Goal: Task Accomplishment & Management: Manage account settings

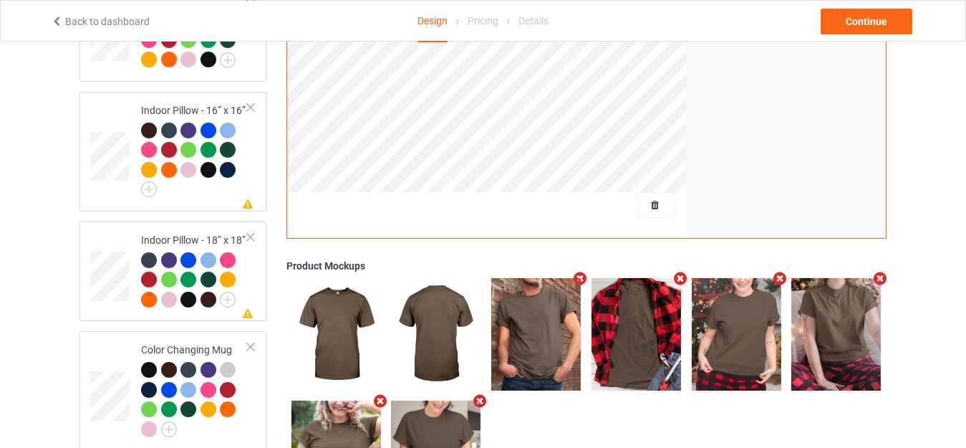
scroll to position [1289, 0]
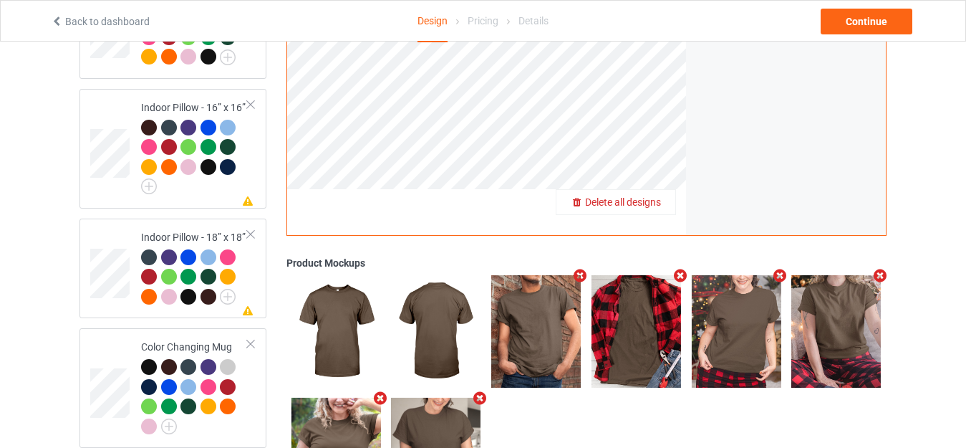
click at [653, 197] on span "Delete all designs" at bounding box center [623, 202] width 76 height 11
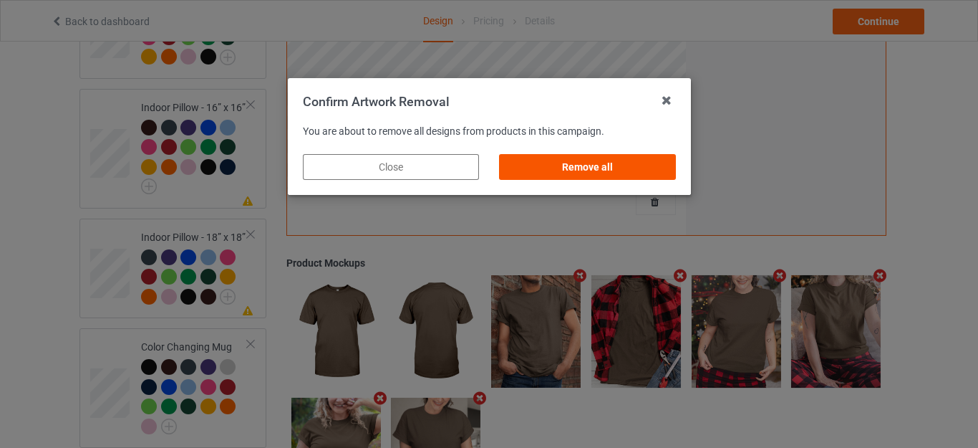
click at [580, 158] on div "Remove all" at bounding box center [587, 167] width 176 height 26
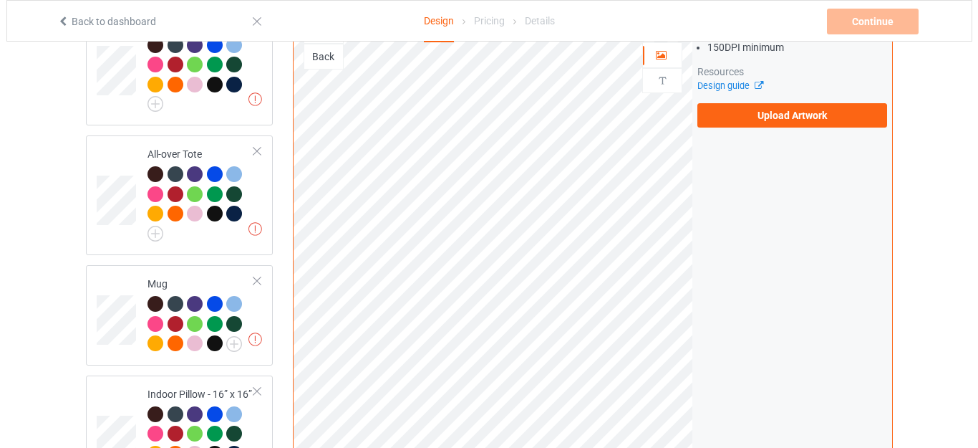
scroll to position [1381, 0]
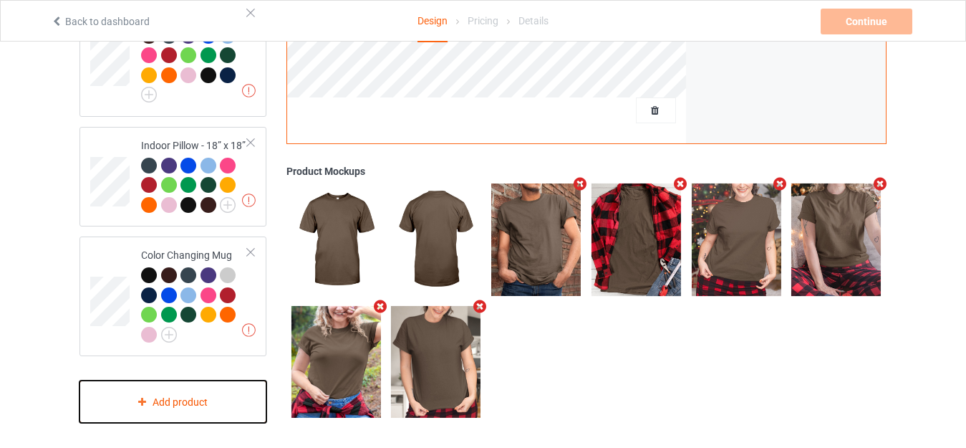
click at [170, 395] on div "Add product" at bounding box center [172, 401] width 187 height 42
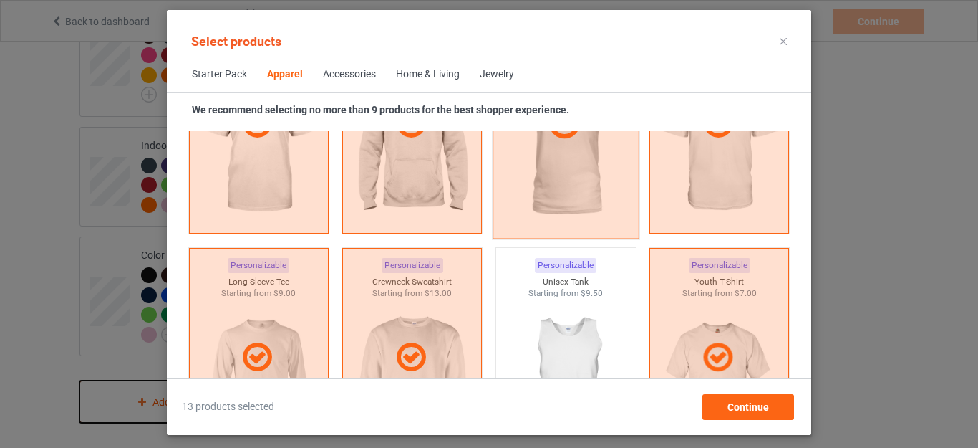
scroll to position [1106, 0]
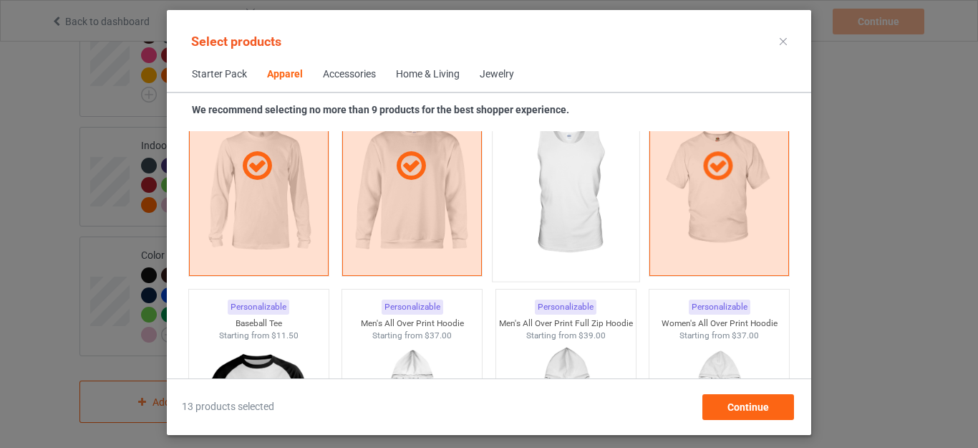
click at [561, 206] on img at bounding box center [565, 189] width 135 height 168
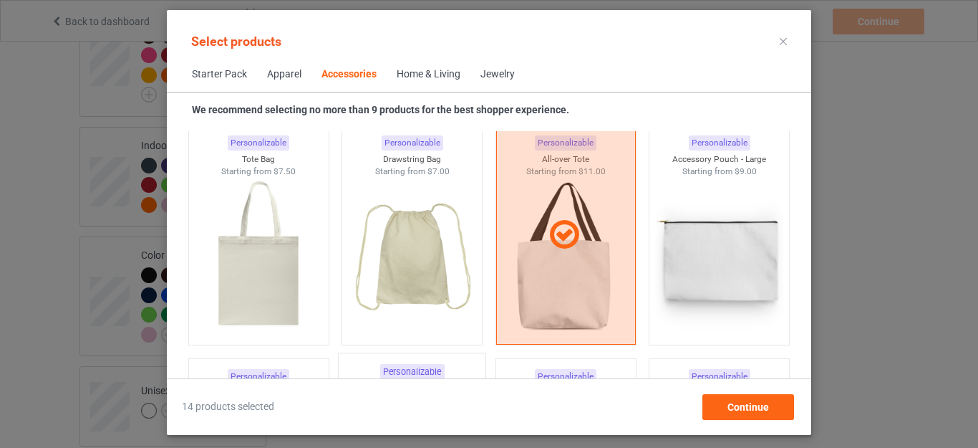
scroll to position [4472, 0]
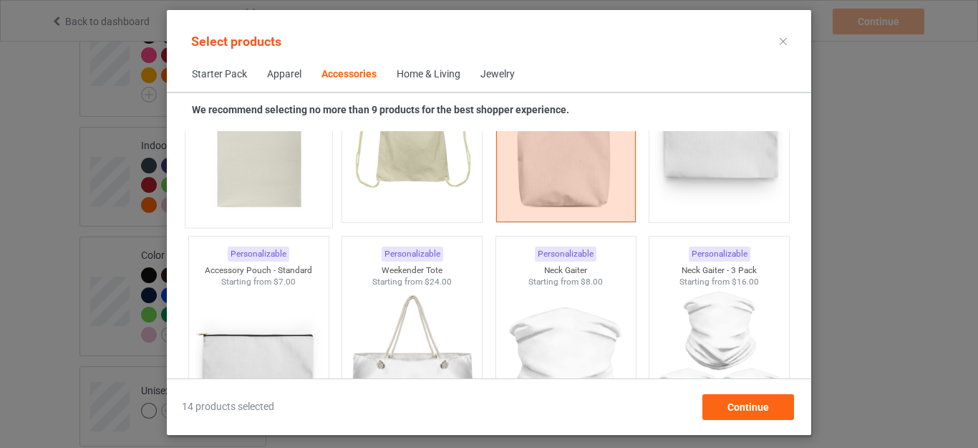
click at [274, 180] on img at bounding box center [258, 136] width 135 height 168
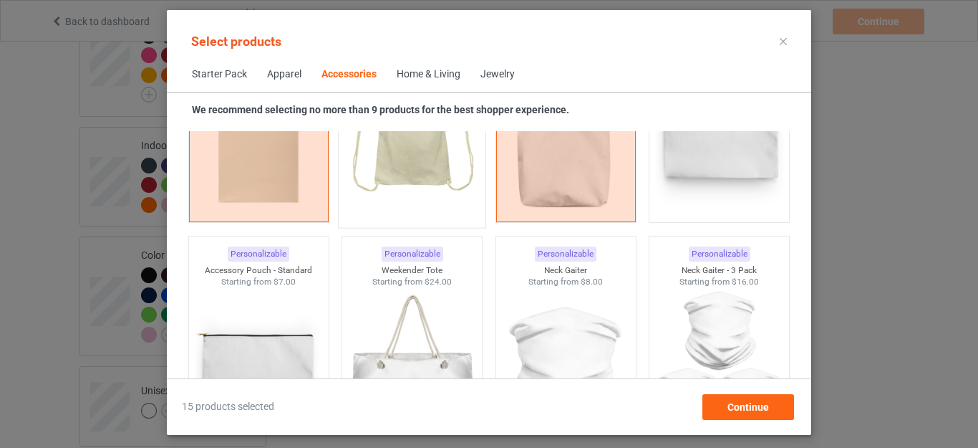
click at [400, 175] on img at bounding box center [412, 136] width 135 height 168
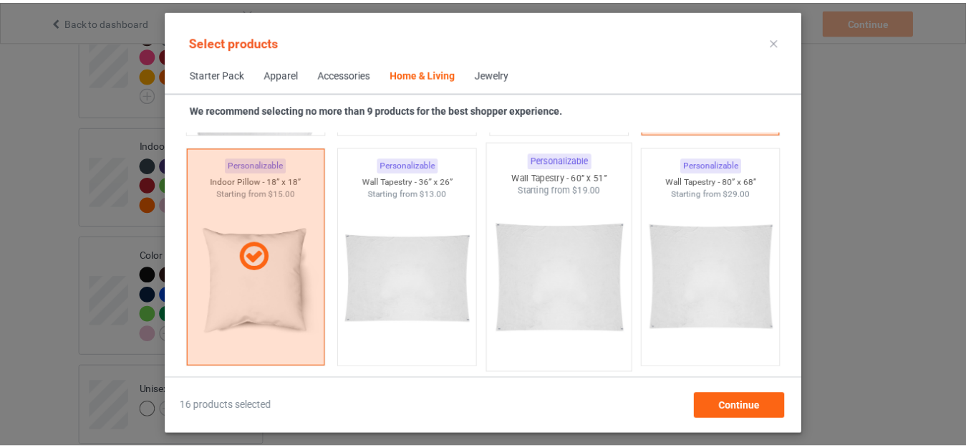
scroll to position [7480, 0]
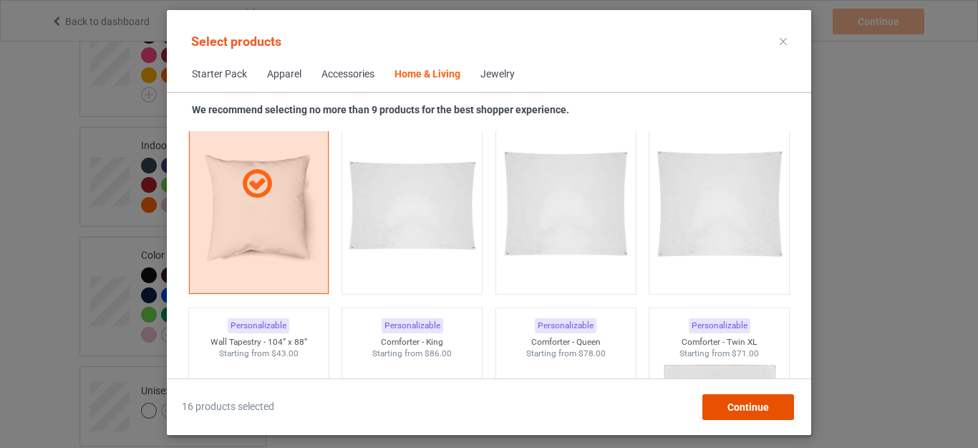
click at [753, 401] on span "Continue" at bounding box center [749, 406] width 42 height 11
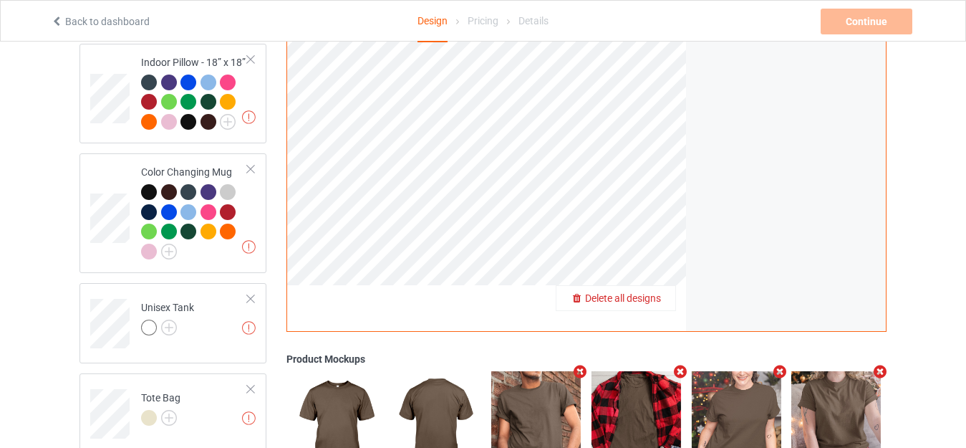
scroll to position [1595, 0]
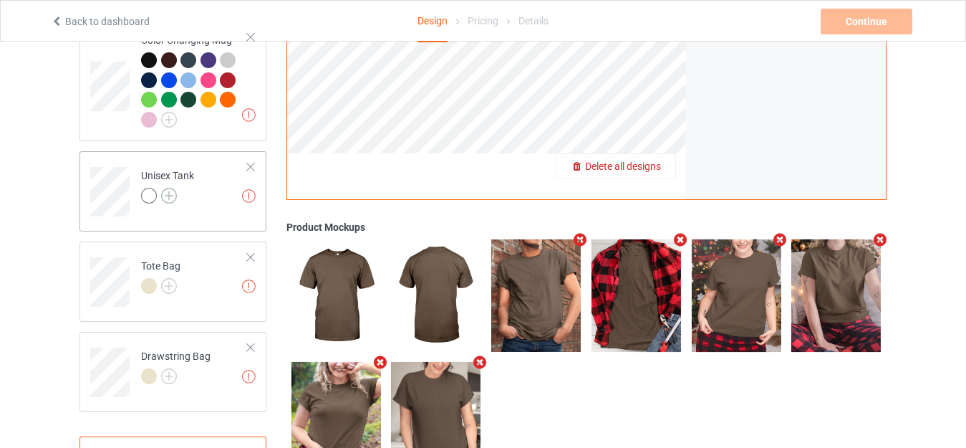
click at [168, 195] on img at bounding box center [169, 196] width 16 height 16
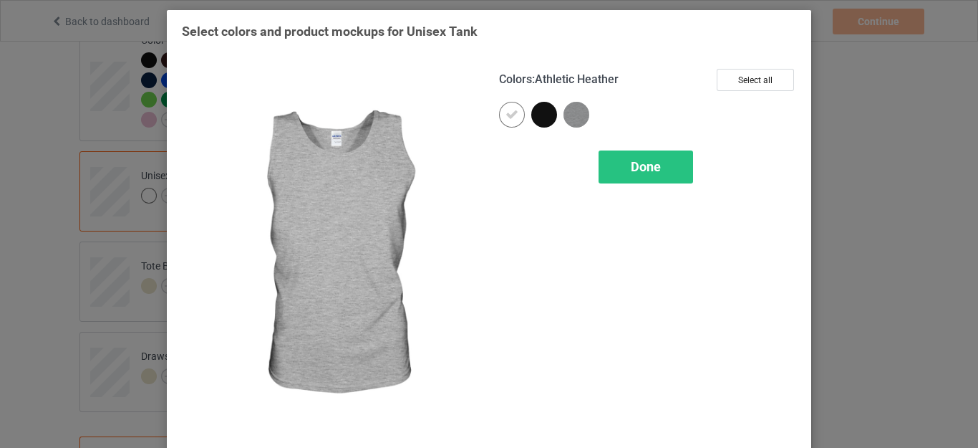
click at [581, 114] on img at bounding box center [577, 115] width 26 height 26
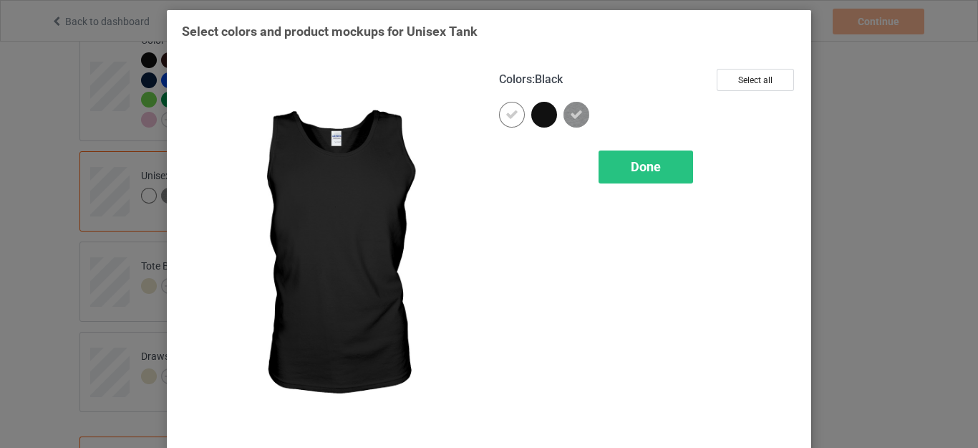
click at [531, 116] on div at bounding box center [544, 115] width 26 height 26
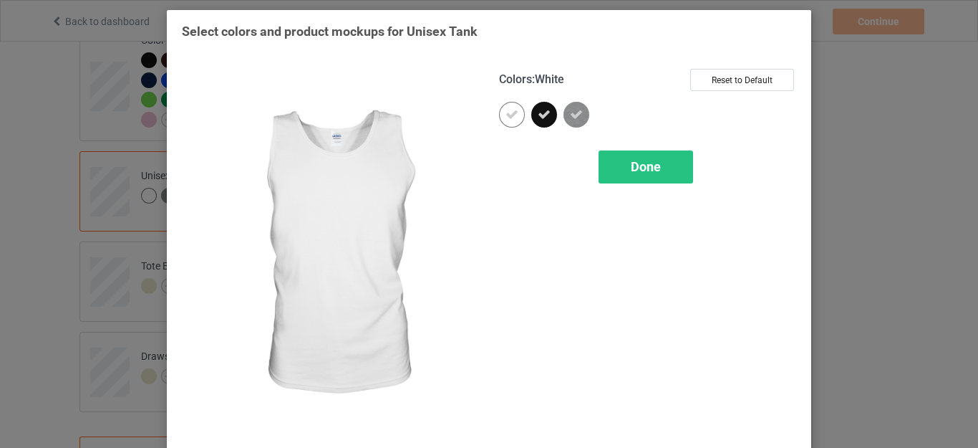
click at [506, 117] on icon at bounding box center [512, 114] width 13 height 13
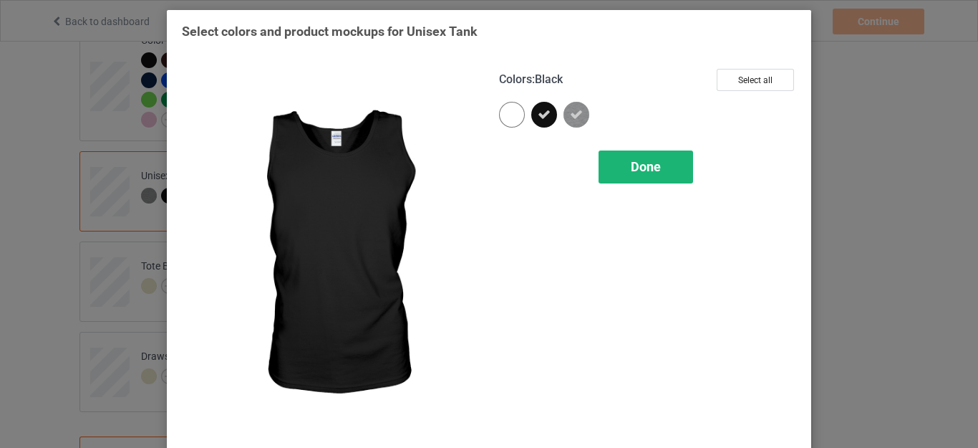
click at [624, 163] on div "Done" at bounding box center [646, 166] width 95 height 33
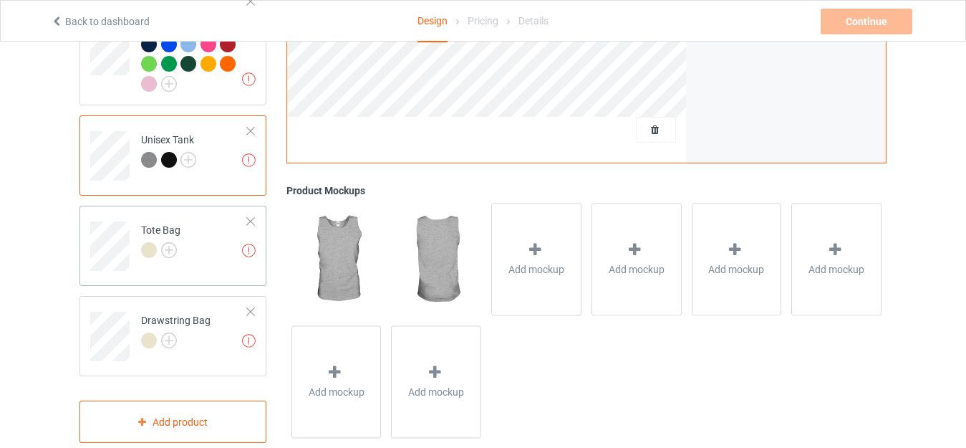
scroll to position [1651, 0]
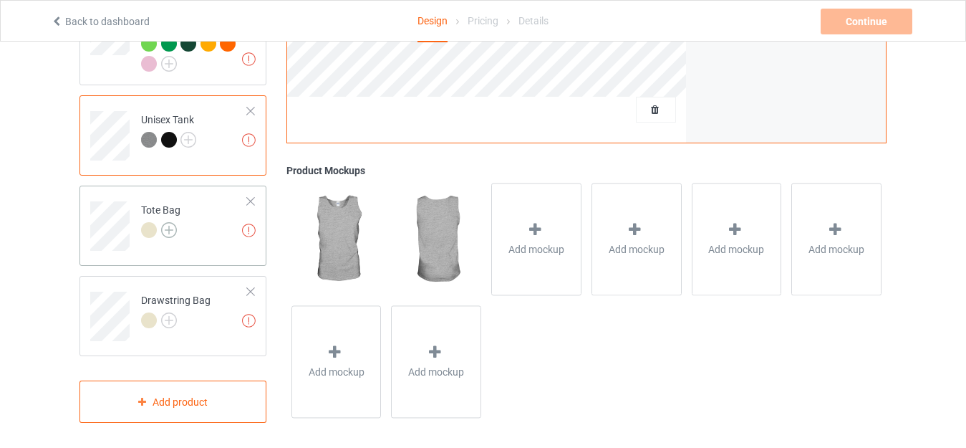
click at [168, 223] on img at bounding box center [169, 230] width 16 height 16
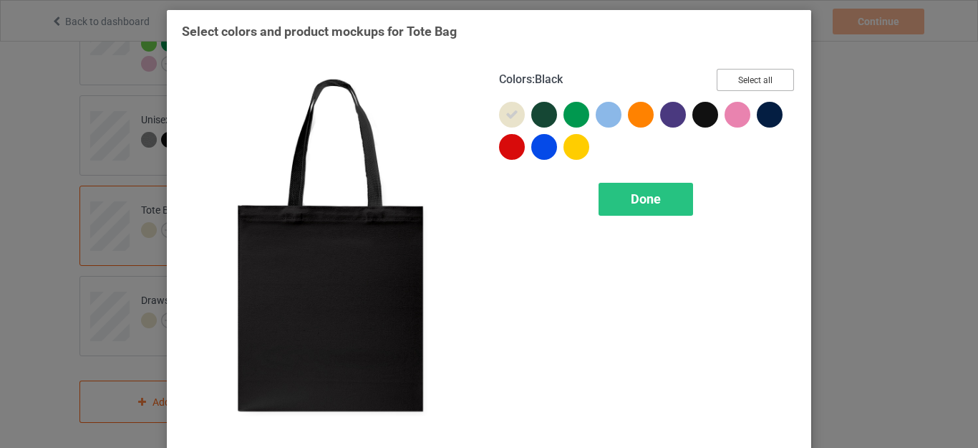
click at [763, 75] on button "Select all" at bounding box center [755, 80] width 77 height 22
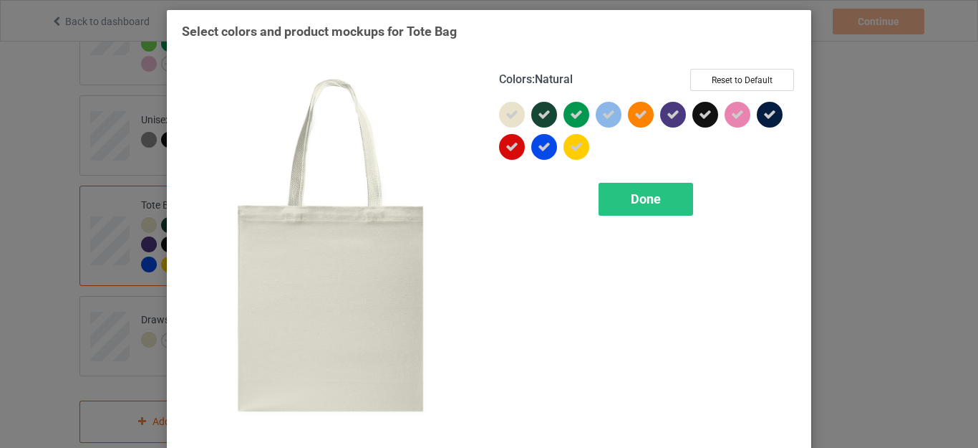
click at [499, 125] on div at bounding box center [512, 115] width 26 height 26
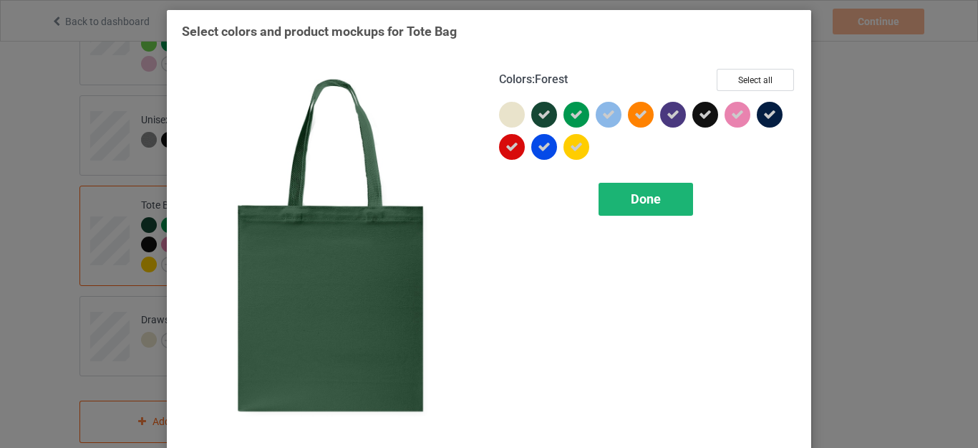
click at [624, 199] on div "Done" at bounding box center [646, 199] width 95 height 33
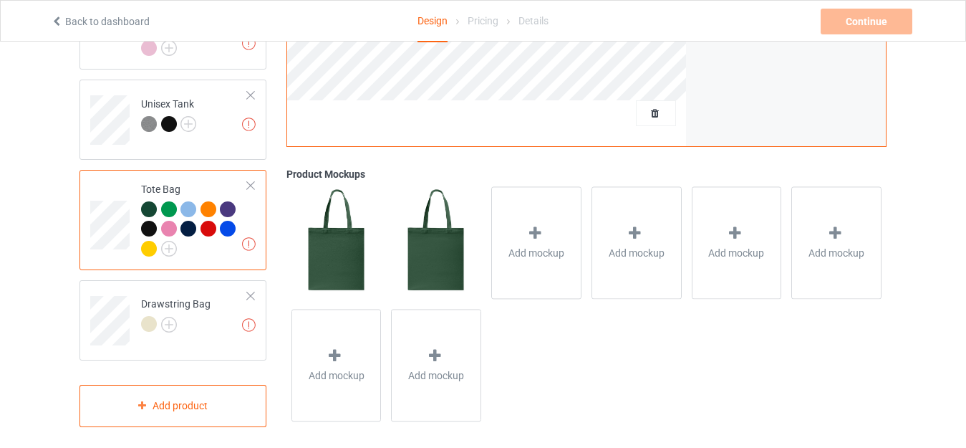
scroll to position [1671, 0]
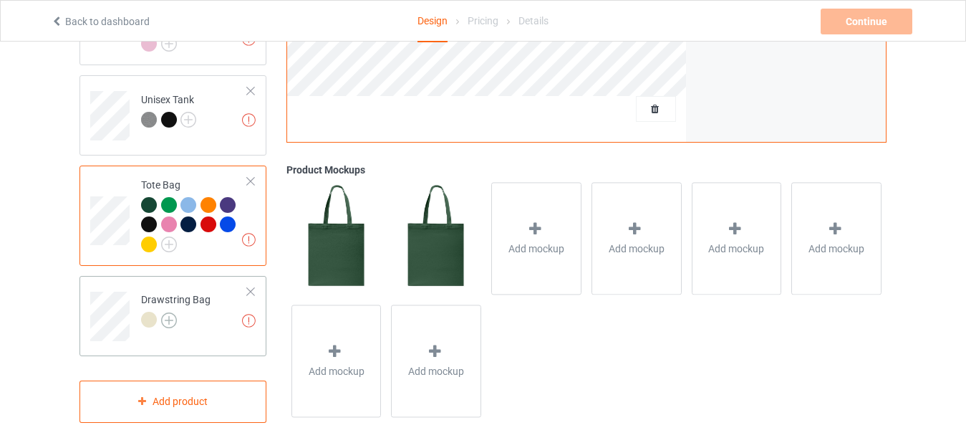
click at [170, 316] on img at bounding box center [169, 320] width 16 height 16
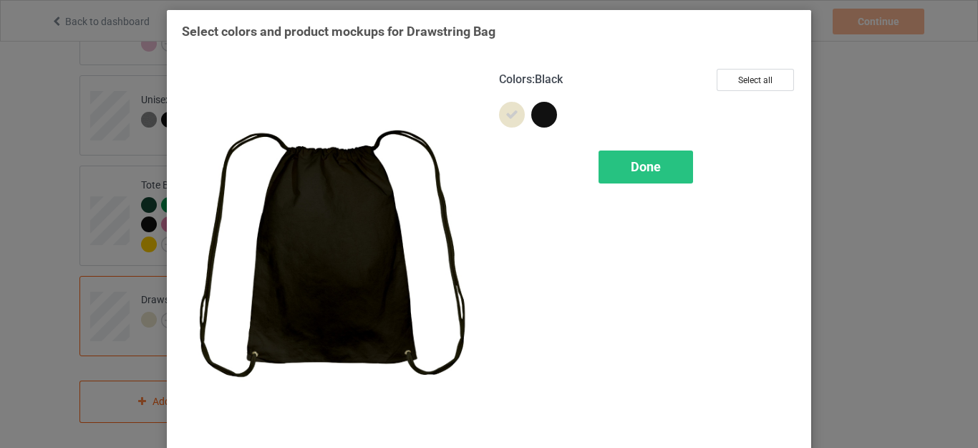
click at [539, 122] on div at bounding box center [544, 115] width 26 height 26
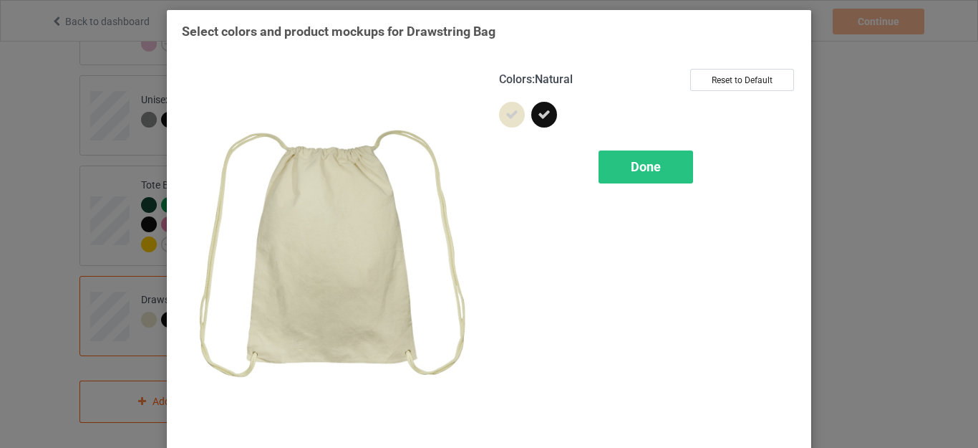
click at [508, 119] on icon at bounding box center [512, 114] width 13 height 13
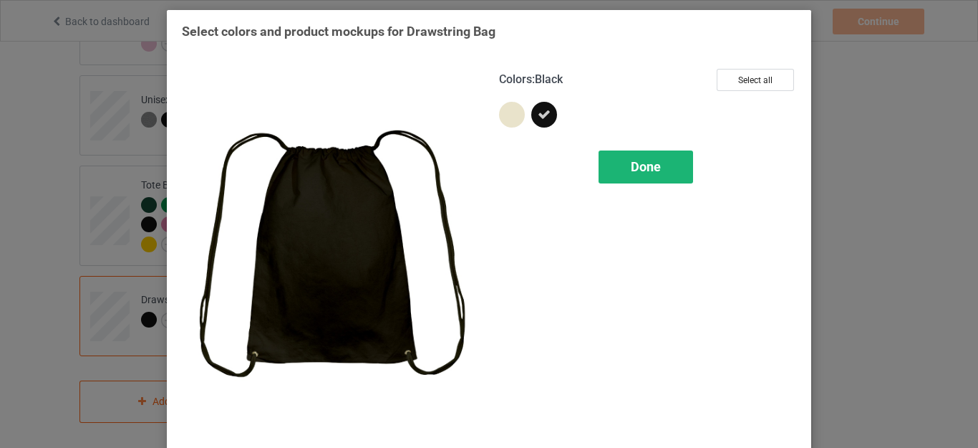
click at [642, 165] on span "Done" at bounding box center [646, 166] width 30 height 15
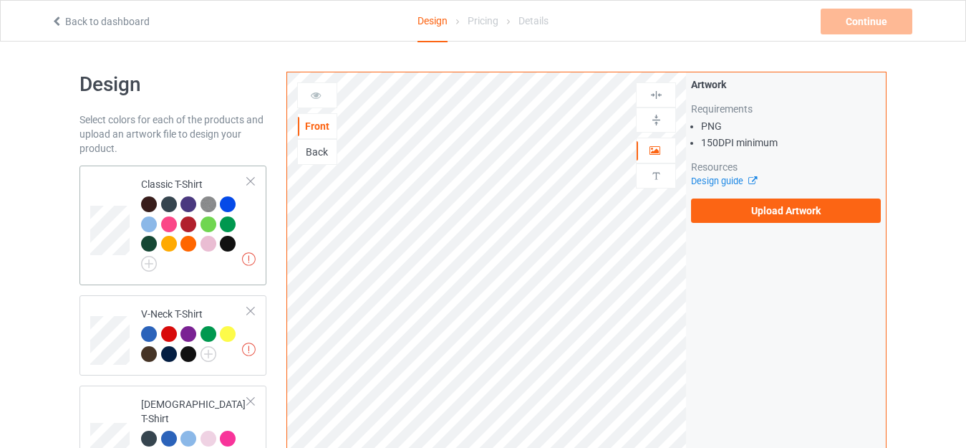
click at [175, 180] on div "Classic T-Shirt" at bounding box center [194, 222] width 107 height 90
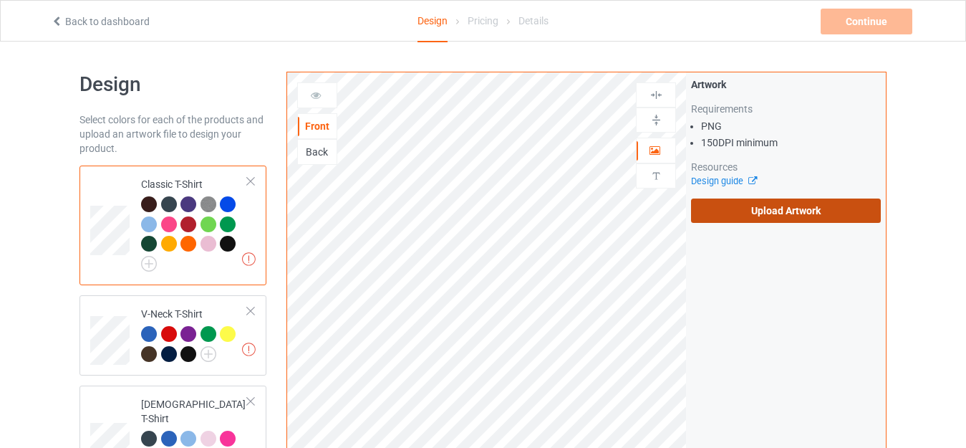
click at [766, 205] on label "Upload Artwork" at bounding box center [786, 210] width 190 height 24
click at [0, 0] on input "Upload Artwork" at bounding box center [0, 0] width 0 height 0
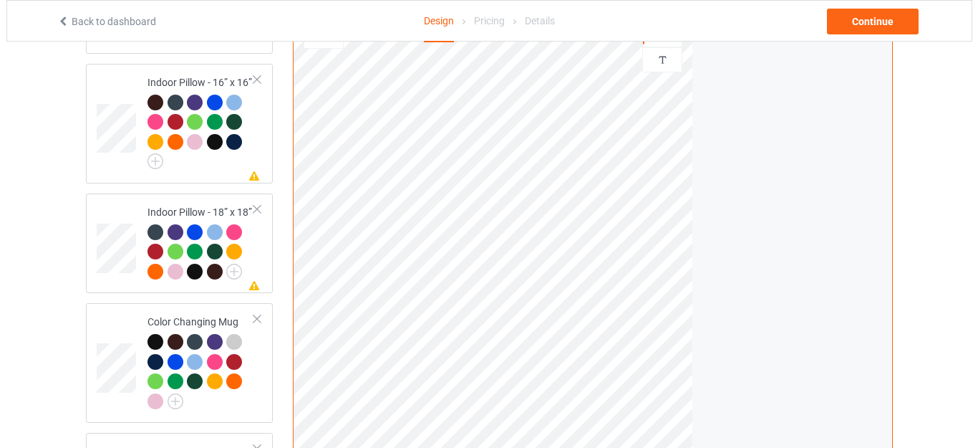
scroll to position [1313, 0]
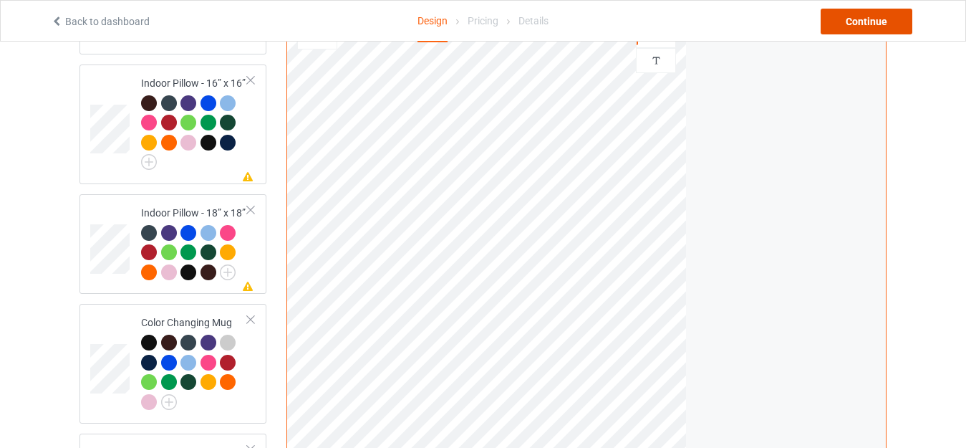
click at [856, 17] on div "Continue" at bounding box center [867, 22] width 92 height 26
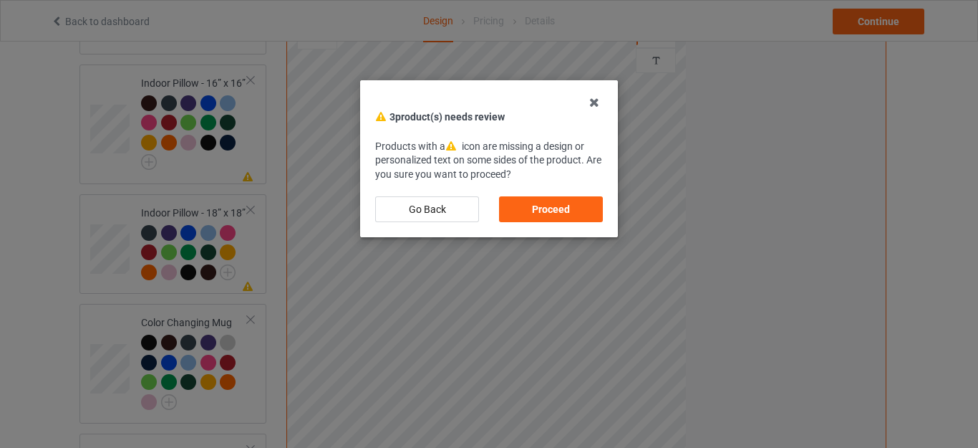
click at [542, 208] on div "Proceed" at bounding box center [551, 209] width 104 height 26
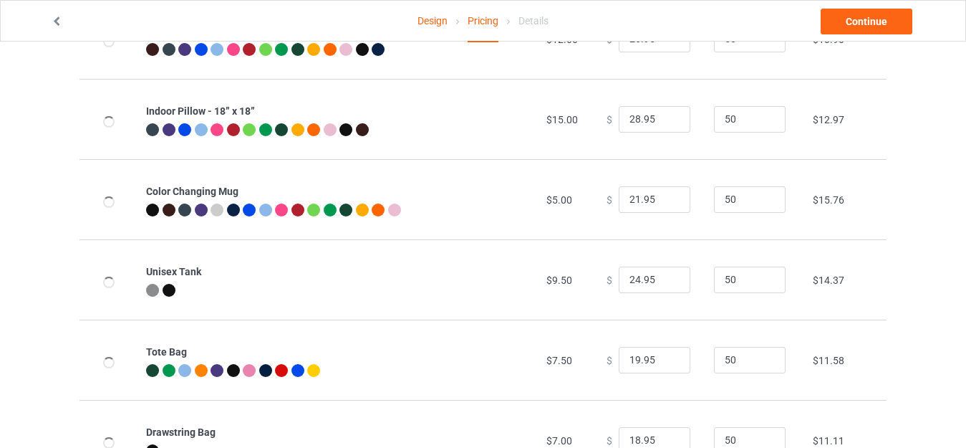
scroll to position [1007, 0]
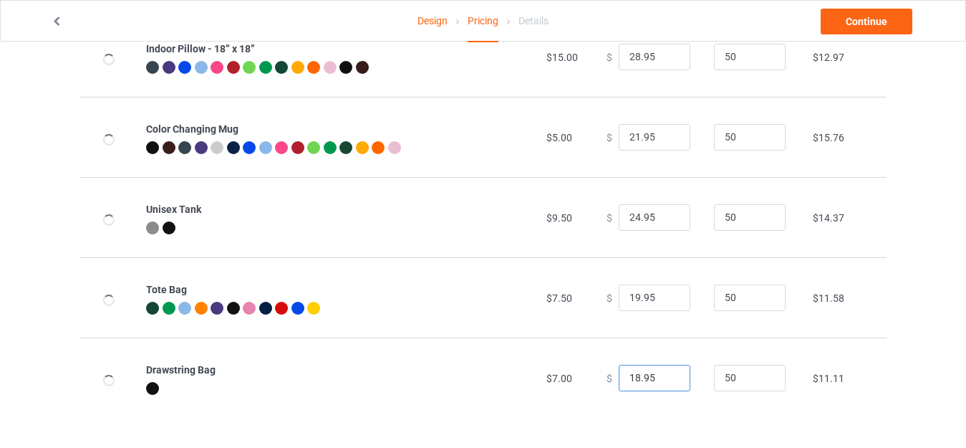
drag, startPoint x: 632, startPoint y: 373, endPoint x: 596, endPoint y: 379, distance: 36.3
click at [607, 380] on div "$ 18.95" at bounding box center [653, 377] width 92 height 27
type input "23.95"
drag, startPoint x: 632, startPoint y: 291, endPoint x: 596, endPoint y: 296, distance: 36.9
click at [599, 296] on td "$ 19.95" at bounding box center [652, 297] width 107 height 80
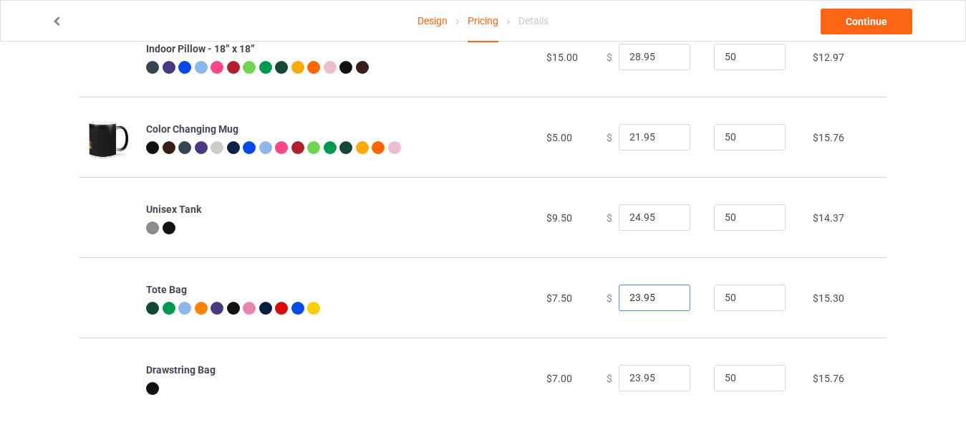
type input "23.95"
click at [630, 213] on input "24.95" at bounding box center [655, 217] width 72 height 27
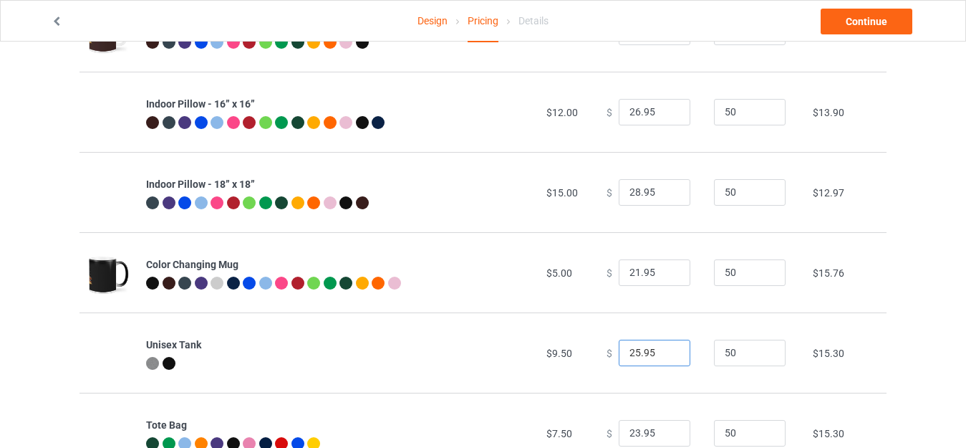
scroll to position [861, 0]
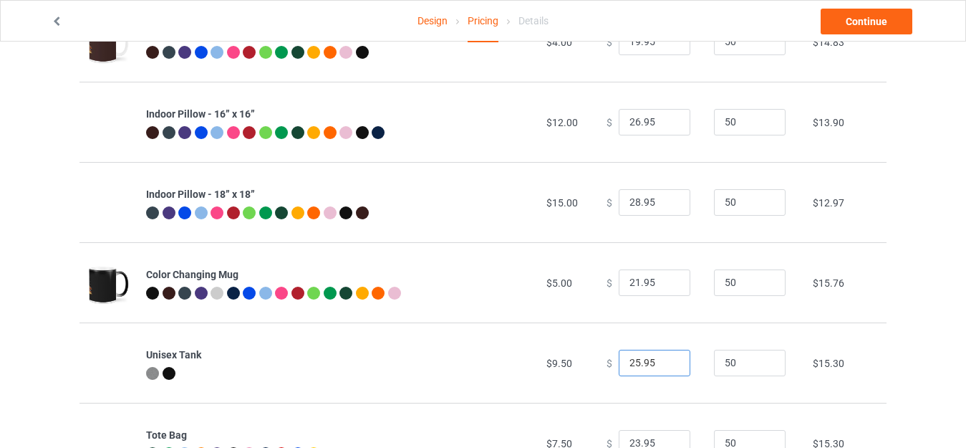
type input "25.95"
drag, startPoint x: 630, startPoint y: 198, endPoint x: 604, endPoint y: 200, distance: 26.6
click at [607, 200] on div "$ 28.95" at bounding box center [653, 202] width 92 height 27
type input "31.95"
drag, startPoint x: 632, startPoint y: 120, endPoint x: 602, endPoint y: 120, distance: 29.4
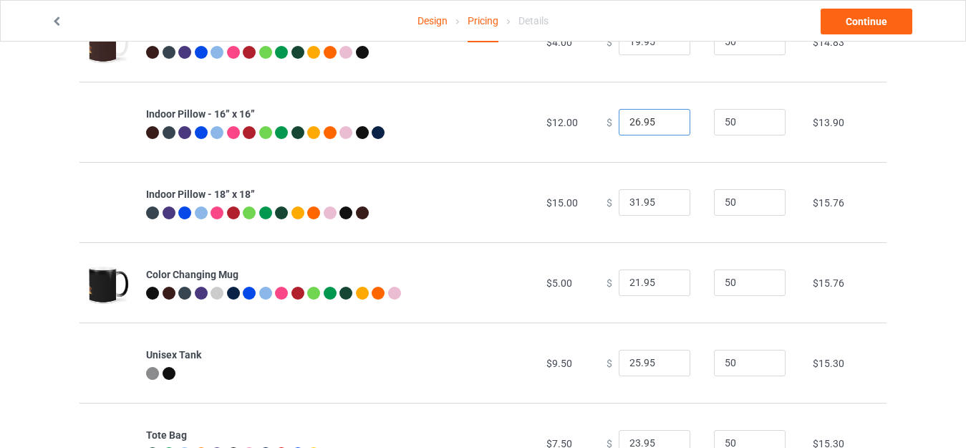
click at [607, 120] on div "$ 26.95" at bounding box center [653, 122] width 92 height 27
type input "28.95"
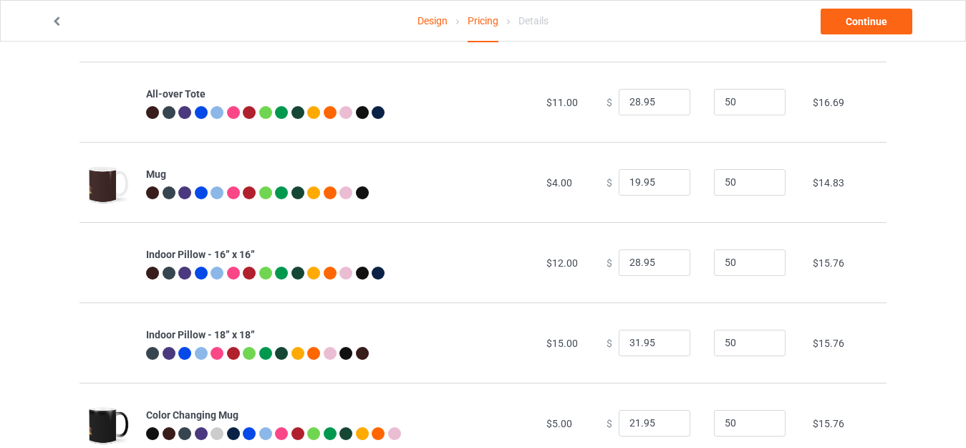
scroll to position [716, 0]
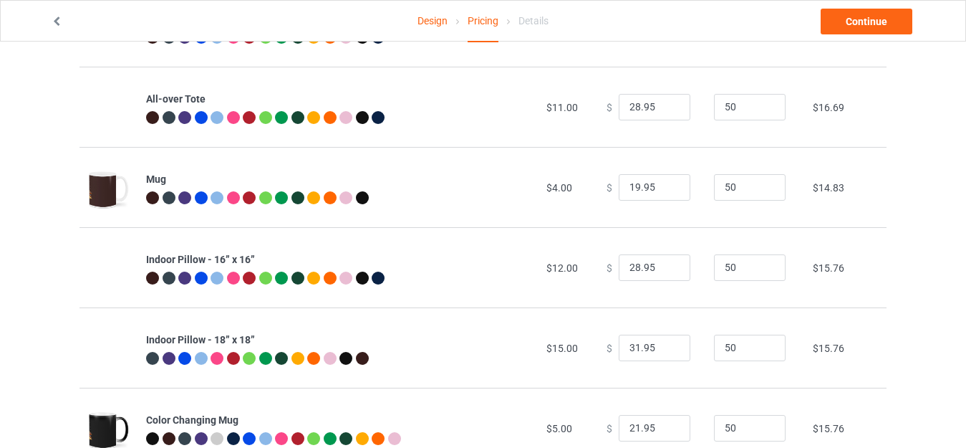
click at [428, 24] on link "Design" at bounding box center [432, 21] width 30 height 40
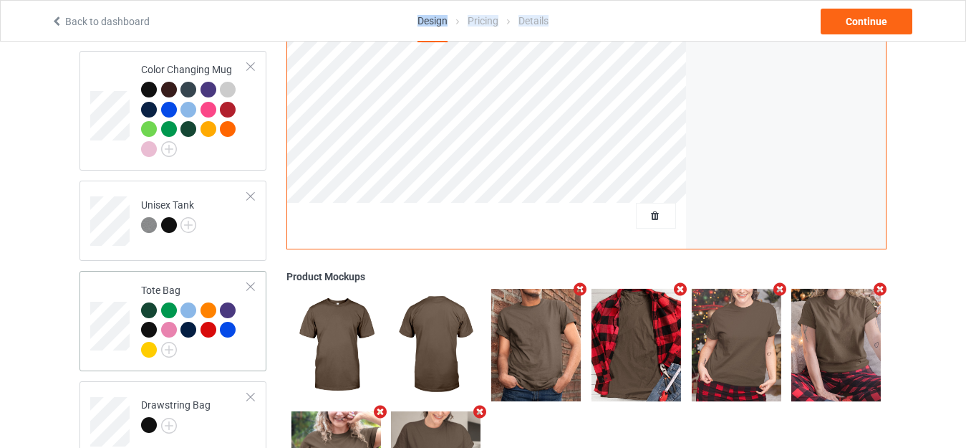
scroll to position [1432, 0]
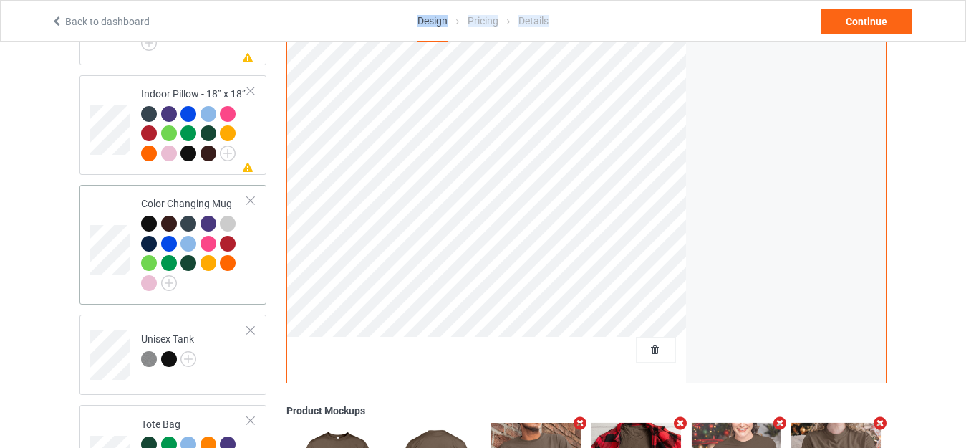
click at [183, 190] on td "Color Changing Mug" at bounding box center [194, 244] width 122 height 108
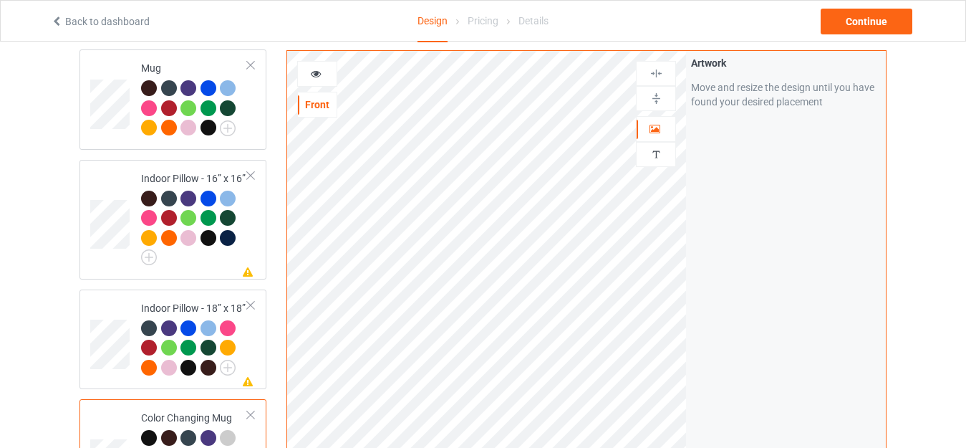
scroll to position [1217, 0]
click at [172, 166] on td "Missing artwork on 1 side(s) Indoor Pillow - 16” x 16”" at bounding box center [194, 220] width 122 height 108
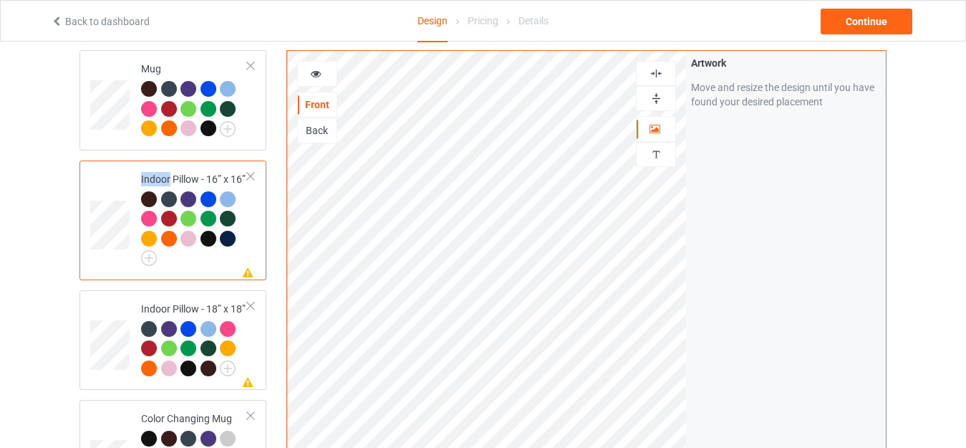
drag, startPoint x: 656, startPoint y: 89, endPoint x: 647, endPoint y: 71, distance: 19.9
click at [656, 92] on img at bounding box center [657, 99] width 14 height 14
click at [647, 67] on div at bounding box center [656, 74] width 39 height 14
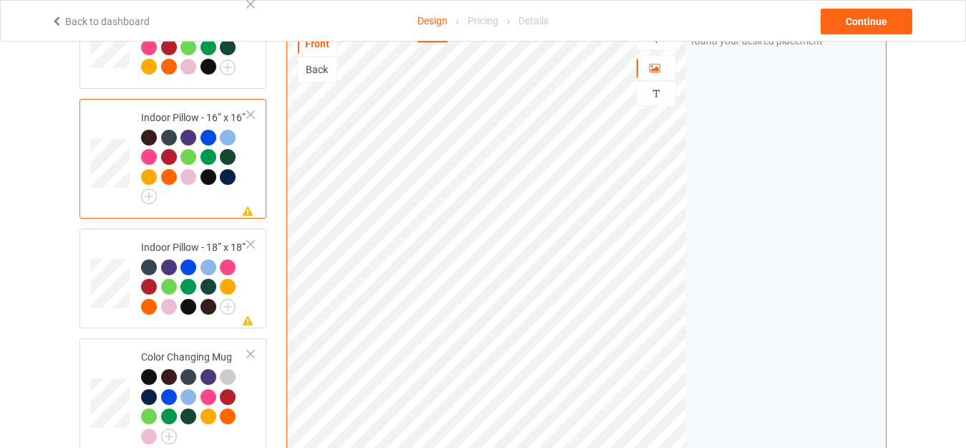
scroll to position [1361, 0]
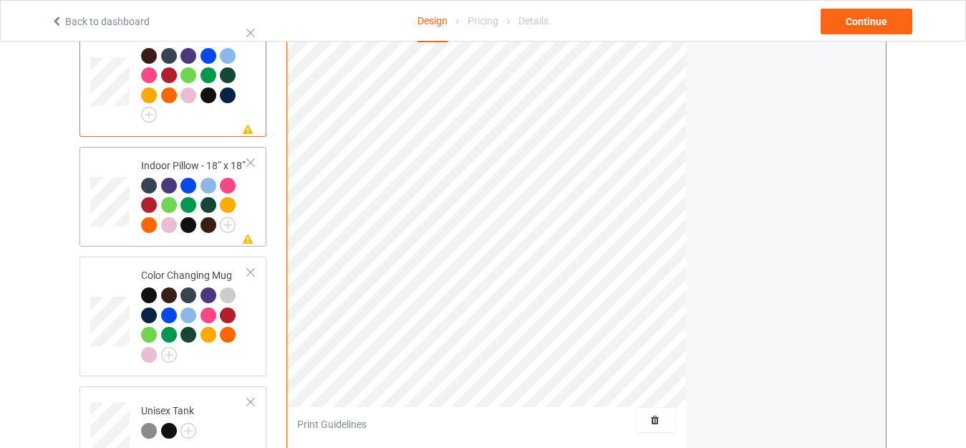
click at [185, 153] on td "Missing artwork on 1 side(s) Indoor Pillow - 18” x 18”" at bounding box center [194, 197] width 122 height 89
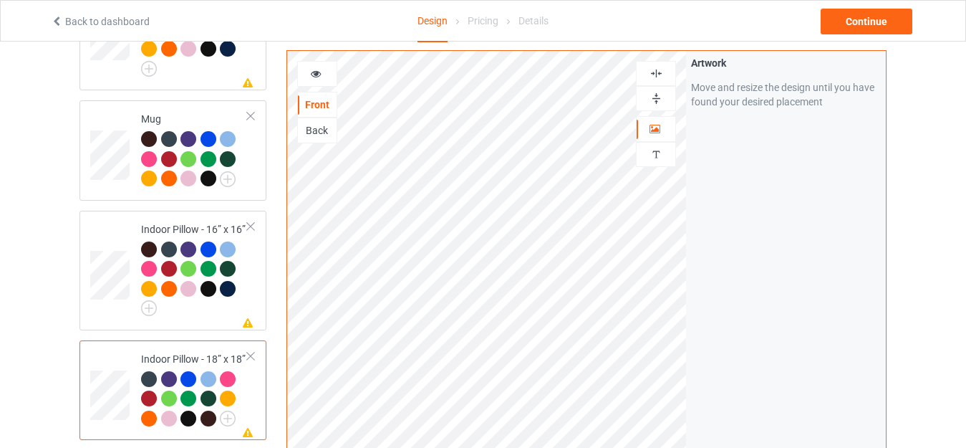
scroll to position [1003, 0]
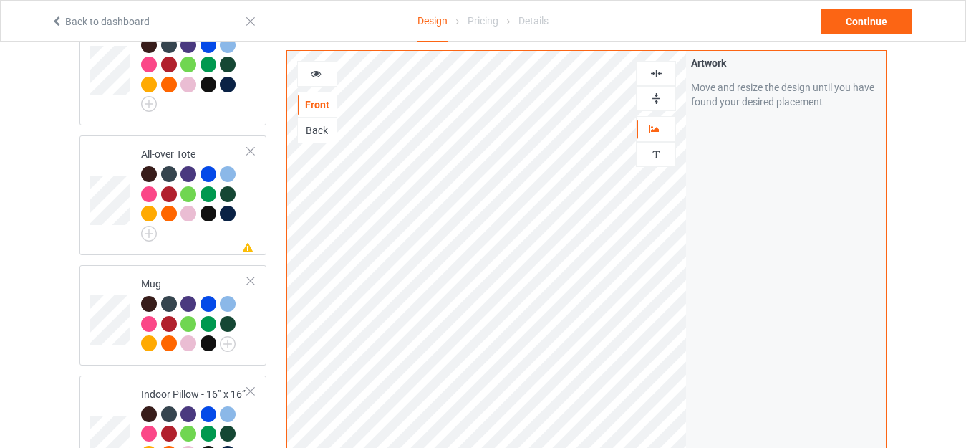
click at [657, 99] on img at bounding box center [657, 99] width 14 height 14
click at [651, 69] on img at bounding box center [657, 74] width 14 height 14
click at [175, 147] on div "All-over Tote" at bounding box center [194, 192] width 107 height 90
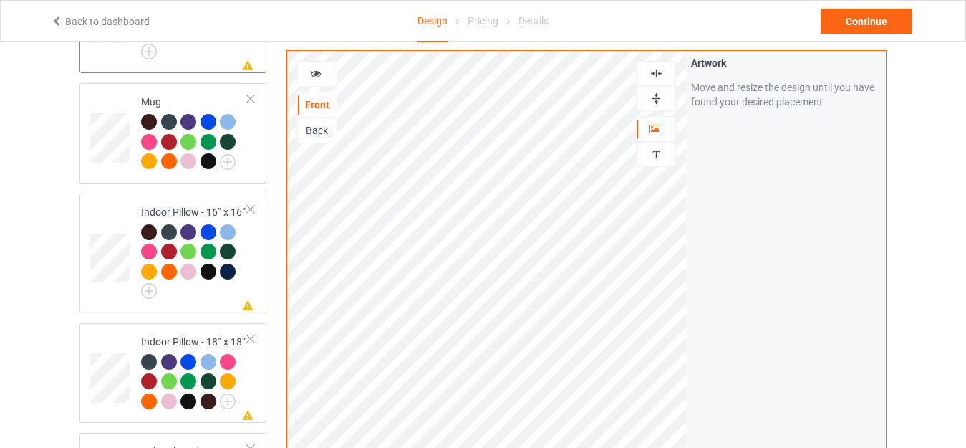
scroll to position [1217, 0]
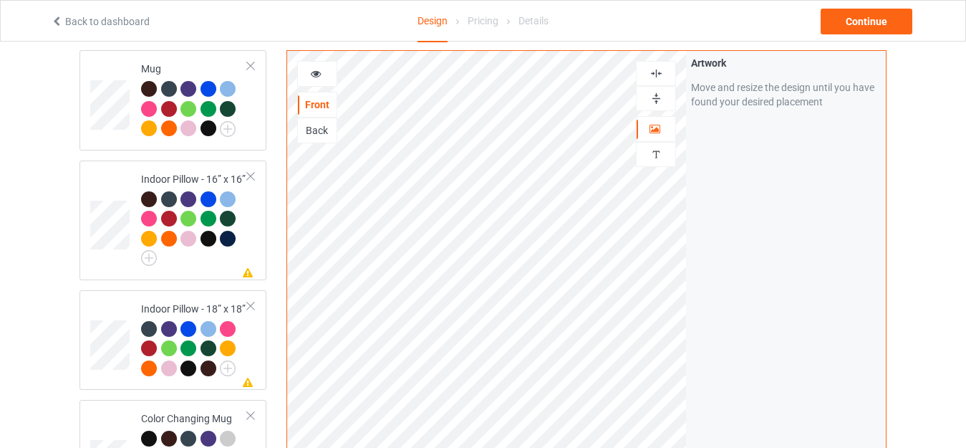
click at [655, 93] on img at bounding box center [657, 99] width 14 height 14
click at [655, 67] on img at bounding box center [657, 74] width 14 height 14
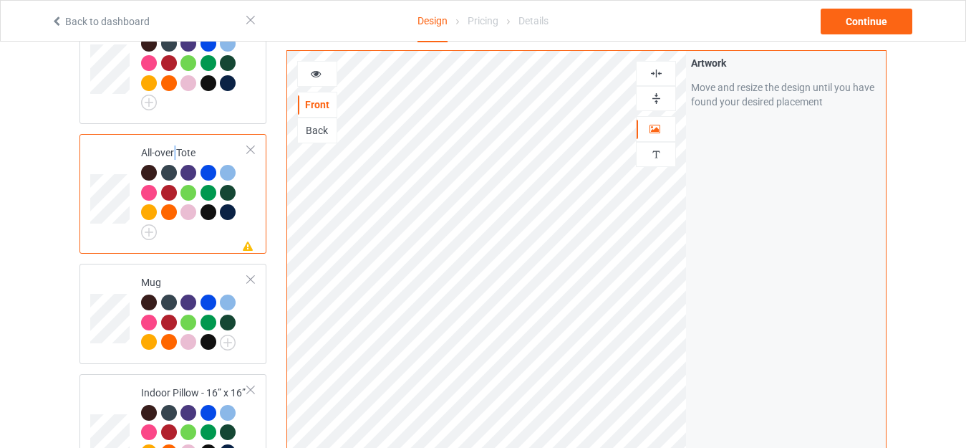
scroll to position [1099, 0]
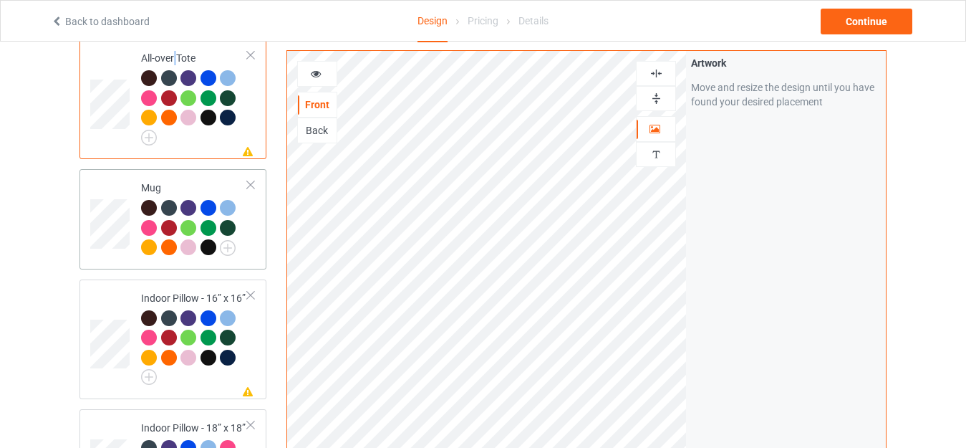
click at [181, 175] on td "Mug" at bounding box center [194, 219] width 122 height 89
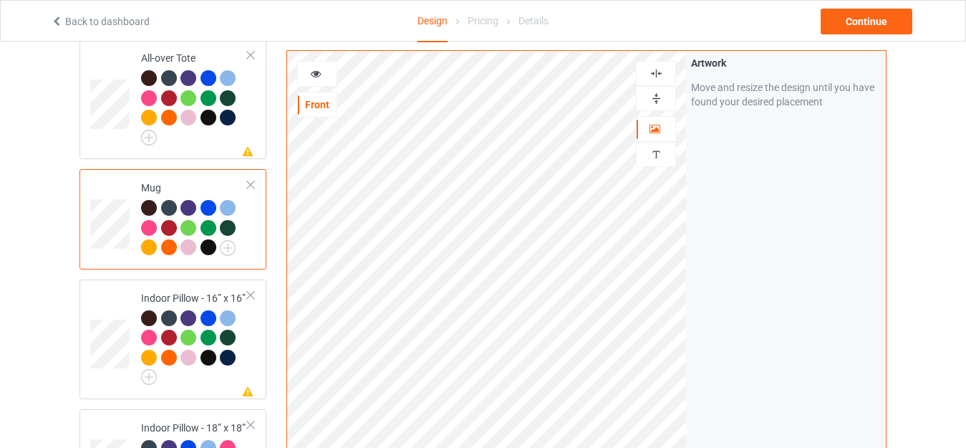
click at [317, 65] on div at bounding box center [317, 74] width 40 height 26
click at [314, 72] on icon at bounding box center [316, 72] width 12 height 10
click at [312, 73] on icon at bounding box center [316, 72] width 12 height 10
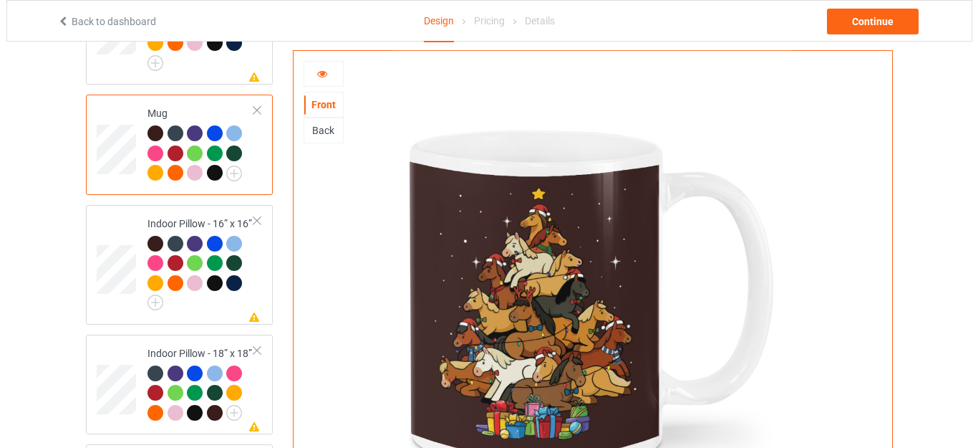
scroll to position [1242, 0]
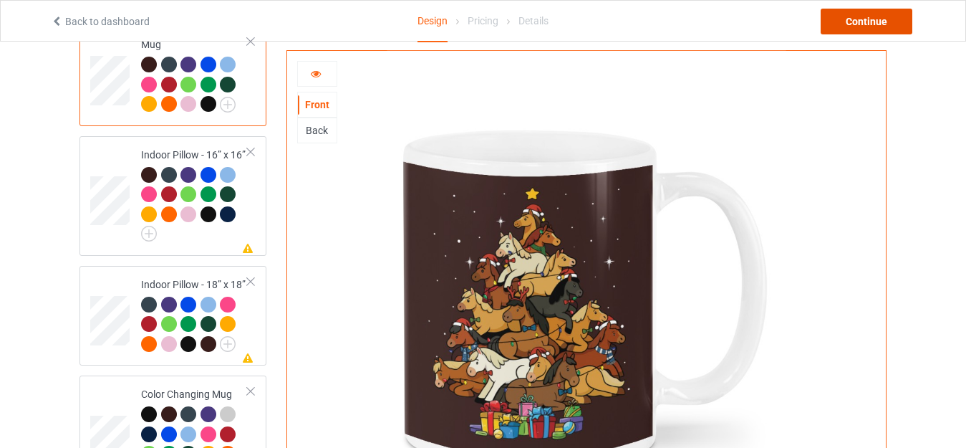
click at [864, 23] on div "Continue" at bounding box center [867, 22] width 92 height 26
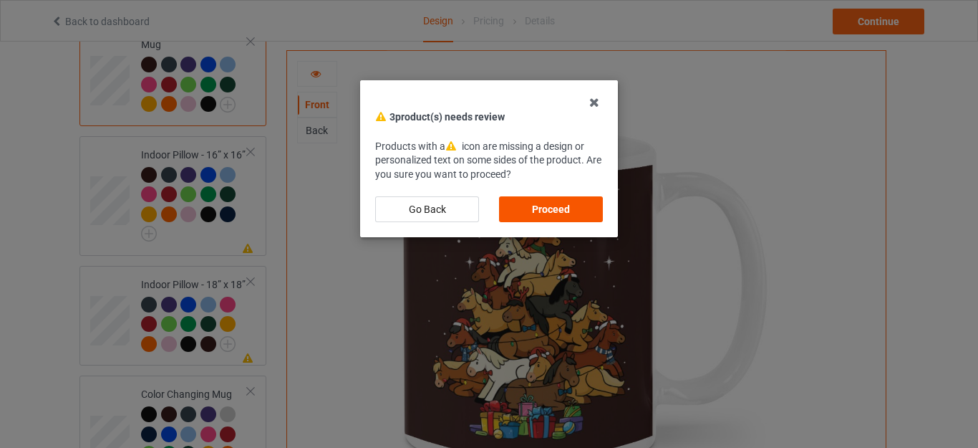
click at [554, 201] on div "Proceed" at bounding box center [551, 209] width 104 height 26
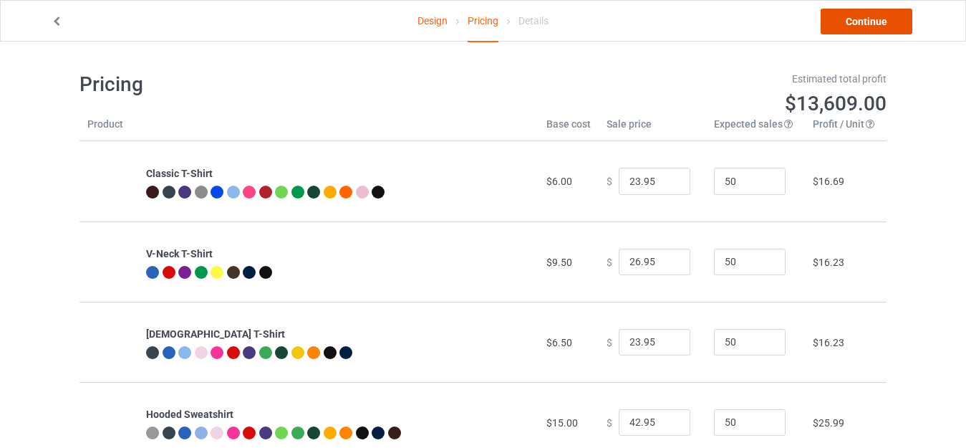
click at [841, 14] on link "Continue" at bounding box center [867, 22] width 92 height 26
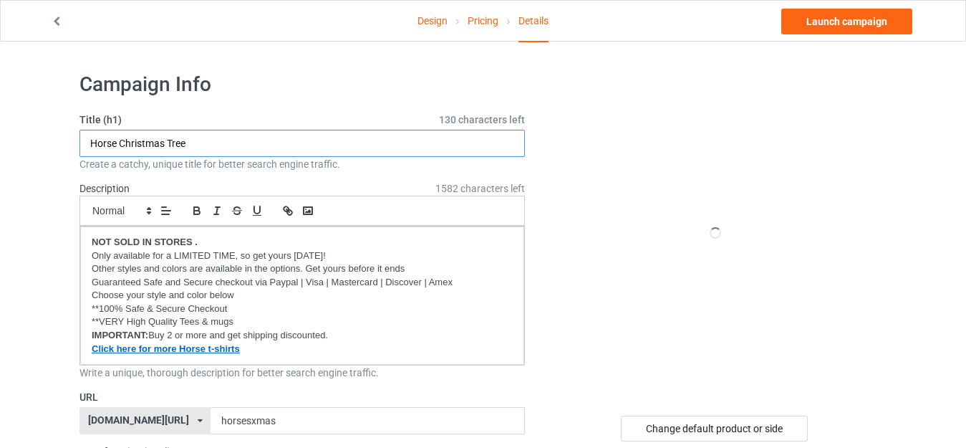
click at [197, 139] on input "Horse Christmas Tree" at bounding box center [301, 143] width 445 height 27
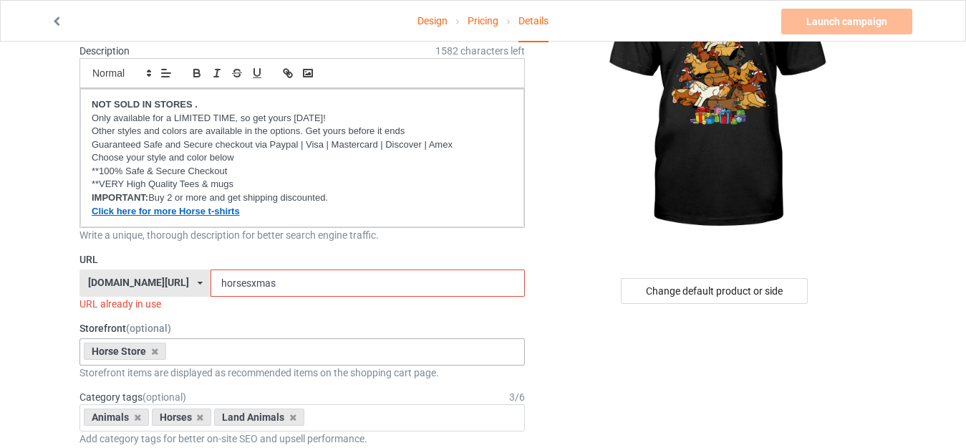
scroll to position [143, 0]
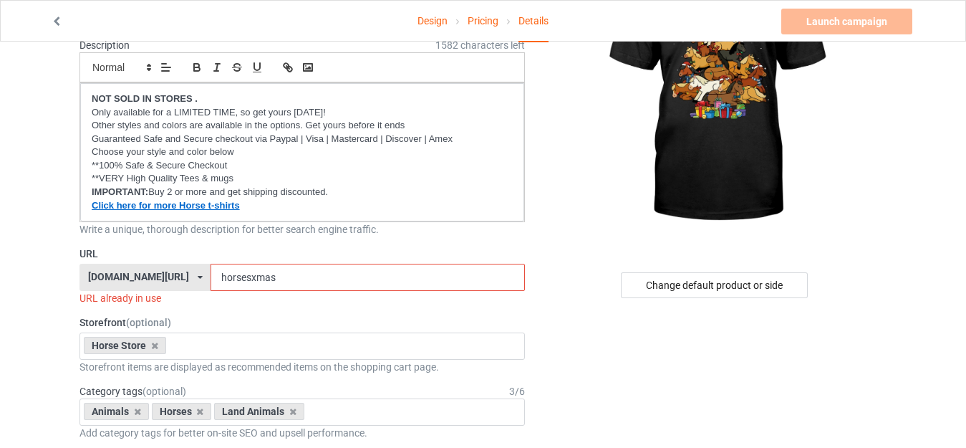
click at [218, 275] on input "horsesxmas" at bounding box center [368, 277] width 314 height 27
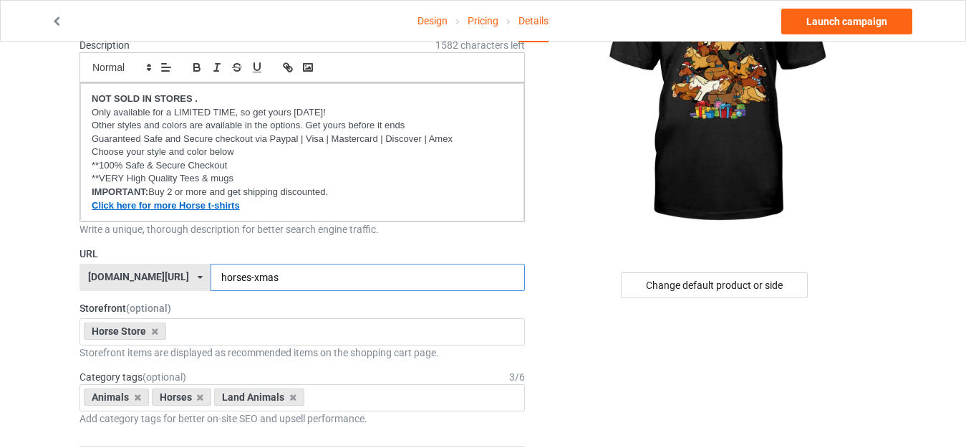
type input "horses-xmas"
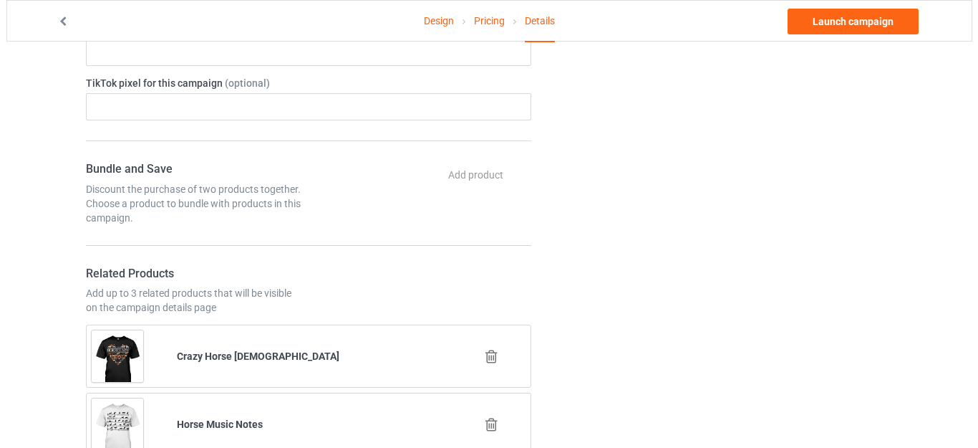
scroll to position [859, 0]
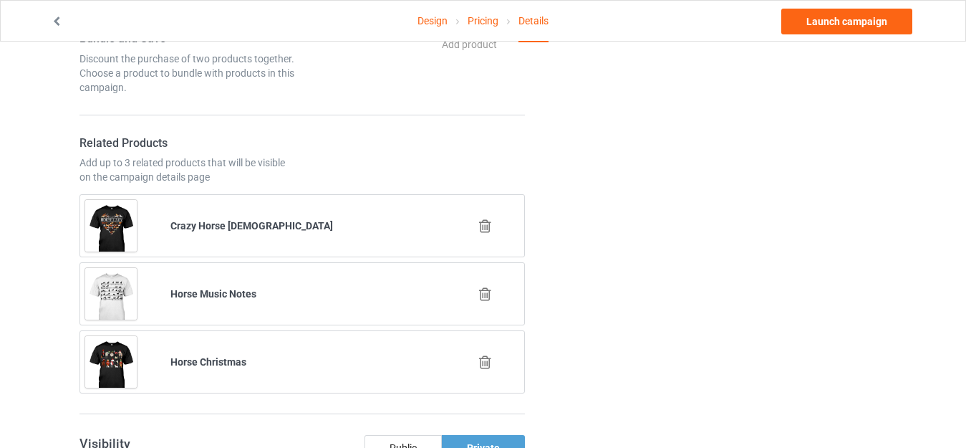
click at [486, 289] on icon at bounding box center [485, 293] width 18 height 15
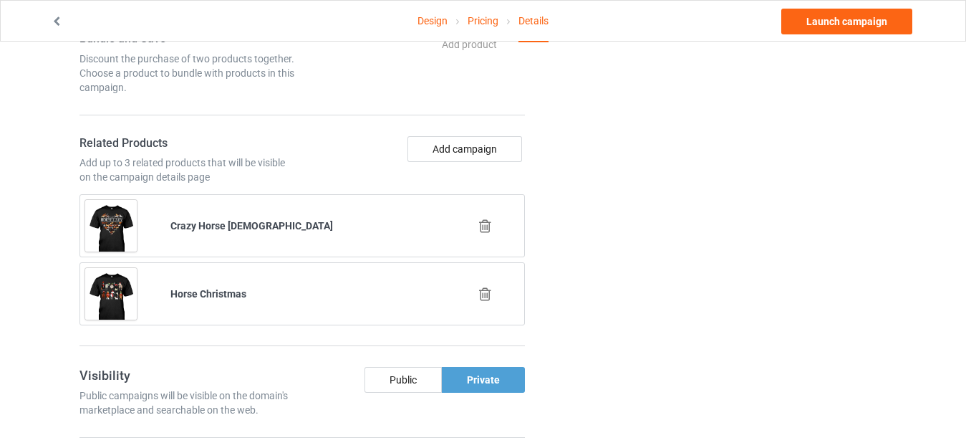
click at [189, 288] on b "Horse Christmas" at bounding box center [208, 293] width 76 height 11
copy b "Horse Christmas"
click at [465, 152] on button "Add campaign" at bounding box center [464, 149] width 115 height 26
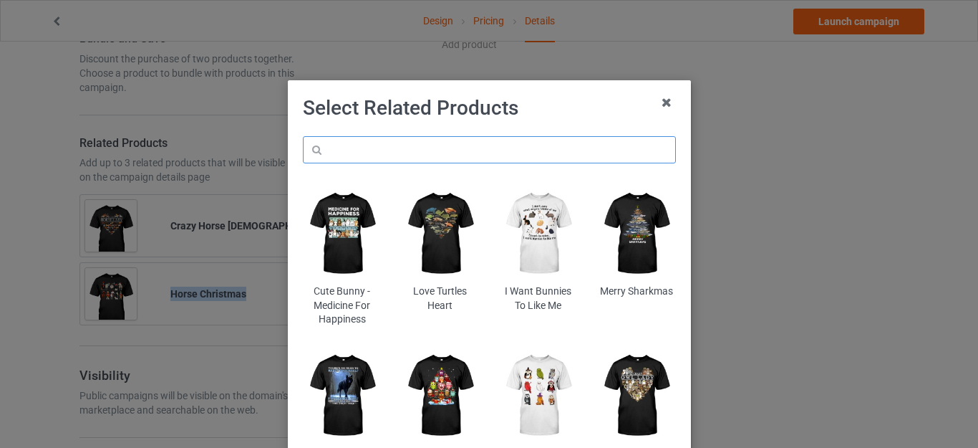
click at [403, 153] on input "text" at bounding box center [489, 149] width 373 height 27
paste input "Horse Christmas"
type input "Horse Christmas"
click at [542, 98] on h1 "Select Related Products" at bounding box center [489, 108] width 373 height 26
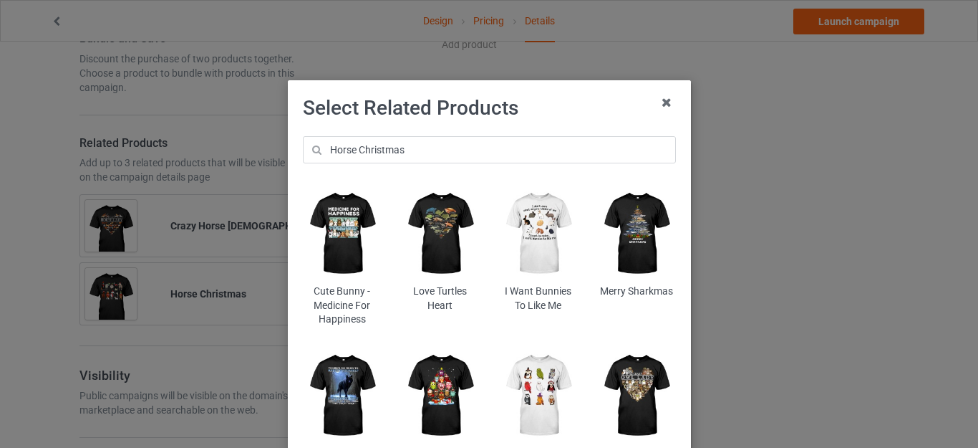
click at [542, 98] on h1 "Select Related Products" at bounding box center [489, 108] width 373 height 26
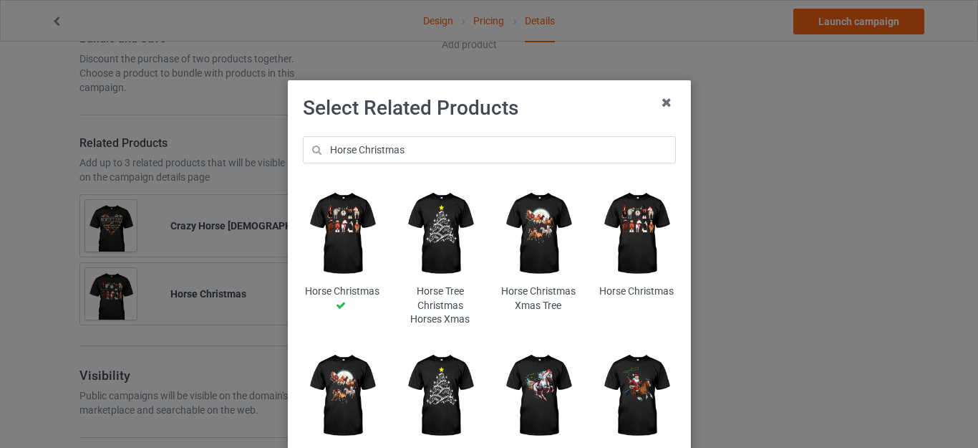
click at [531, 227] on img at bounding box center [538, 233] width 78 height 97
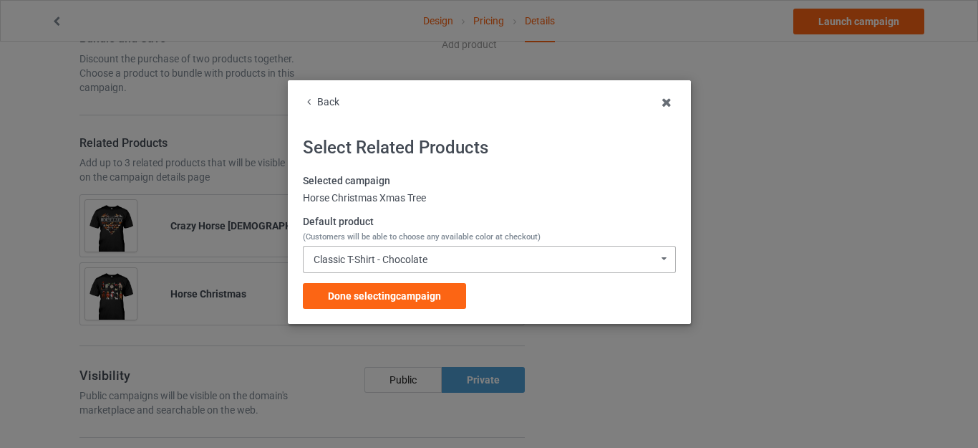
click at [405, 256] on div "Classic T-Shirt - Chocolate" at bounding box center [371, 259] width 114 height 10
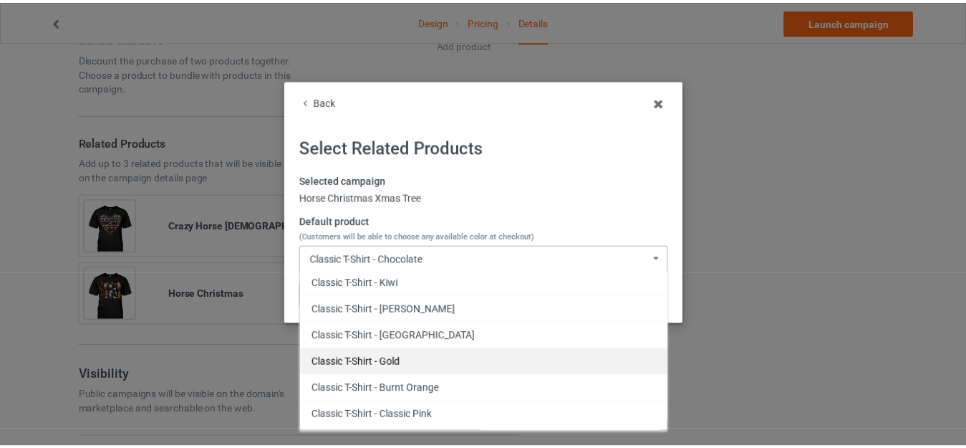
scroll to position [358, 0]
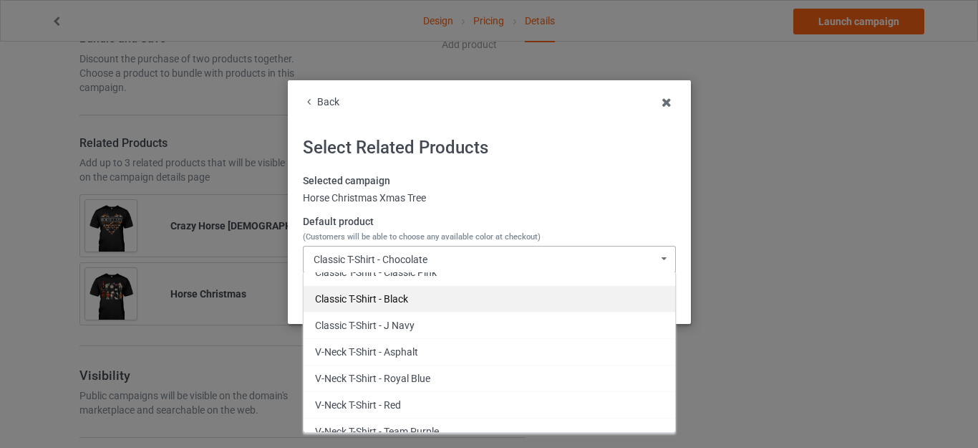
click at [385, 305] on div "Classic T-Shirt - Black" at bounding box center [490, 298] width 372 height 26
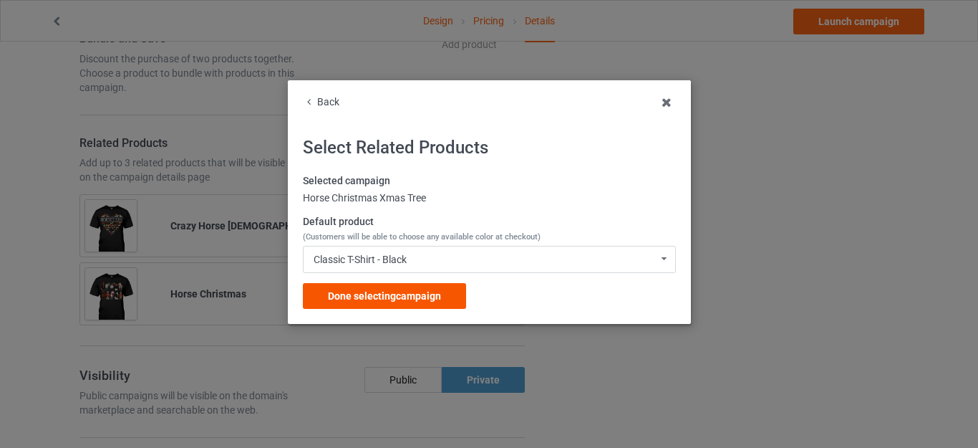
click at [410, 289] on div "Done selecting campaign" at bounding box center [384, 296] width 163 height 26
drag, startPoint x: 410, startPoint y: 289, endPoint x: 429, endPoint y: 284, distance: 19.1
click at [410, 289] on form "Title (h1) 130 characters left Horse Christmas Tree Create a catchy, unique tit…" at bounding box center [301, 330] width 445 height 2155
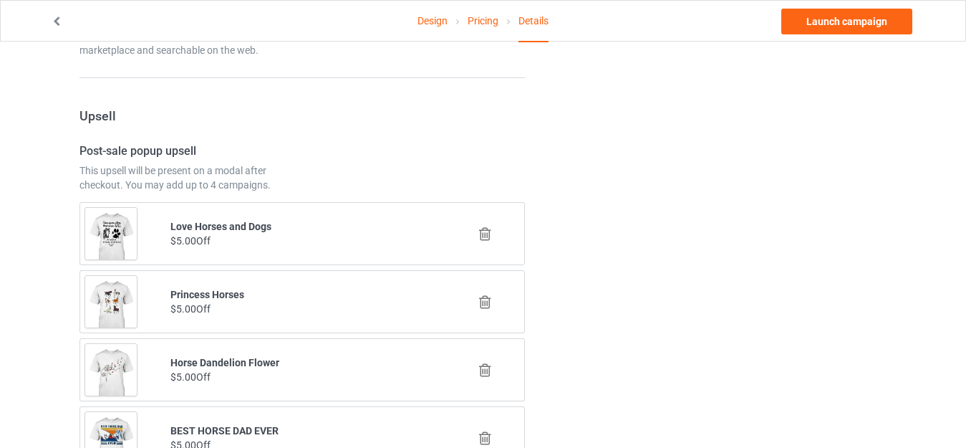
scroll to position [1289, 0]
click at [486, 296] on icon at bounding box center [485, 299] width 18 height 15
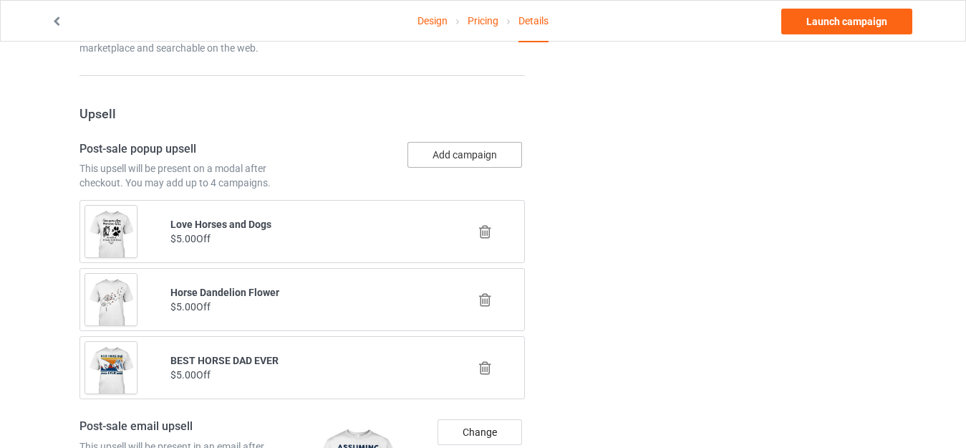
click at [461, 157] on button "Add campaign" at bounding box center [464, 155] width 115 height 26
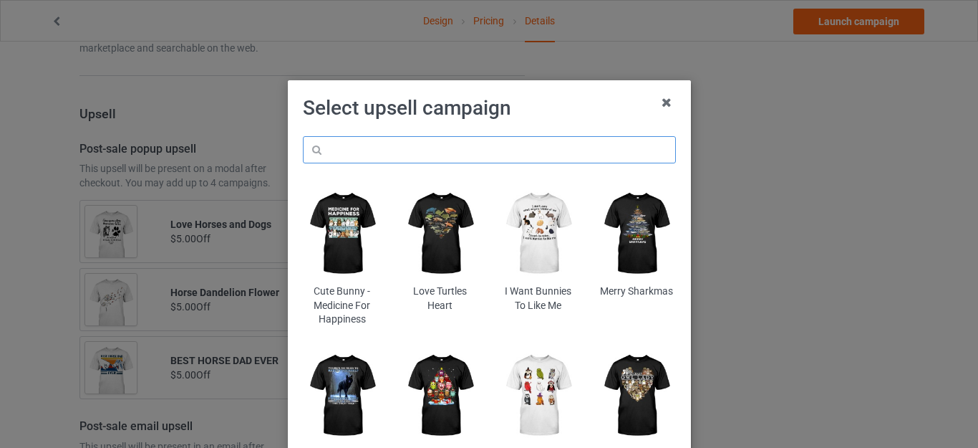
click at [405, 152] on input "text" at bounding box center [489, 149] width 373 height 27
paste input "Horse Christmas"
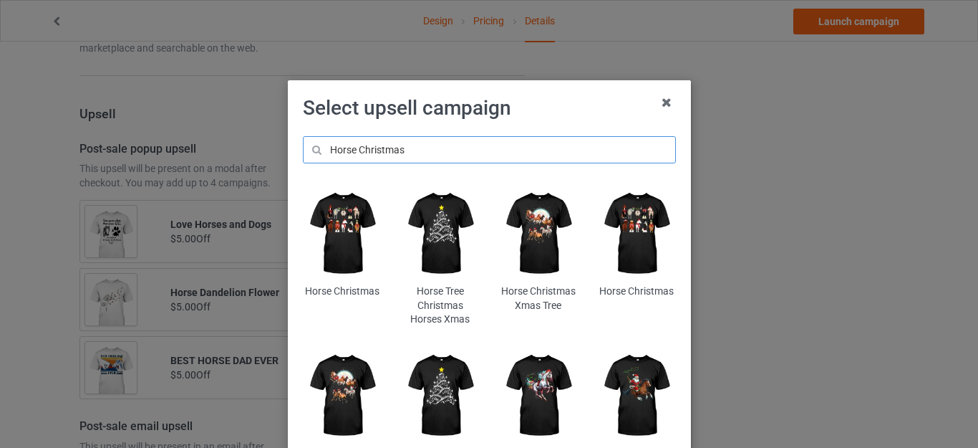
type input "Horse Christmas"
click at [550, 101] on h1 "Select upsell campaign" at bounding box center [489, 108] width 373 height 26
click at [436, 226] on img at bounding box center [440, 233] width 78 height 97
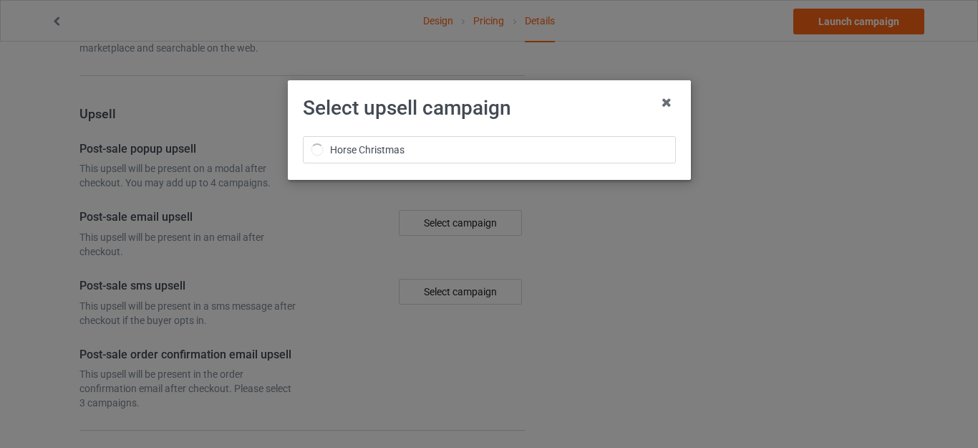
scroll to position [1289, 0]
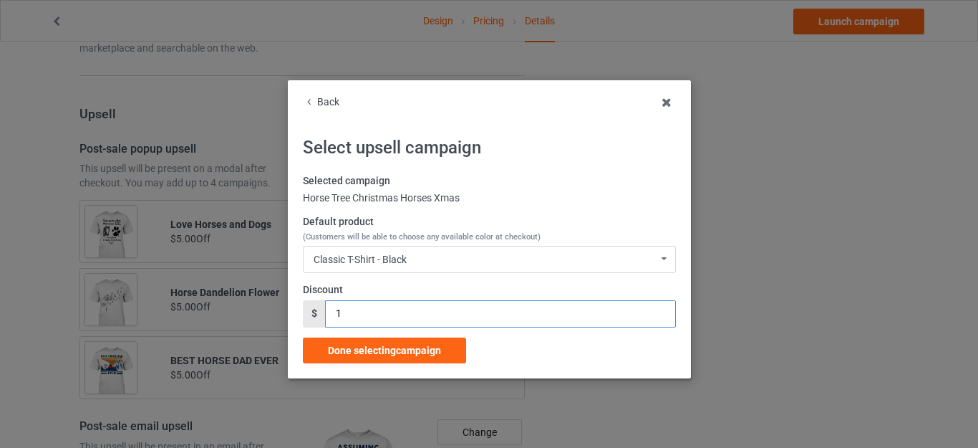
drag, startPoint x: 342, startPoint y: 313, endPoint x: 304, endPoint y: 306, distance: 37.8
click at [304, 308] on div "$ 1" at bounding box center [489, 313] width 373 height 27
click at [304, 308] on div "$" at bounding box center [314, 313] width 22 height 27
drag, startPoint x: 371, startPoint y: 317, endPoint x: 317, endPoint y: 314, distance: 53.8
click at [317, 314] on div "$ 1" at bounding box center [489, 313] width 373 height 27
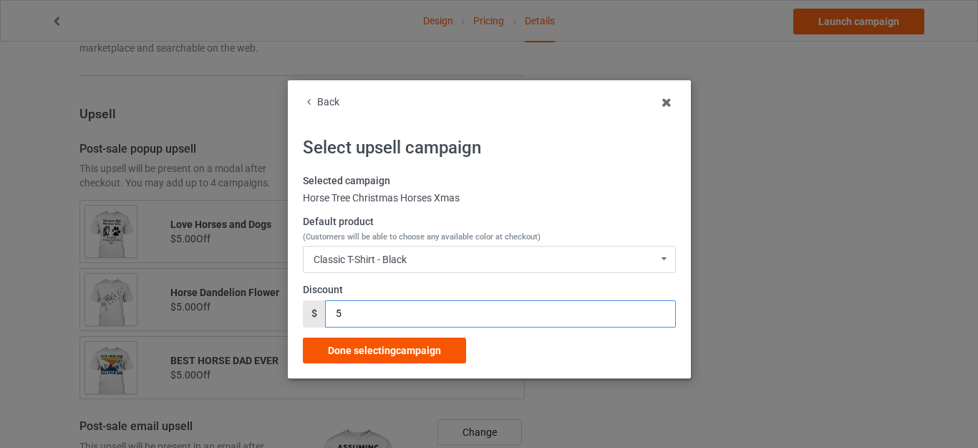
type input "5"
click at [382, 342] on div "Done selecting campaign" at bounding box center [384, 350] width 163 height 26
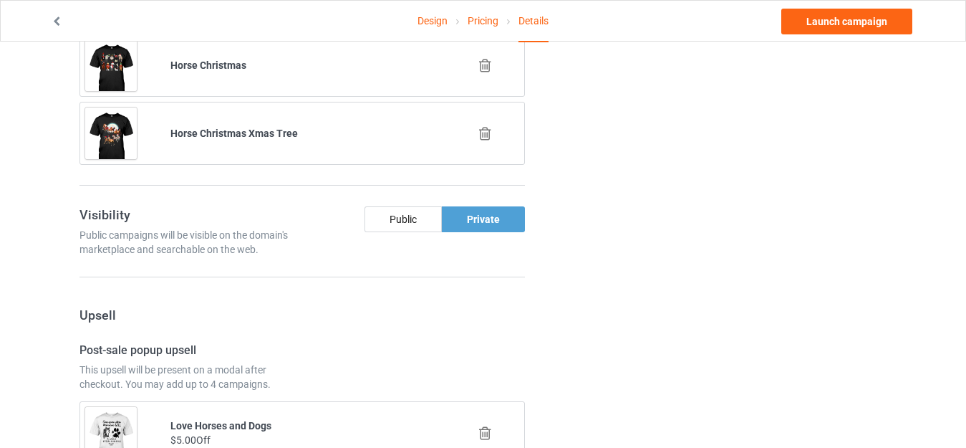
scroll to position [1297, 0]
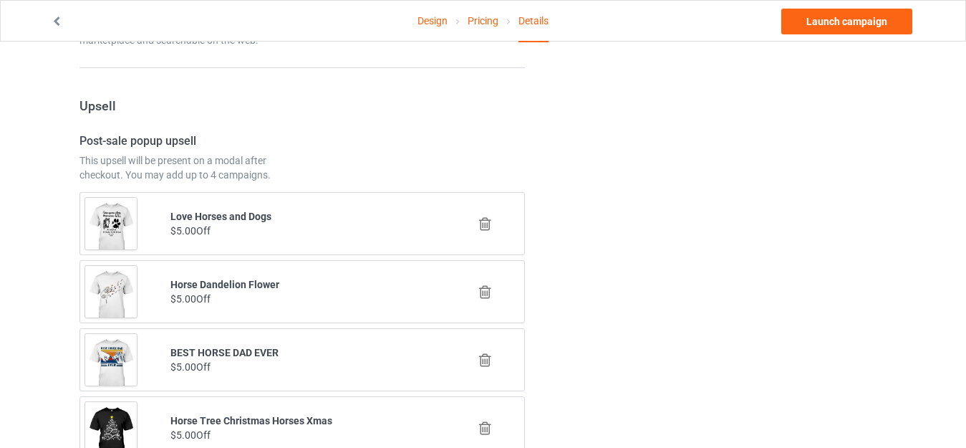
click at [486, 289] on icon at bounding box center [485, 291] width 18 height 15
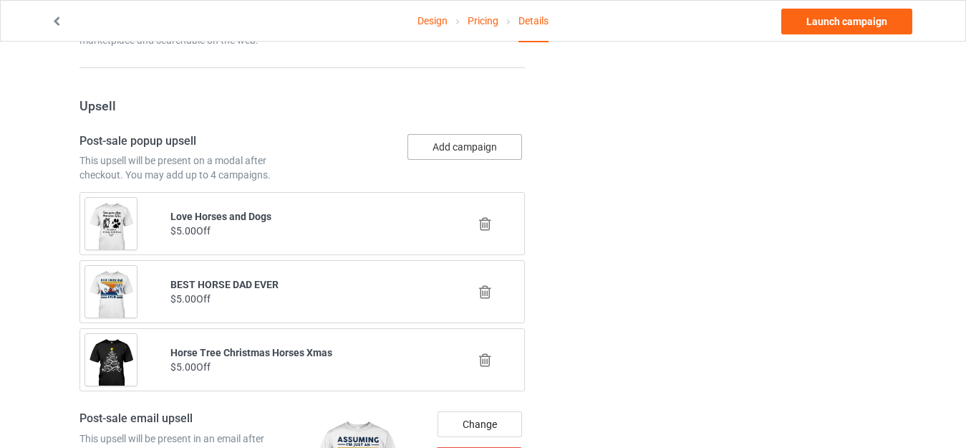
click at [464, 144] on button "Add campaign" at bounding box center [464, 147] width 115 height 26
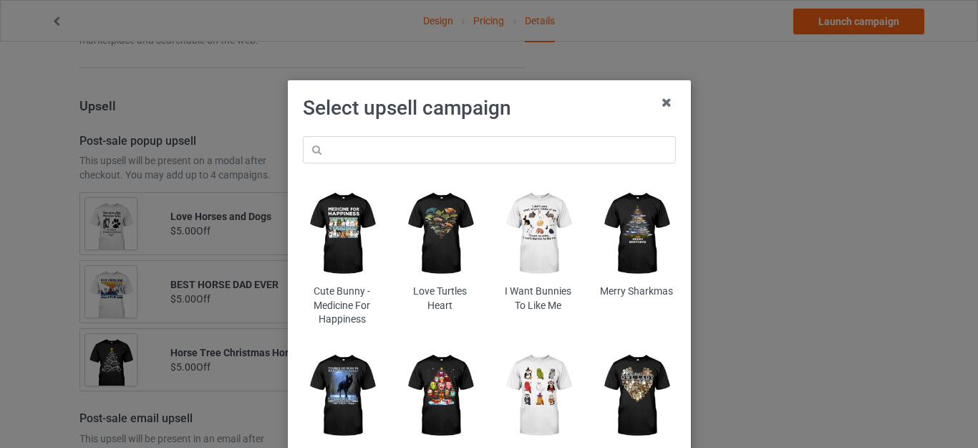
click at [412, 144] on input "text" at bounding box center [489, 149] width 373 height 27
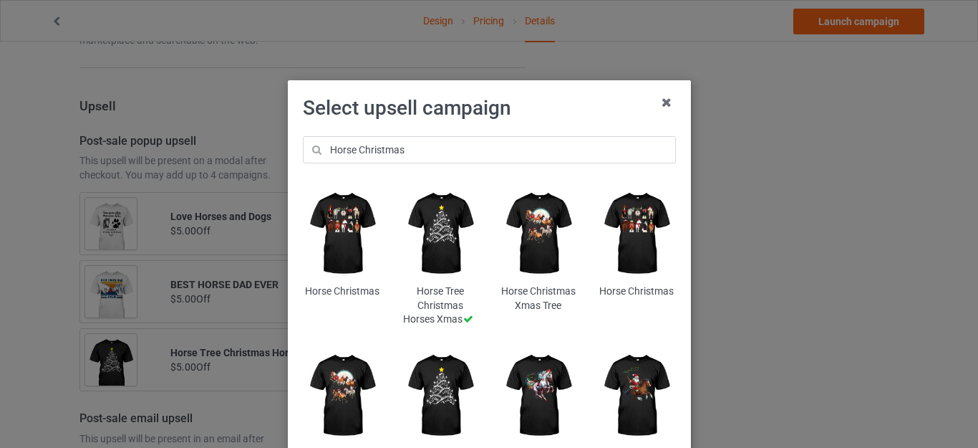
type input "Horse Christmas"
click at [634, 382] on img at bounding box center [636, 395] width 78 height 97
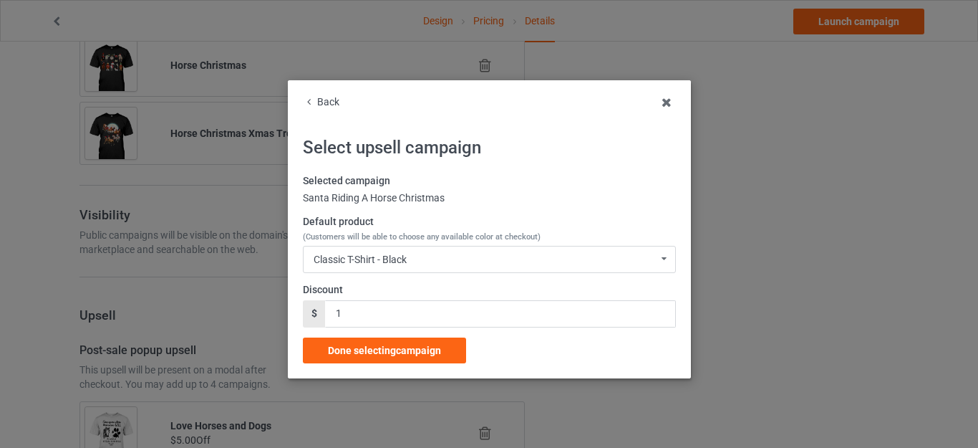
scroll to position [1297, 0]
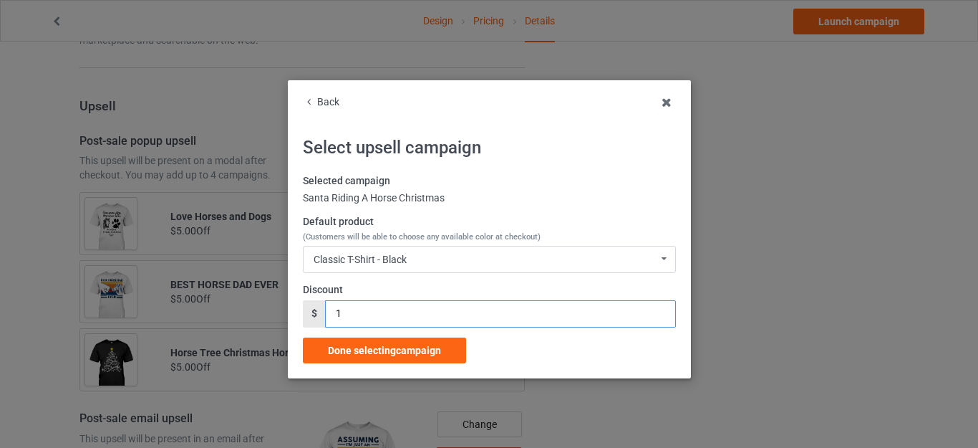
drag, startPoint x: 345, startPoint y: 306, endPoint x: 307, endPoint y: 301, distance: 38.4
click at [308, 304] on div "$ 1" at bounding box center [489, 313] width 373 height 27
click at [307, 303] on div "$" at bounding box center [314, 313] width 22 height 27
drag, startPoint x: 359, startPoint y: 312, endPoint x: 308, endPoint y: 307, distance: 51.1
click at [308, 309] on div "$ 1" at bounding box center [489, 313] width 373 height 27
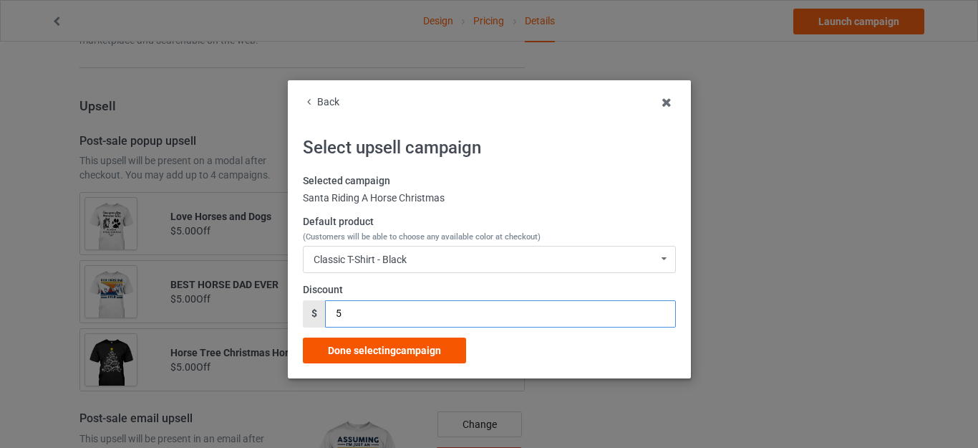
type input "5"
click at [385, 352] on span "Done selecting campaign" at bounding box center [384, 349] width 113 height 11
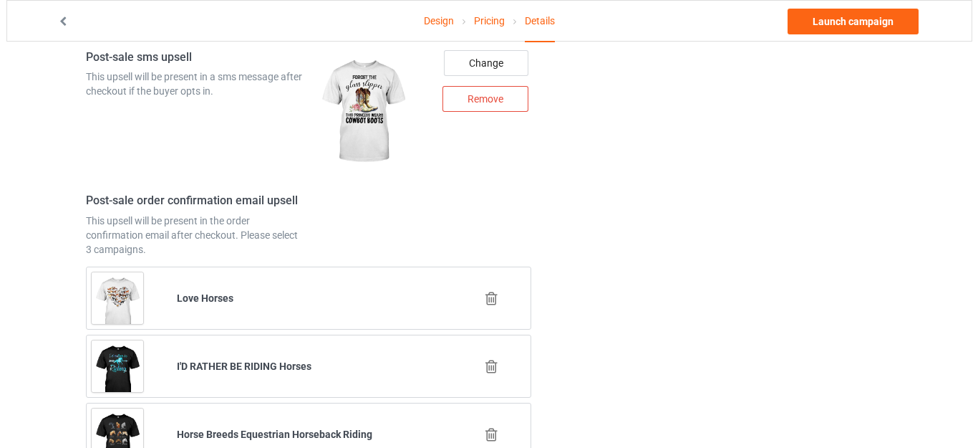
scroll to position [1798, 0]
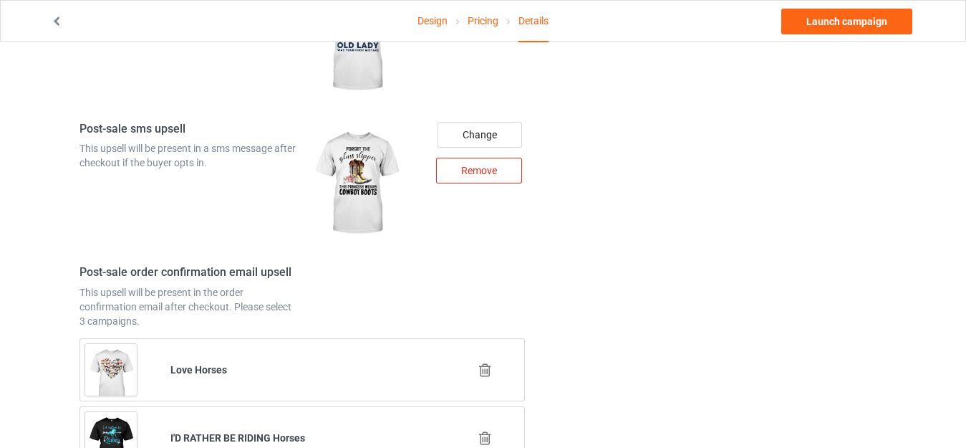
click at [467, 170] on div "Remove" at bounding box center [479, 171] width 86 height 26
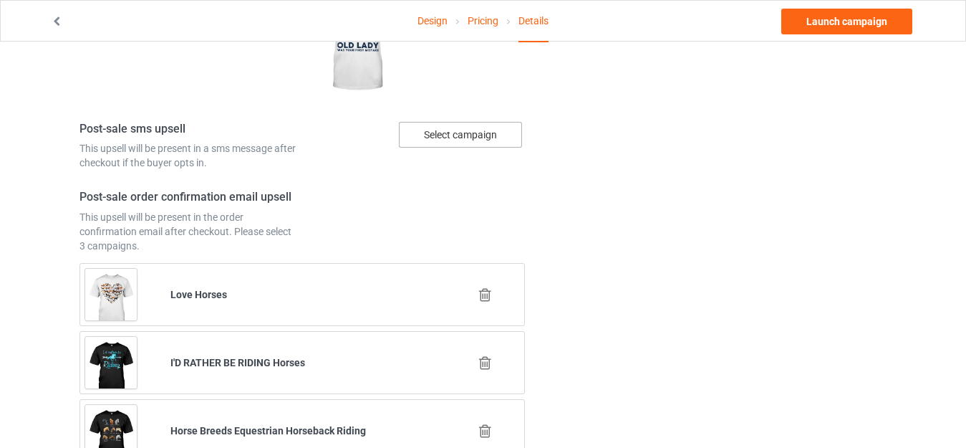
click at [450, 137] on div "Select campaign" at bounding box center [460, 135] width 123 height 26
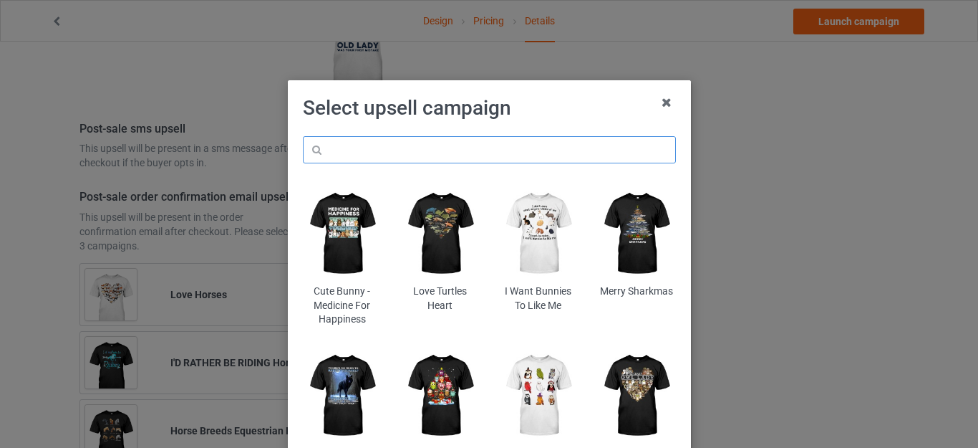
click at [382, 155] on input "text" at bounding box center [489, 149] width 373 height 27
paste input "Horse Christmas"
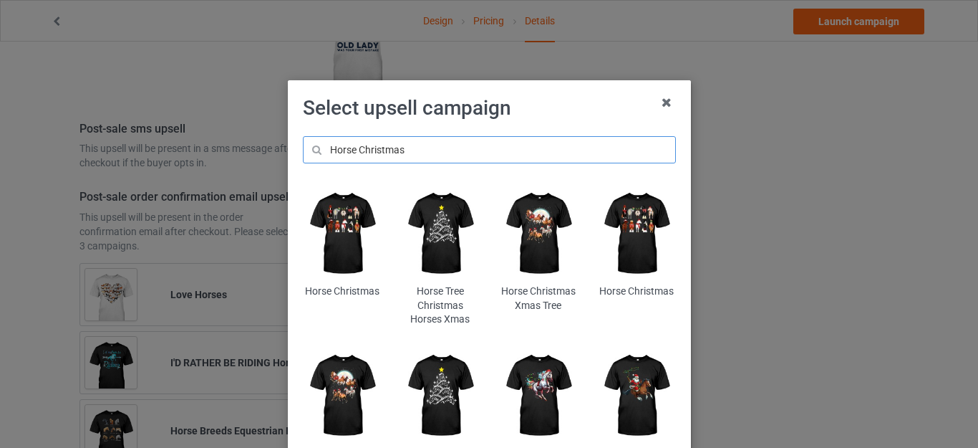
type input "Horse Christmas"
click at [337, 221] on img at bounding box center [342, 233] width 78 height 97
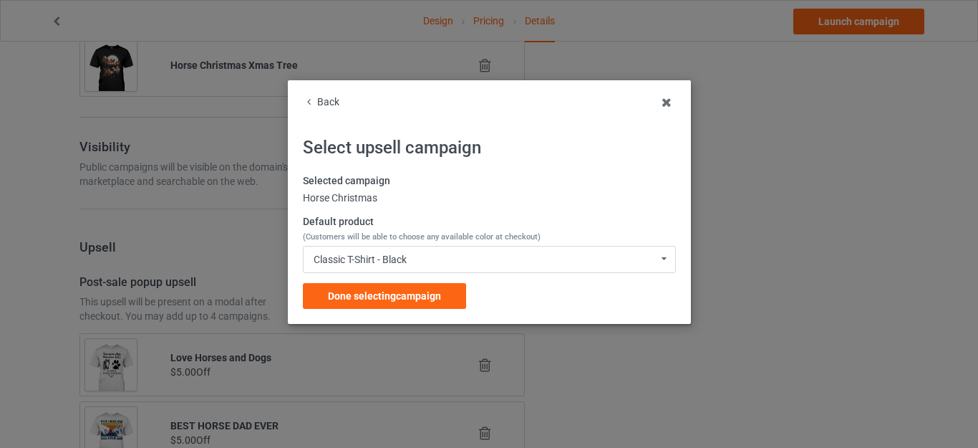
scroll to position [1798, 0]
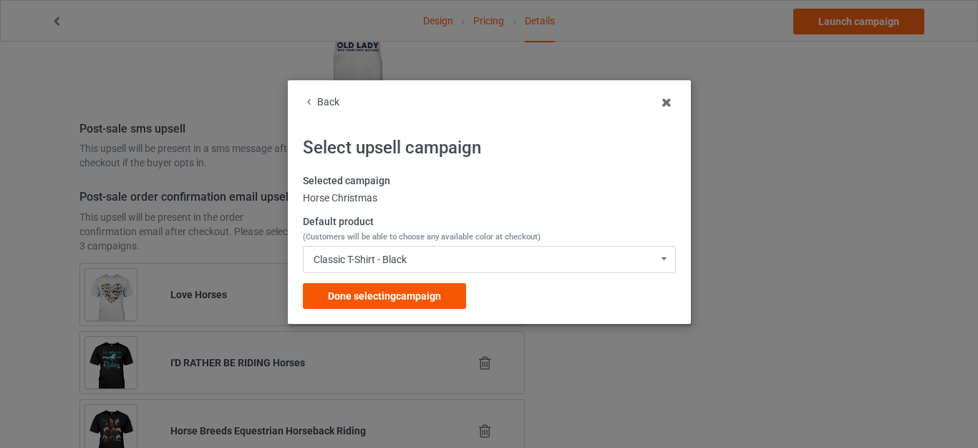
click at [380, 295] on span "Done selecting campaign" at bounding box center [384, 295] width 113 height 11
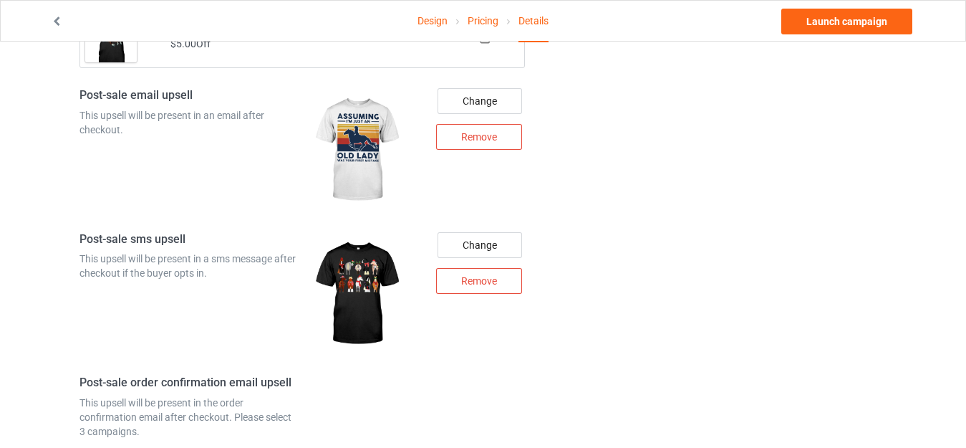
scroll to position [1723, 0]
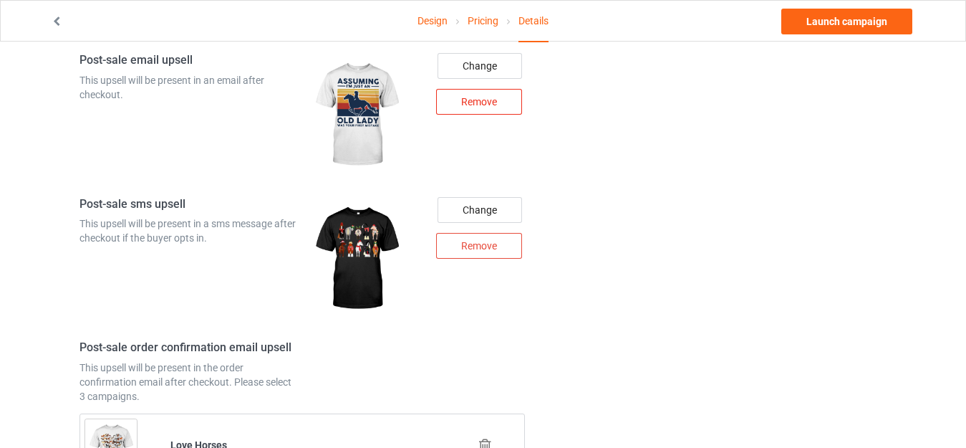
click at [486, 102] on div "Remove" at bounding box center [479, 102] width 86 height 26
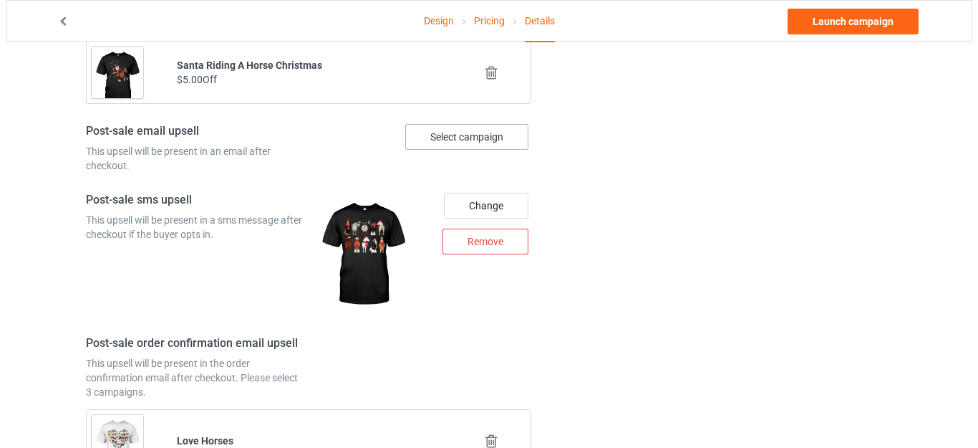
scroll to position [1651, 0]
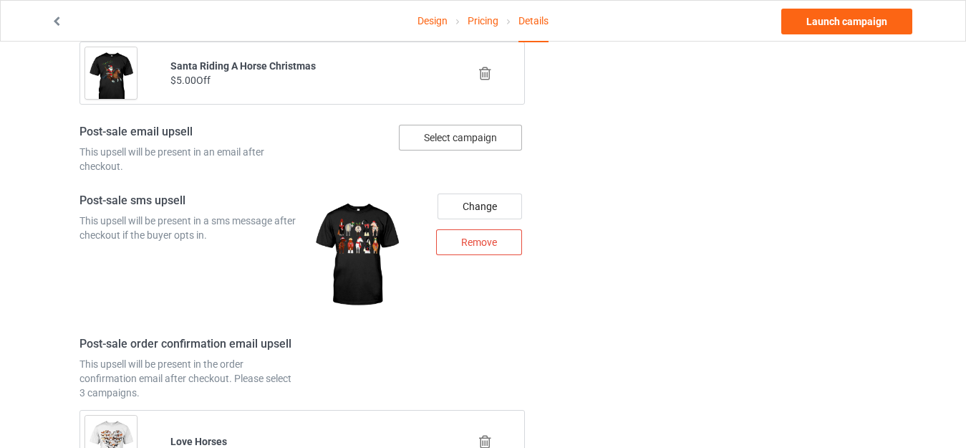
click at [454, 132] on div "Select campaign" at bounding box center [460, 138] width 123 height 26
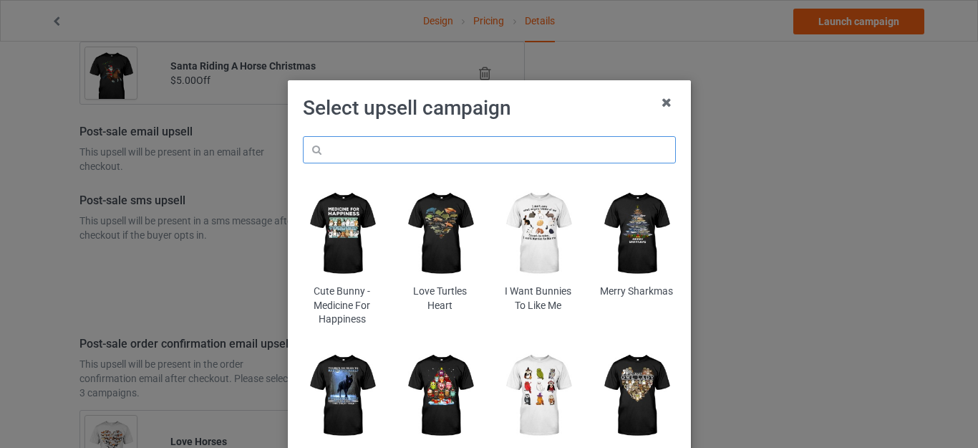
click at [408, 150] on input "text" at bounding box center [489, 149] width 373 height 27
paste input "Horse Christmas"
click at [368, 145] on input "Horse Christmas" at bounding box center [489, 149] width 373 height 27
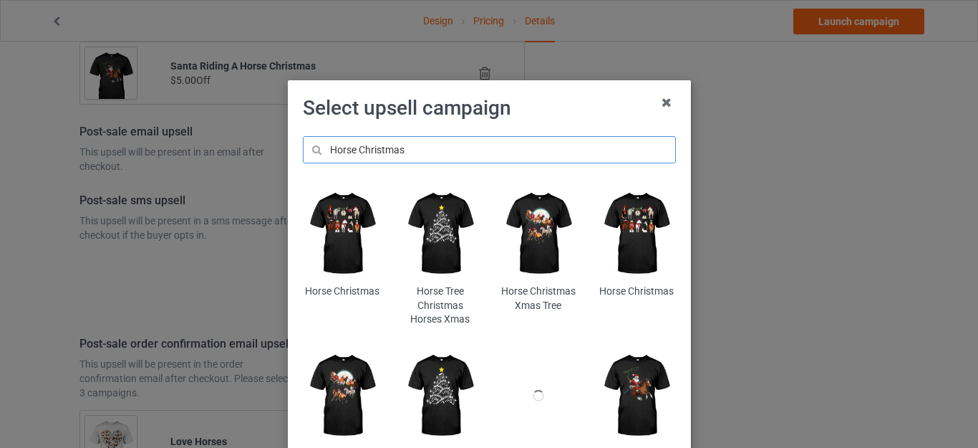
click at [368, 145] on input "Horse Christmas" at bounding box center [489, 149] width 373 height 27
type input "Horse music"
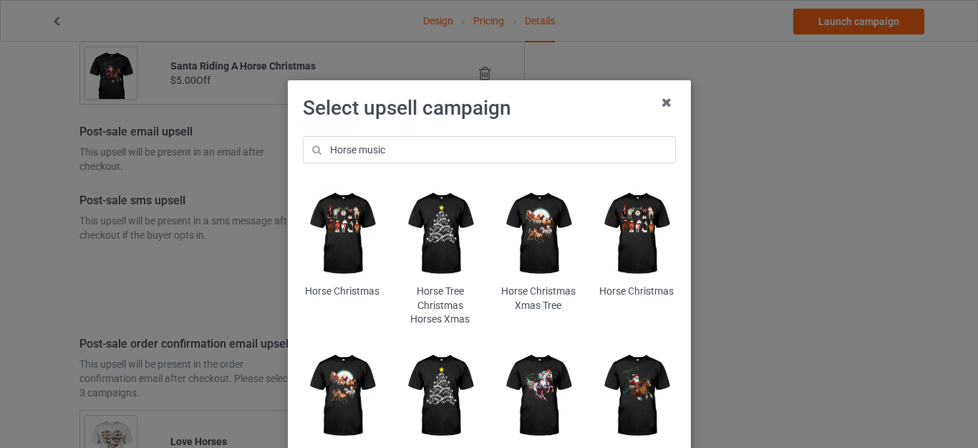
click at [541, 117] on h1 "Select upsell campaign" at bounding box center [489, 108] width 373 height 26
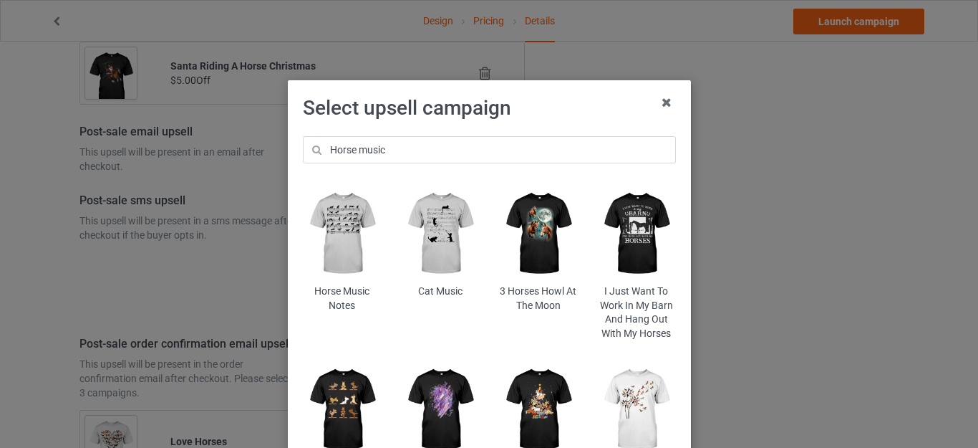
click at [324, 218] on img at bounding box center [342, 233] width 78 height 97
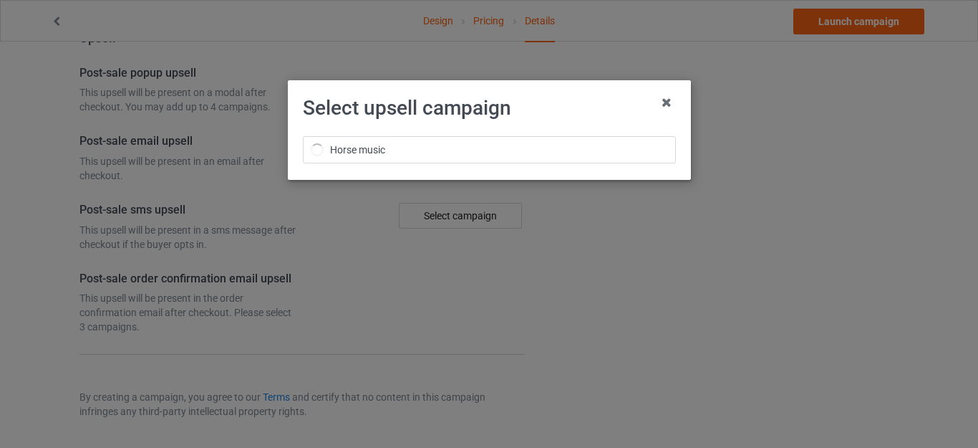
scroll to position [1651, 0]
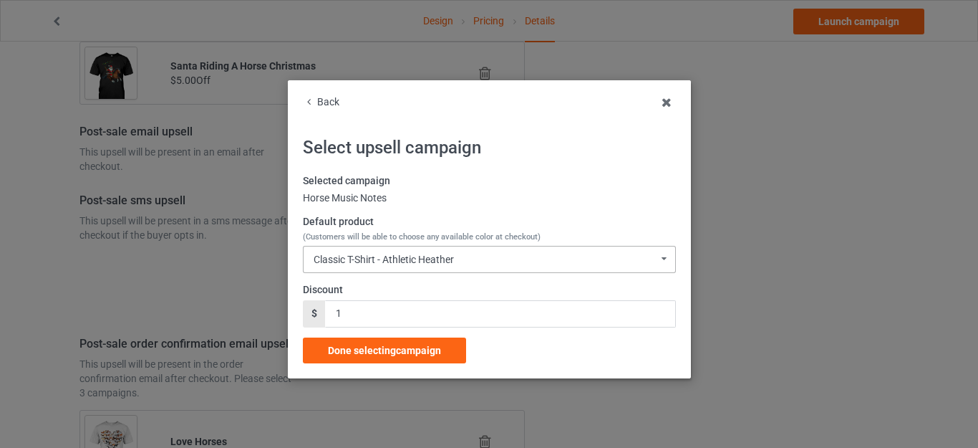
click at [402, 256] on div "Classic T-Shirt - Athletic Heather" at bounding box center [384, 259] width 140 height 10
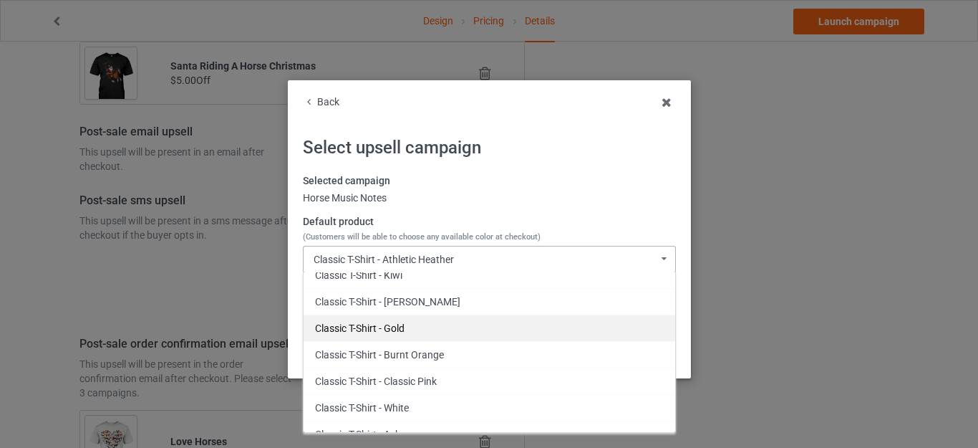
scroll to position [215, 0]
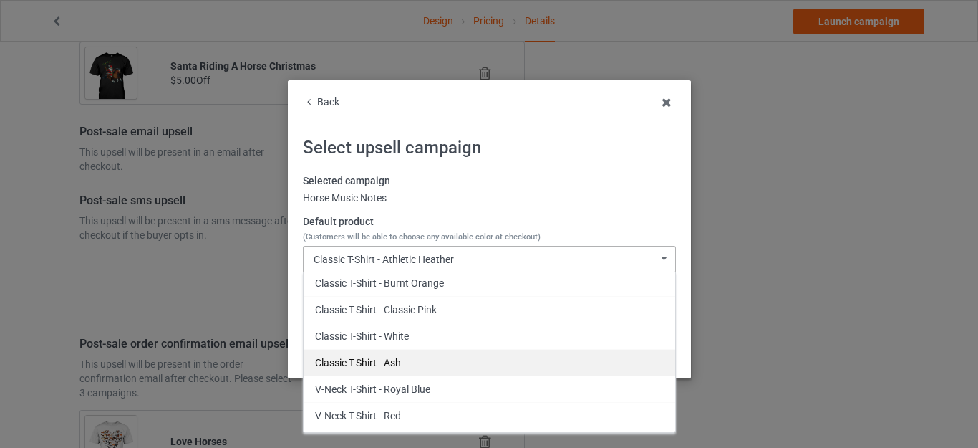
click at [393, 361] on div "Classic T-Shirt - Ash" at bounding box center [490, 362] width 372 height 26
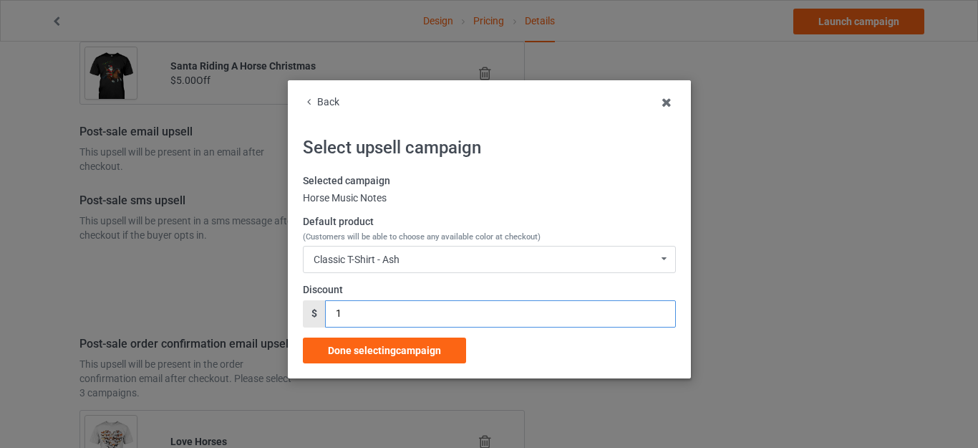
drag, startPoint x: 354, startPoint y: 308, endPoint x: 319, endPoint y: 309, distance: 35.8
click at [325, 309] on input "1" at bounding box center [500, 313] width 350 height 27
type input "5"
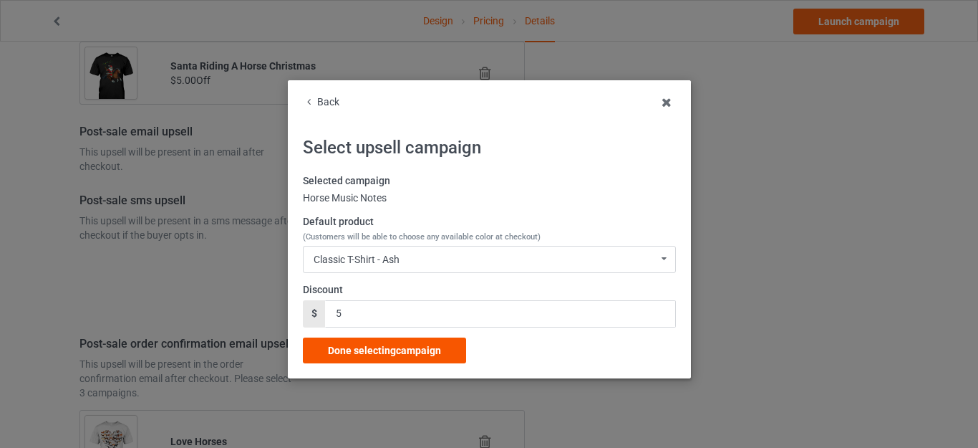
click at [373, 347] on span "Done selecting campaign" at bounding box center [384, 349] width 113 height 11
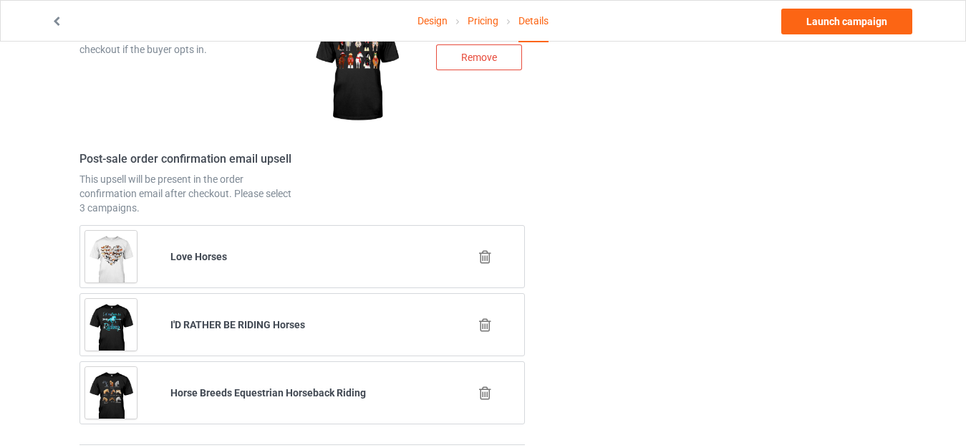
scroll to position [1938, 0]
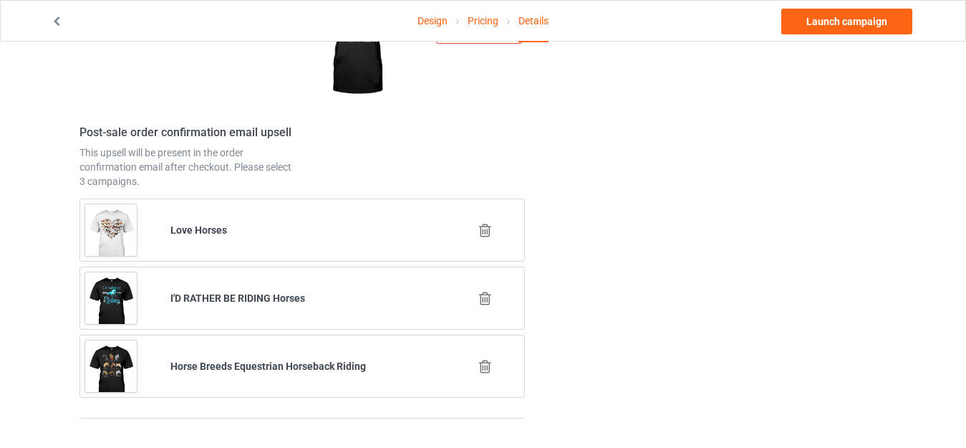
click at [483, 293] on icon at bounding box center [485, 298] width 18 height 15
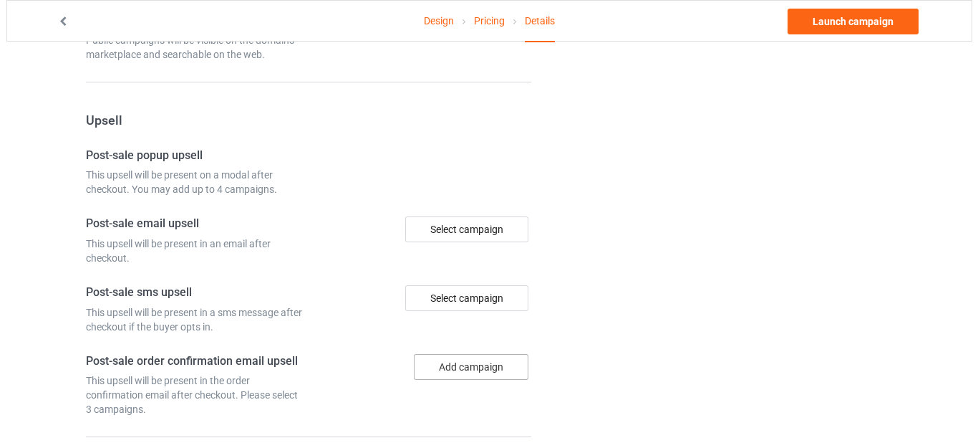
scroll to position [1933, 0]
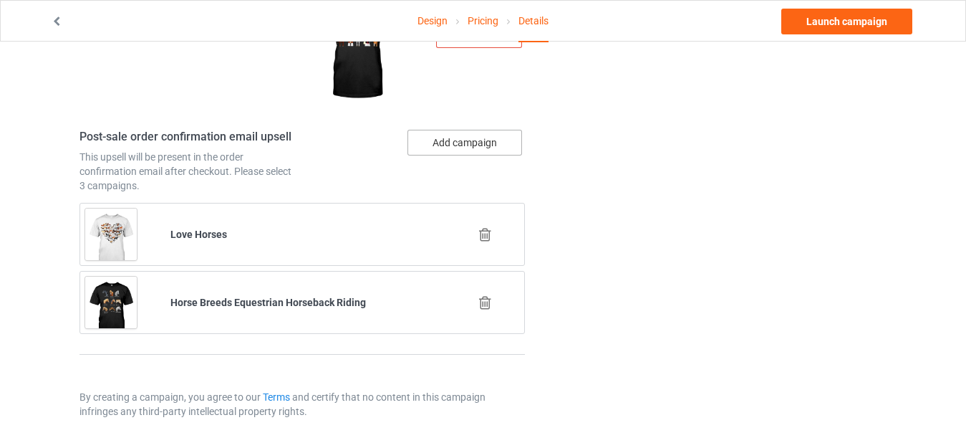
click at [458, 149] on button "Add campaign" at bounding box center [464, 143] width 115 height 26
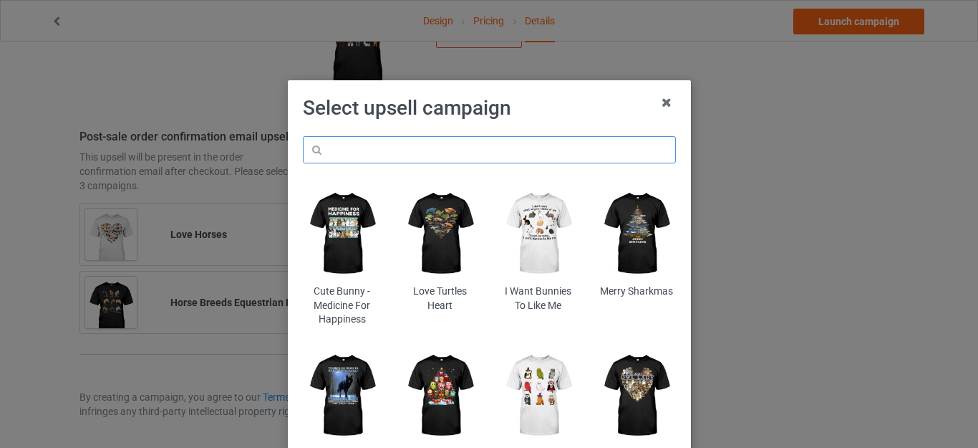
click at [395, 150] on input "text" at bounding box center [489, 149] width 373 height 27
type input "love horses"
click at [554, 114] on h1 "Select upsell campaign" at bounding box center [489, 108] width 373 height 26
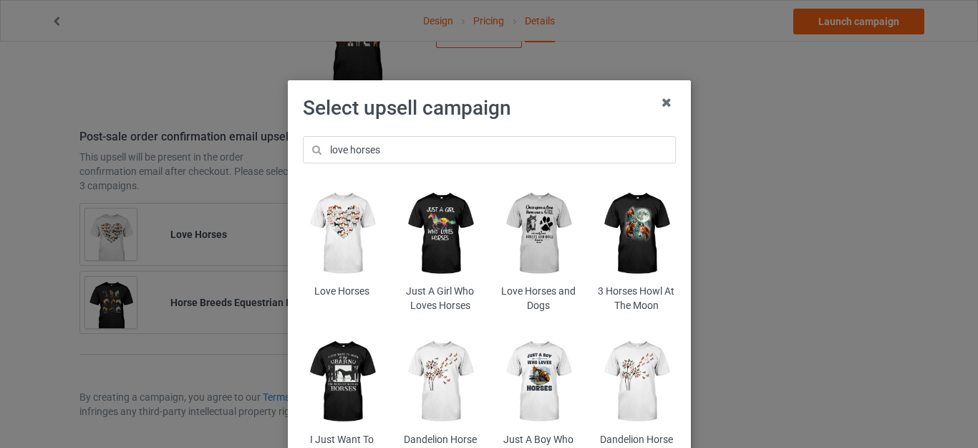
click at [336, 216] on img at bounding box center [342, 233] width 78 height 97
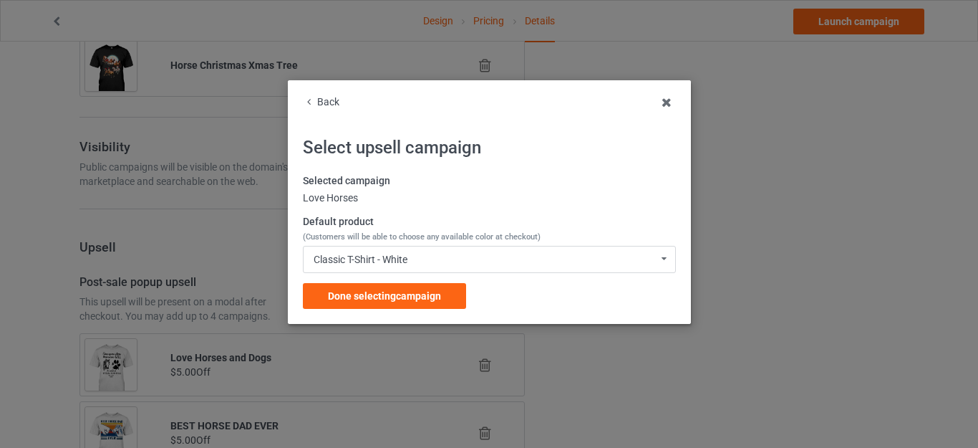
scroll to position [1933, 0]
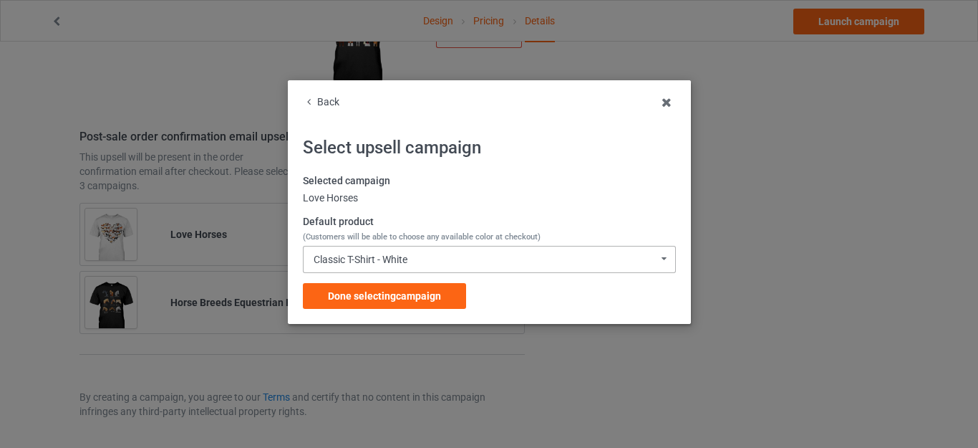
click at [387, 254] on div "Classic T-Shirt - White" at bounding box center [361, 259] width 94 height 10
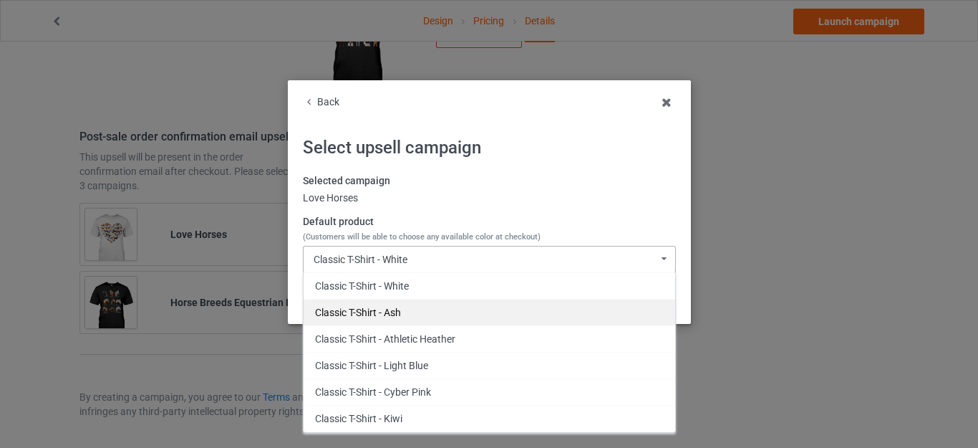
click at [390, 309] on div "Classic T-Shirt - Ash" at bounding box center [490, 312] width 372 height 26
click at [390, 309] on div "Back Select upsell campaign Selected campaign Love Horses Default product (Cust…" at bounding box center [489, 201] width 403 height 243
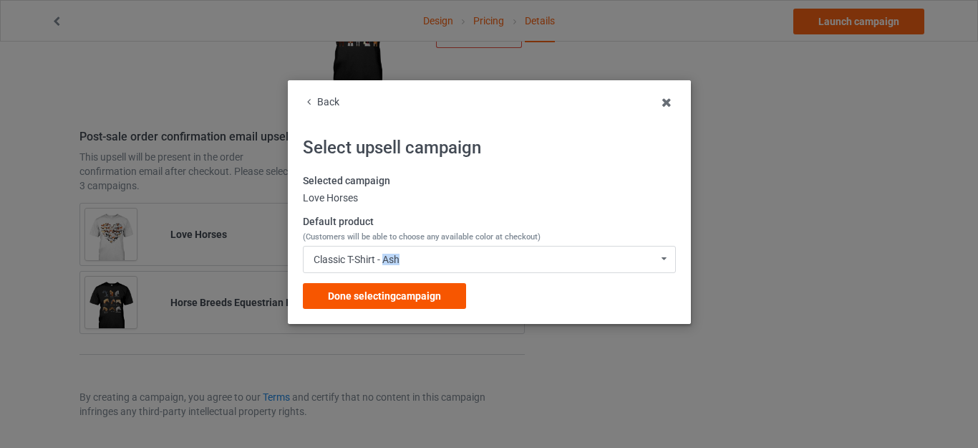
click at [375, 291] on span "Done selecting campaign" at bounding box center [384, 295] width 113 height 11
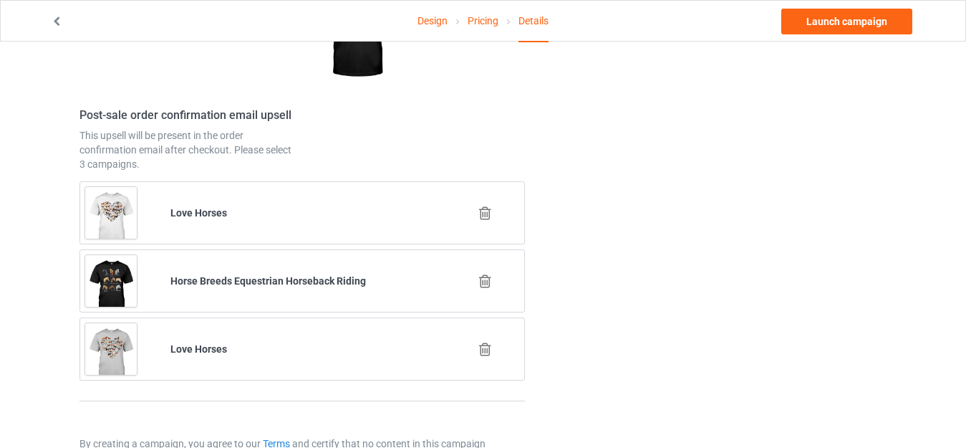
scroll to position [1930, 0]
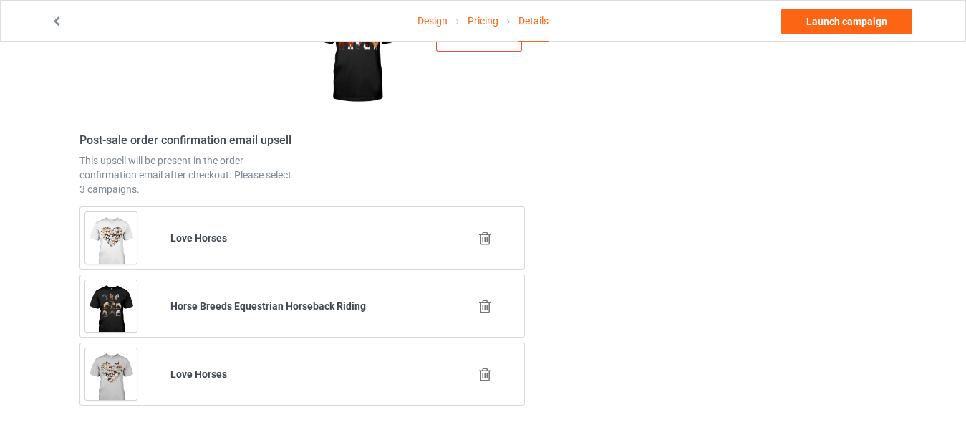
click at [487, 370] on icon at bounding box center [485, 374] width 18 height 15
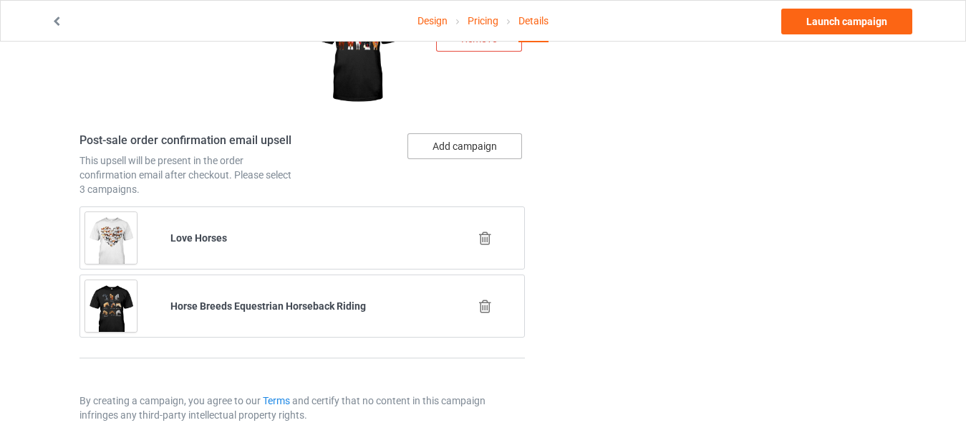
click at [455, 153] on button "Add campaign" at bounding box center [464, 146] width 115 height 26
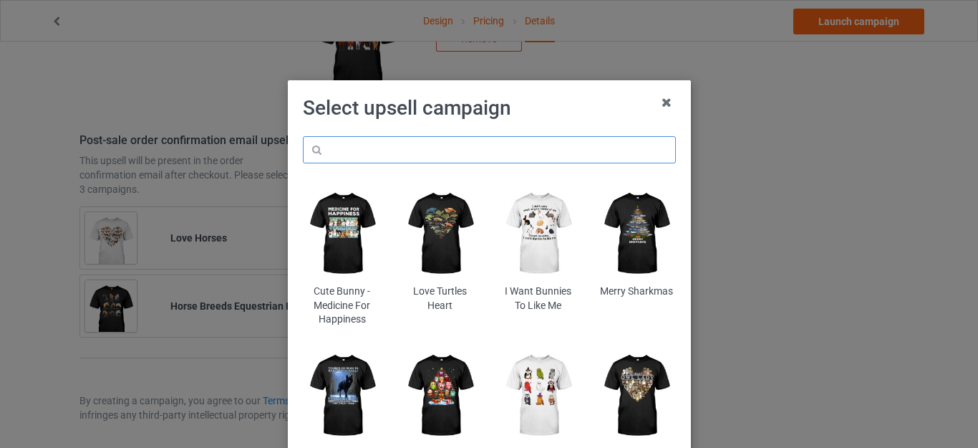
click at [374, 148] on input "text" at bounding box center [489, 149] width 373 height 27
paste input "Horse Christmas"
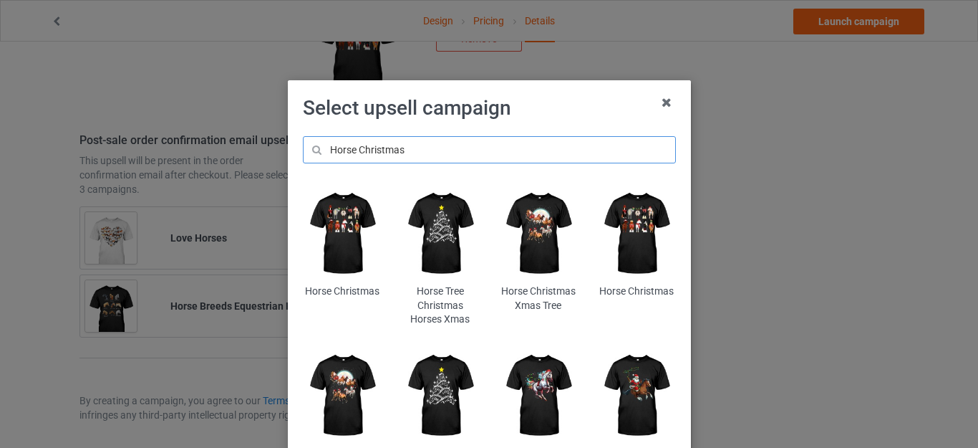
type input "Horse Christmas"
click at [342, 226] on img at bounding box center [342, 233] width 78 height 97
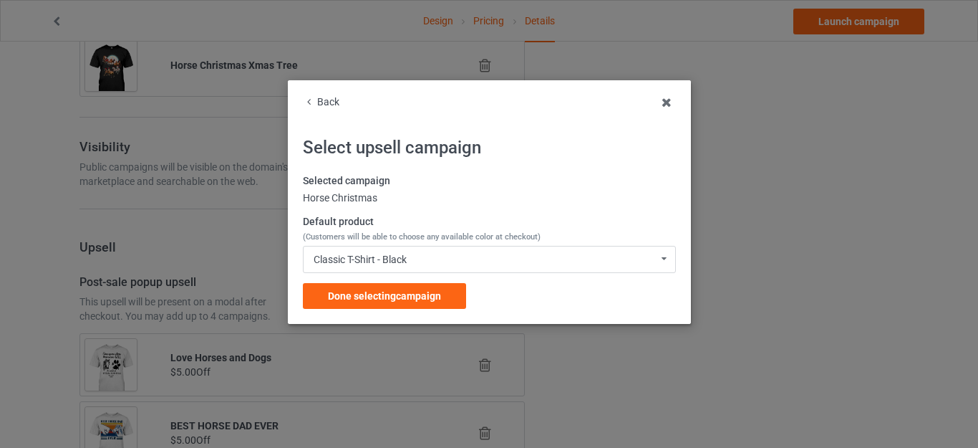
scroll to position [1930, 0]
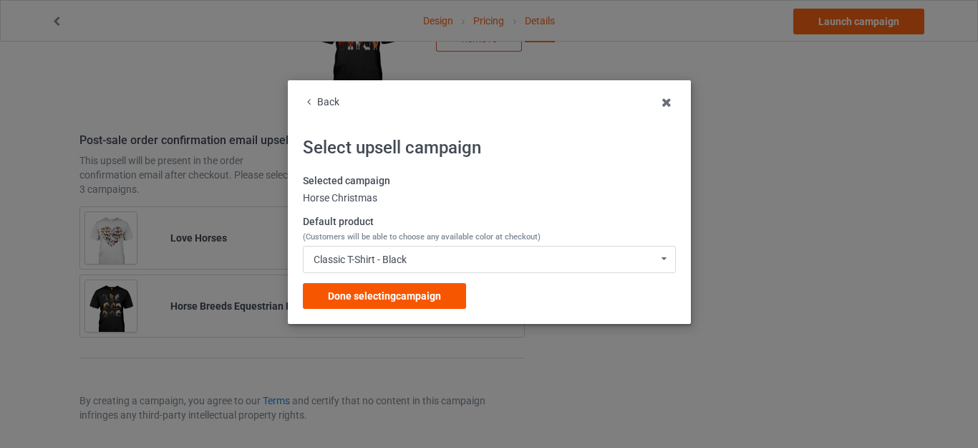
click at [399, 285] on div "Done selecting campaign" at bounding box center [384, 296] width 163 height 26
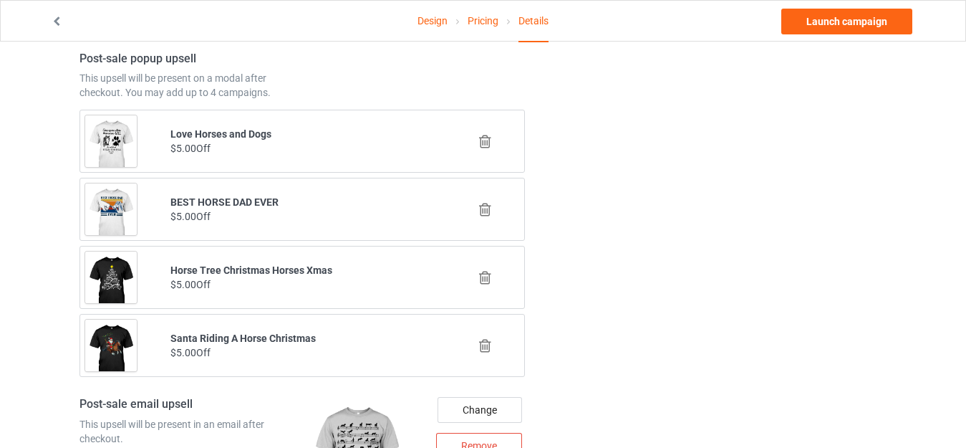
scroll to position [1354, 0]
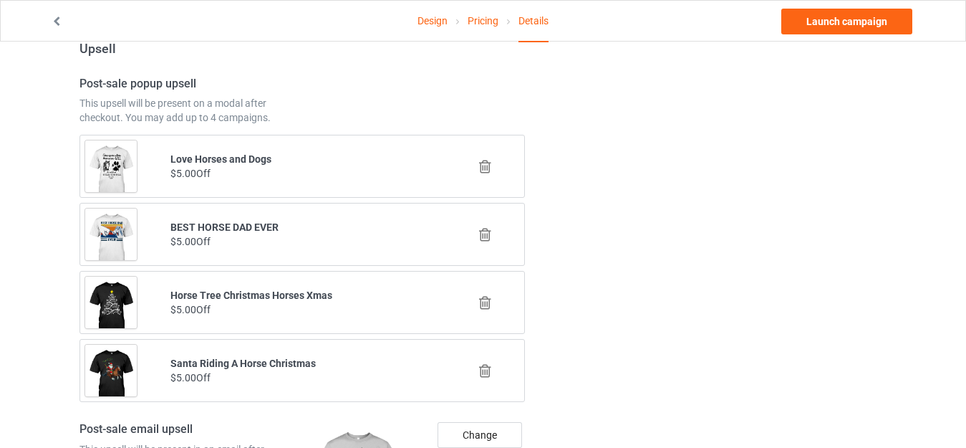
click at [483, 232] on icon at bounding box center [485, 234] width 18 height 15
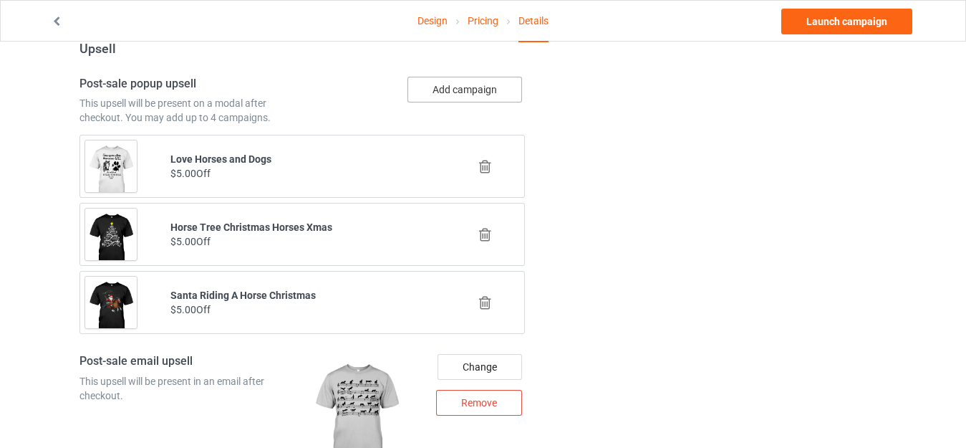
click at [433, 93] on button "Add campaign" at bounding box center [464, 90] width 115 height 26
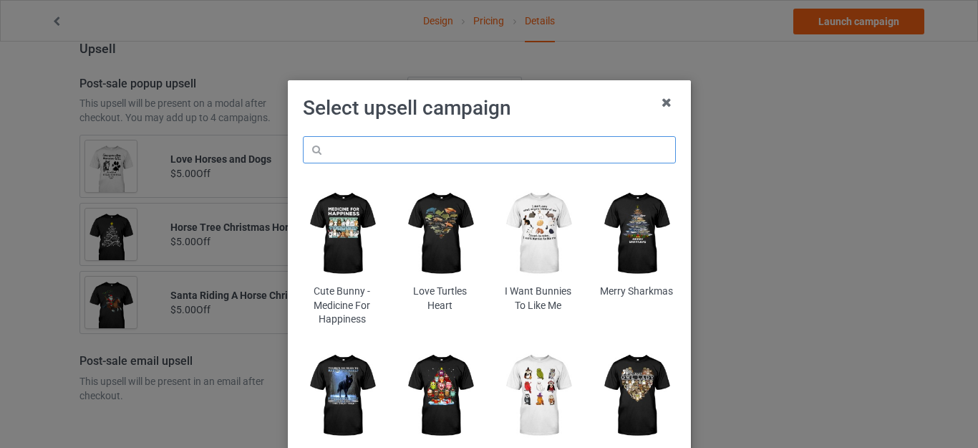
click at [372, 137] on input "text" at bounding box center [489, 149] width 373 height 27
paste input "horsesxmas"
type input "horsesxmas"
click at [539, 108] on h1 "Select upsell campaign" at bounding box center [489, 108] width 373 height 26
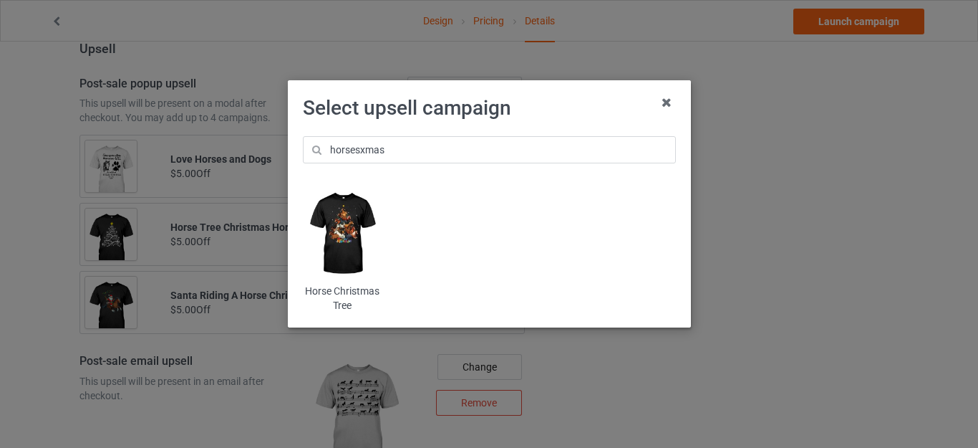
click at [344, 218] on img at bounding box center [342, 233] width 78 height 97
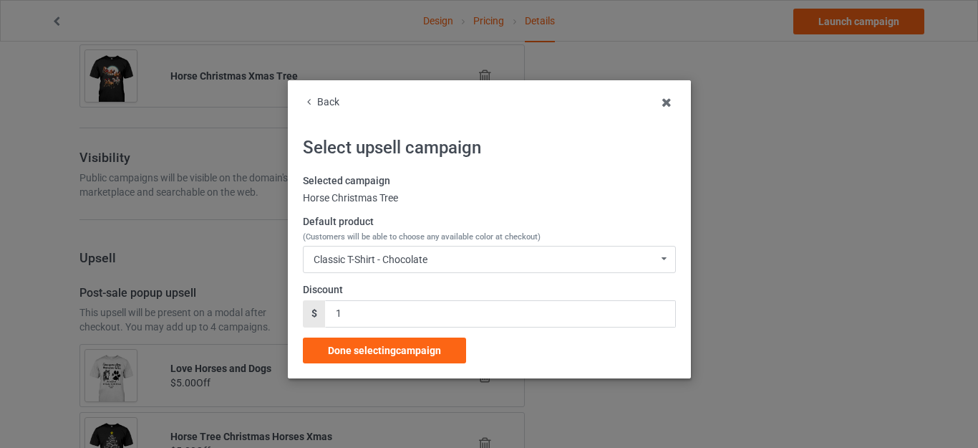
scroll to position [1354, 0]
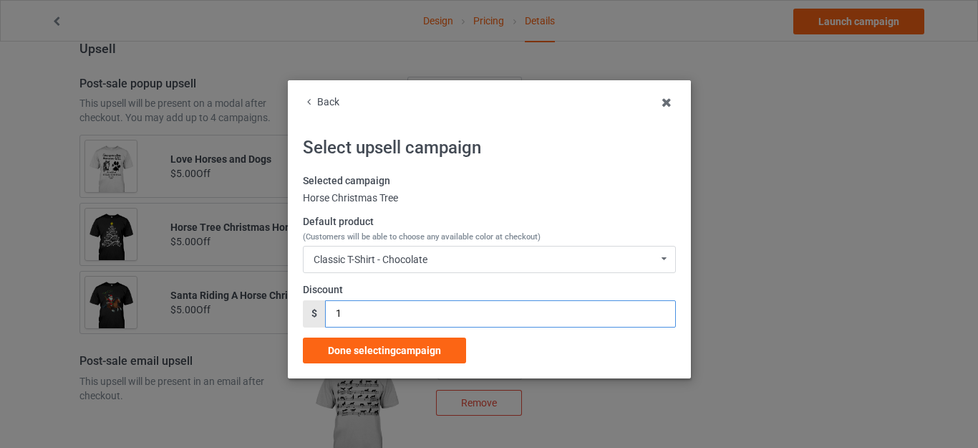
drag, startPoint x: 341, startPoint y: 318, endPoint x: 303, endPoint y: 310, distance: 38.8
click at [304, 314] on div "$ 1" at bounding box center [489, 313] width 373 height 27
click at [303, 312] on div "$" at bounding box center [314, 313] width 22 height 27
click at [430, 246] on div "Classic T-Shirt - Chocolate Classic T-Shirt - Chocolate Classic T-Shirt - Charc…" at bounding box center [489, 259] width 373 height 27
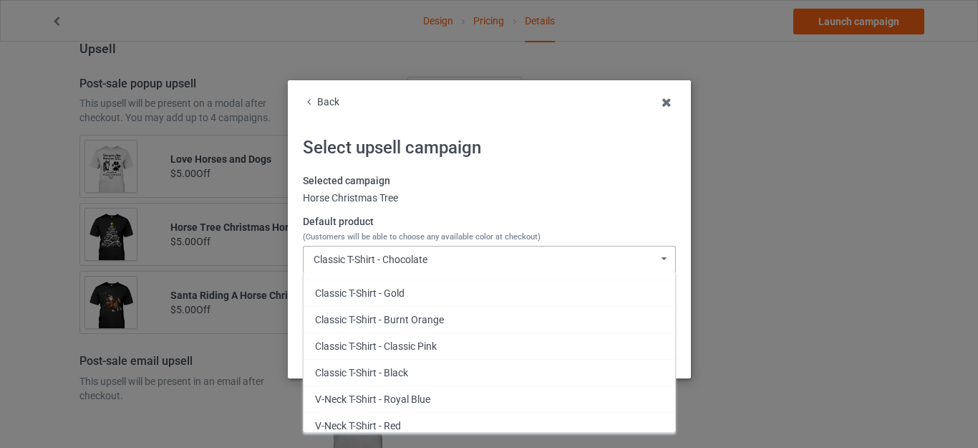
scroll to position [286, 0]
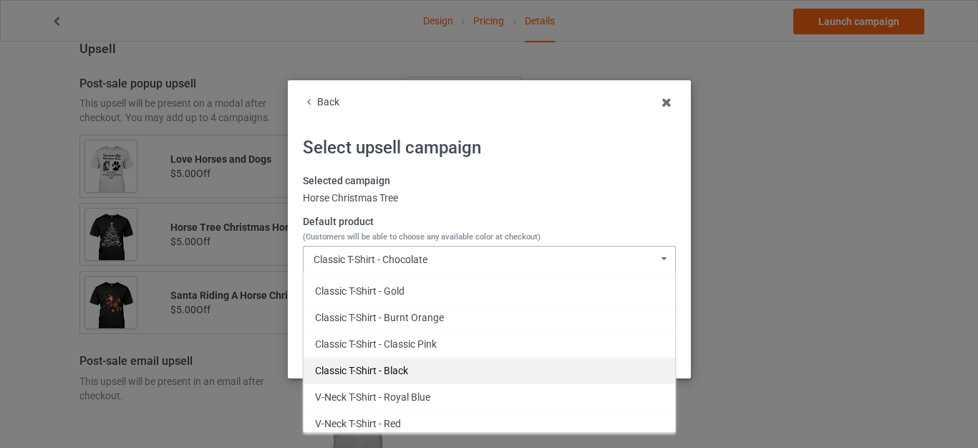
click at [392, 362] on div "Classic T-Shirt - Black" at bounding box center [490, 370] width 372 height 26
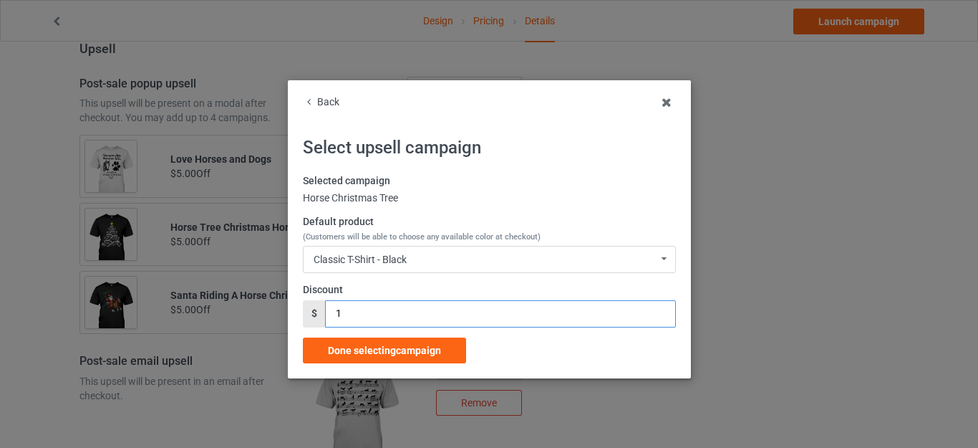
drag, startPoint x: 355, startPoint y: 305, endPoint x: 331, endPoint y: 306, distance: 24.4
click at [331, 306] on input "1" at bounding box center [500, 313] width 350 height 27
drag, startPoint x: 330, startPoint y: 310, endPoint x: 359, endPoint y: 304, distance: 29.4
click at [352, 310] on input "1" at bounding box center [500, 313] width 350 height 27
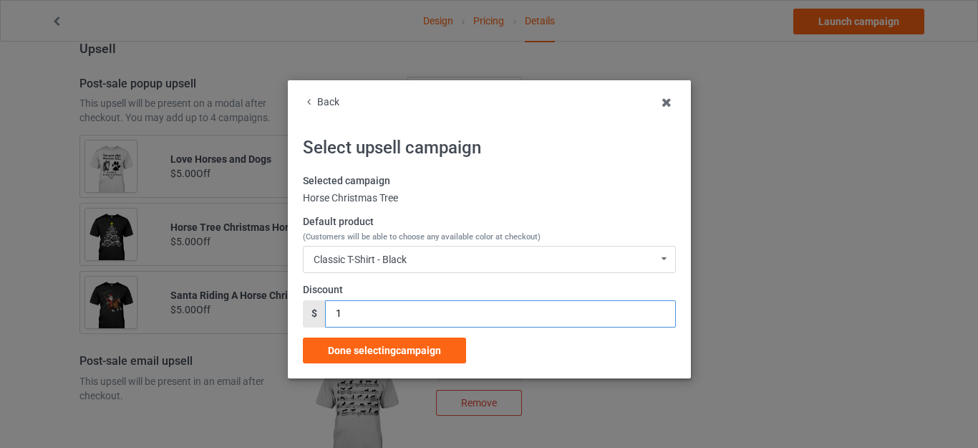
type input "5"
click at [387, 347] on span "Done selecting campaign" at bounding box center [384, 349] width 113 height 11
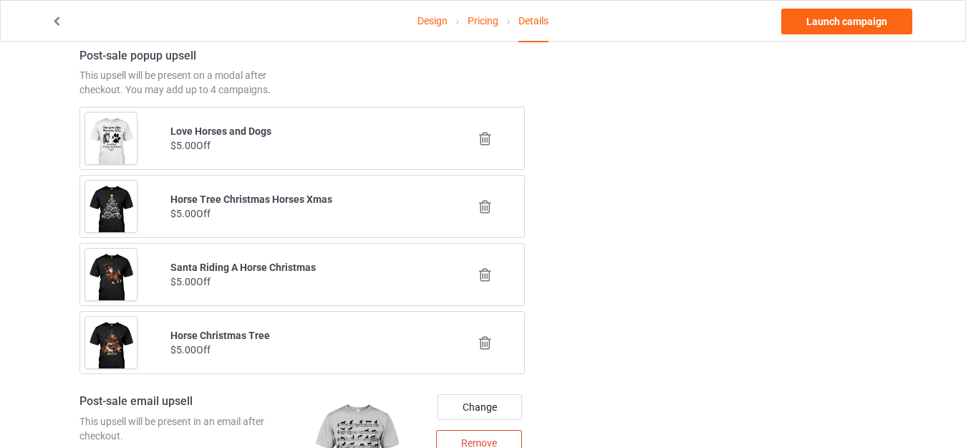
scroll to position [1357, 0]
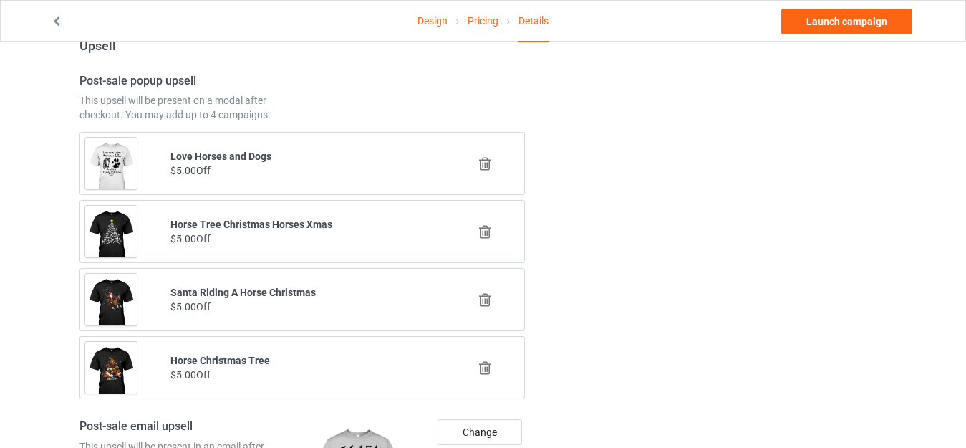
click at [481, 158] on icon at bounding box center [485, 163] width 18 height 15
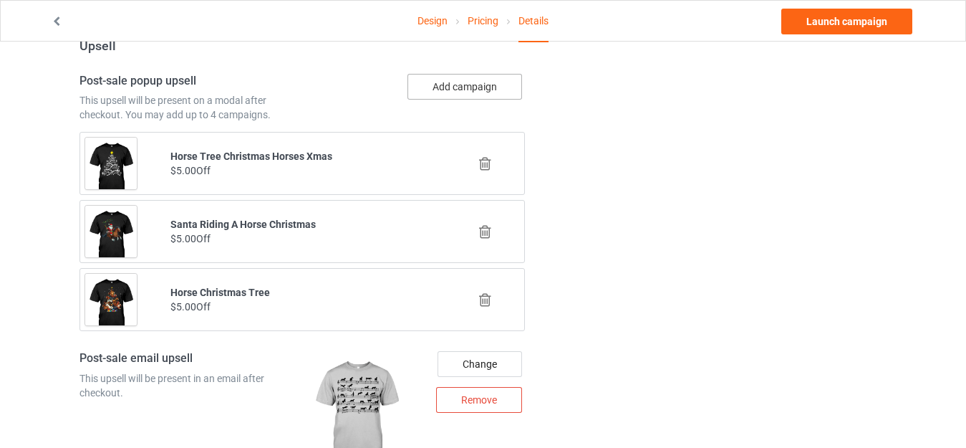
click at [440, 86] on button "Add campaign" at bounding box center [464, 87] width 115 height 26
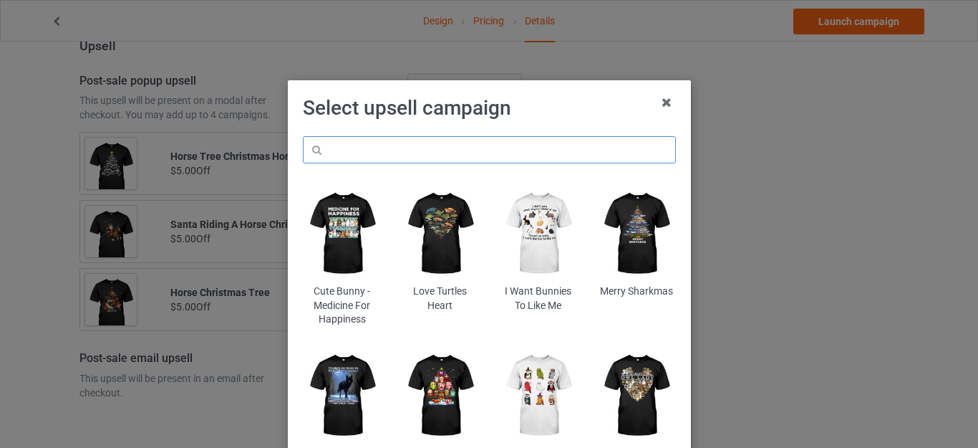
click at [382, 150] on input "text" at bounding box center [489, 149] width 373 height 27
paste input "things-i-do-in-my-spare-time-horse"
type input "things-i-do-in-my-spare-time-horse"
click at [528, 120] on h1 "Select upsell campaign" at bounding box center [489, 108] width 373 height 26
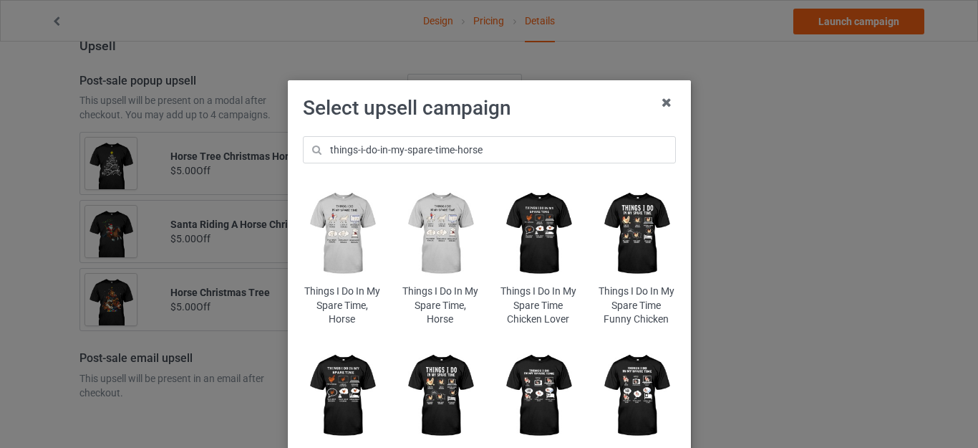
click at [343, 229] on img at bounding box center [342, 233] width 78 height 97
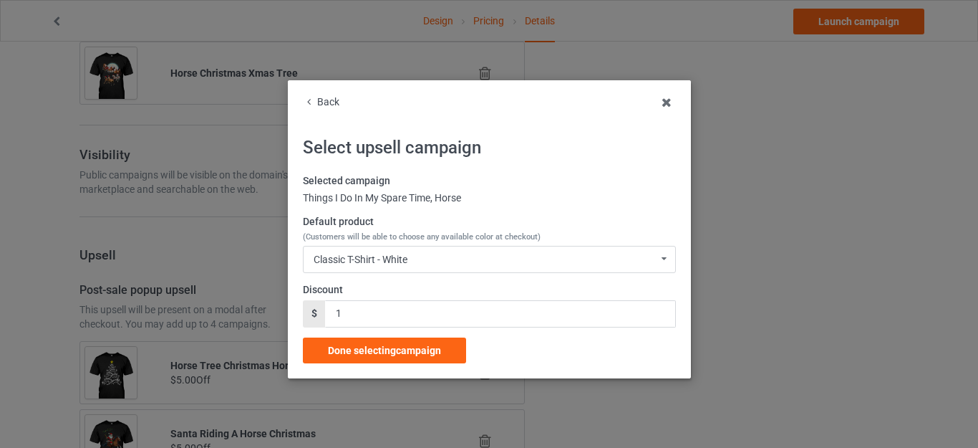
scroll to position [1357, 0]
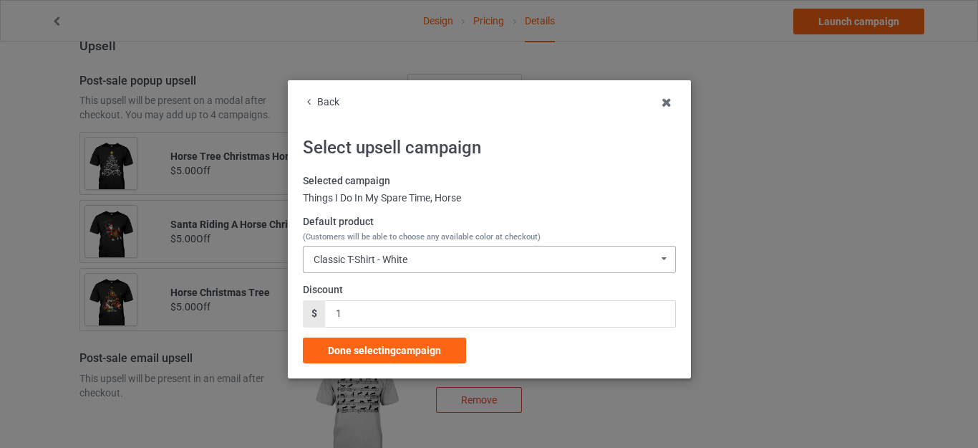
click at [388, 259] on div "Classic T-Shirt - White" at bounding box center [361, 259] width 94 height 10
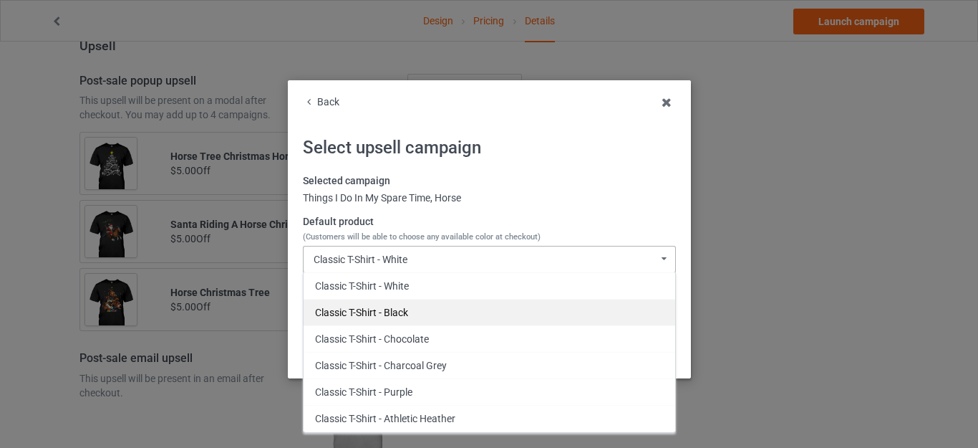
click at [385, 306] on div "Classic T-Shirt - Black" at bounding box center [490, 312] width 372 height 26
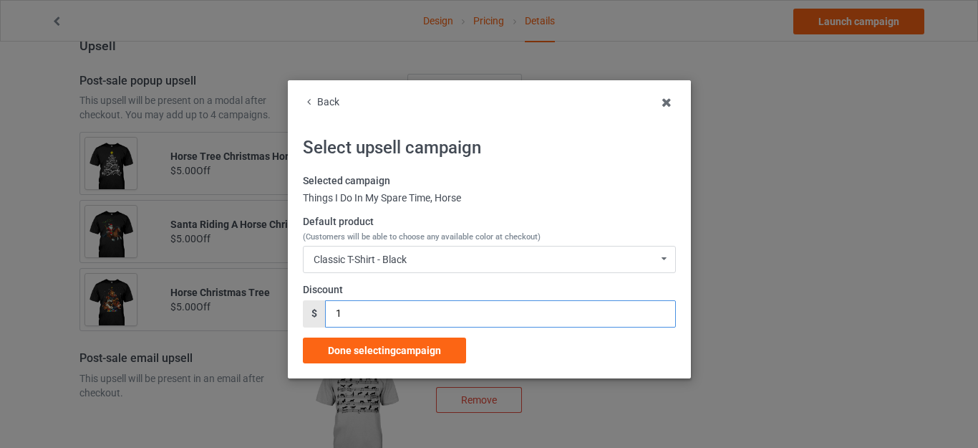
drag, startPoint x: 364, startPoint y: 304, endPoint x: 297, endPoint y: 304, distance: 66.6
click at [303, 304] on div "$ 1" at bounding box center [489, 313] width 373 height 27
type input "5"
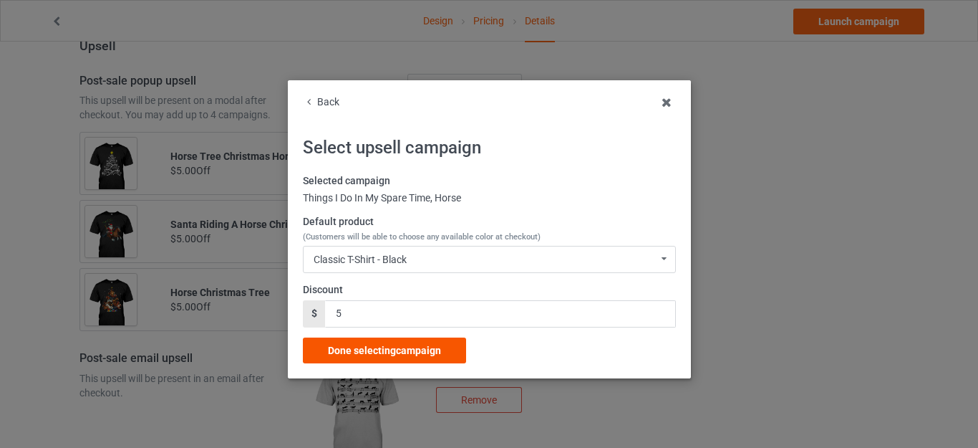
click at [390, 347] on span "Done selecting campaign" at bounding box center [384, 349] width 113 height 11
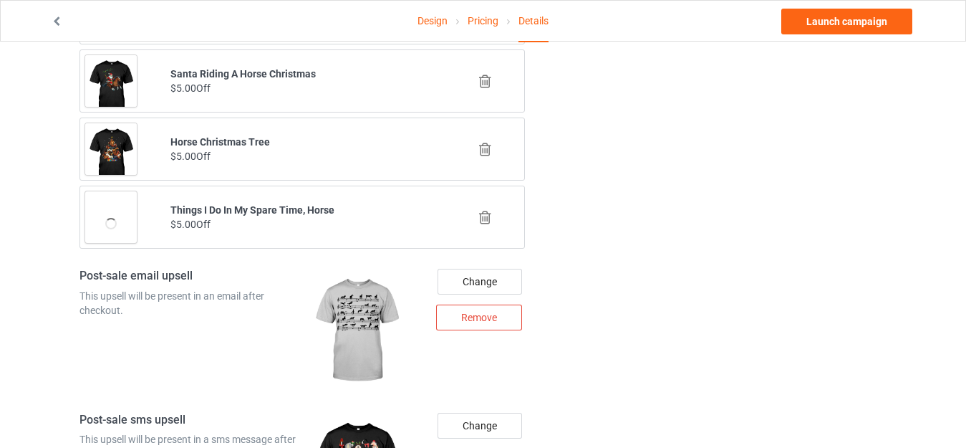
scroll to position [1512, 0]
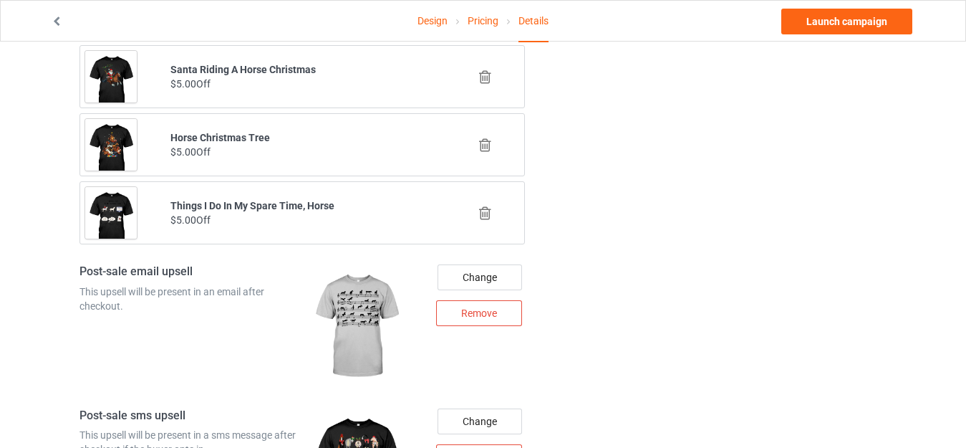
click at [481, 208] on icon at bounding box center [485, 213] width 18 height 15
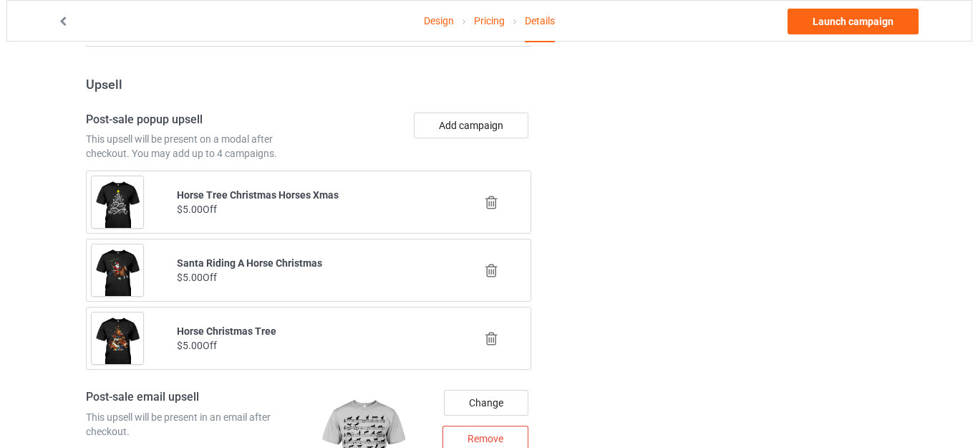
scroll to position [1300, 0]
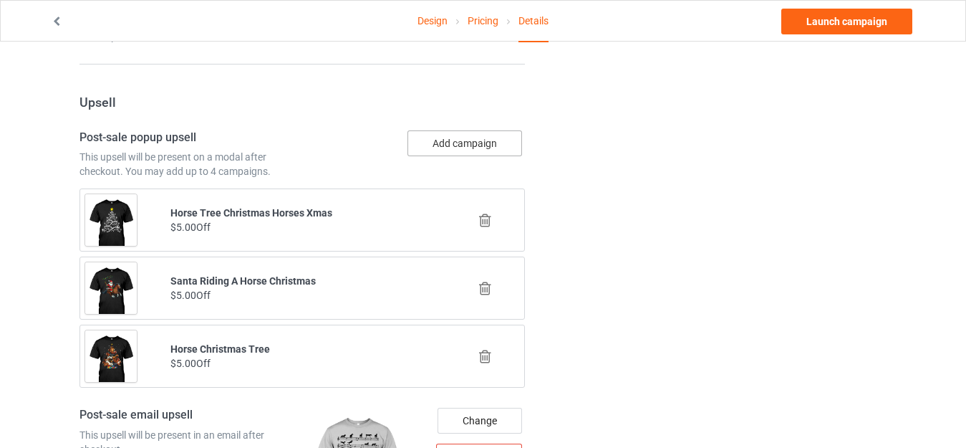
click at [445, 150] on button "Add campaign" at bounding box center [464, 143] width 115 height 26
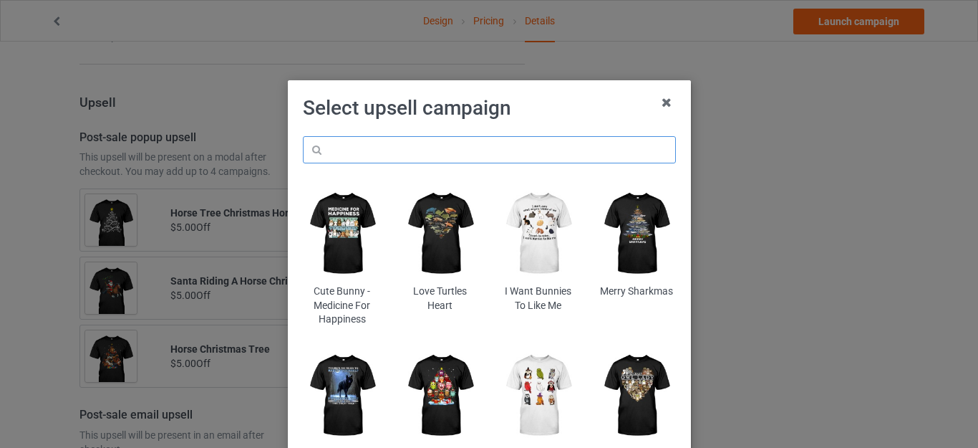
click at [401, 150] on input "text" at bounding box center [489, 149] width 373 height 27
paste input "things-i-do-in-my-spare-time-horse"
type input "things-i-do-in-my-spare-time-horse"
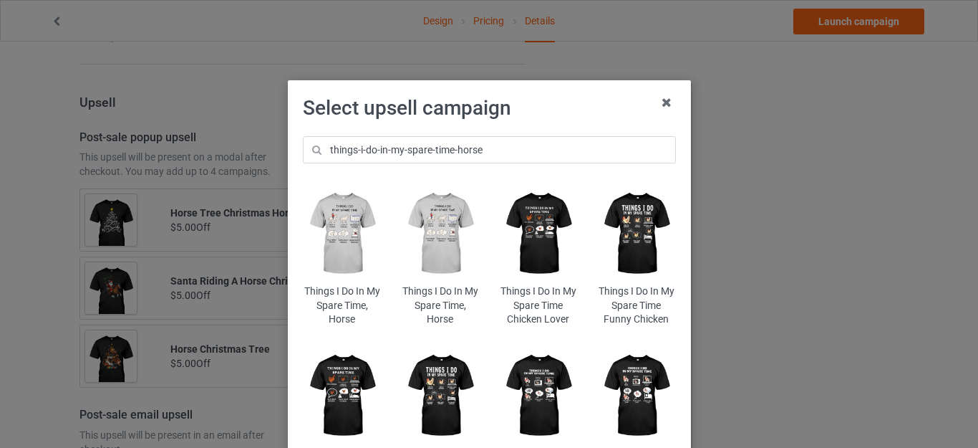
click at [320, 236] on img at bounding box center [342, 233] width 78 height 97
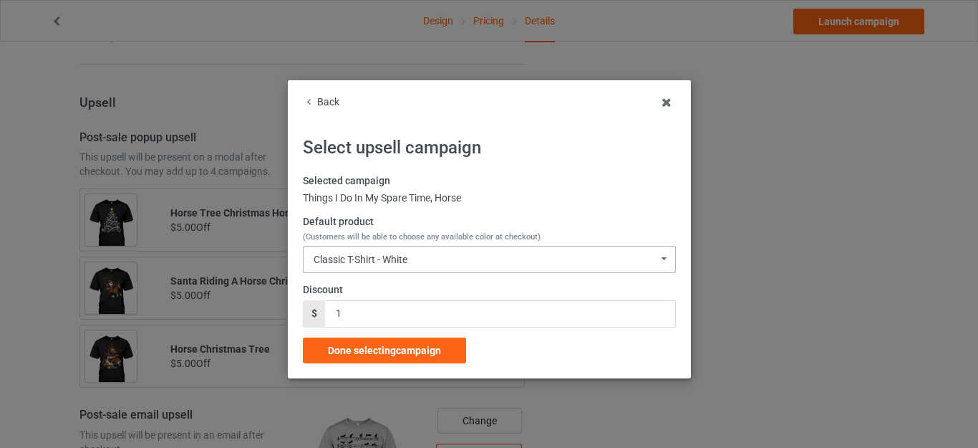
click at [385, 264] on div "Classic T-Shirt - White" at bounding box center [361, 259] width 94 height 10
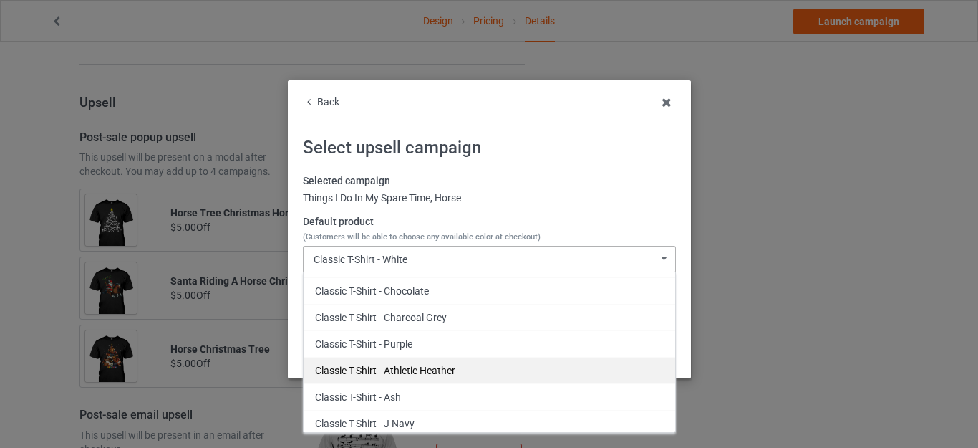
scroll to position [143, 0]
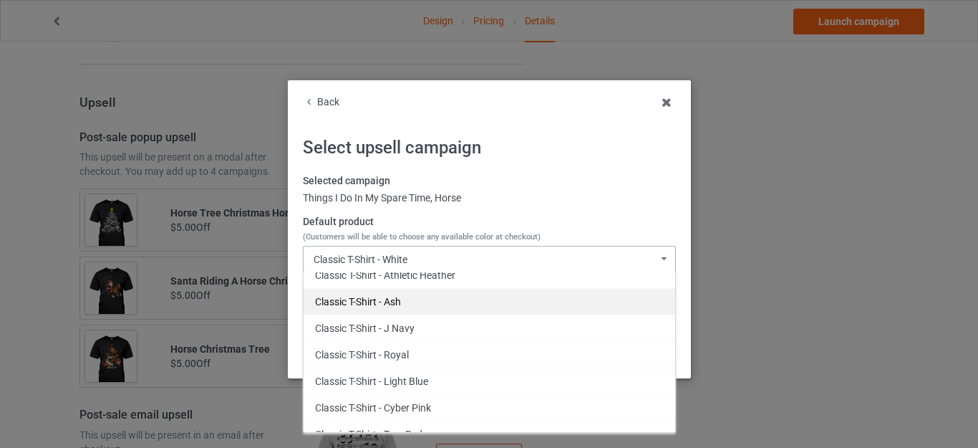
click at [377, 300] on div "Classic T-Shirt - Ash" at bounding box center [490, 301] width 372 height 26
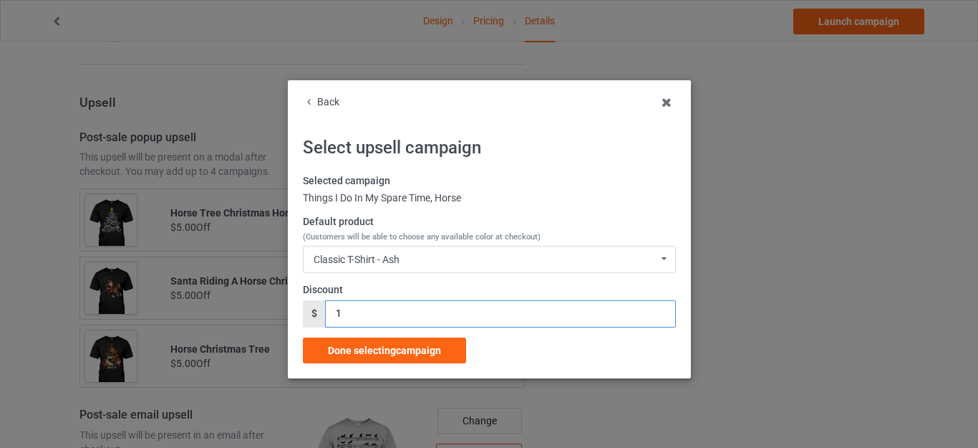
drag, startPoint x: 344, startPoint y: 312, endPoint x: 306, endPoint y: 304, distance: 38.8
click at [311, 309] on div "$ 1" at bounding box center [489, 313] width 373 height 27
click at [306, 306] on div "$" at bounding box center [314, 313] width 22 height 27
drag, startPoint x: 347, startPoint y: 313, endPoint x: 322, endPoint y: 310, distance: 25.2
click at [325, 310] on input "1" at bounding box center [500, 313] width 350 height 27
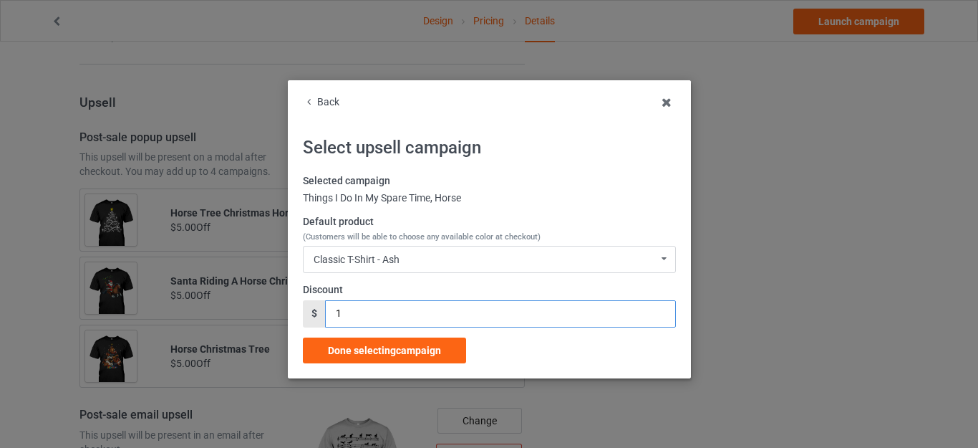
click at [325, 310] on input "1" at bounding box center [500, 313] width 350 height 27
drag, startPoint x: 342, startPoint y: 317, endPoint x: 328, endPoint y: 317, distance: 13.6
click at [328, 317] on input "1" at bounding box center [500, 313] width 350 height 27
type input "5"
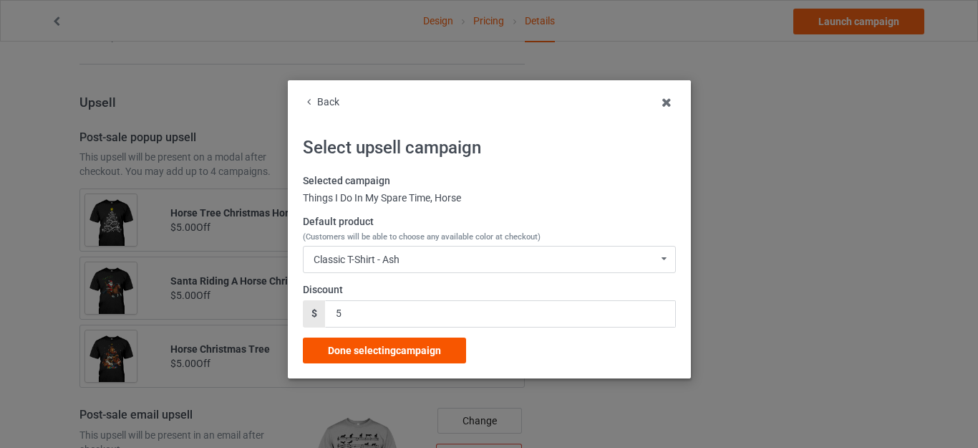
click at [356, 348] on span "Done selecting campaign" at bounding box center [384, 349] width 113 height 11
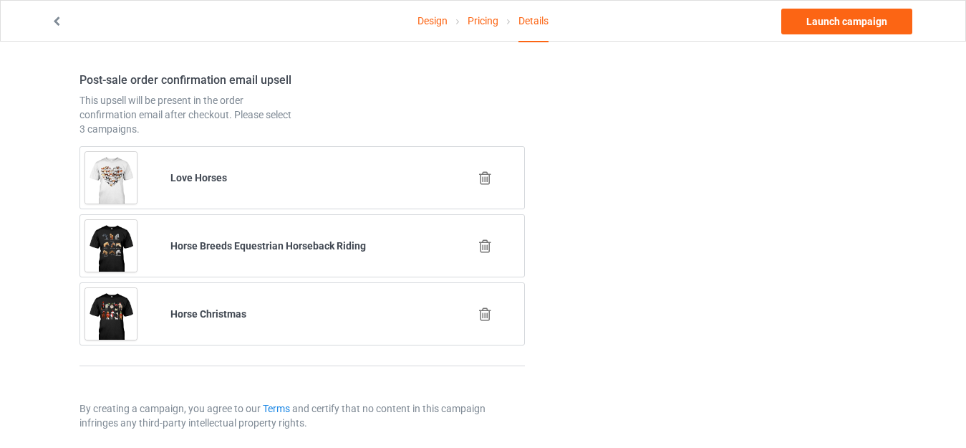
scroll to position [2002, 0]
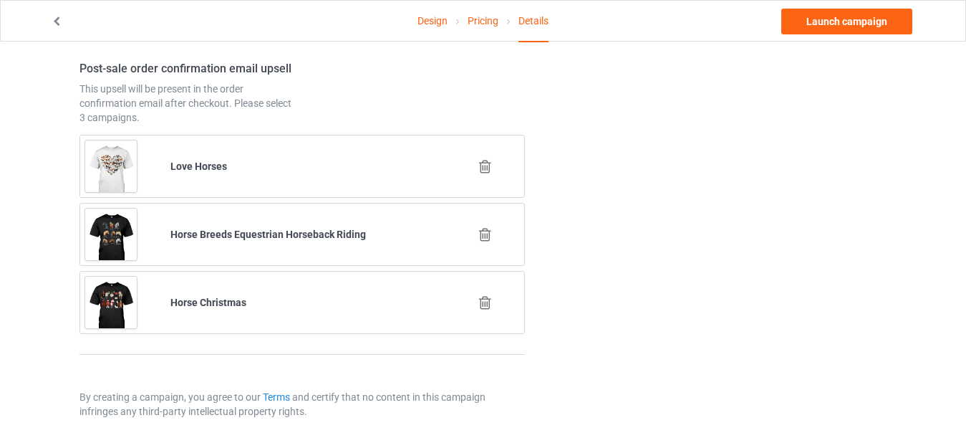
click at [480, 230] on icon at bounding box center [485, 234] width 18 height 15
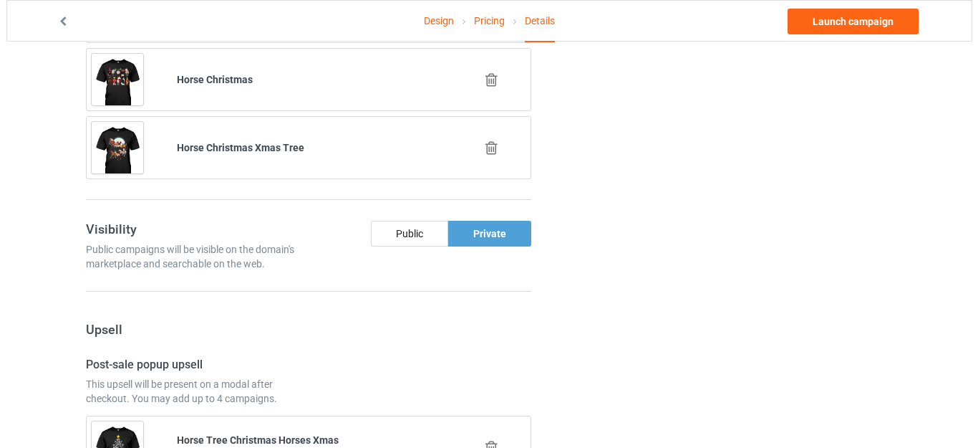
scroll to position [1933, 0]
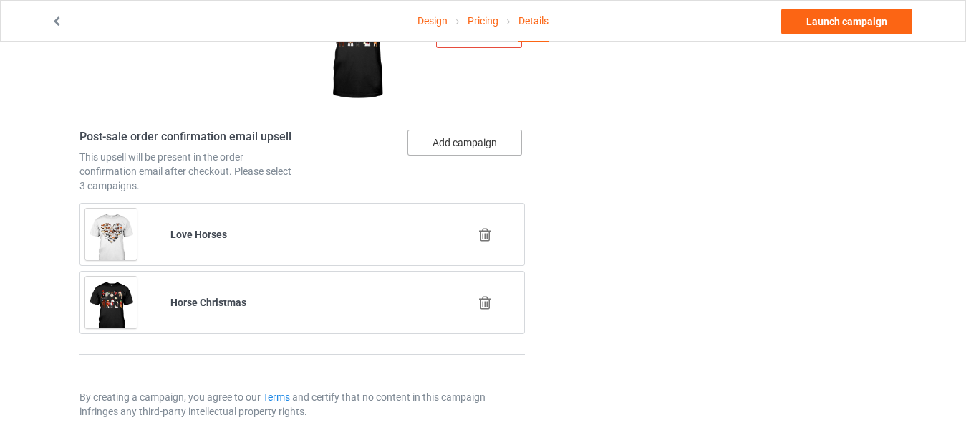
click at [440, 140] on button "Add campaign" at bounding box center [464, 143] width 115 height 26
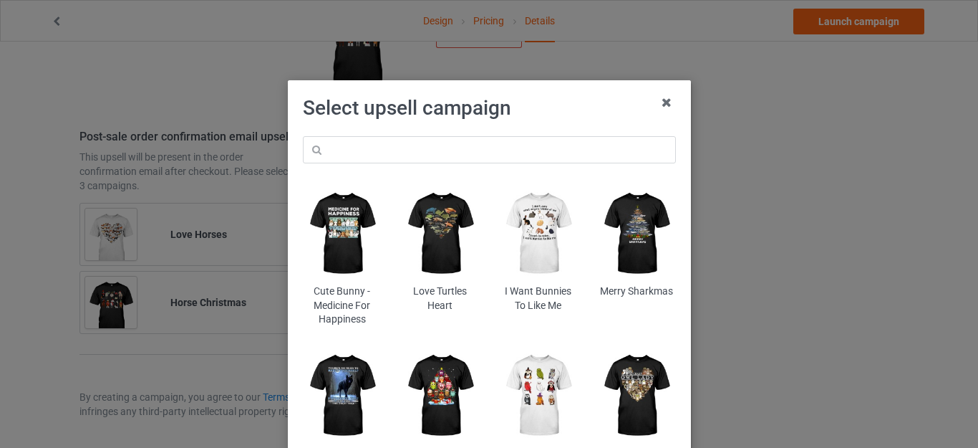
click at [422, 145] on input "text" at bounding box center [489, 149] width 373 height 27
type input "3horses"
click at [557, 115] on h1 "Select upsell campaign" at bounding box center [489, 108] width 373 height 26
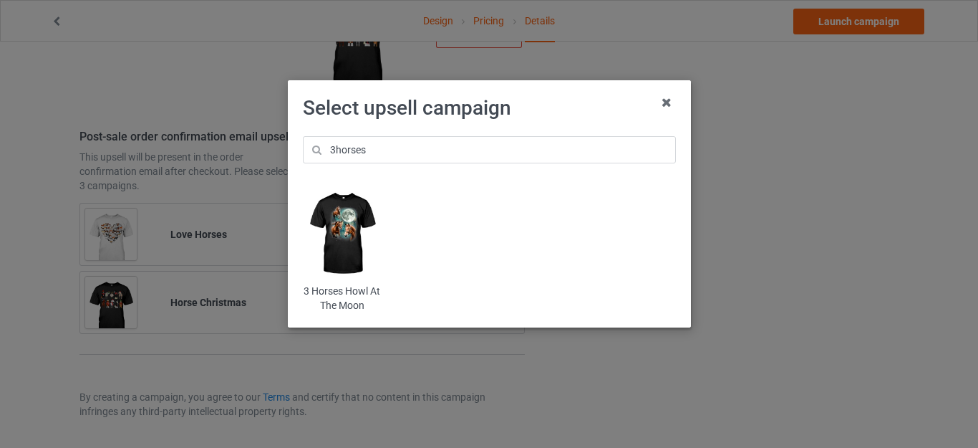
click at [354, 236] on img at bounding box center [342, 233] width 78 height 97
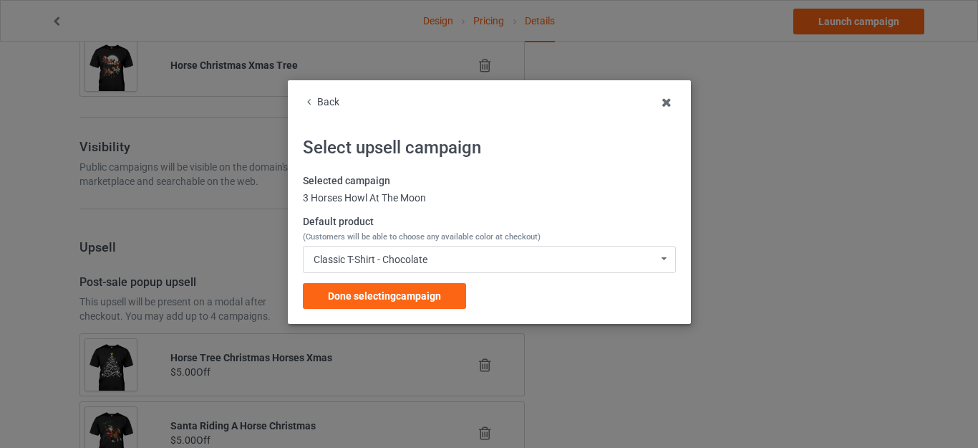
scroll to position [1933, 0]
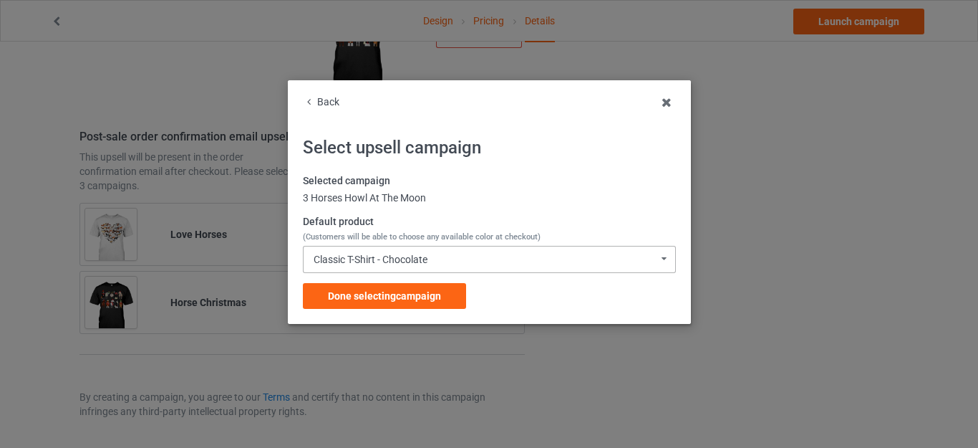
click at [413, 260] on div "Classic T-Shirt - Chocolate" at bounding box center [371, 259] width 114 height 10
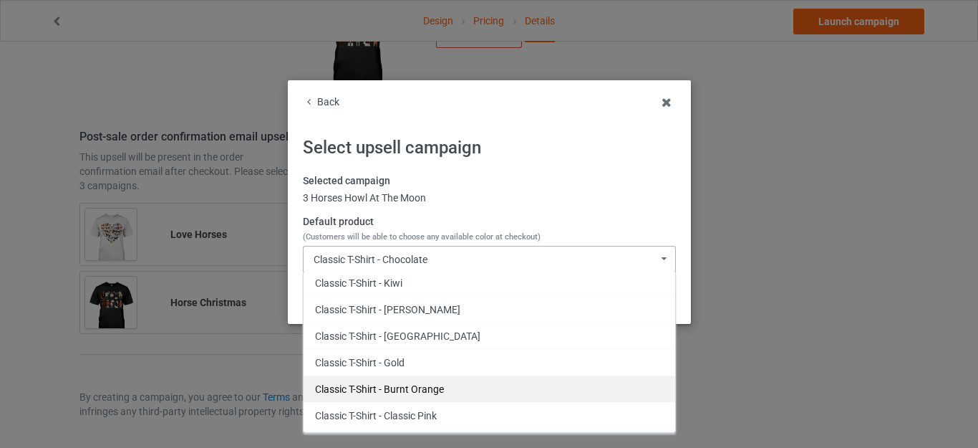
scroll to position [286, 0]
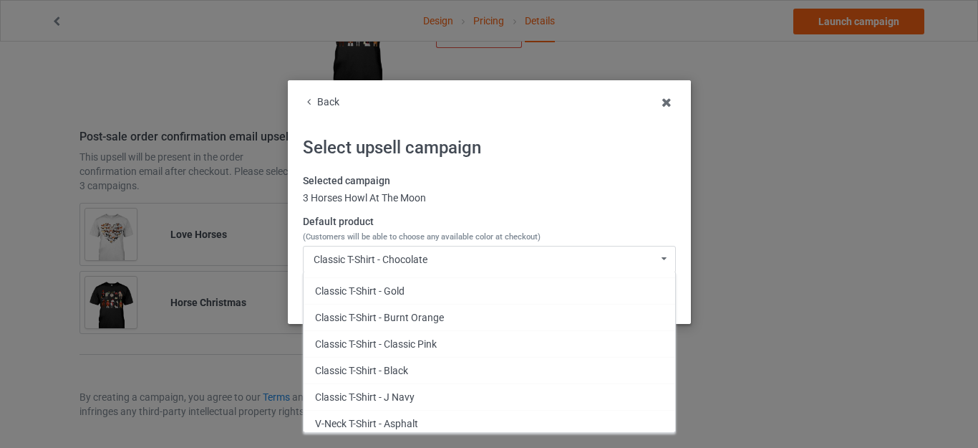
click at [397, 364] on div "Classic T-Shirt - Black" at bounding box center [490, 370] width 372 height 26
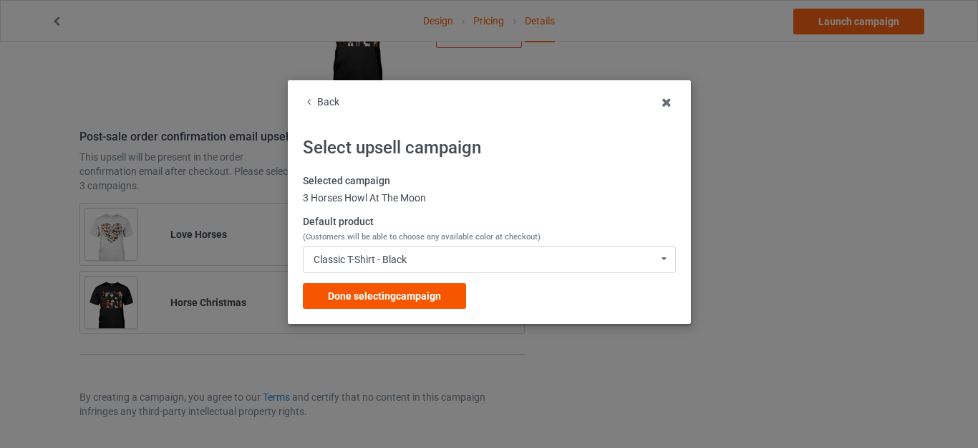
click at [394, 295] on span "Done selecting campaign" at bounding box center [384, 295] width 113 height 11
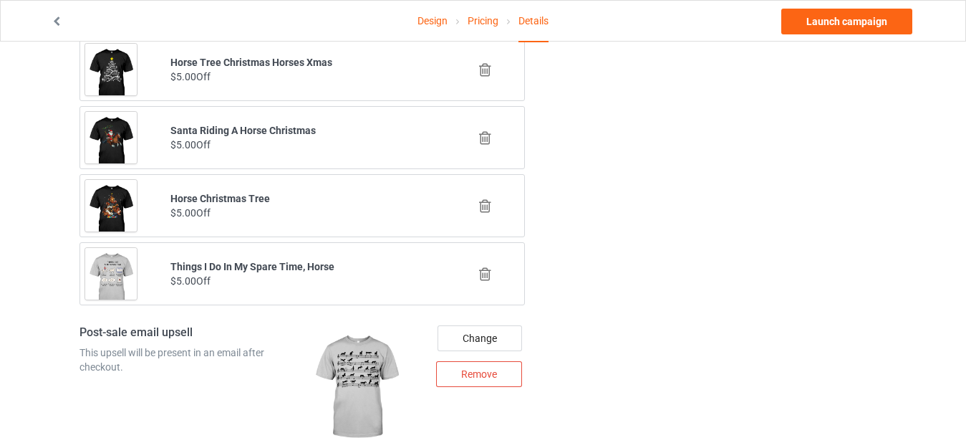
scroll to position [1426, 0]
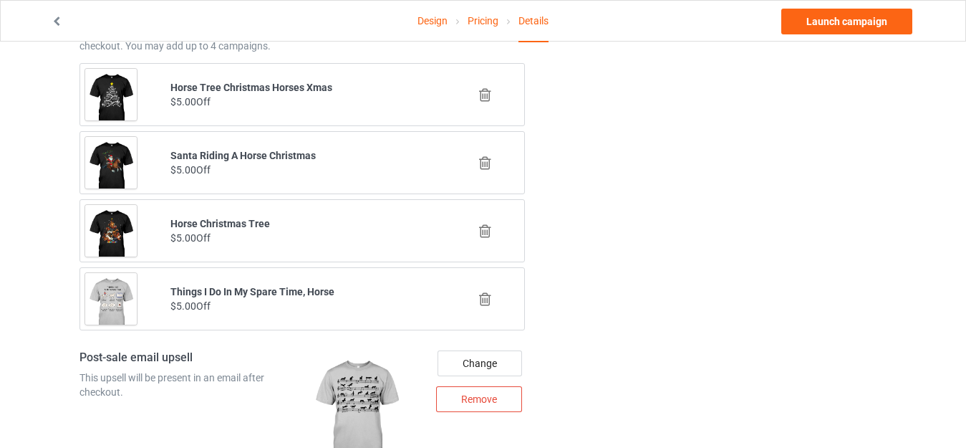
click at [484, 227] on icon at bounding box center [485, 230] width 18 height 15
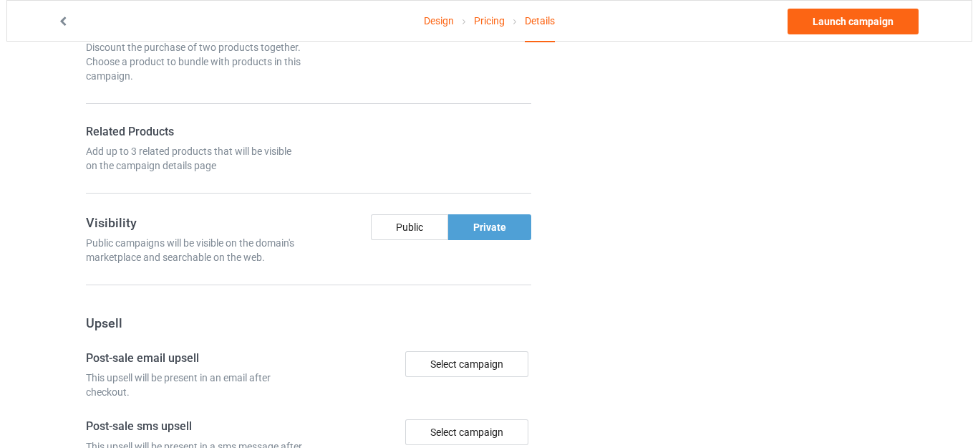
scroll to position [1358, 0]
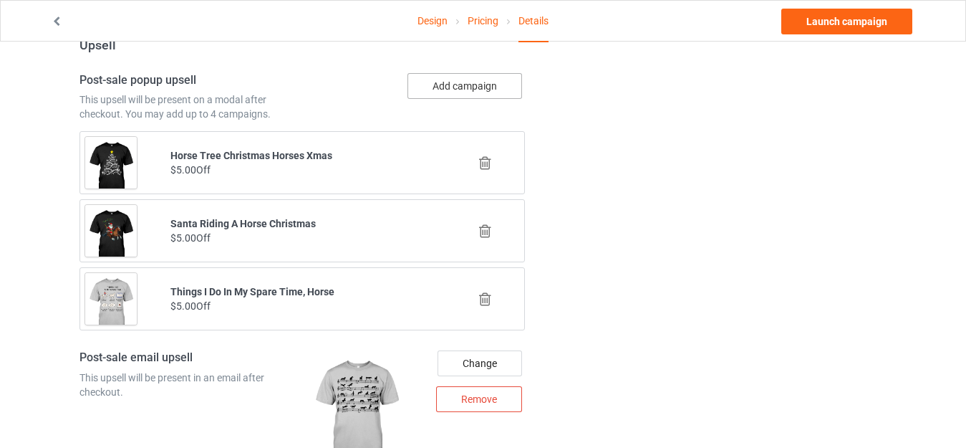
click at [453, 85] on button "Add campaign" at bounding box center [464, 86] width 115 height 26
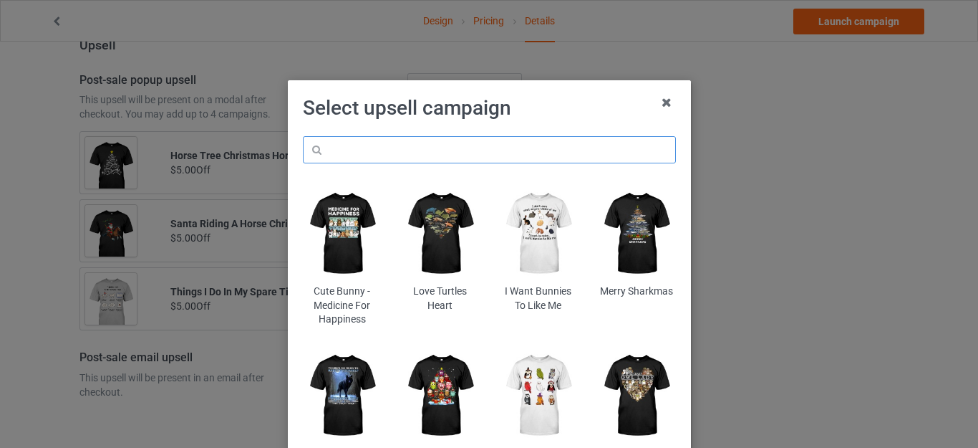
click at [395, 142] on input "text" at bounding box center [489, 149] width 373 height 27
paste input "life-is-short-stop--and-smell-the-horses"
type input "life-is-short-stop--and-smell-the-horses"
click at [549, 117] on h1 "Select upsell campaign" at bounding box center [489, 108] width 373 height 26
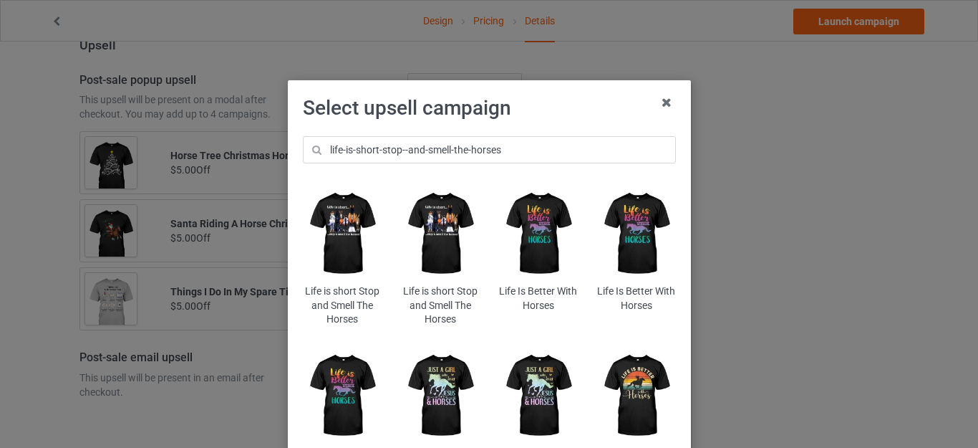
click at [339, 220] on img at bounding box center [342, 233] width 78 height 97
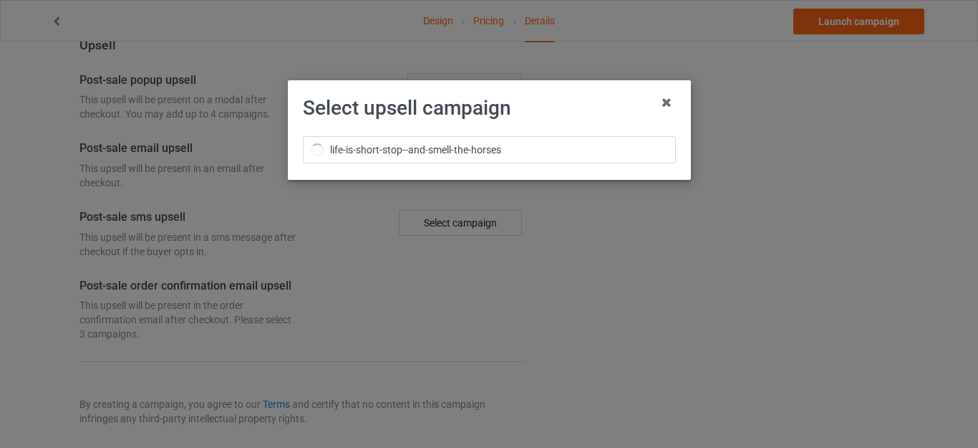
scroll to position [1358, 0]
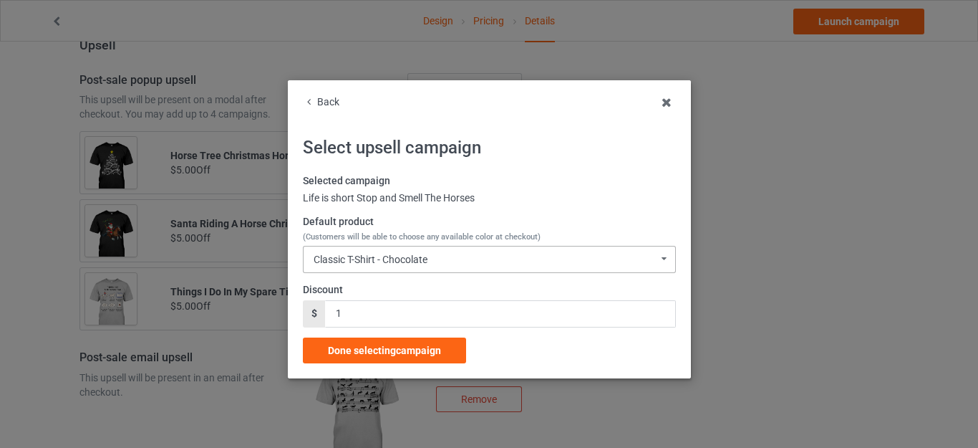
click at [388, 259] on div "Classic T-Shirt - Chocolate" at bounding box center [371, 259] width 114 height 10
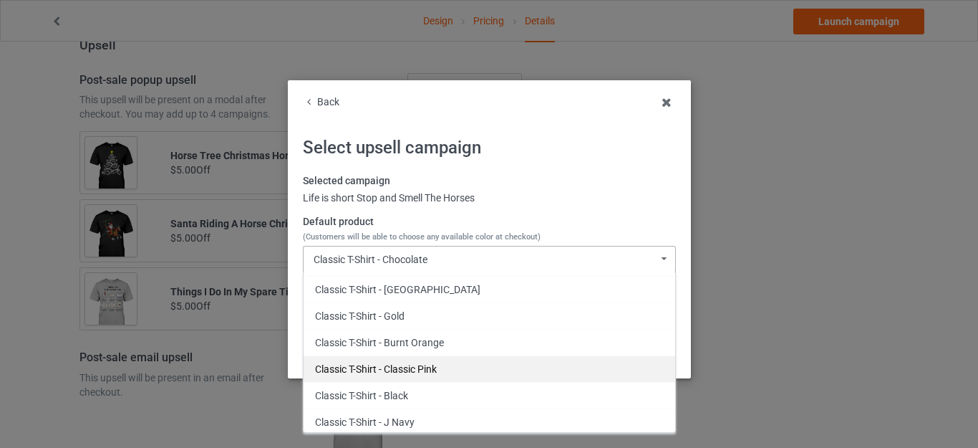
scroll to position [286, 0]
click at [385, 364] on div "Classic T-Shirt - Black" at bounding box center [490, 370] width 372 height 26
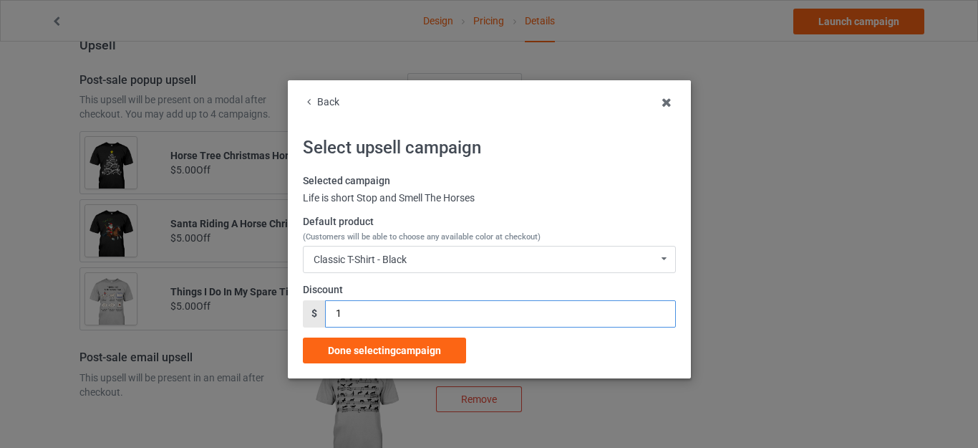
drag, startPoint x: 334, startPoint y: 313, endPoint x: 320, endPoint y: 309, distance: 15.0
click at [325, 311] on input "1" at bounding box center [500, 313] width 350 height 27
type input "5"
click at [387, 347] on span "Done selecting campaign" at bounding box center [384, 349] width 113 height 11
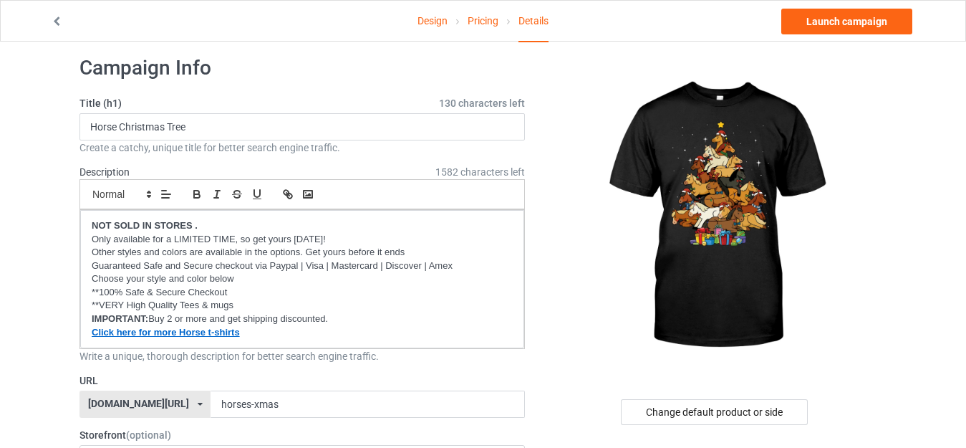
scroll to position [9, 0]
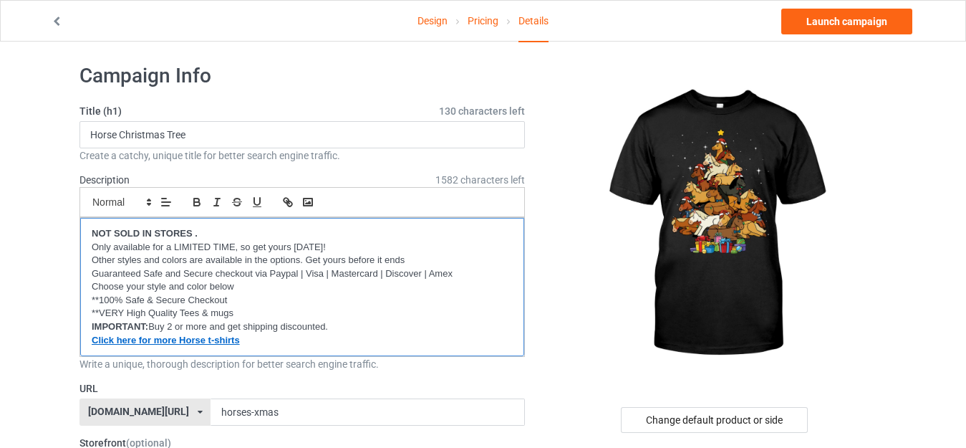
click at [195, 233] on strong "NOT SOLD IN STORES ." at bounding box center [145, 233] width 106 height 11
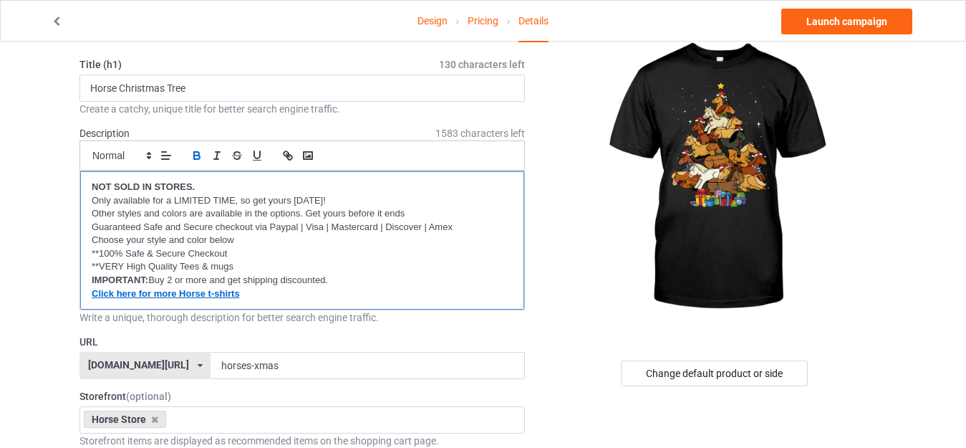
scroll to position [0, 0]
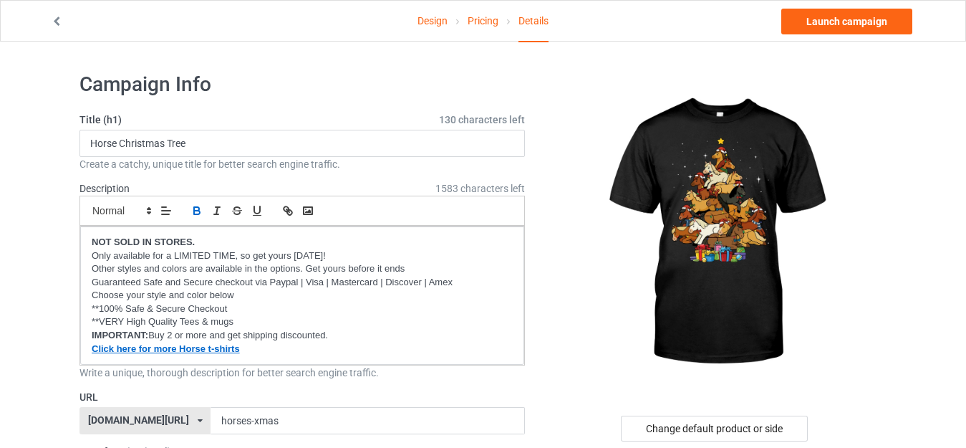
click at [431, 20] on link "Design" at bounding box center [432, 21] width 30 height 40
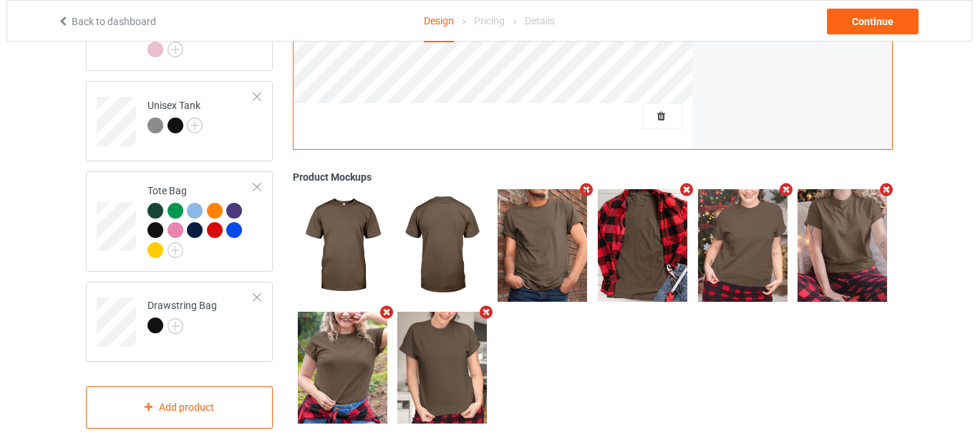
scroll to position [1671, 0]
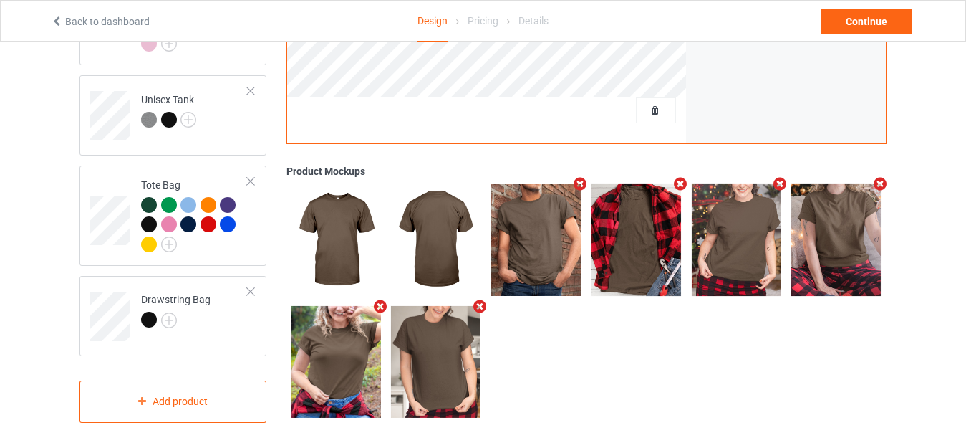
click at [380, 304] on icon "Remove mockup" at bounding box center [380, 306] width 18 height 15
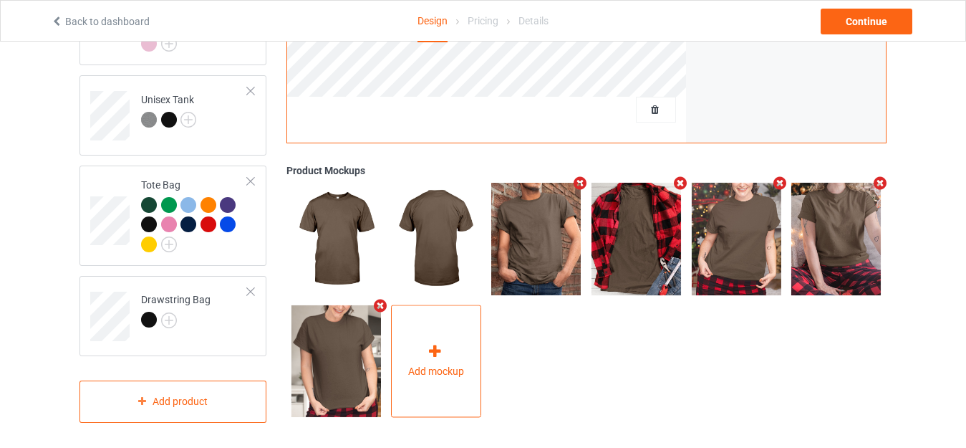
click at [443, 334] on div "Add mockup" at bounding box center [436, 361] width 90 height 112
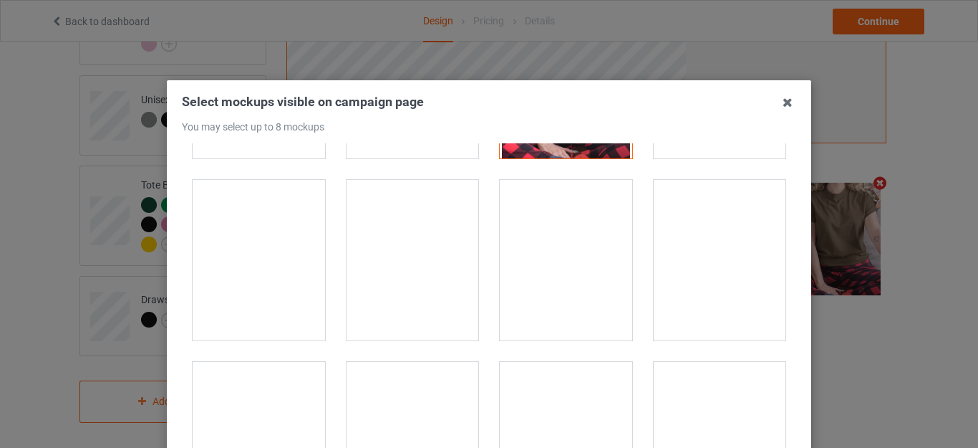
scroll to position [15038, 0]
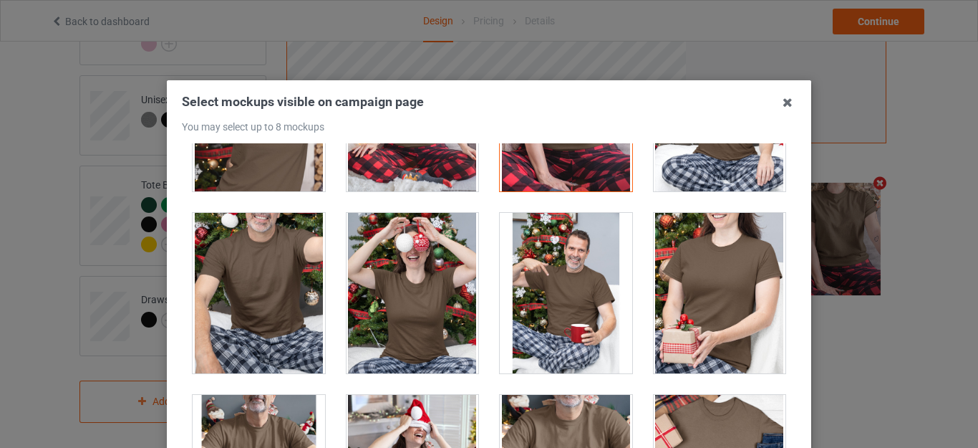
click at [284, 265] on div at bounding box center [259, 293] width 132 height 160
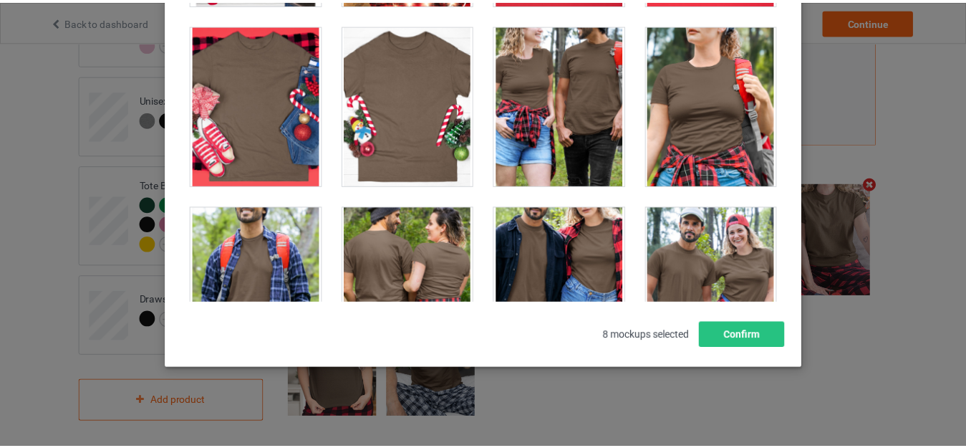
scroll to position [15898, 0]
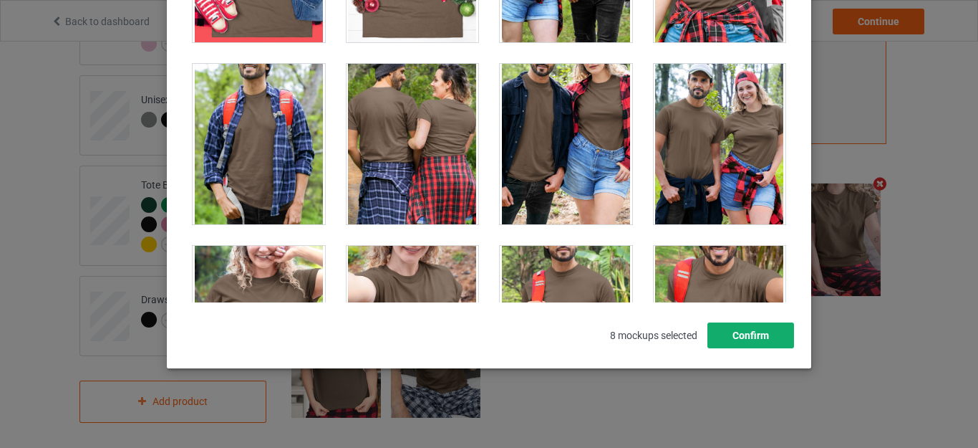
click at [743, 330] on button "Confirm" at bounding box center [751, 335] width 87 height 26
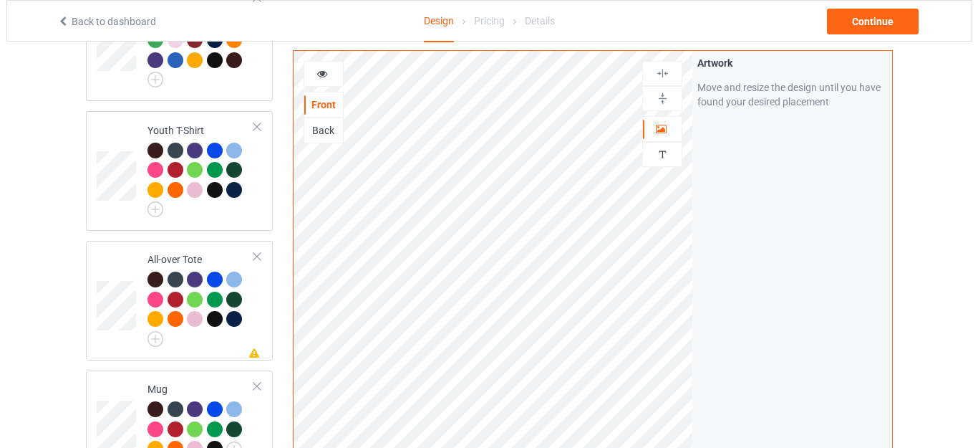
scroll to position [884, 0]
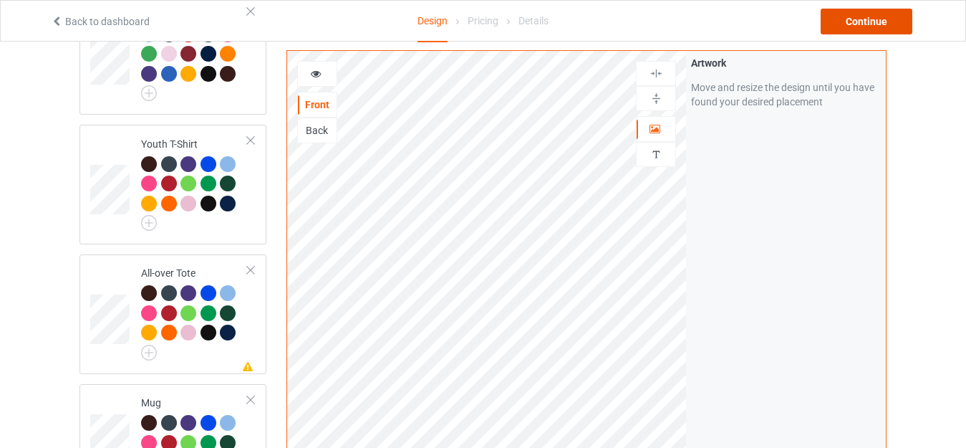
click at [856, 25] on div "Continue" at bounding box center [867, 22] width 92 height 26
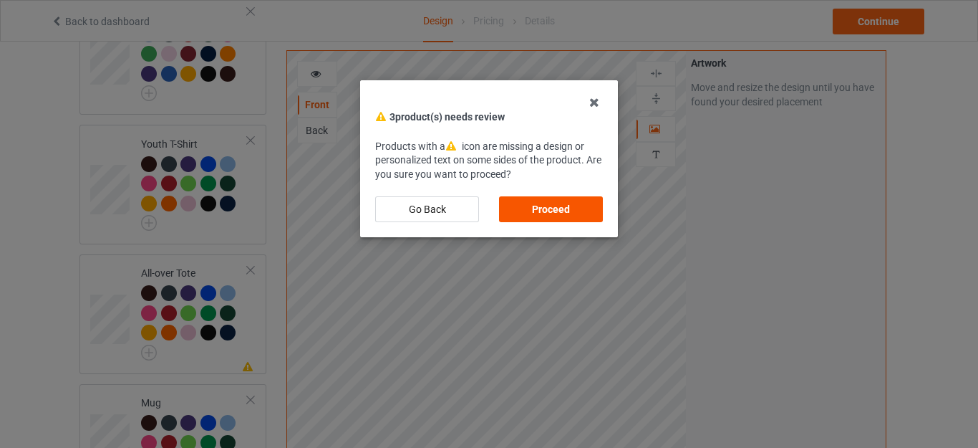
click at [564, 199] on div "Proceed" at bounding box center [551, 209] width 104 height 26
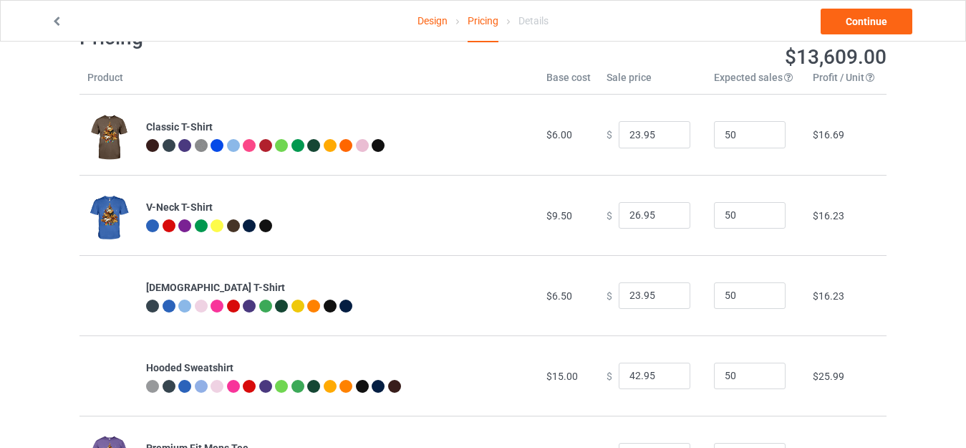
scroll to position [72, 0]
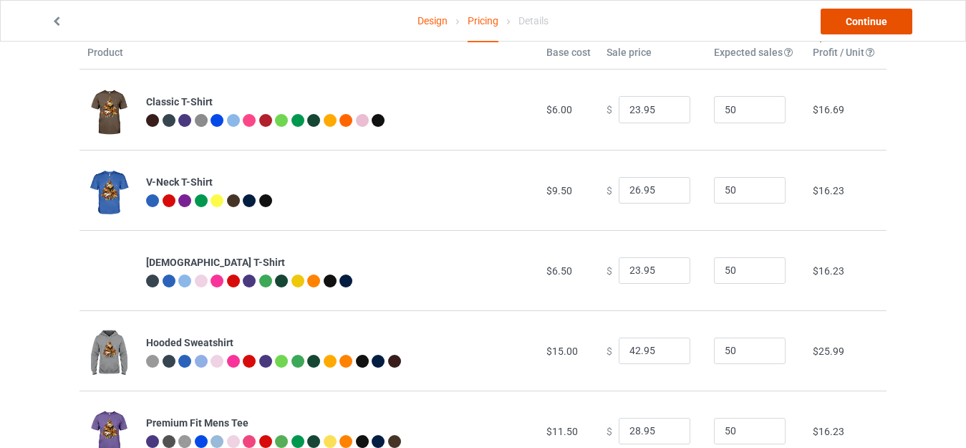
click at [869, 18] on link "Continue" at bounding box center [867, 22] width 92 height 26
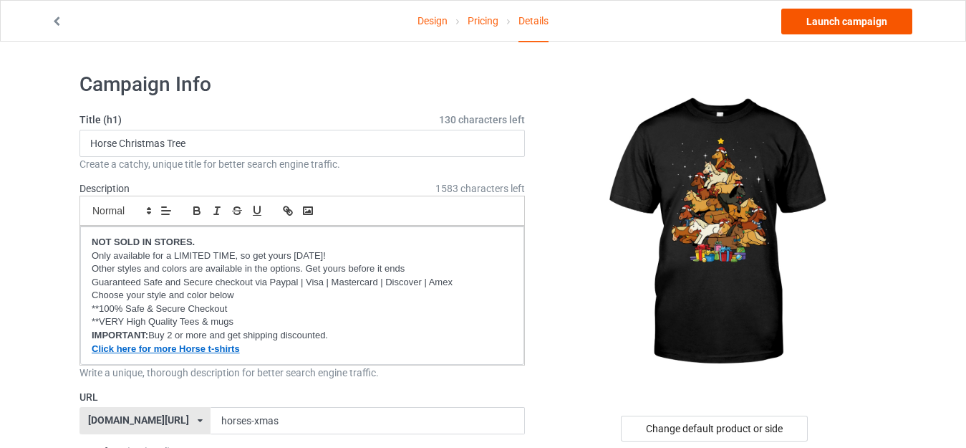
scroll to position [72, 0]
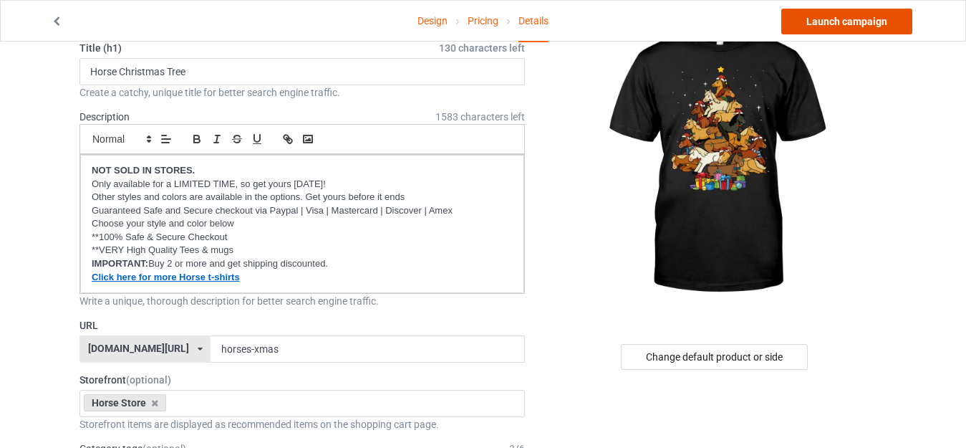
click at [830, 18] on link "Launch campaign" at bounding box center [846, 22] width 131 height 26
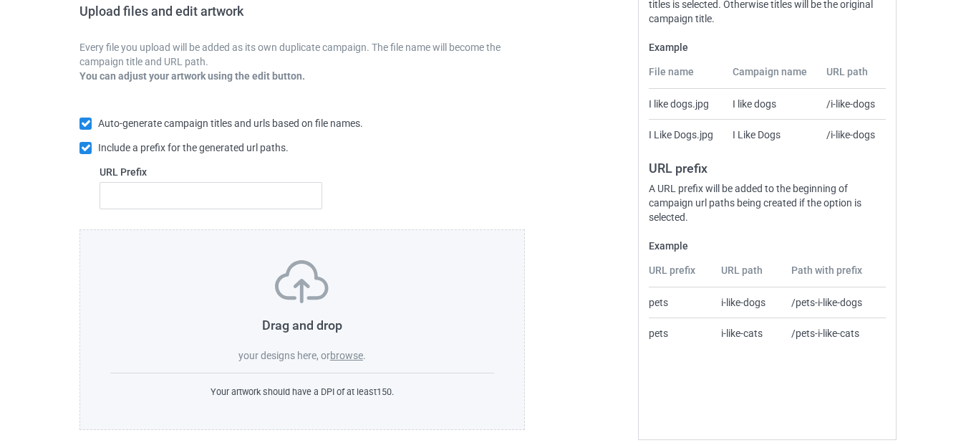
scroll to position [250, 0]
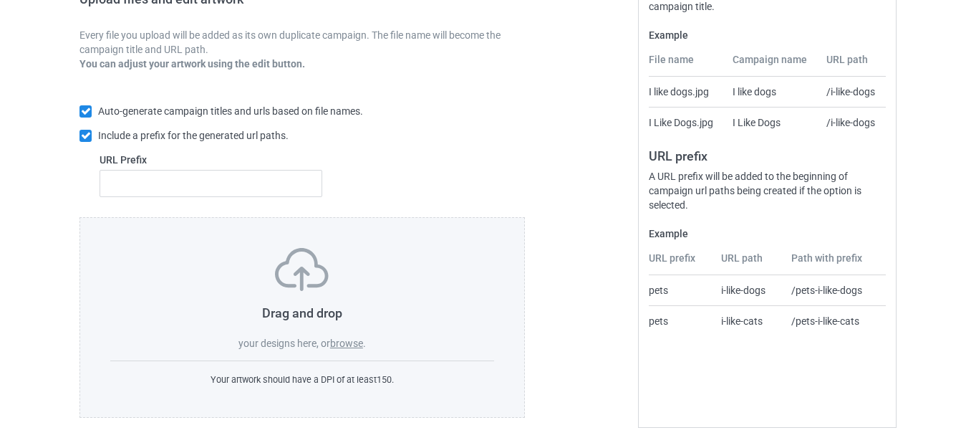
click at [342, 342] on label "browse" at bounding box center [346, 342] width 33 height 11
click at [0, 0] on input "browse" at bounding box center [0, 0] width 0 height 0
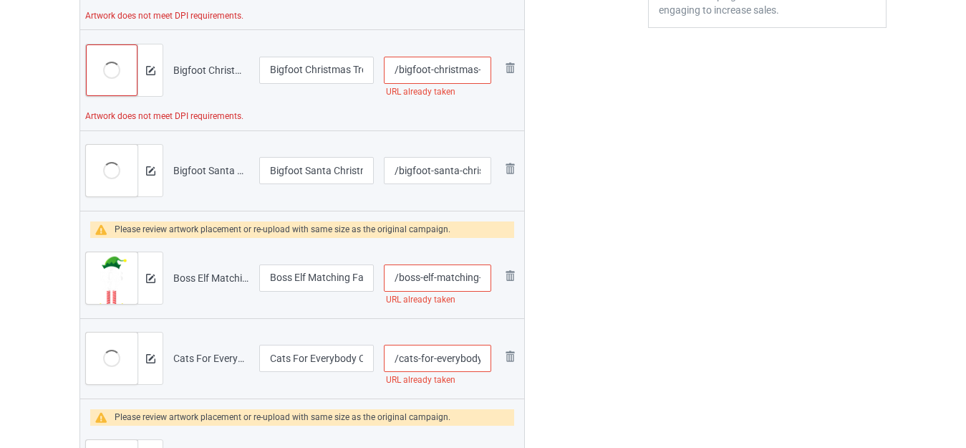
scroll to position [469, 0]
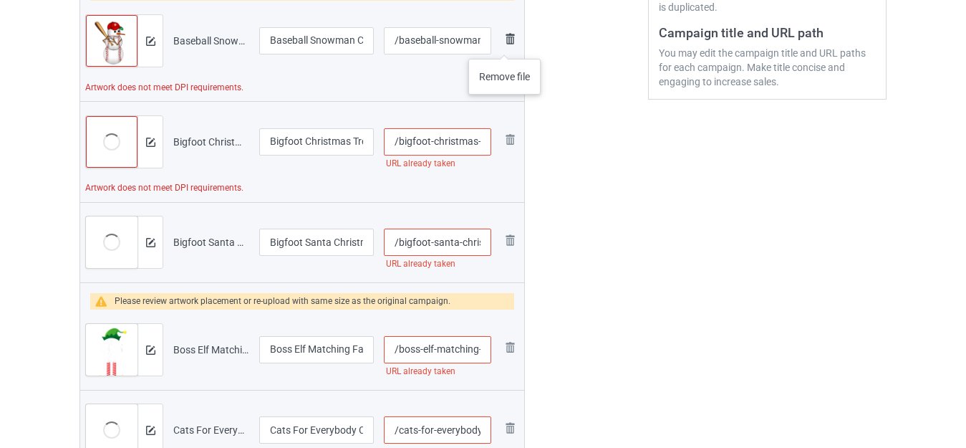
click at [506, 42] on img at bounding box center [509, 38] width 17 height 17
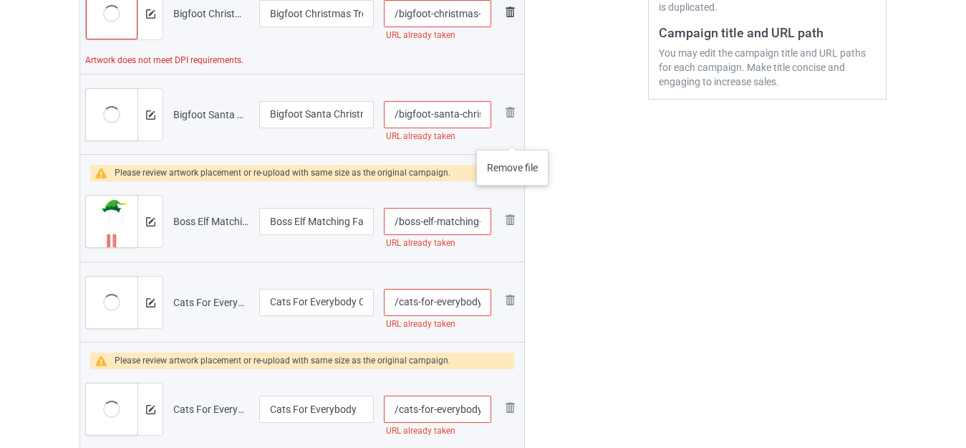
scroll to position [342, 0]
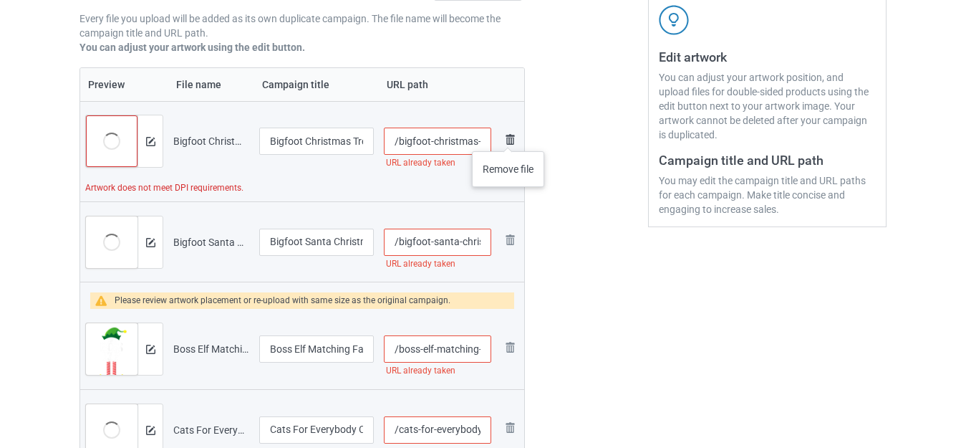
click at [508, 137] on img at bounding box center [509, 139] width 17 height 17
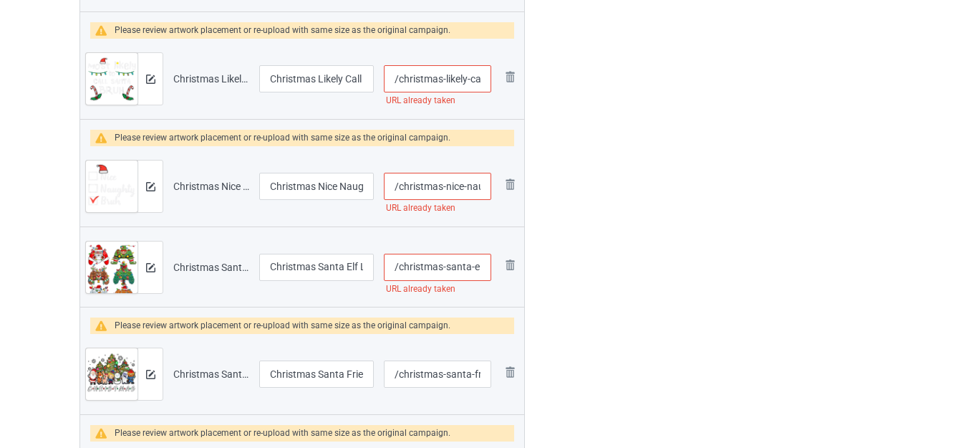
scroll to position [413, 0]
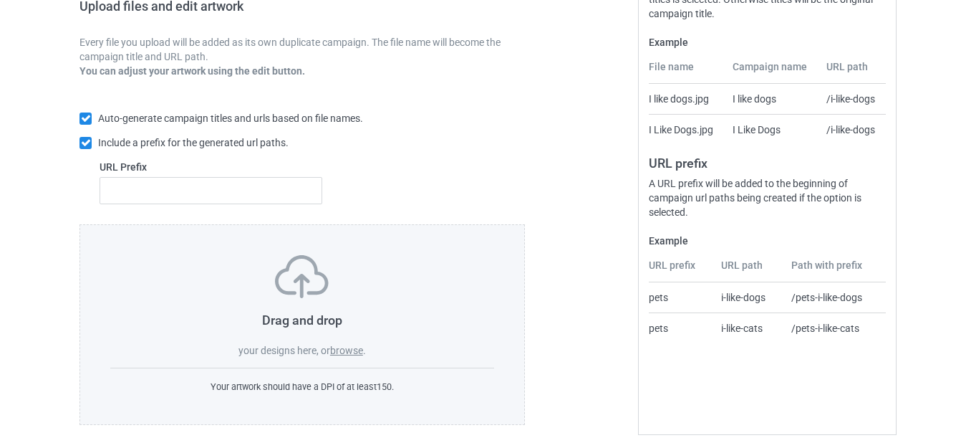
scroll to position [250, 0]
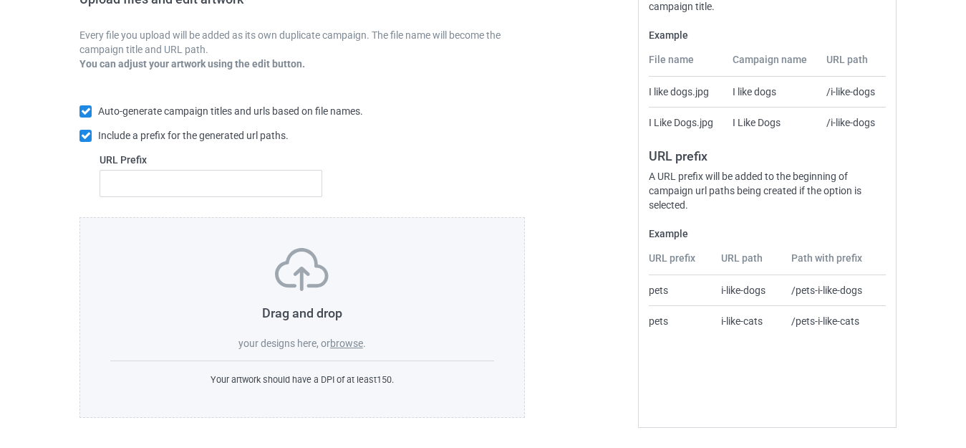
click at [347, 344] on label "browse" at bounding box center [346, 342] width 33 height 11
click at [0, 0] on input "browse" at bounding box center [0, 0] width 0 height 0
click at [347, 344] on label "browse" at bounding box center [346, 342] width 33 height 11
click at [0, 0] on input "browse" at bounding box center [0, 0] width 0 height 0
click at [340, 339] on label "browse" at bounding box center [346, 342] width 33 height 11
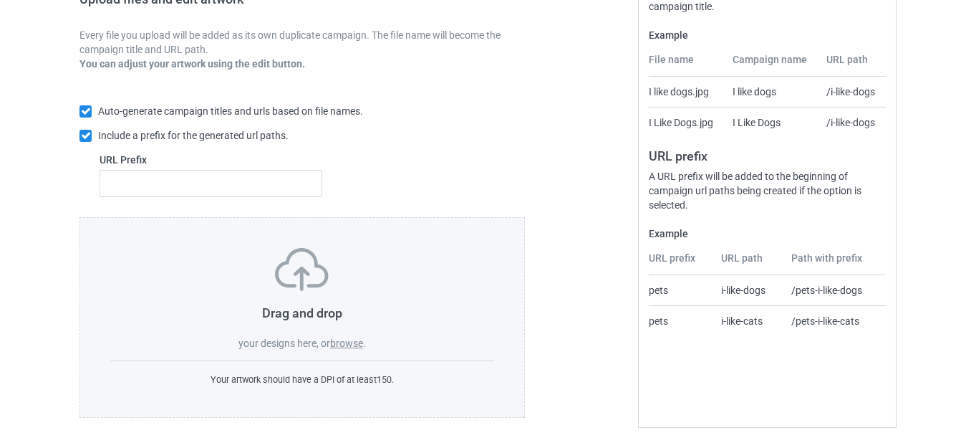
click at [0, 0] on input "browse" at bounding box center [0, 0] width 0 height 0
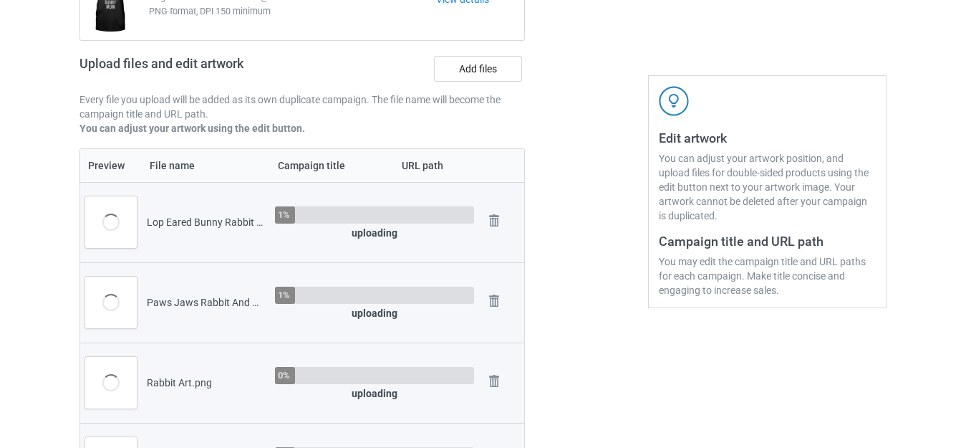
scroll to position [107, 0]
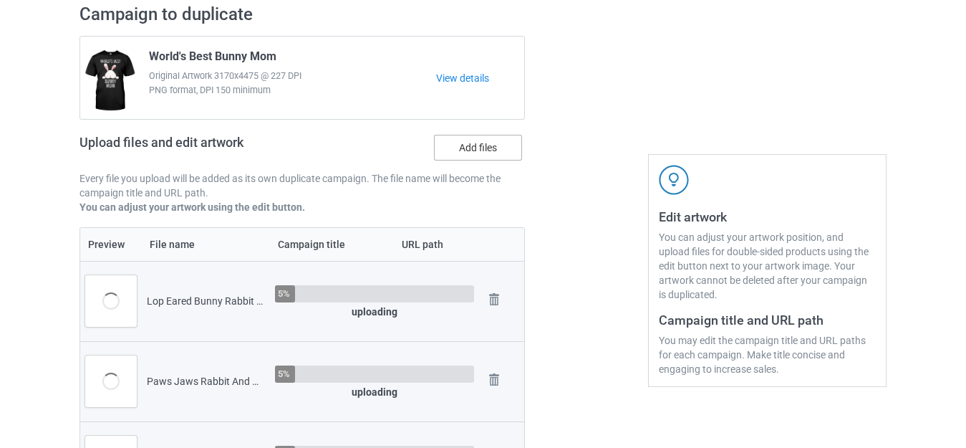
click at [470, 150] on label "Add files" at bounding box center [478, 148] width 88 height 26
click at [0, 0] on input "Add files" at bounding box center [0, 0] width 0 height 0
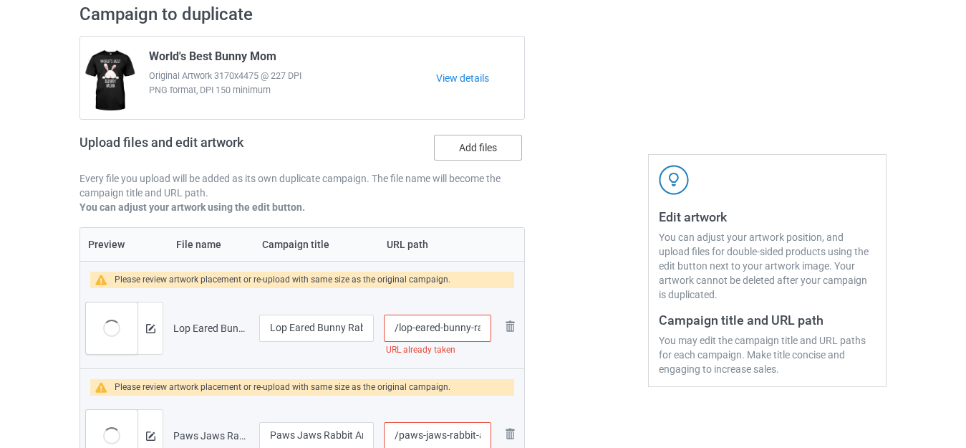
click at [477, 150] on label "Add files" at bounding box center [478, 148] width 88 height 26
click at [0, 0] on input "Add files" at bounding box center [0, 0] width 0 height 0
click at [475, 146] on label "Add files" at bounding box center [478, 148] width 88 height 26
click at [0, 0] on input "Add files" at bounding box center [0, 0] width 0 height 0
click at [478, 147] on label "Add files" at bounding box center [478, 148] width 88 height 26
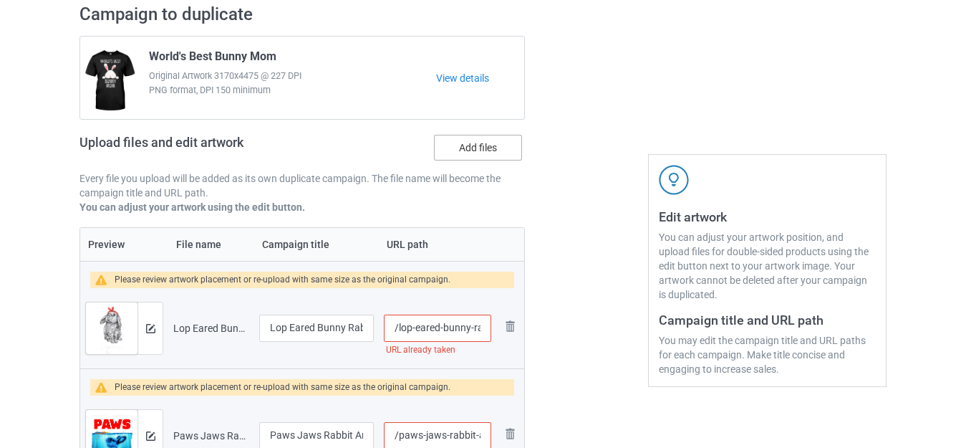
click at [0, 0] on input "Add files" at bounding box center [0, 0] width 0 height 0
click at [470, 146] on label "Add files" at bounding box center [478, 148] width 88 height 26
click at [0, 0] on input "Add files" at bounding box center [0, 0] width 0 height 0
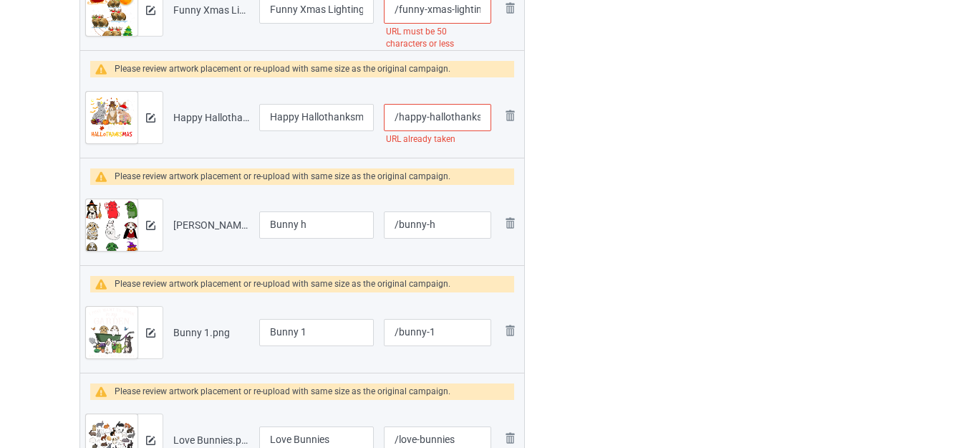
scroll to position [1252, 0]
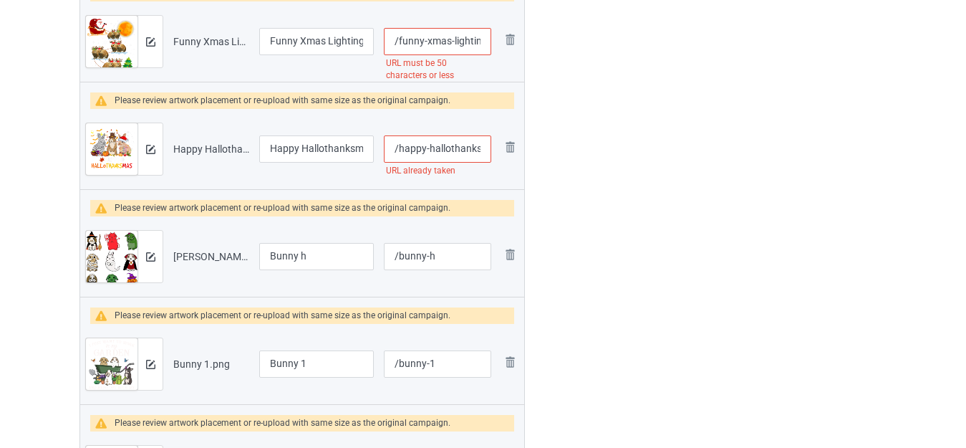
click at [433, 145] on input "/happy-hallothanksmas-rabbit-christmas" at bounding box center [437, 148] width 107 height 27
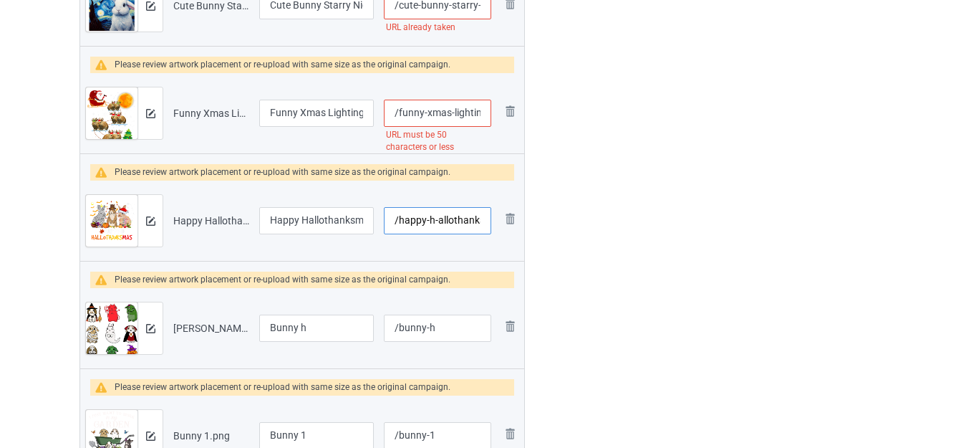
type input "/happy-h-allothanksmas-rabbit-christmas"
drag, startPoint x: 464, startPoint y: 112, endPoint x: 482, endPoint y: 113, distance: 18.0
click at [482, 113] on input "/funny-xmas-lighting-tree-santa-riding-bunny-christmas" at bounding box center [437, 113] width 107 height 27
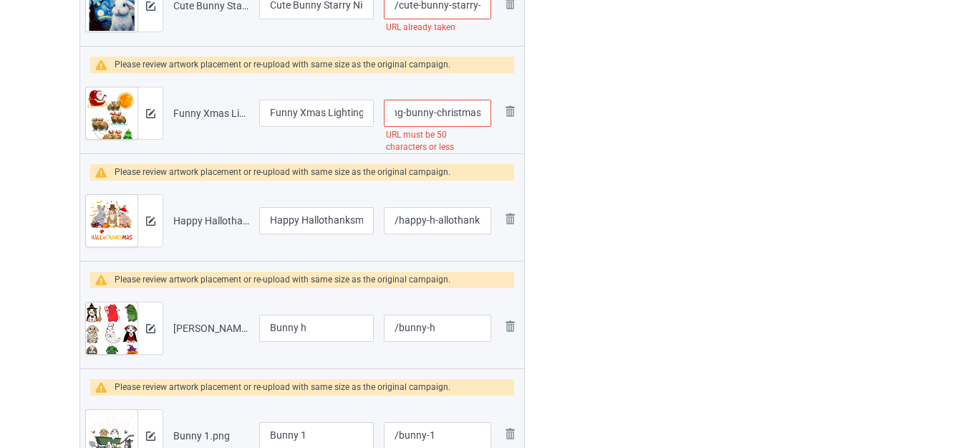
click at [466, 111] on input "/funny-xmas-lighting-tree-santa-riding-bunny-christmas" at bounding box center [437, 113] width 107 height 27
drag, startPoint x: 434, startPoint y: 106, endPoint x: 522, endPoint y: 118, distance: 88.9
click at [522, 118] on tr "Preview and edit artwork Funny Xmas Lighting Tree Santa Riding Bunny Christmas.…" at bounding box center [302, 113] width 444 height 80
click at [522, 118] on td "Remove file" at bounding box center [509, 113] width 27 height 80
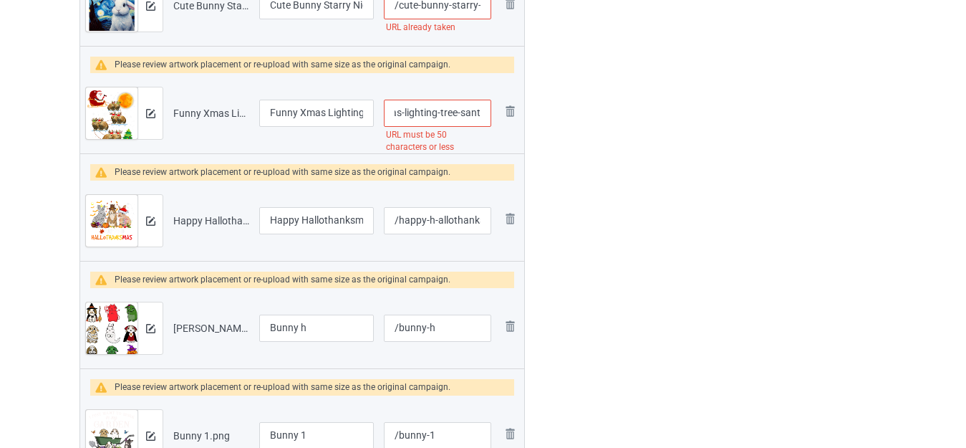
drag, startPoint x: 458, startPoint y: 110, endPoint x: 478, endPoint y: 115, distance: 21.5
click at [478, 115] on input "/funny-xmas-lighting-tree-santa-riding-bunny-christmas" at bounding box center [437, 113] width 107 height 27
click at [453, 115] on input "/funny-xmas-lighting-tree-santa-riding-bunny-christmas" at bounding box center [437, 113] width 107 height 27
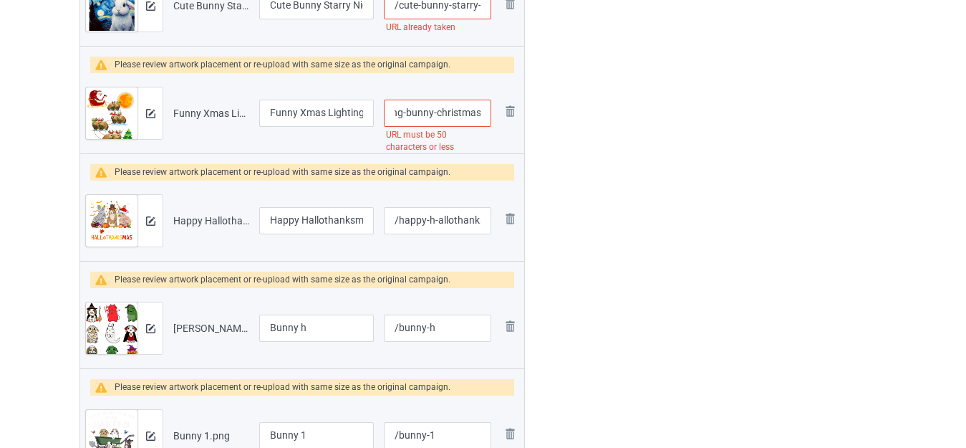
drag, startPoint x: 423, startPoint y: 108, endPoint x: 587, endPoint y: 125, distance: 164.8
click at [587, 125] on div "Campaign to duplicate World's Best Bunny Mom Original Artwork 3170x4475 @ 227 D…" at bounding box center [482, 40] width 827 height 2243
type input "/funny-xmas-lighting-tree-santa-"
click at [605, 121] on div at bounding box center [586, 40] width 103 height 2243
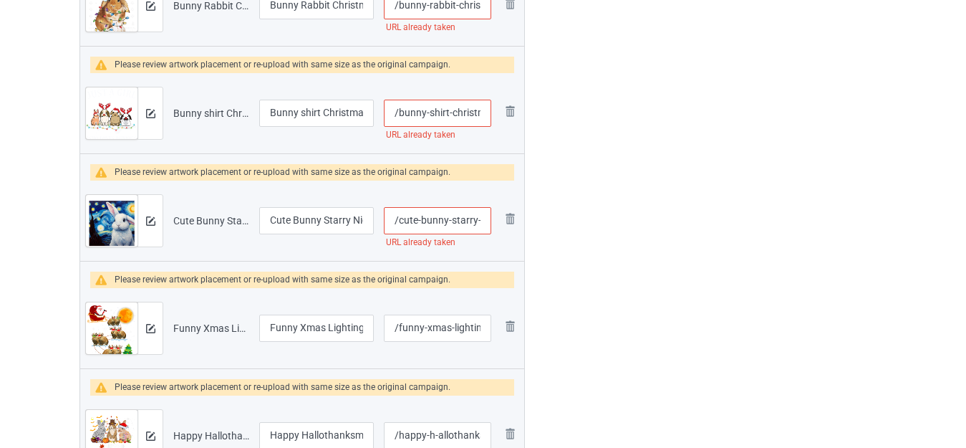
scroll to position [0, 39]
drag, startPoint x: 465, startPoint y: 221, endPoint x: 481, endPoint y: 221, distance: 15.8
click at [481, 221] on input "/cute-bunny-starry-night-art" at bounding box center [437, 220] width 107 height 27
click at [482, 221] on input "/cute-bunny-starry-night-art" at bounding box center [437, 220] width 107 height 27
click at [463, 217] on input "/cute-bunny-starry-night-art" at bounding box center [437, 220] width 107 height 27
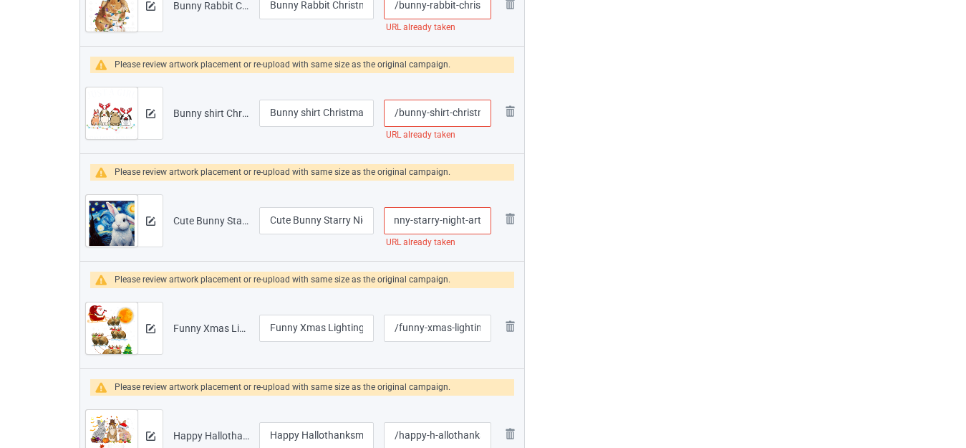
click at [443, 216] on input "/cute-bunny-starry-night-art" at bounding box center [437, 220] width 107 height 27
type input "/cute-bunny-starry--night-art"
click at [648, 212] on div "Edit artwork You can adjust your artwork position, and upload files for double-…" at bounding box center [767, 255] width 259 height 2243
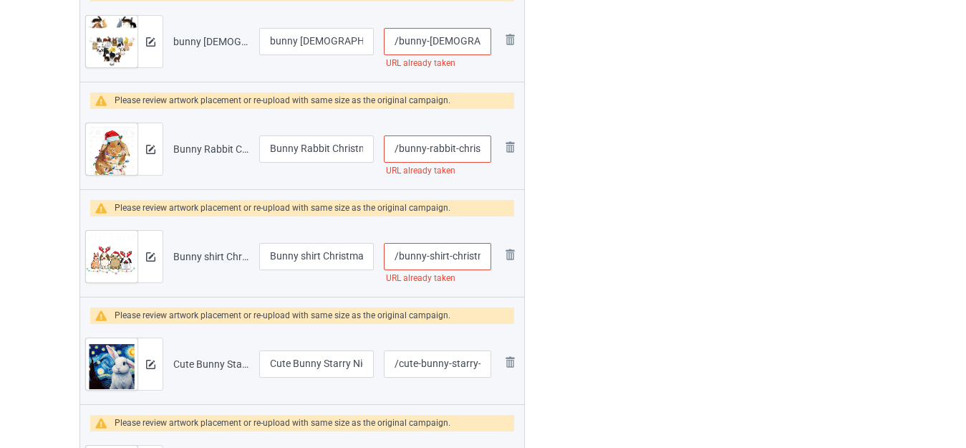
scroll to position [0, 16]
drag, startPoint x: 468, startPoint y: 254, endPoint x: 485, endPoint y: 257, distance: 17.4
click at [485, 257] on input "/bunny-shirt-christmas" at bounding box center [437, 256] width 107 height 27
click at [481, 255] on input "/bunny-shirt-christmas" at bounding box center [437, 256] width 107 height 27
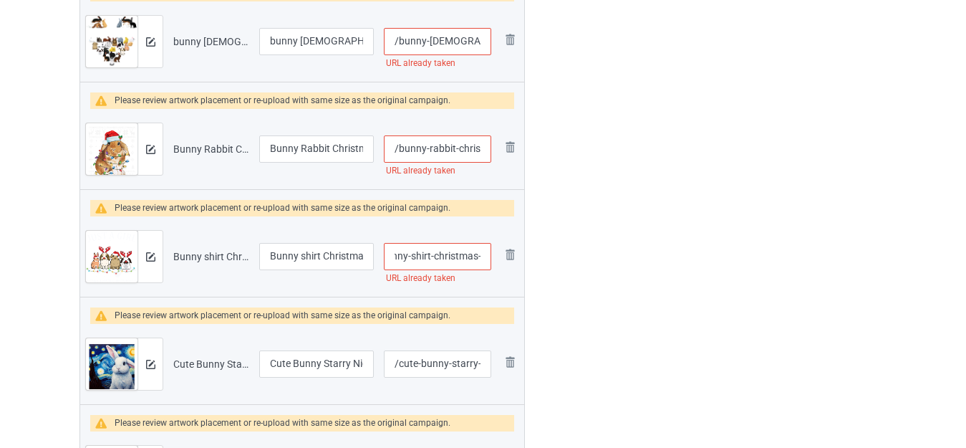
type input "/bunny-shirt-christmas-"
click at [594, 242] on div at bounding box center [586, 398] width 103 height 2243
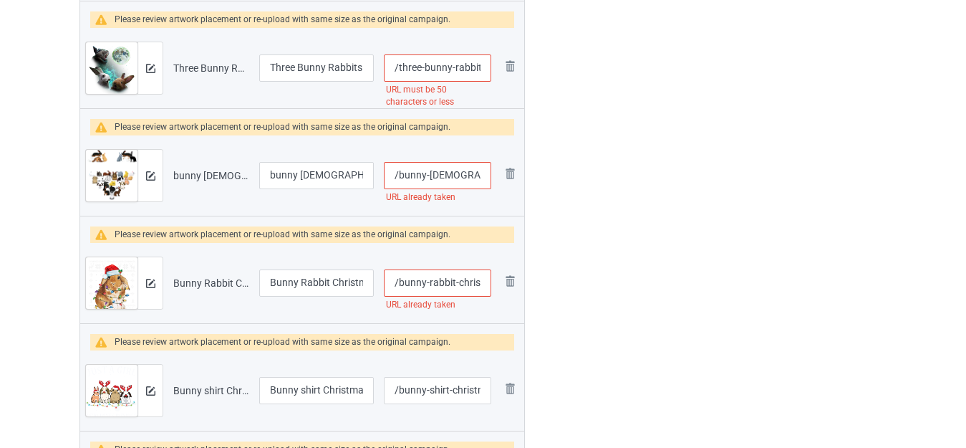
scroll to position [680, 0]
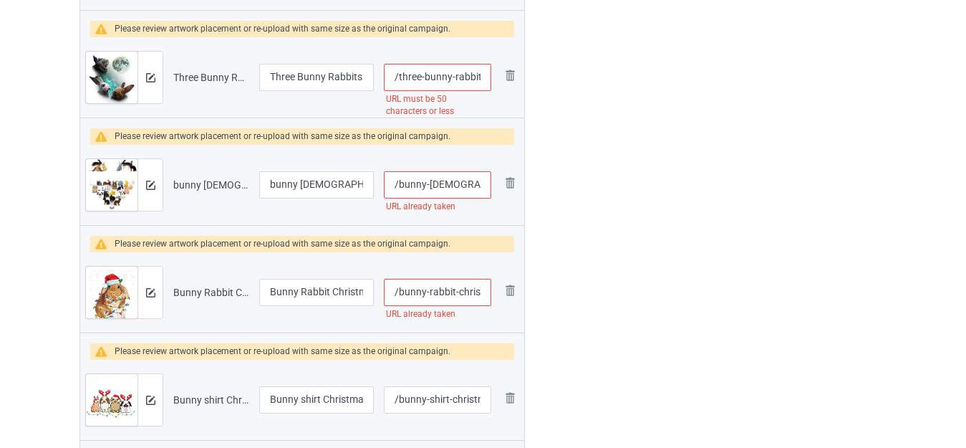
click at [462, 291] on input "/bunny-rabbit-christmas-ugly-sweater" at bounding box center [437, 292] width 107 height 27
type input "/bunny-rabbit-c-hristmas-ugly-sweater"
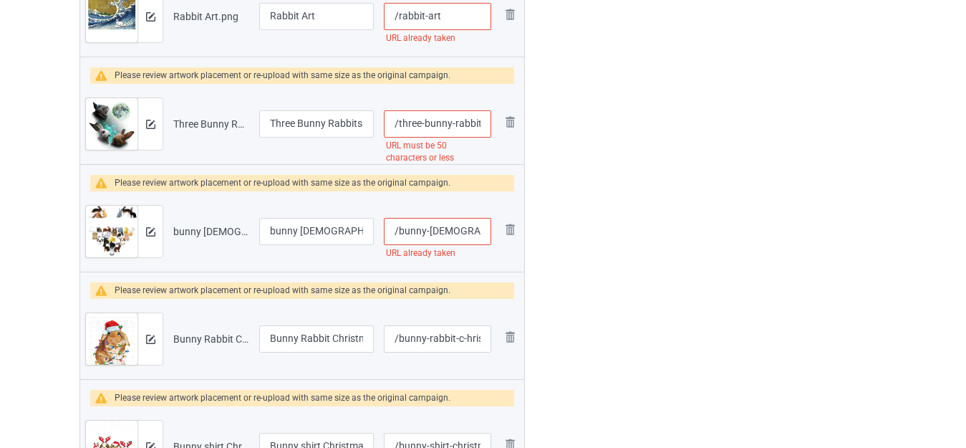
scroll to position [608, 0]
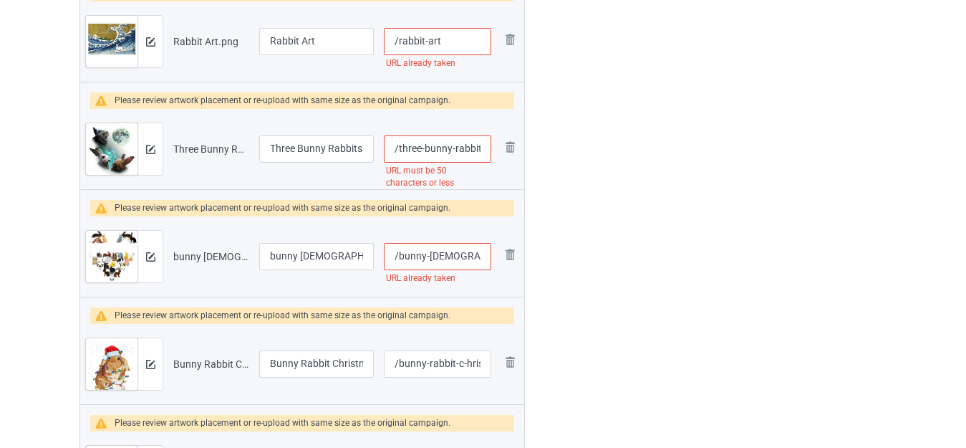
click at [456, 255] on input "/bunny-lady" at bounding box center [437, 256] width 107 height 27
drag, startPoint x: 276, startPoint y: 251, endPoint x: 249, endPoint y: 255, distance: 26.8
click at [249, 255] on tr "Preview and edit artwork bunny lady.png bunny lady /bunny-lady URL already take…" at bounding box center [302, 256] width 444 height 80
click at [330, 256] on input "Crazy Bunny lady" at bounding box center [316, 256] width 115 height 27
type input "Crazy Bunny Lady"
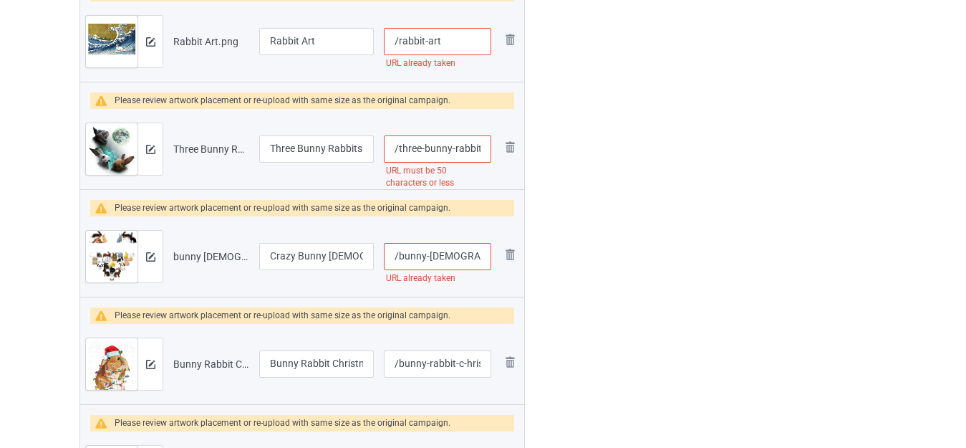
click at [458, 260] on input "/bunny-lady" at bounding box center [437, 256] width 107 height 27
type input "/bunny-ladyy"
drag, startPoint x: 469, startPoint y: 146, endPoint x: 478, endPoint y: 154, distance: 12.2
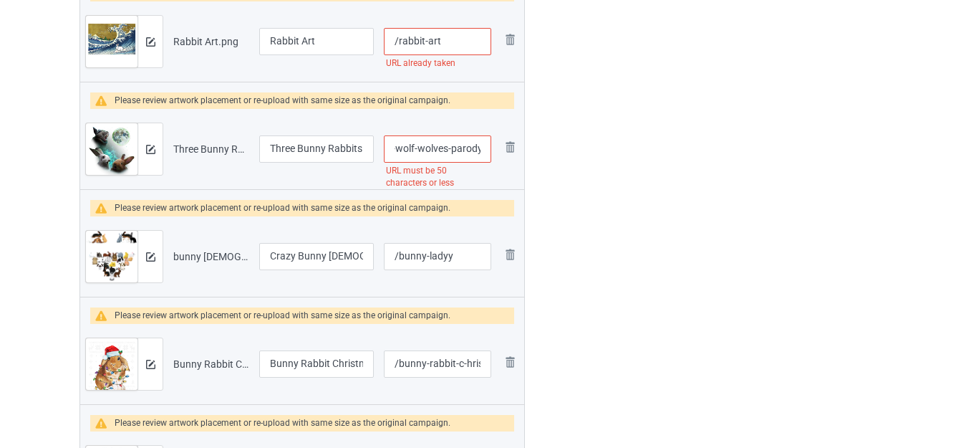
click at [478, 154] on input "/three-bunny-rabbits-howl-at-moon-3-wolf-wolves-parody" at bounding box center [437, 148] width 107 height 27
click at [450, 144] on input "/three-bunny-rabbits-howl-at-moon-3-wolf-wolves-parody" at bounding box center [437, 148] width 107 height 27
drag, startPoint x: 412, startPoint y: 147, endPoint x: 600, endPoint y: 163, distance: 189.0
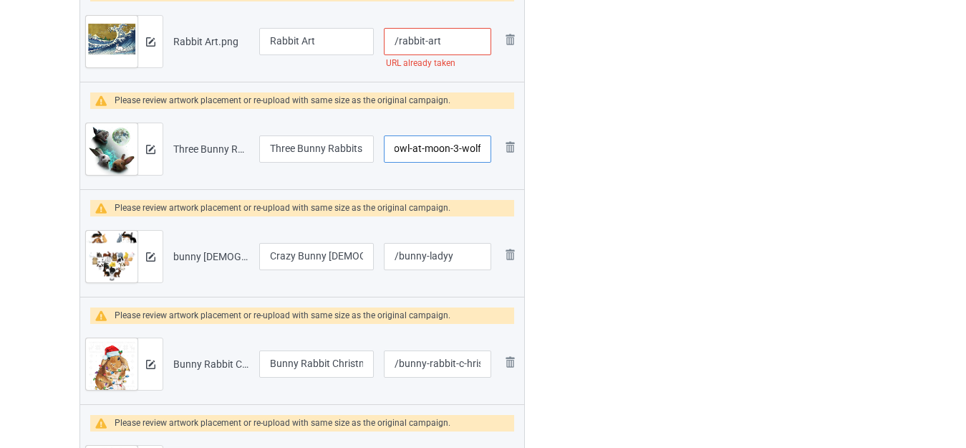
type input "/three-bunny-rabbits-howl-at-moon-3-wolf"
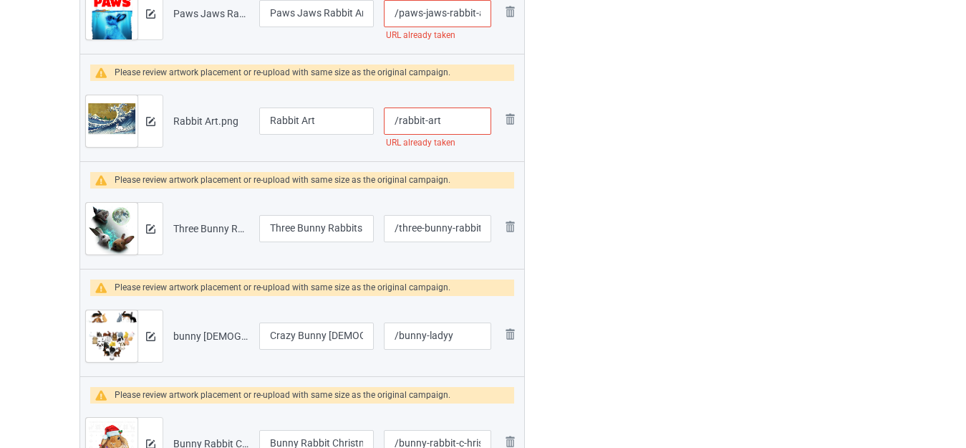
scroll to position [465, 0]
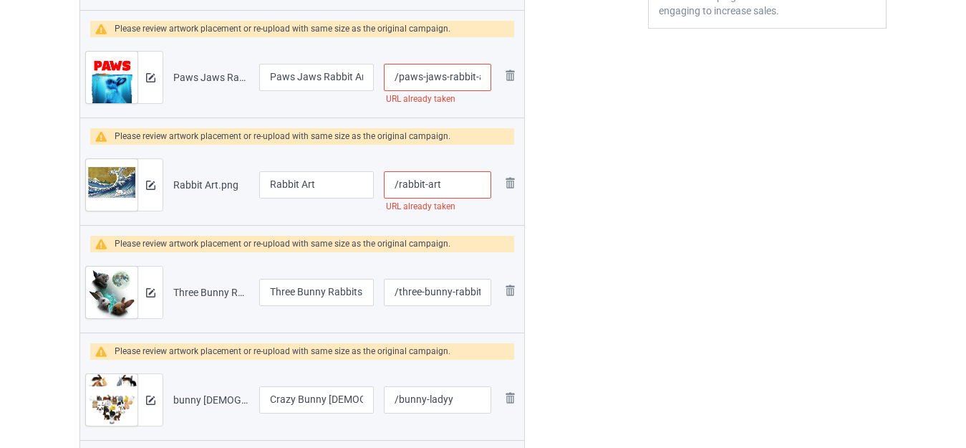
click at [448, 180] on input "/rabbit-art" at bounding box center [437, 184] width 107 height 27
type input "/rabbit-arts"
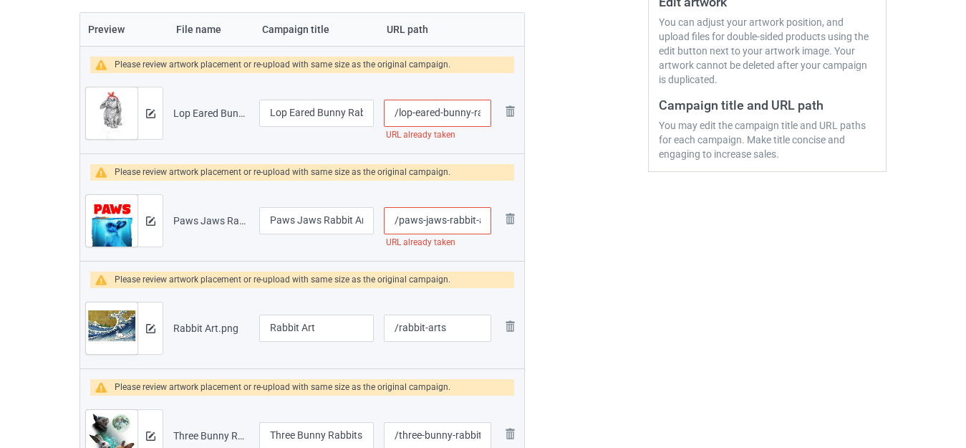
scroll to position [0, 45]
drag, startPoint x: 450, startPoint y: 218, endPoint x: 501, endPoint y: 228, distance: 51.0
click at [501, 228] on tr "Preview and edit artwork Paws Jaws Rabbit And Carrot.png Paws Jaws Rabbit And C…" at bounding box center [302, 220] width 444 height 80
click at [458, 218] on input "/paws-jaws-rabbit-and-carrot" at bounding box center [437, 220] width 107 height 27
type input "/paws-jaws-rabbit-and-c-arrot"
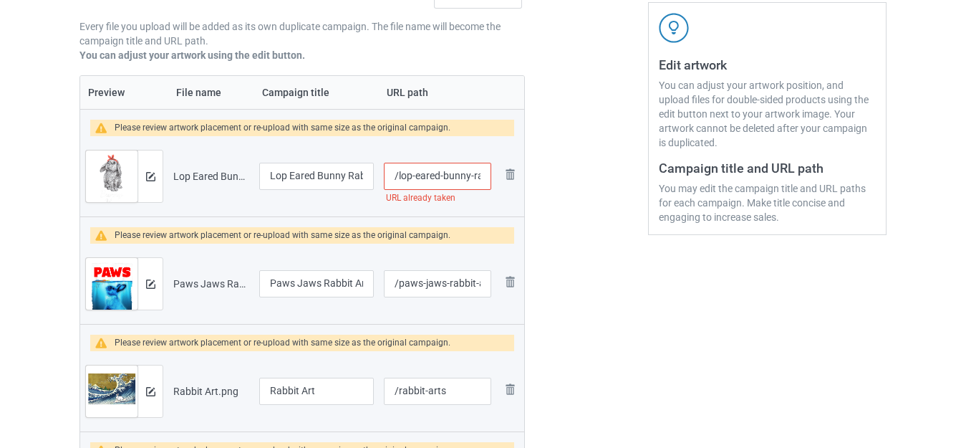
scroll to position [250, 0]
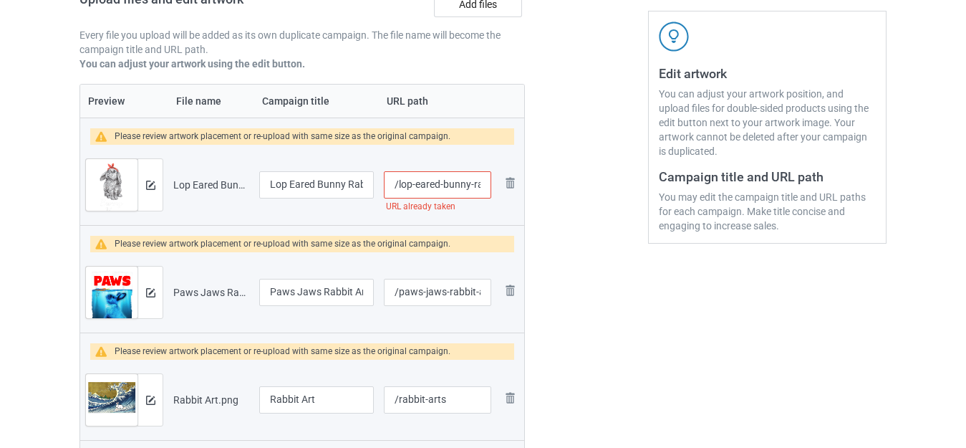
click at [465, 190] on input "/lop-eared-bunny-rabbit-mom" at bounding box center [437, 184] width 107 height 27
type input "/lop-eared-bunnyy-rabbit-mom"
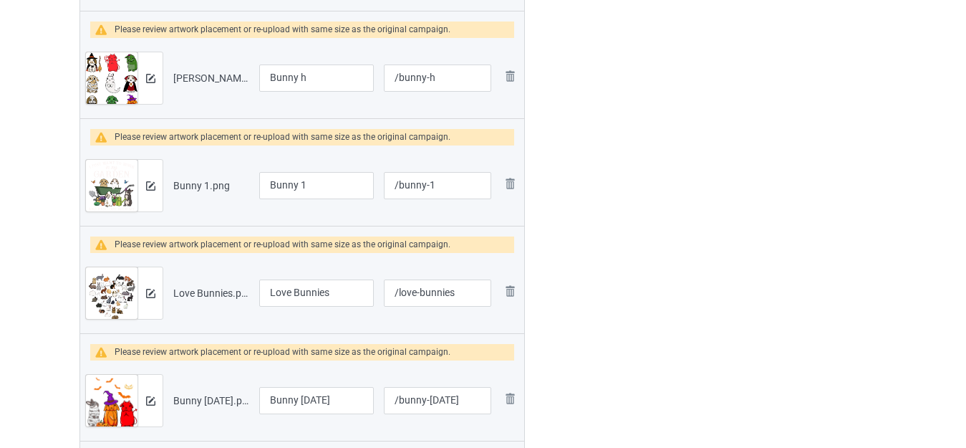
scroll to position [1396, 0]
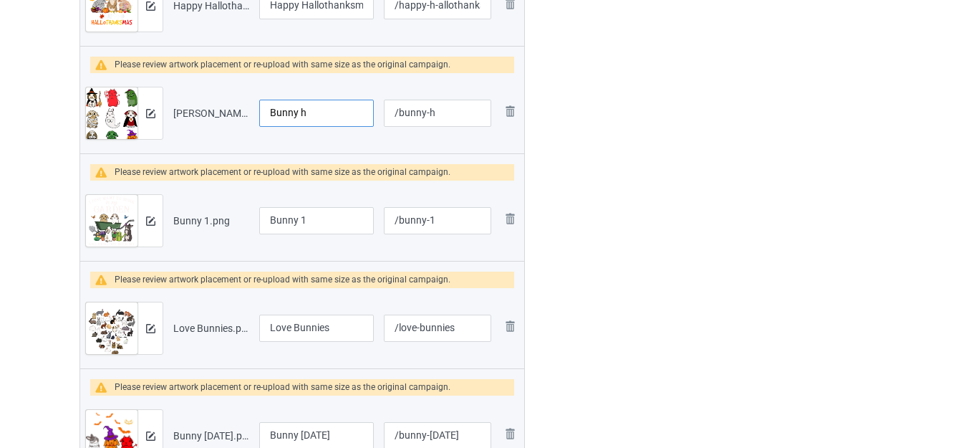
click at [291, 115] on input "Bunny h" at bounding box center [316, 113] width 115 height 27
click at [297, 112] on input "Bunny h" at bounding box center [316, 113] width 115 height 27
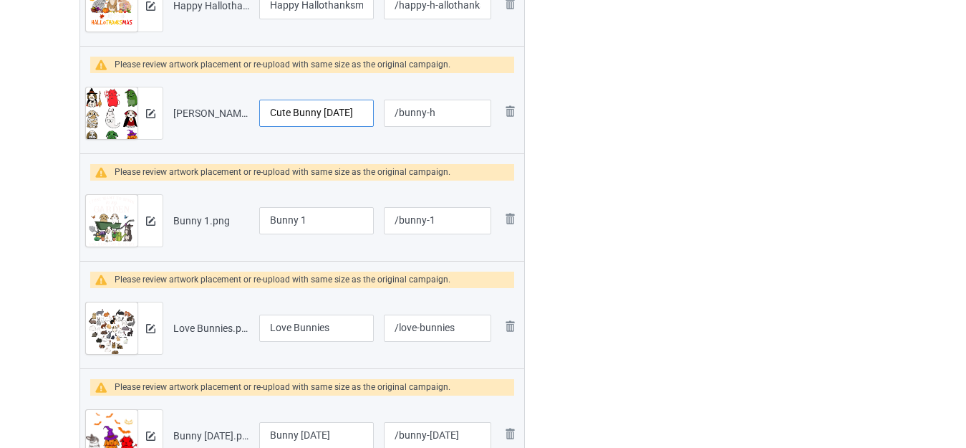
scroll to position [0, 7]
type input "Cute Bunny Halloween"
click at [315, 218] on input "Bunny 1" at bounding box center [316, 220] width 115 height 27
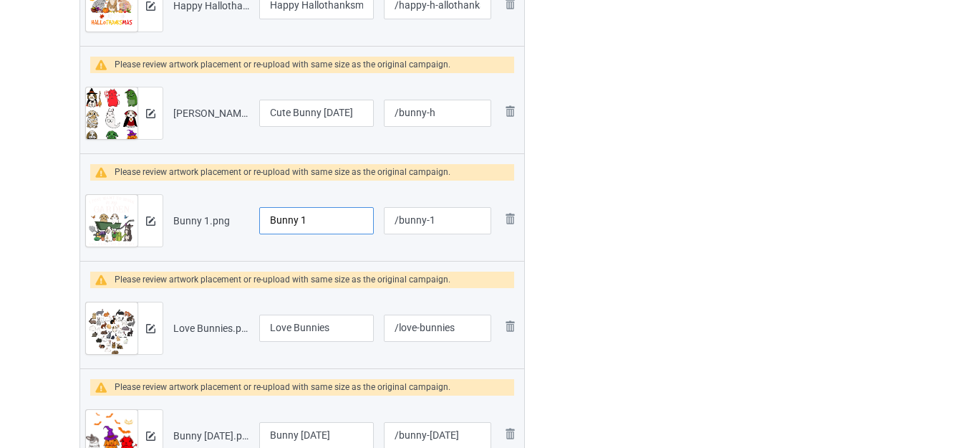
click at [315, 218] on input "Bunny 1" at bounding box center [316, 220] width 115 height 27
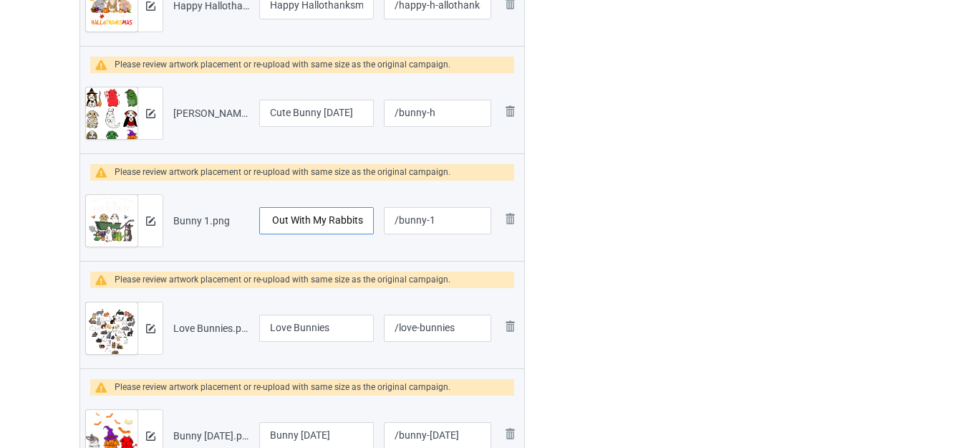
type input "Hang Out With My Rabbits"
drag, startPoint x: 430, startPoint y: 218, endPoint x: 448, endPoint y: 218, distance: 17.9
click at [448, 218] on input "/bunny-1" at bounding box center [437, 220] width 107 height 27
type input "/bunny-rabbits"
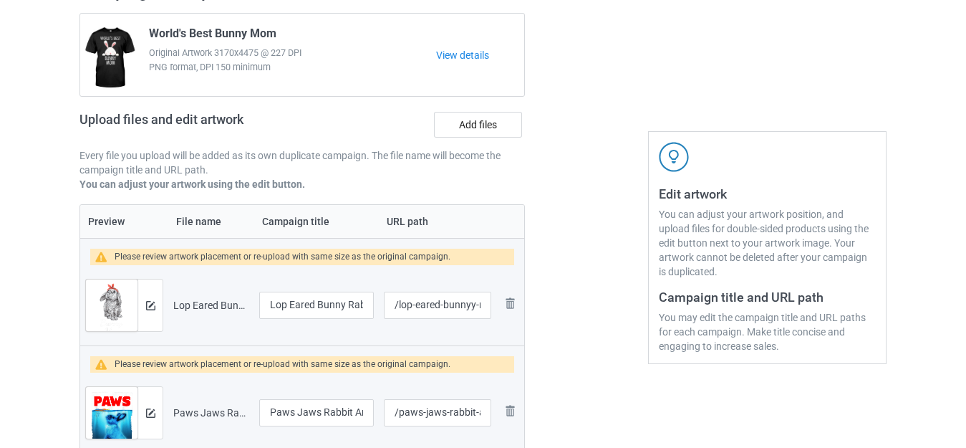
scroll to position [107, 0]
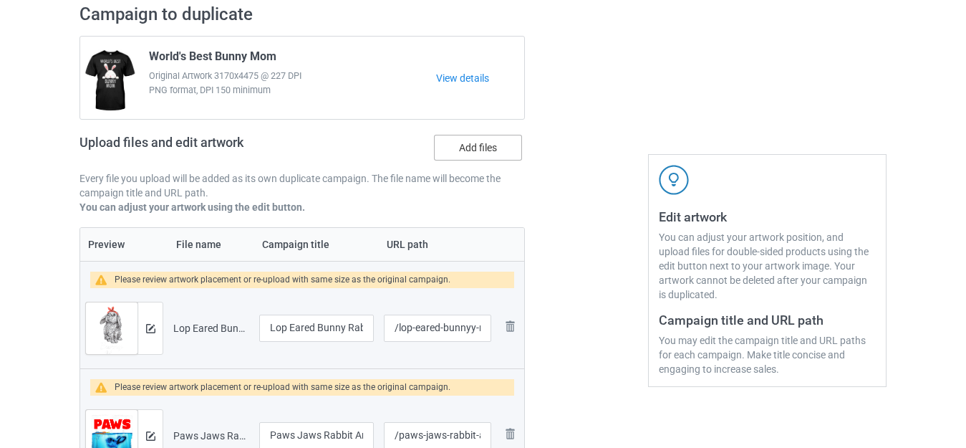
click at [468, 143] on label "Add files" at bounding box center [478, 148] width 88 height 26
click at [0, 0] on input "Add files" at bounding box center [0, 0] width 0 height 0
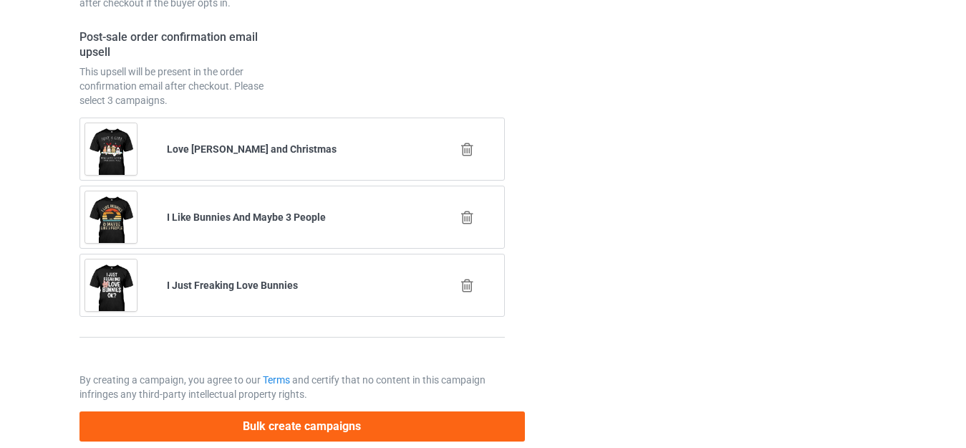
scroll to position [3993, 0]
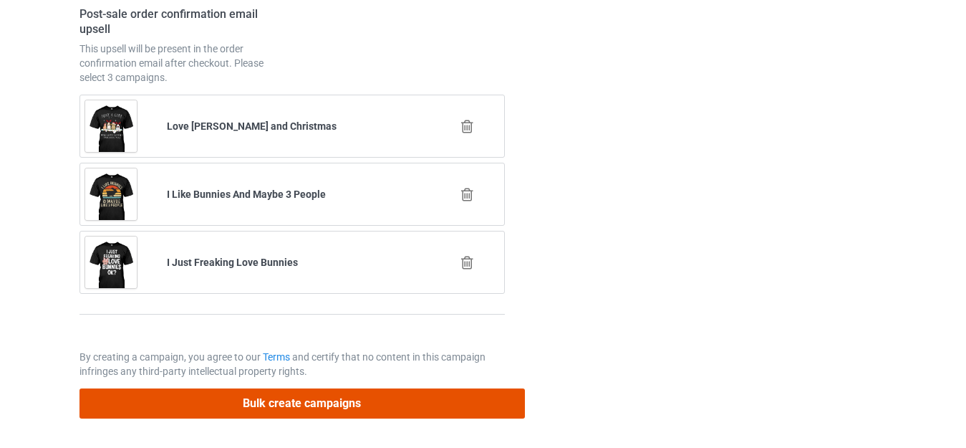
click at [315, 405] on button "Bulk create campaigns" at bounding box center [301, 402] width 445 height 29
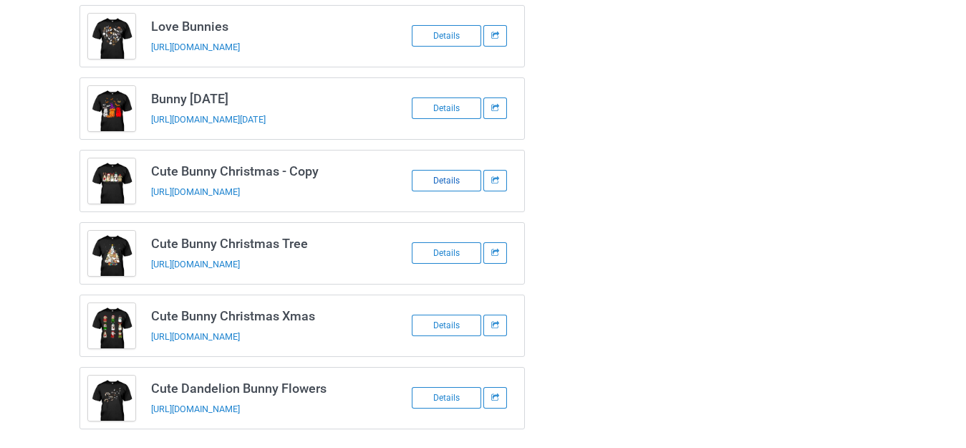
scroll to position [1006, 0]
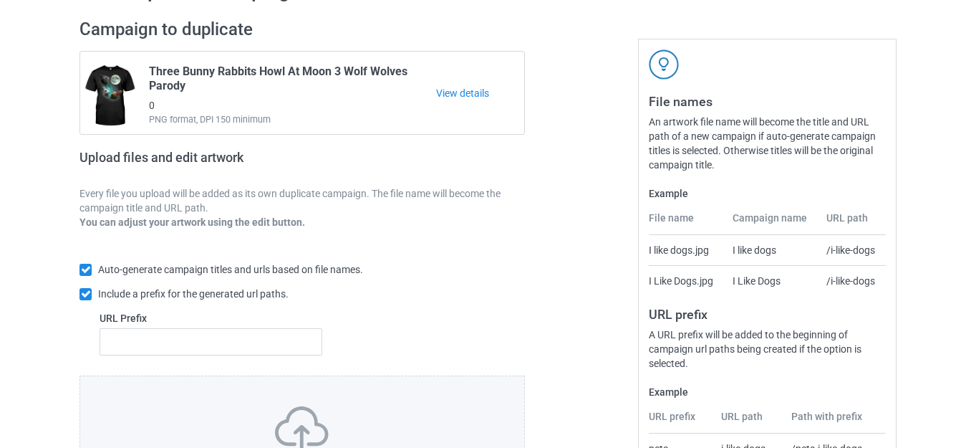
scroll to position [250, 0]
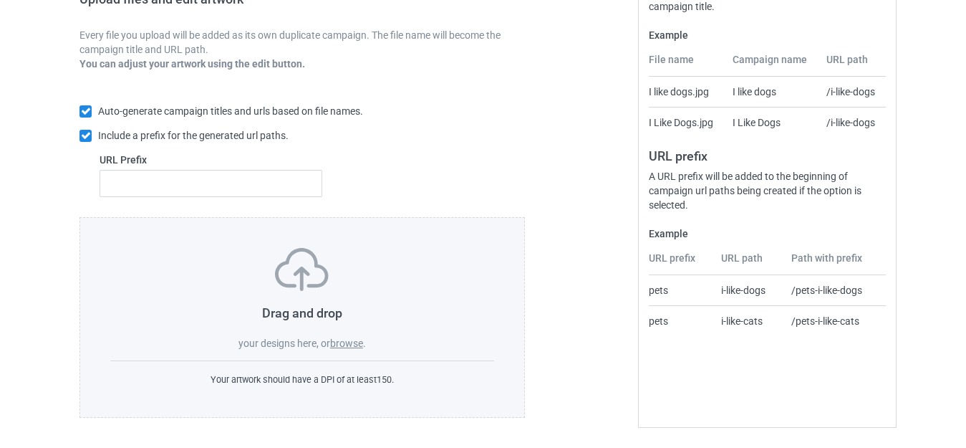
click at [349, 340] on label "browse" at bounding box center [346, 342] width 33 height 11
click at [0, 0] on input "browse" at bounding box center [0, 0] width 0 height 0
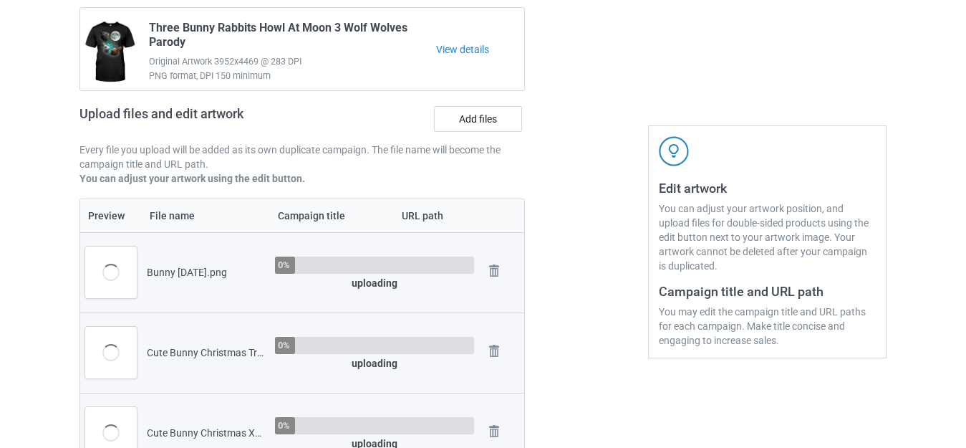
scroll to position [107, 0]
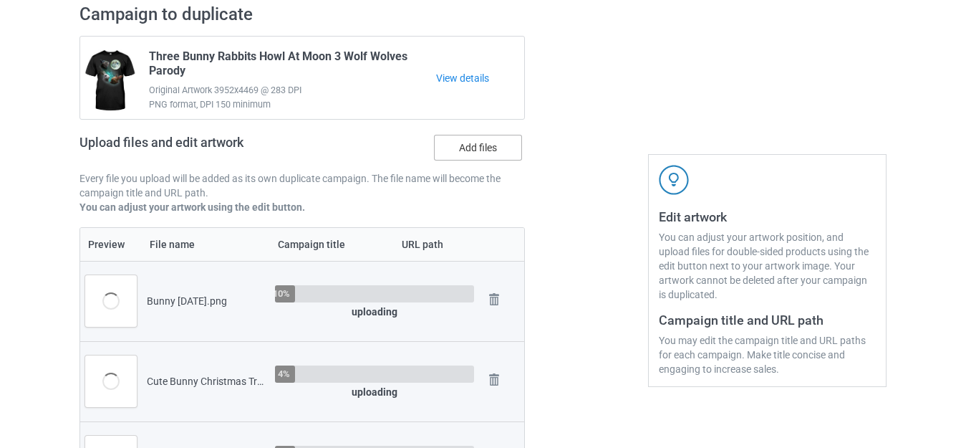
click at [474, 142] on label "Add files" at bounding box center [478, 148] width 88 height 26
click at [0, 0] on input "Add files" at bounding box center [0, 0] width 0 height 0
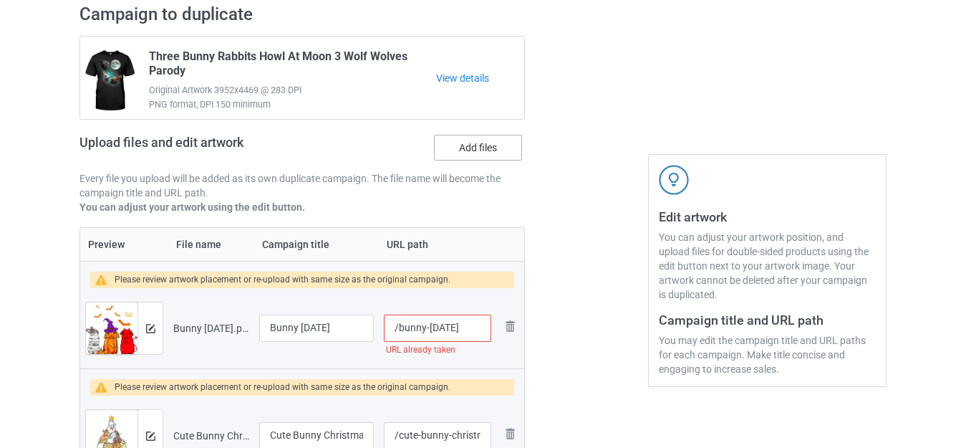
click at [473, 144] on label "Add files" at bounding box center [478, 148] width 88 height 26
click at [0, 0] on input "Add files" at bounding box center [0, 0] width 0 height 0
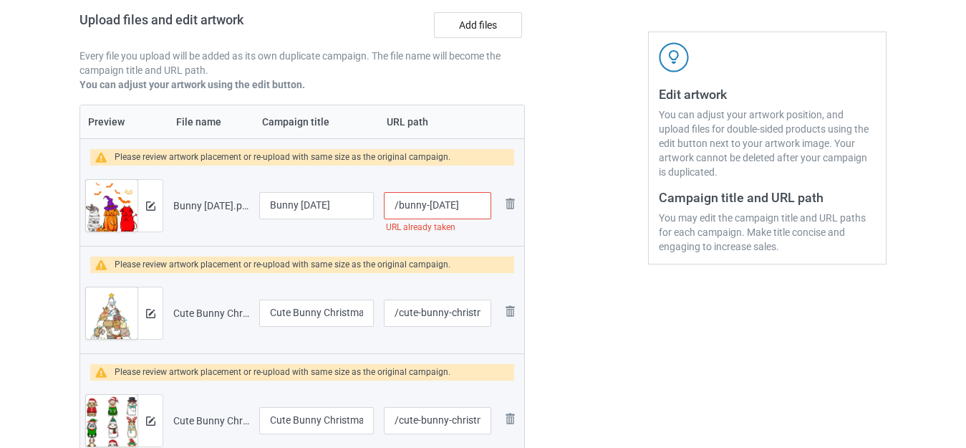
scroll to position [393, 0]
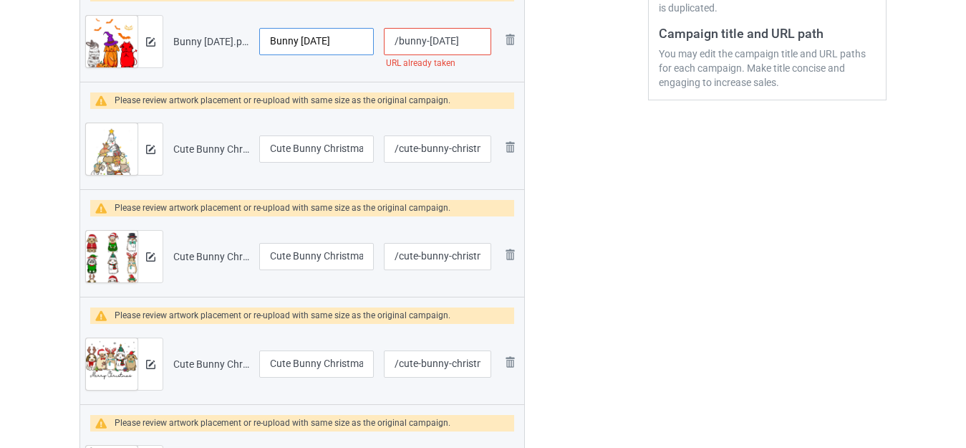
click at [271, 39] on input "Bunny Halloween" at bounding box center [316, 41] width 115 height 27
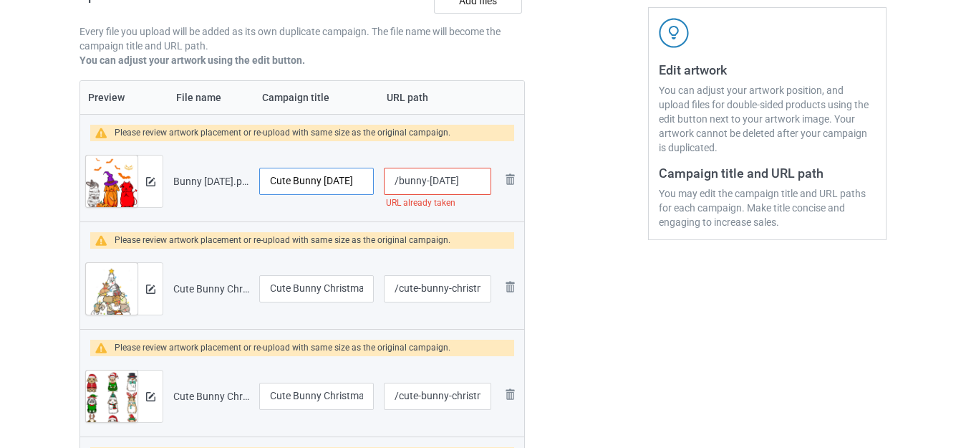
scroll to position [250, 0]
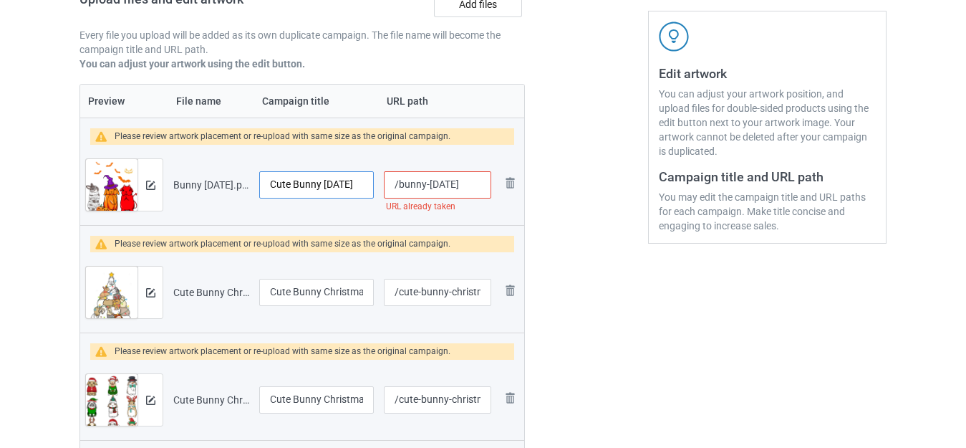
type input "Cute Bunny Halloween"
click at [478, 180] on input "/bunny-halloween" at bounding box center [437, 184] width 107 height 27
type input "/bunny-halloweens"
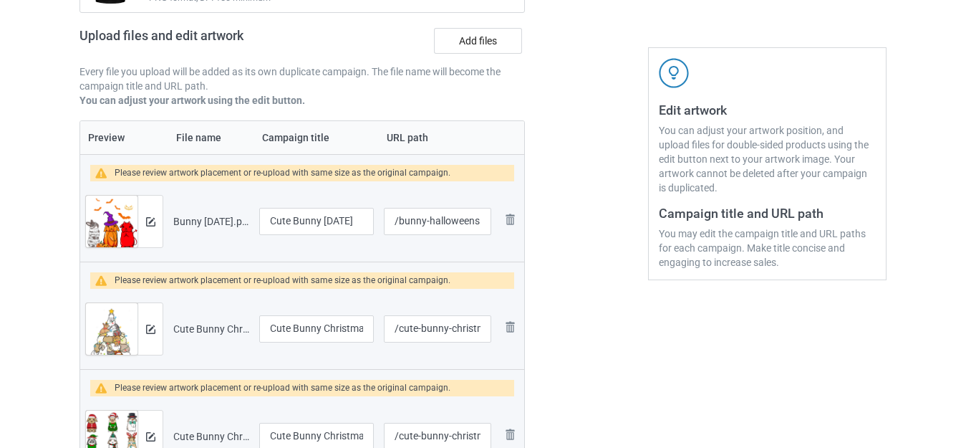
scroll to position [178, 0]
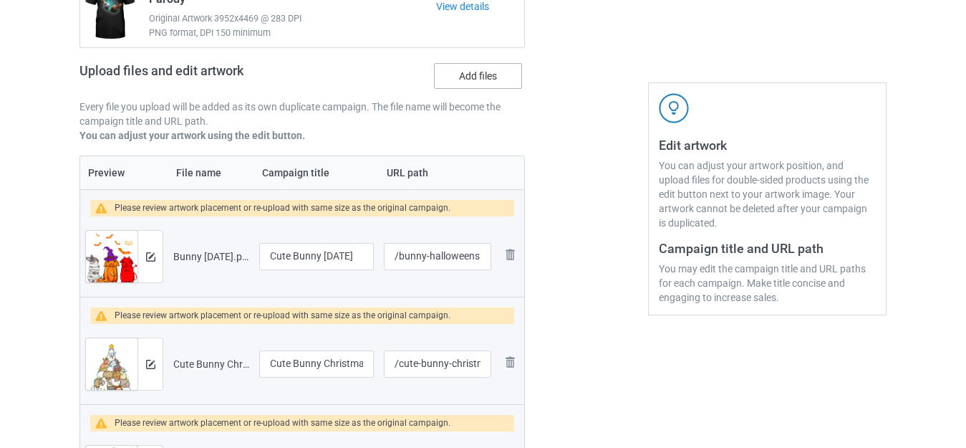
click at [484, 69] on label "Add files" at bounding box center [478, 76] width 88 height 26
click at [0, 0] on input "Add files" at bounding box center [0, 0] width 0 height 0
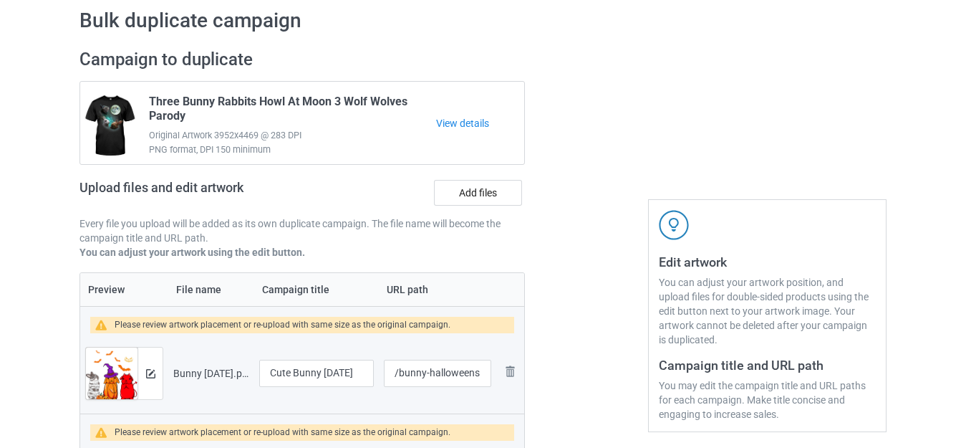
scroll to position [0, 0]
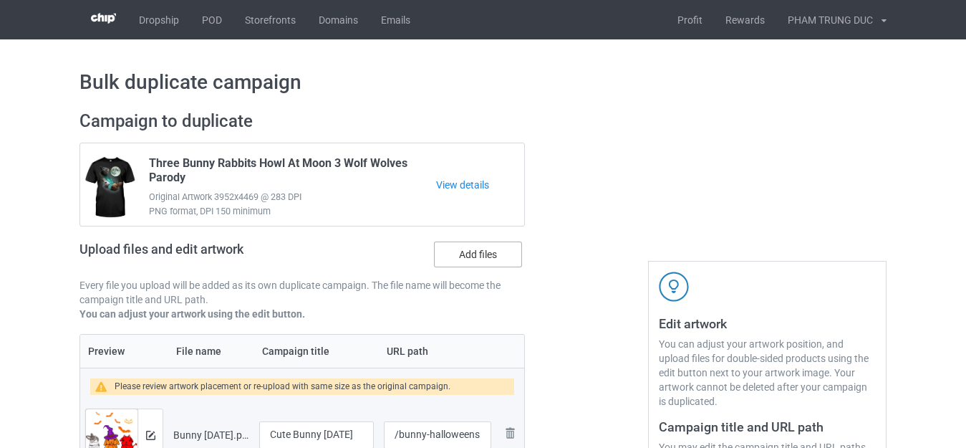
click at [469, 254] on label "Add files" at bounding box center [478, 254] width 88 height 26
click at [0, 0] on input "Add files" at bounding box center [0, 0] width 0 height 0
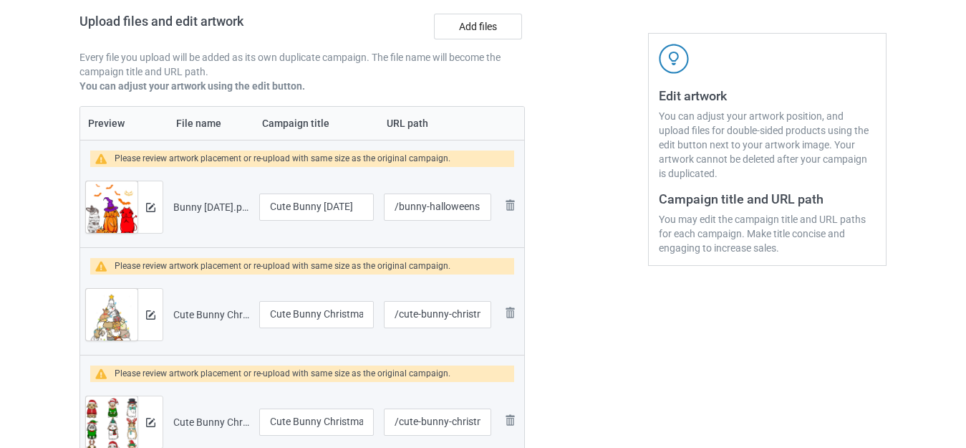
scroll to position [143, 0]
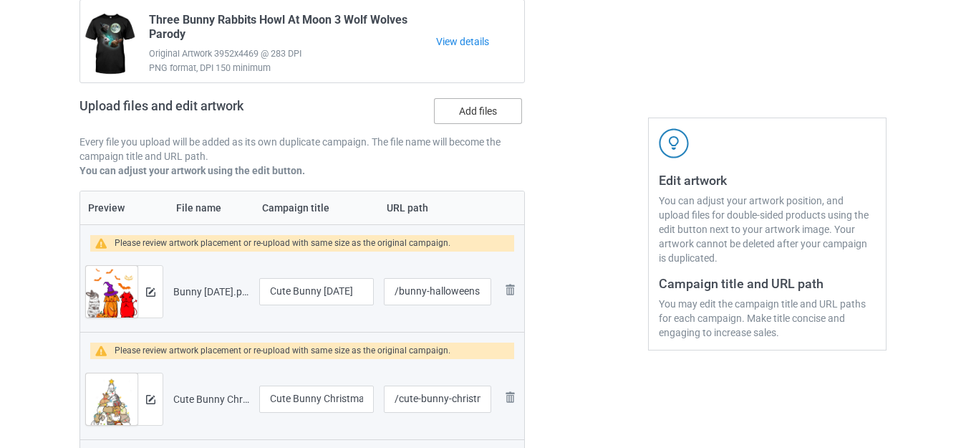
click at [474, 115] on label "Add files" at bounding box center [478, 111] width 88 height 26
click at [0, 0] on input "Add files" at bounding box center [0, 0] width 0 height 0
click at [465, 110] on label "Add files" at bounding box center [478, 111] width 88 height 26
click at [0, 0] on input "Add files" at bounding box center [0, 0] width 0 height 0
click at [469, 122] on label "Add files" at bounding box center [478, 111] width 88 height 26
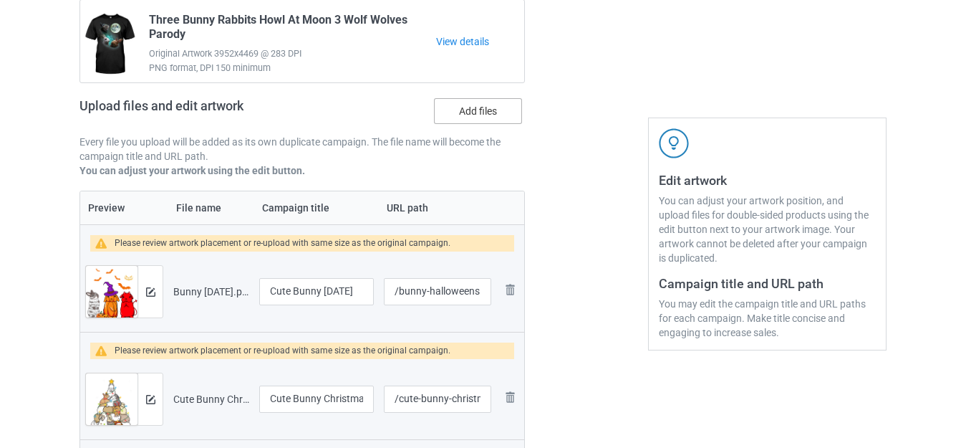
click at [0, 0] on input "Add files" at bounding box center [0, 0] width 0 height 0
click at [480, 113] on label "Add files" at bounding box center [478, 111] width 88 height 26
click at [0, 0] on input "Add files" at bounding box center [0, 0] width 0 height 0
click at [486, 107] on label "Add files" at bounding box center [478, 111] width 88 height 26
click at [0, 0] on input "Add files" at bounding box center [0, 0] width 0 height 0
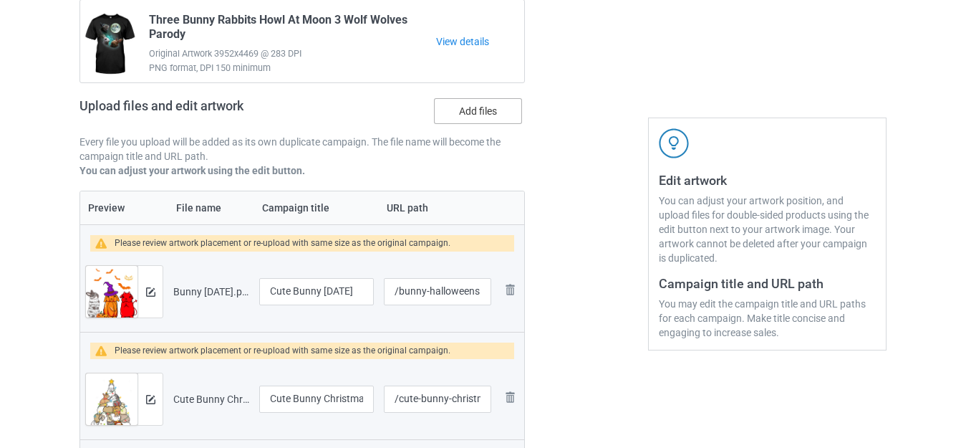
click at [473, 113] on label "Add files" at bounding box center [478, 111] width 88 height 26
click at [0, 0] on input "Add files" at bounding box center [0, 0] width 0 height 0
click at [473, 113] on label "Add files" at bounding box center [478, 111] width 88 height 26
click at [0, 0] on input "Add files" at bounding box center [0, 0] width 0 height 0
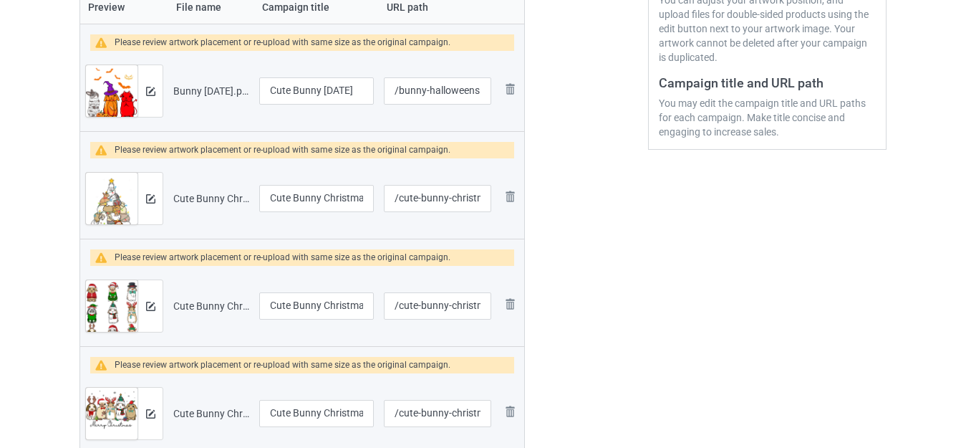
scroll to position [358, 0]
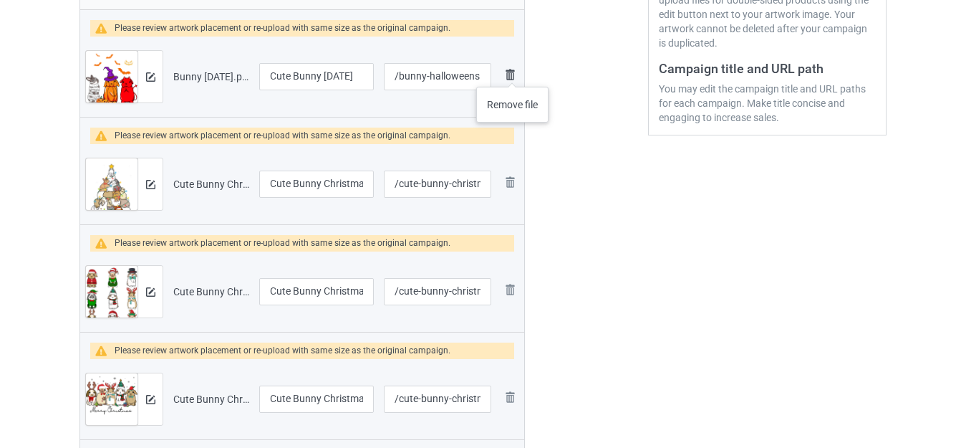
click at [512, 72] on img at bounding box center [509, 74] width 17 height 17
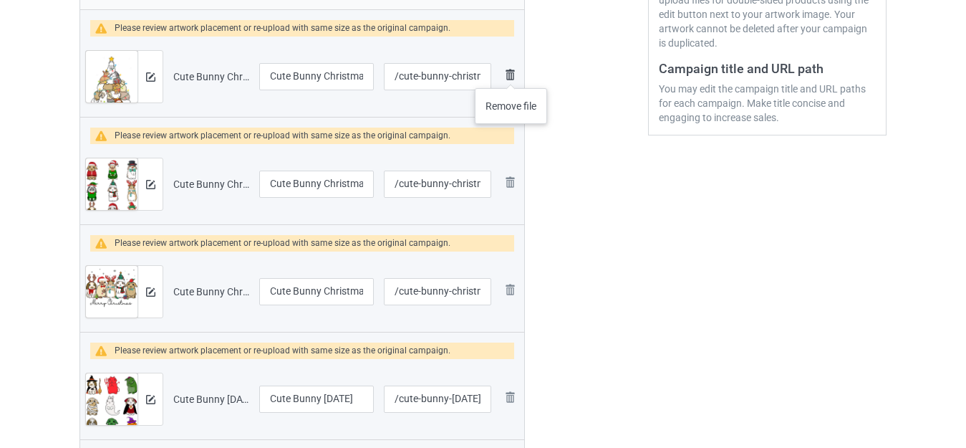
click at [511, 74] on img at bounding box center [509, 74] width 17 height 17
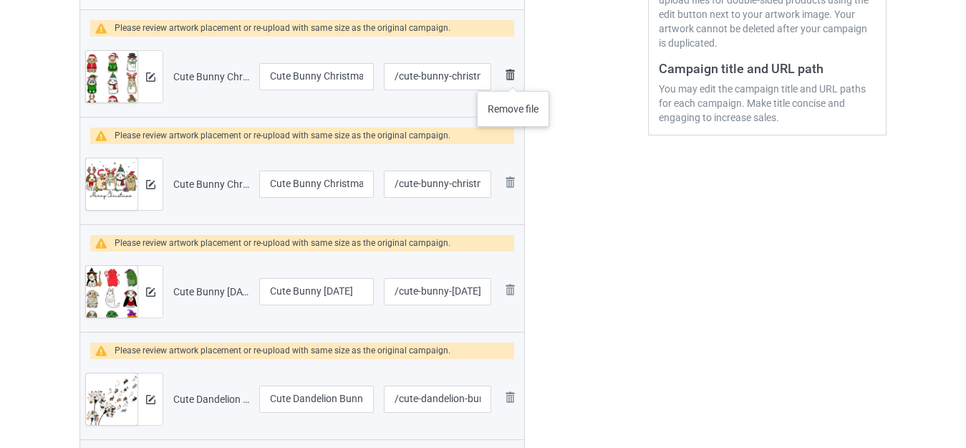
click at [513, 77] on img at bounding box center [509, 74] width 17 height 17
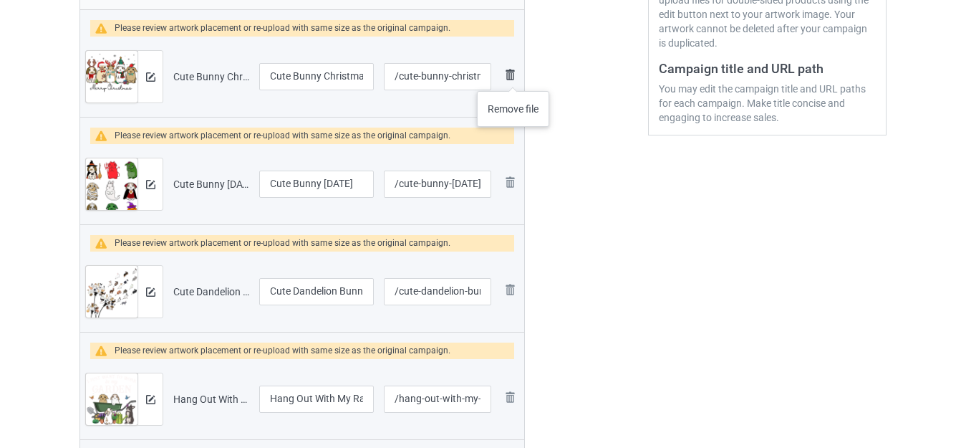
click at [513, 77] on img at bounding box center [509, 74] width 17 height 17
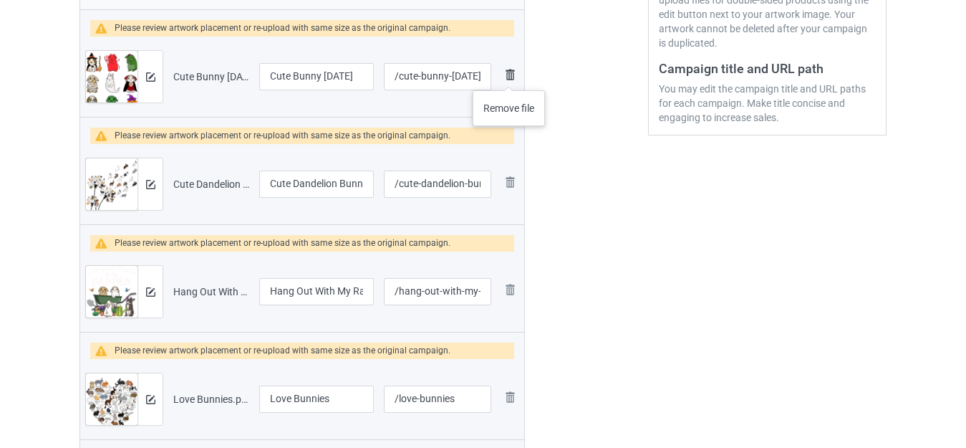
click at [508, 76] on img at bounding box center [509, 74] width 17 height 17
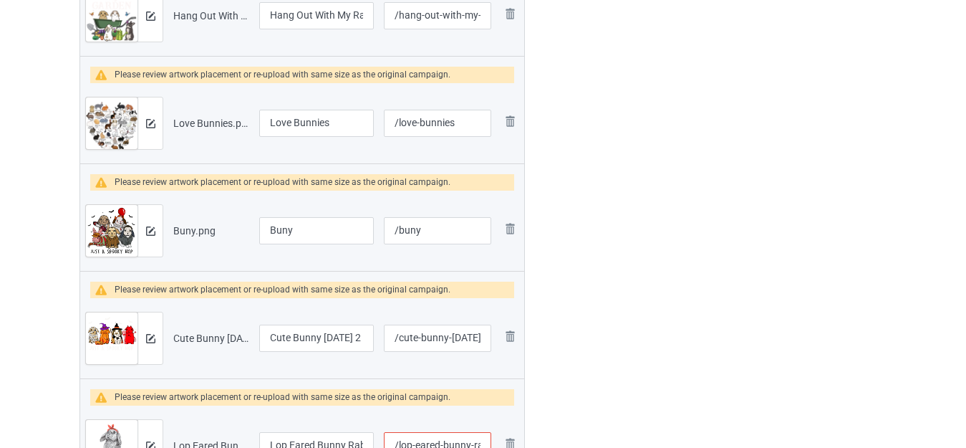
scroll to position [501, 0]
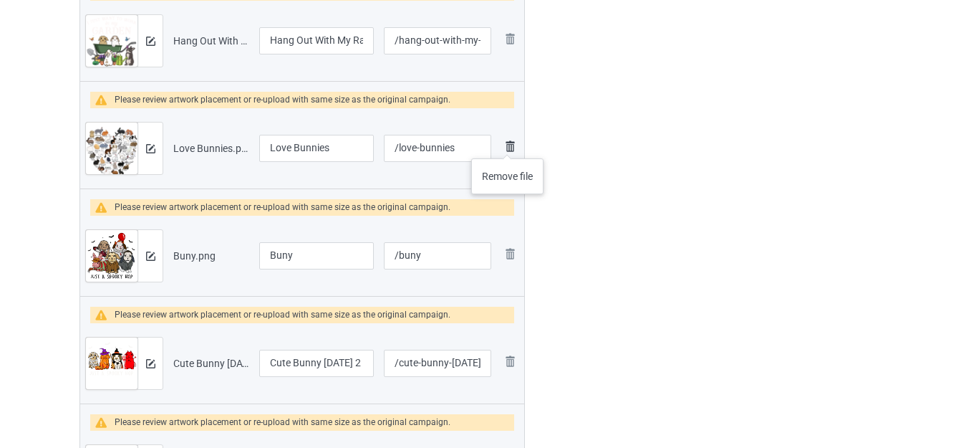
click at [507, 144] on img at bounding box center [509, 145] width 17 height 17
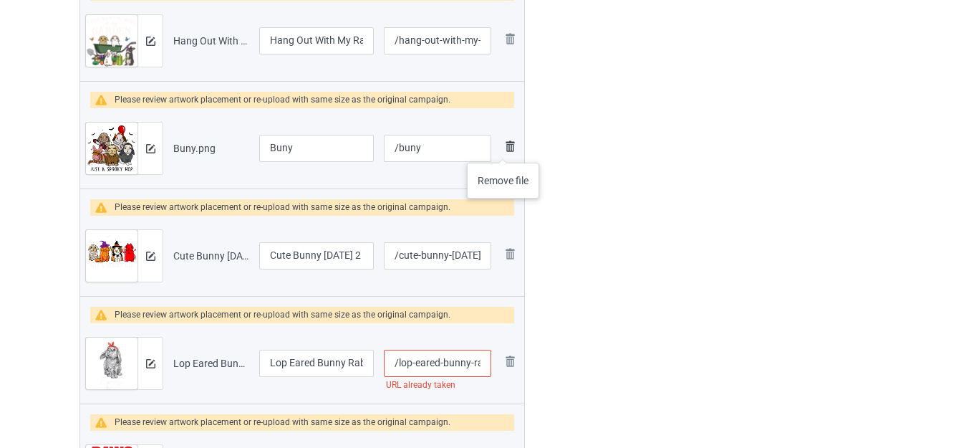
click at [504, 147] on img at bounding box center [509, 145] width 17 height 17
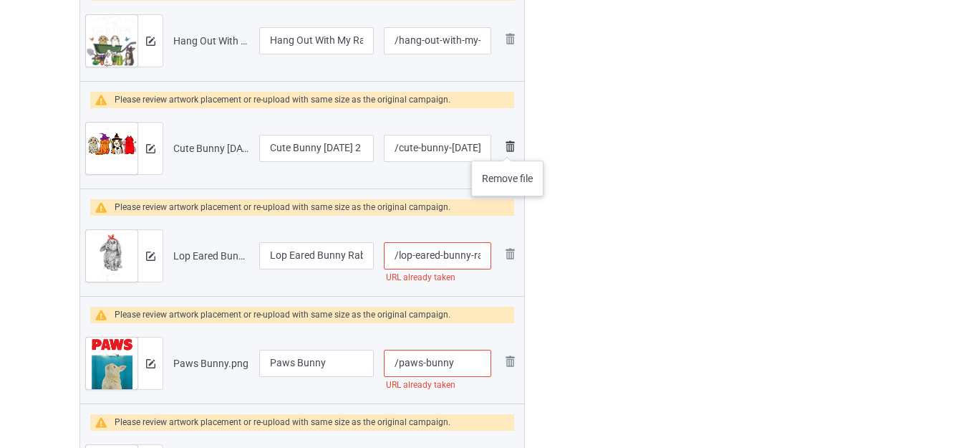
click at [507, 146] on img at bounding box center [509, 145] width 17 height 17
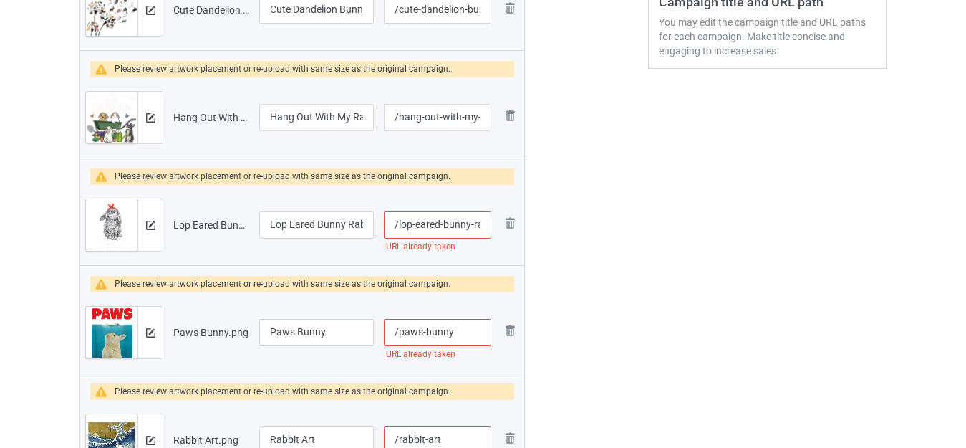
scroll to position [286, 0]
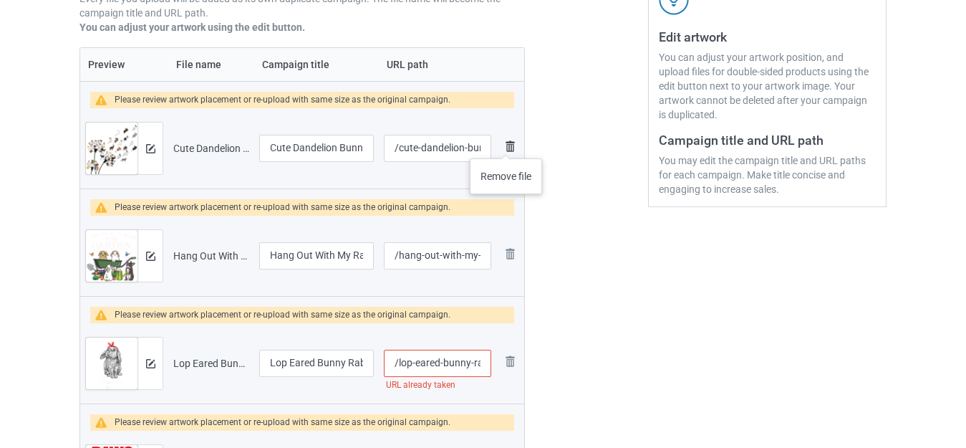
click at [508, 144] on img at bounding box center [509, 145] width 17 height 17
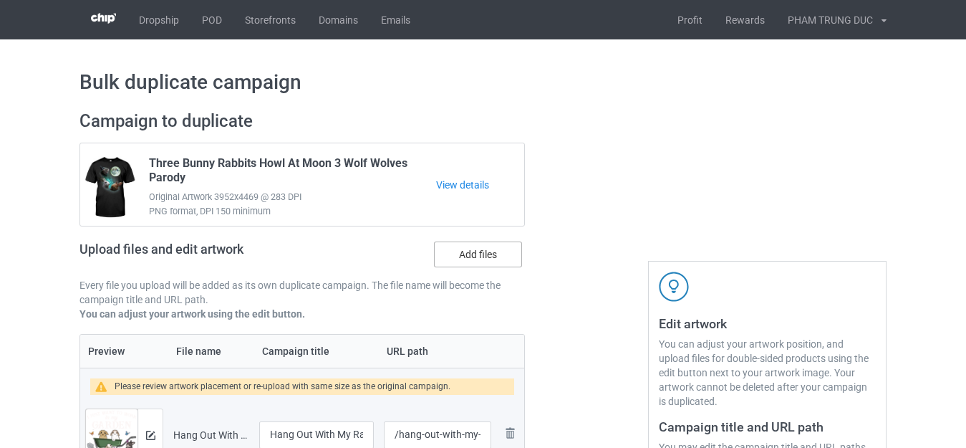
scroll to position [143, 0]
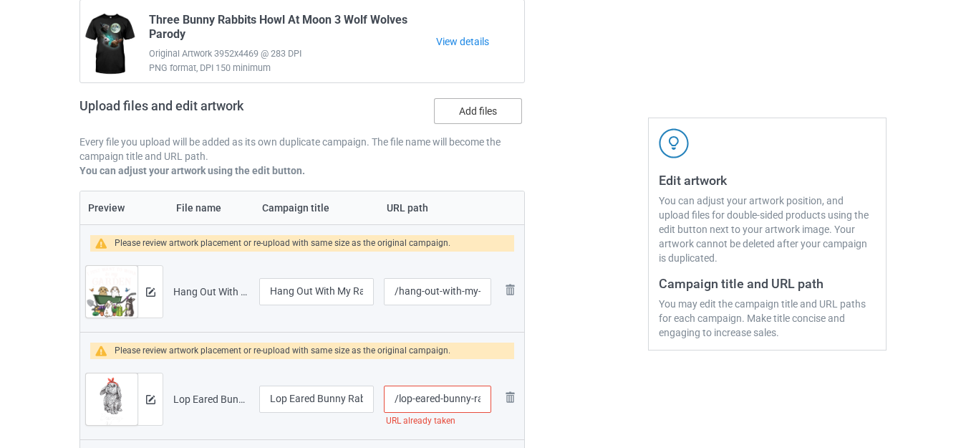
click at [473, 107] on label "Add files" at bounding box center [478, 111] width 88 height 26
click at [0, 0] on input "Add files" at bounding box center [0, 0] width 0 height 0
click at [510, 287] on img at bounding box center [509, 289] width 17 height 17
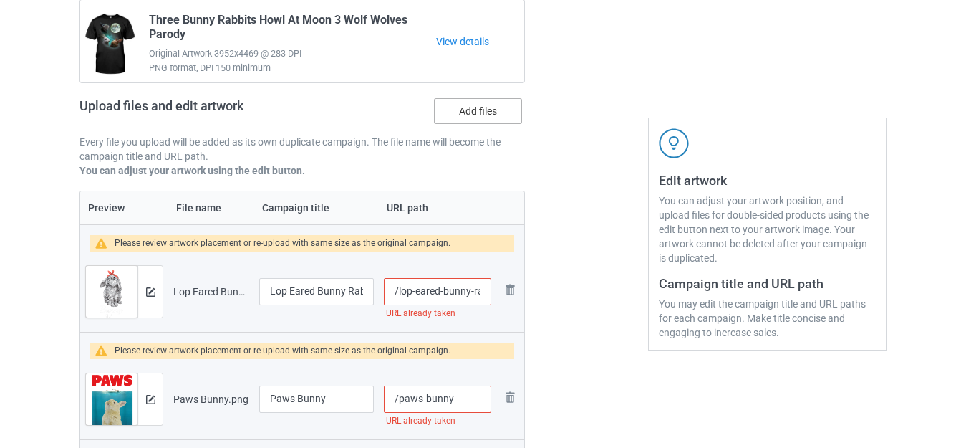
click at [475, 112] on label "Add files" at bounding box center [478, 111] width 88 height 26
click at [0, 0] on input "Add files" at bounding box center [0, 0] width 0 height 0
click at [475, 109] on label "Add files" at bounding box center [478, 111] width 88 height 26
click at [0, 0] on input "Add files" at bounding box center [0, 0] width 0 height 0
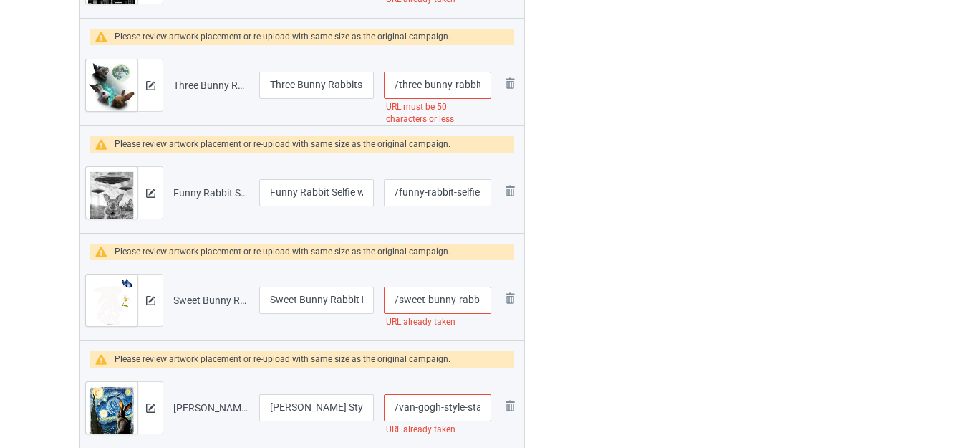
scroll to position [2005, 0]
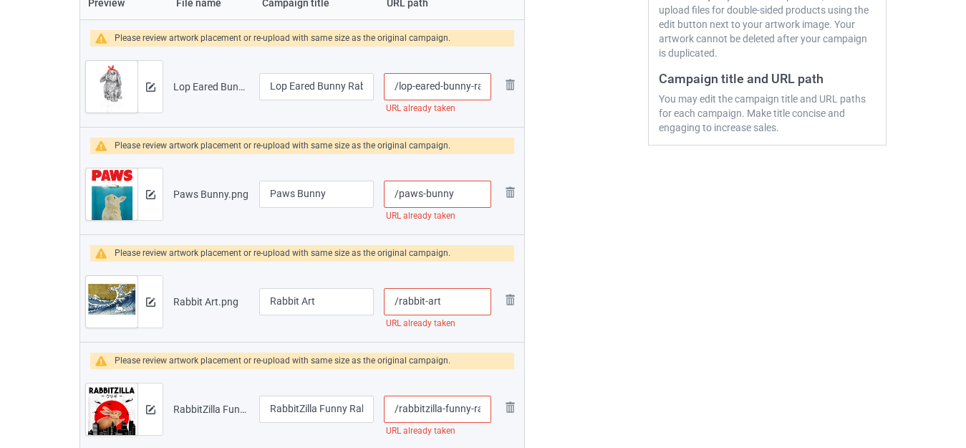
scroll to position [358, 0]
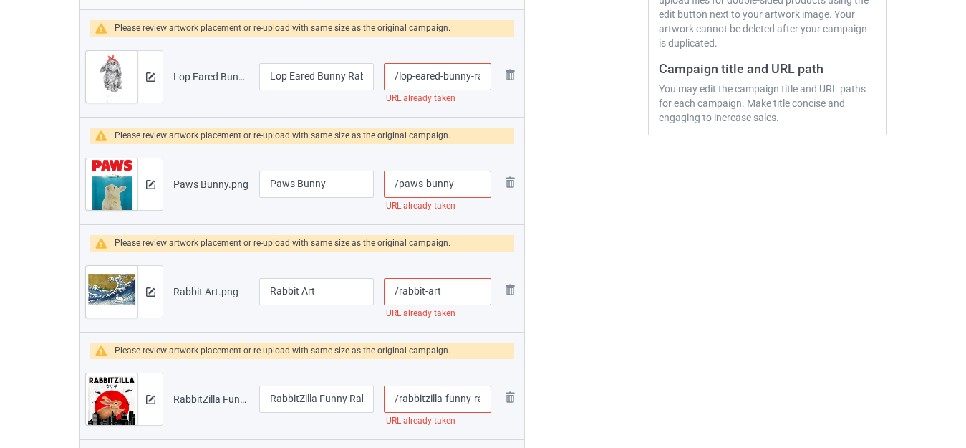
click at [470, 72] on input "/lop-eared-bunny-rabbit-mom" at bounding box center [437, 76] width 107 height 27
drag, startPoint x: 470, startPoint y: 72, endPoint x: 511, endPoint y: 78, distance: 41.3
click at [511, 78] on tr "Preview and edit artwork Lop Eared Bunny Rabbit Mom.png Lop Eared Bunny Rabbit …" at bounding box center [302, 77] width 444 height 80
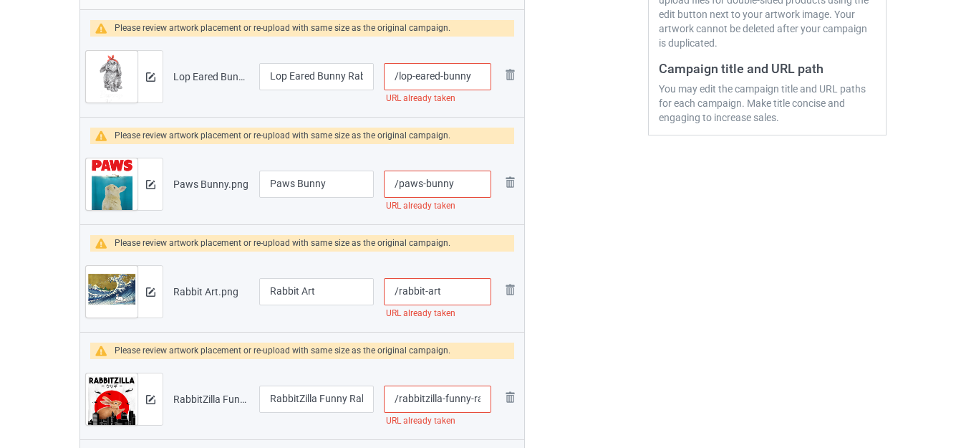
type input "/lop-eared-bunny"
click at [400, 184] on input "/paws-bunny" at bounding box center [437, 183] width 107 height 27
type input "/funny-paws-bunny"
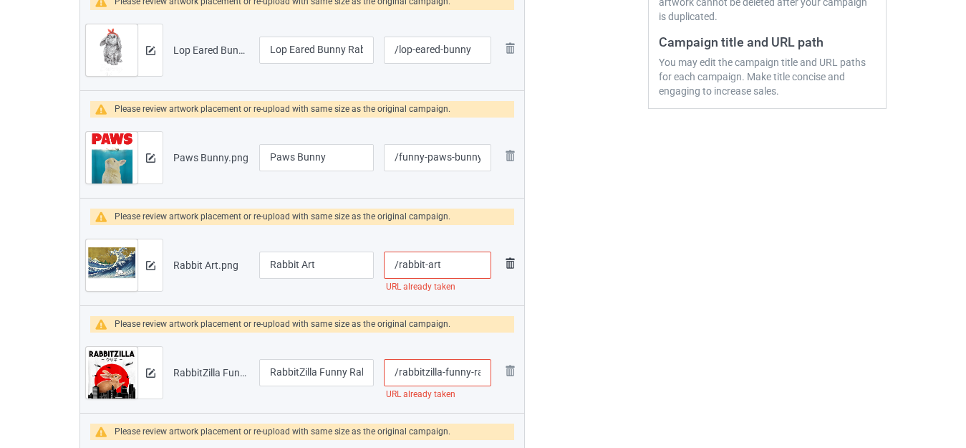
scroll to position [430, 0]
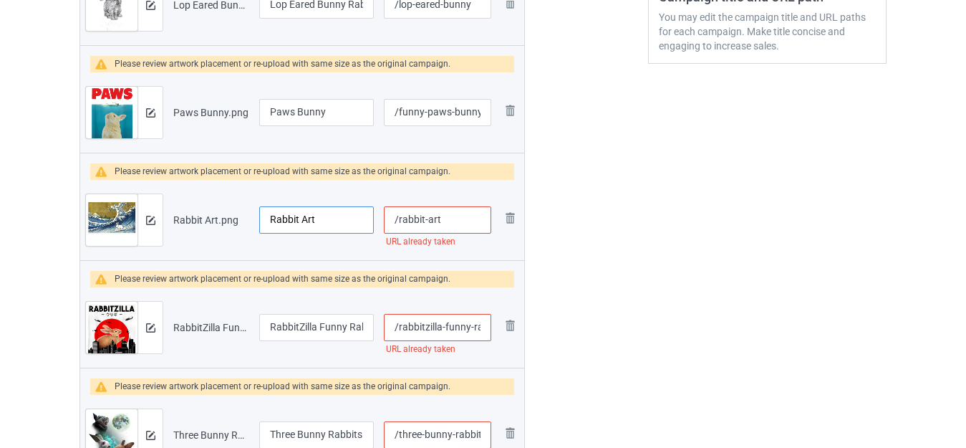
click at [343, 213] on input "Rabbit Art" at bounding box center [316, 219] width 115 height 27
type input "Rabbit Art Design"
click at [459, 215] on input "/rabbit-art" at bounding box center [437, 219] width 107 height 27
type input "/rabbit-art-design"
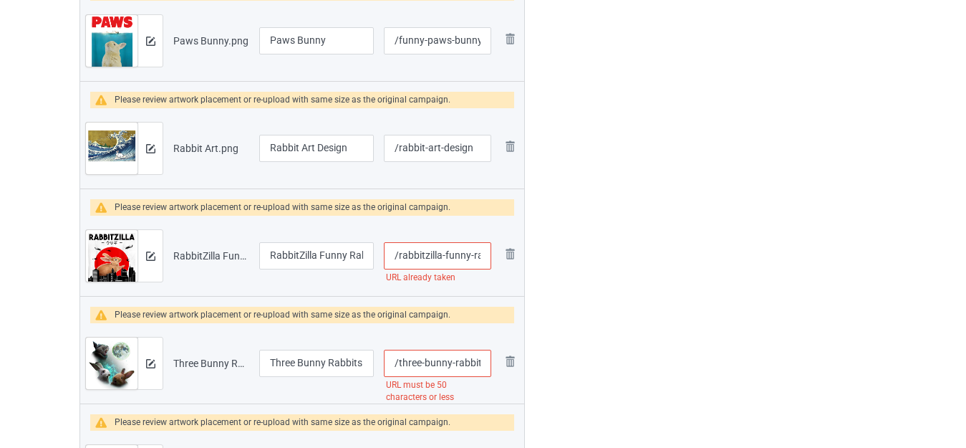
scroll to position [0, 53]
drag, startPoint x: 475, startPoint y: 254, endPoint x: 491, endPoint y: 256, distance: 16.0
click at [491, 256] on input "/rabbitzilla-funny-rabbit-movies" at bounding box center [437, 255] width 107 height 27
click at [478, 256] on input "/rabbitzilla-funny-rabbit-movies" at bounding box center [437, 255] width 107 height 27
drag, startPoint x: 448, startPoint y: 251, endPoint x: 554, endPoint y: 254, distance: 105.3
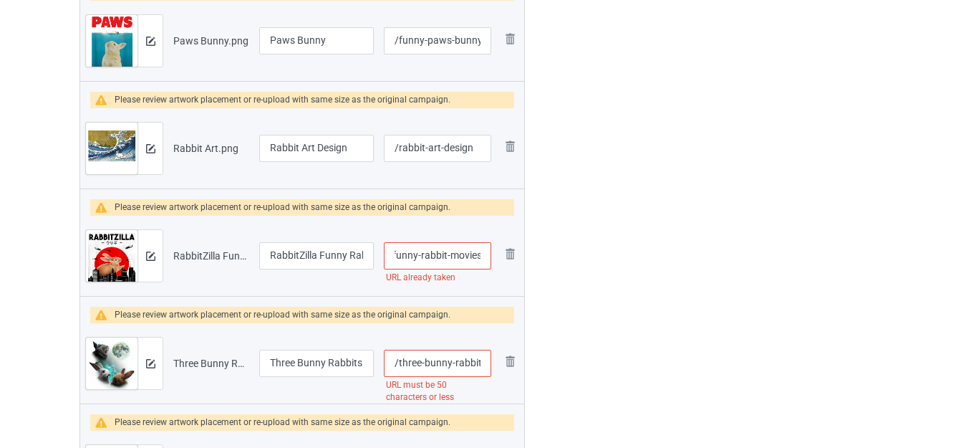
type input "/rabbitzilla-funny-rabbit"
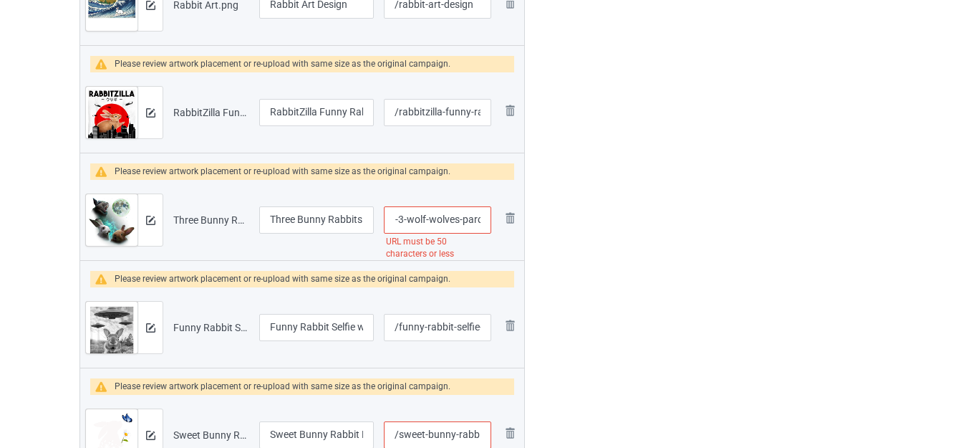
scroll to position [0, 169]
drag, startPoint x: 455, startPoint y: 221, endPoint x: 478, endPoint y: 225, distance: 23.9
click at [478, 225] on input "/three-bunny-rabbits-howl-at-moon-3-wolf-wolves-parody" at bounding box center [437, 219] width 107 height 27
click at [449, 219] on input "/three-bunny-rabbits-howl-at-moon-3-wolf-wolves-parody" at bounding box center [437, 219] width 107 height 27
drag, startPoint x: 414, startPoint y: 216, endPoint x: 607, endPoint y: 229, distance: 193.8
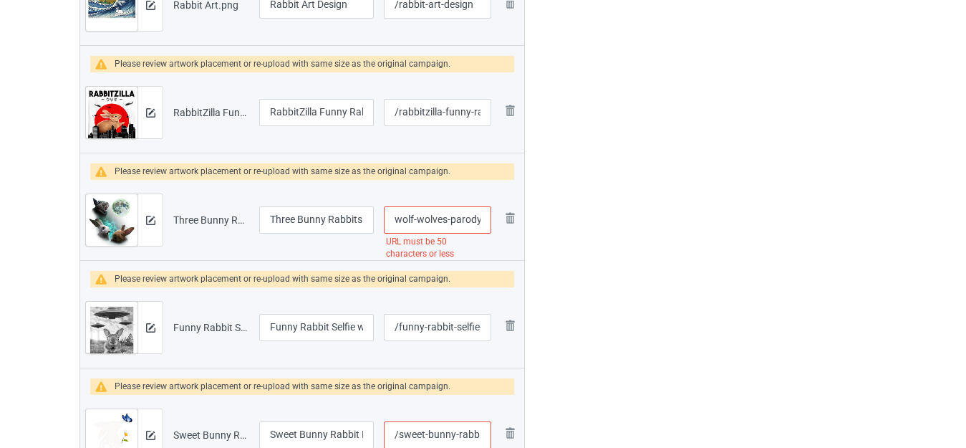
click at [475, 220] on input "/three-bunny-rabbits-howl-at-moon-3-wolf" at bounding box center [437, 219] width 107 height 27
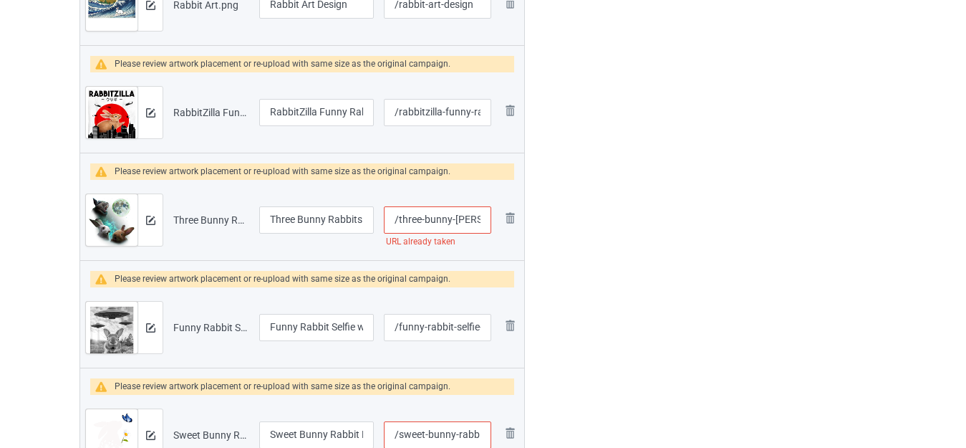
type input "/three-bunny-rabb-its-howl-at-moon-3-wolf"
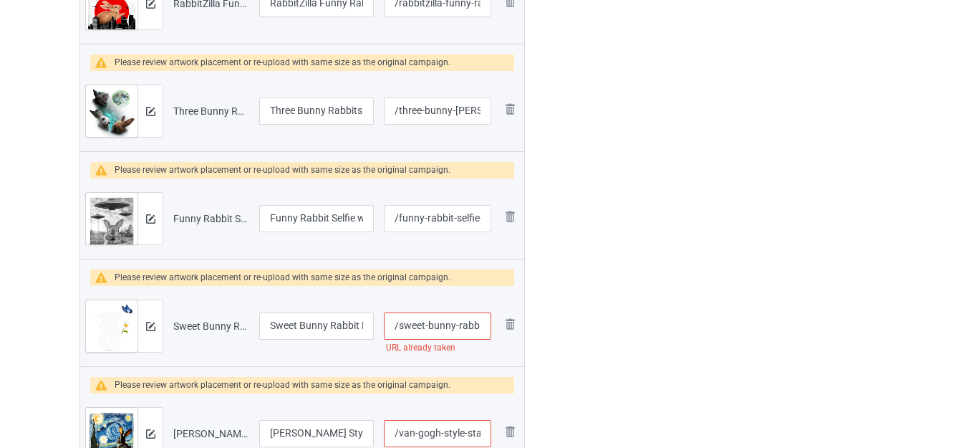
scroll to position [788, 0]
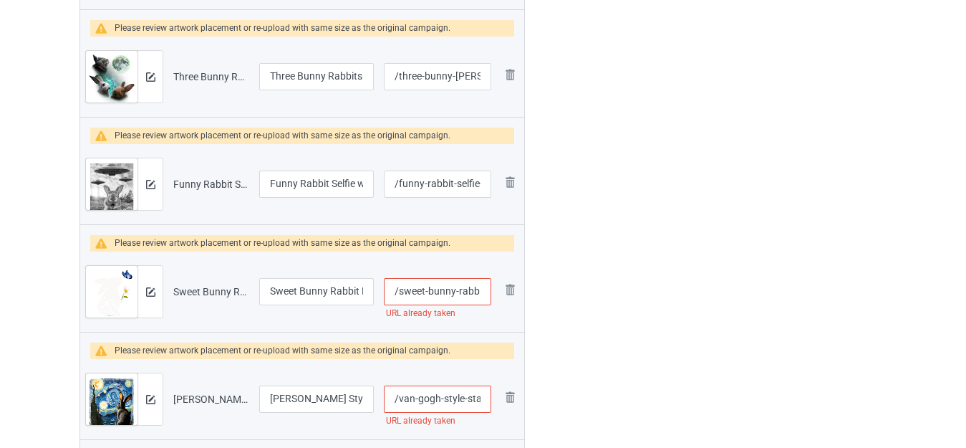
click at [468, 289] on input "/sweet-bunny-rabbit-holding-daisy-with-butterfly" at bounding box center [437, 291] width 107 height 27
type input "/sweet-bunny-ra-bbit-holding-daisy-with-butterfly"
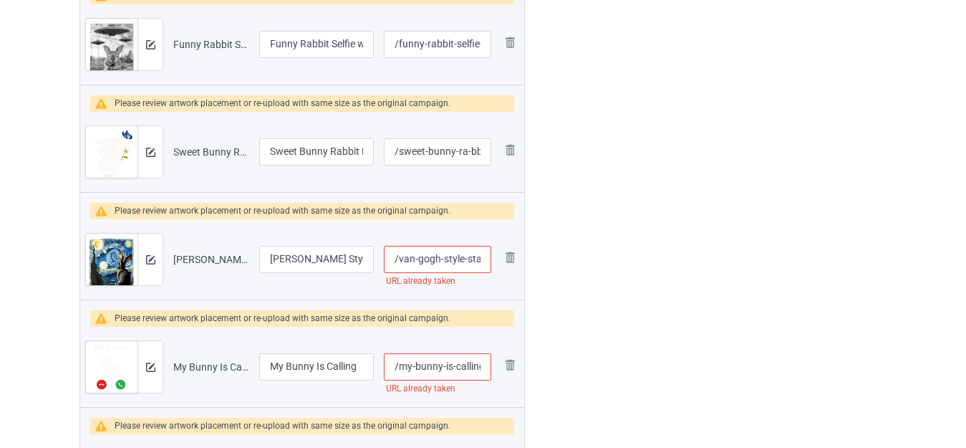
scroll to position [931, 0]
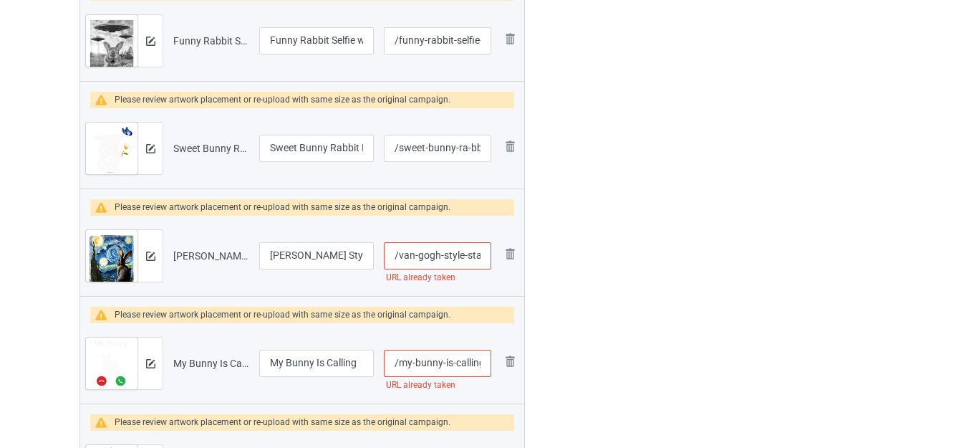
click at [459, 254] on input "/van-gogh-style-starry-night-rabbit" at bounding box center [437, 255] width 107 height 27
type input "/van-gogh-styl-e-starry-night-rabbit"
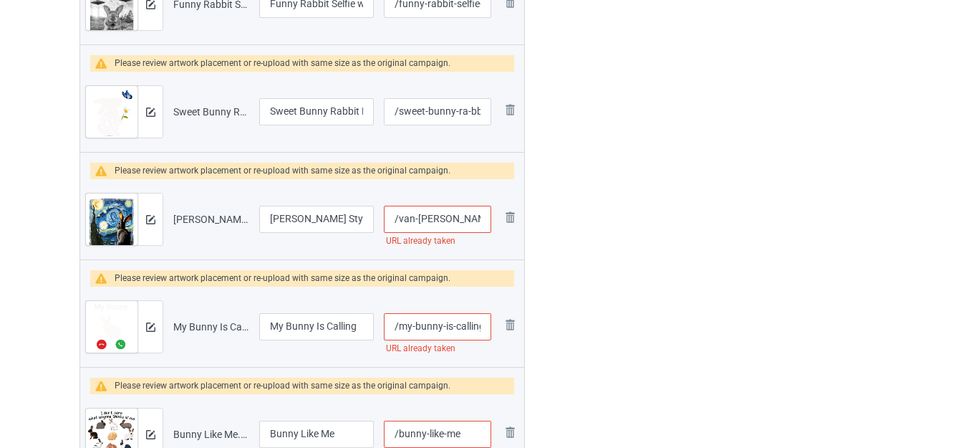
scroll to position [1003, 0]
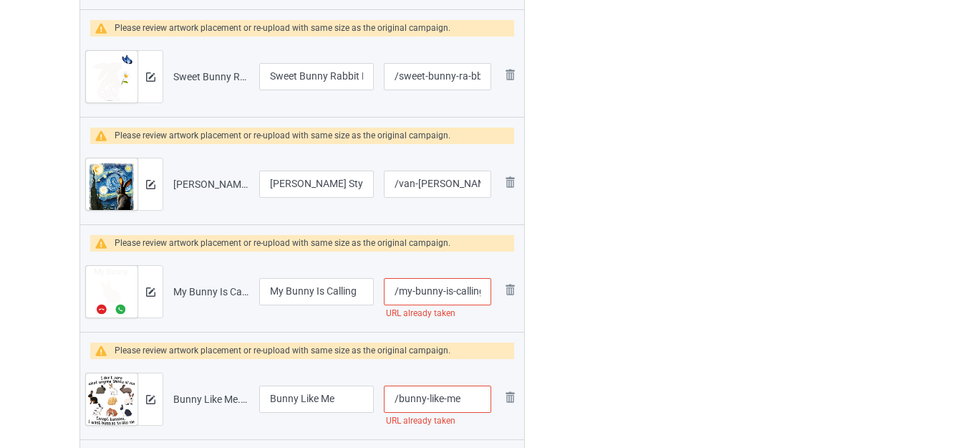
click at [463, 287] on input "/my-bunny-is-calling" at bounding box center [437, 291] width 107 height 27
type input "/my-bunny-is-c-alling"
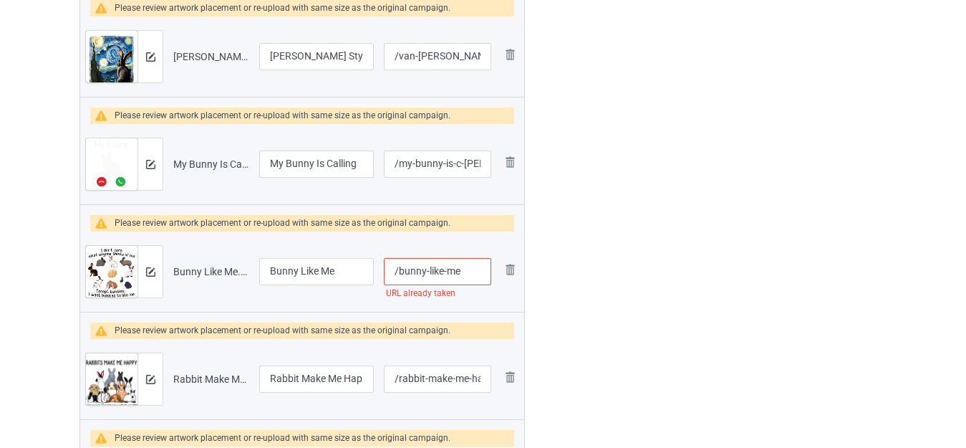
scroll to position [1146, 0]
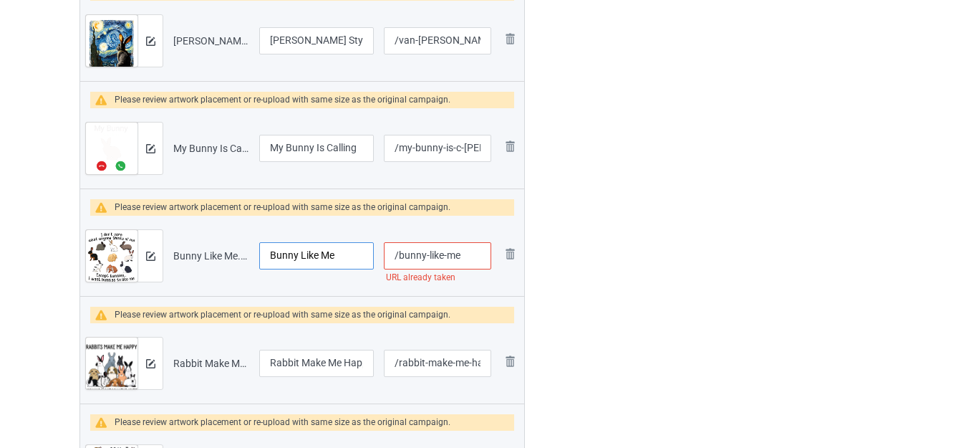
click at [339, 252] on input "Bunny Like Me" at bounding box center [316, 255] width 115 height 27
click at [270, 252] on input "Bunny Like Me" at bounding box center [316, 255] width 115 height 27
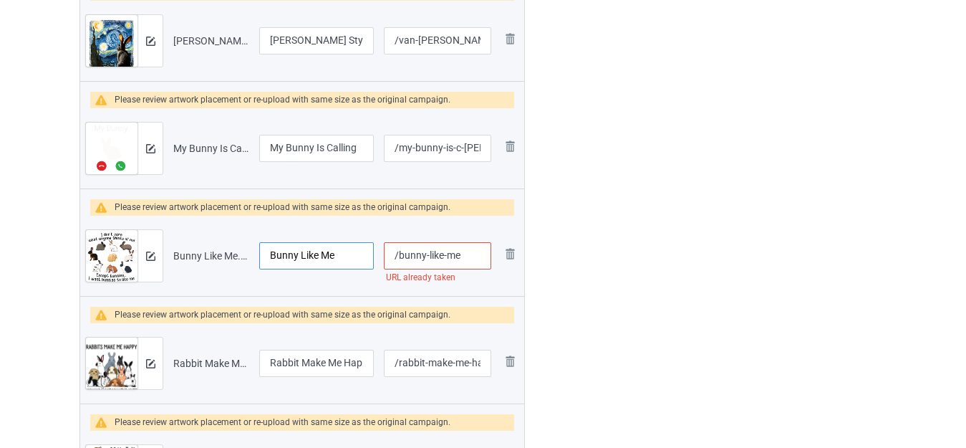
click at [270, 252] on input "Bunny Like Me" at bounding box center [316, 255] width 115 height 27
type input "I Want Bunnies To Like Me"
click at [472, 254] on input "/bunny-like-me" at bounding box center [437, 255] width 107 height 27
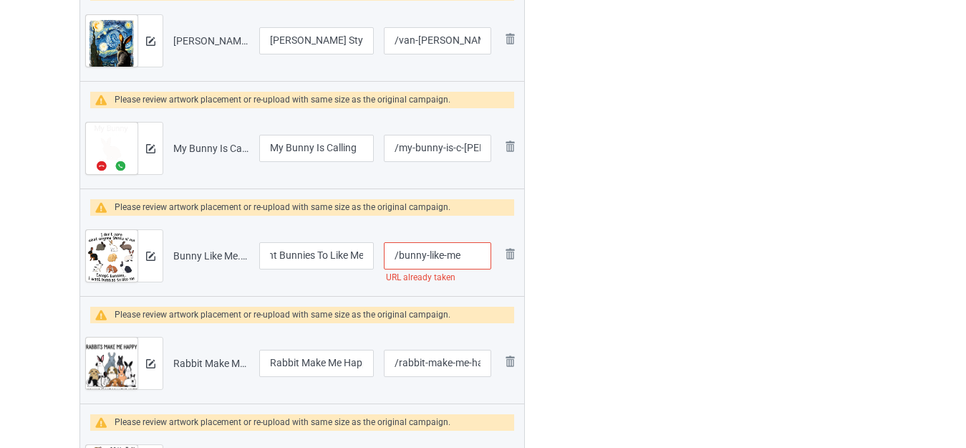
scroll to position [0, 0]
click at [472, 254] on input "/bunny-like-me" at bounding box center [437, 255] width 107 height 27
click at [476, 256] on input "/bunny-like-mes" at bounding box center [437, 255] width 107 height 27
type input "/bunny-like-mes-"
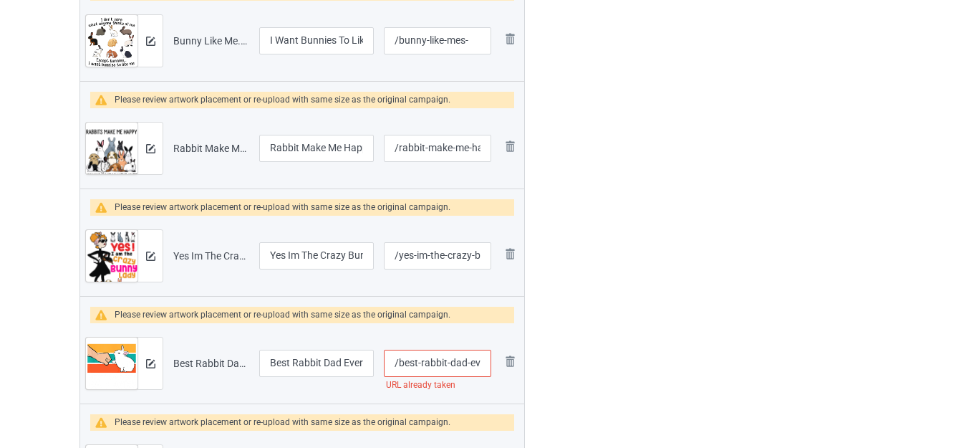
scroll to position [1432, 0]
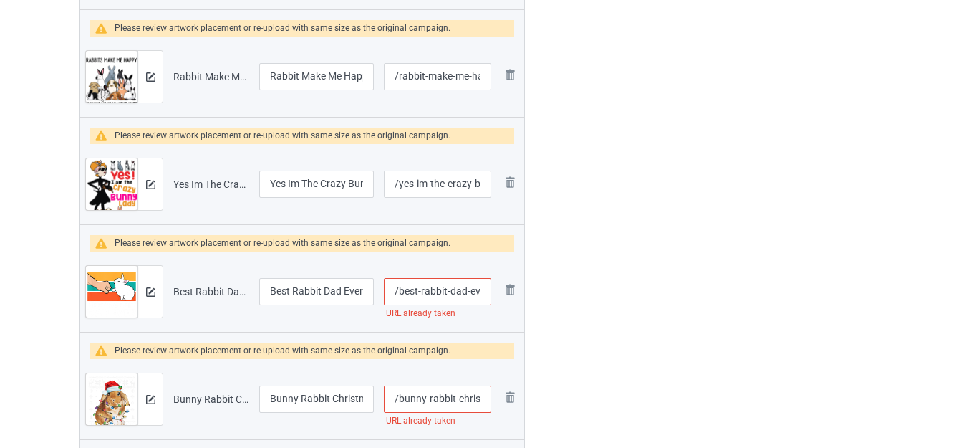
click at [464, 290] on input "/best-rabbit-dad-ever" at bounding box center [437, 291] width 107 height 27
type input "/best-rabbit-da-d-ever"
click at [636, 277] on div at bounding box center [586, 380] width 103 height 3424
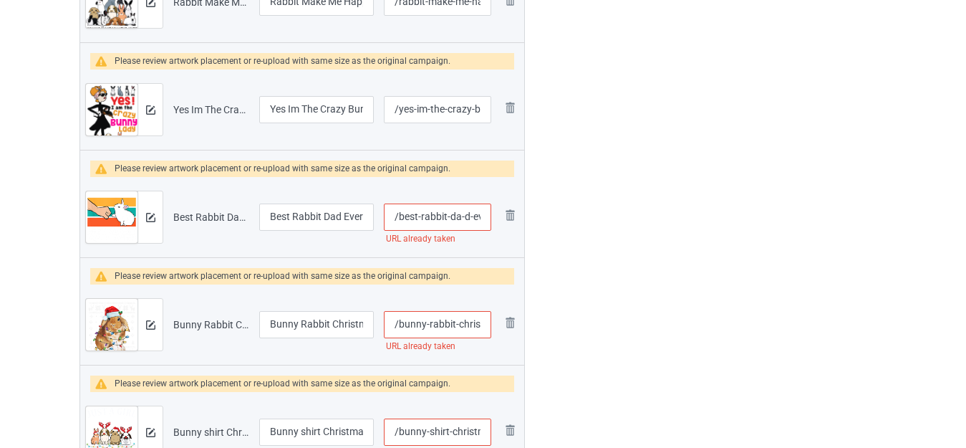
scroll to position [1575, 0]
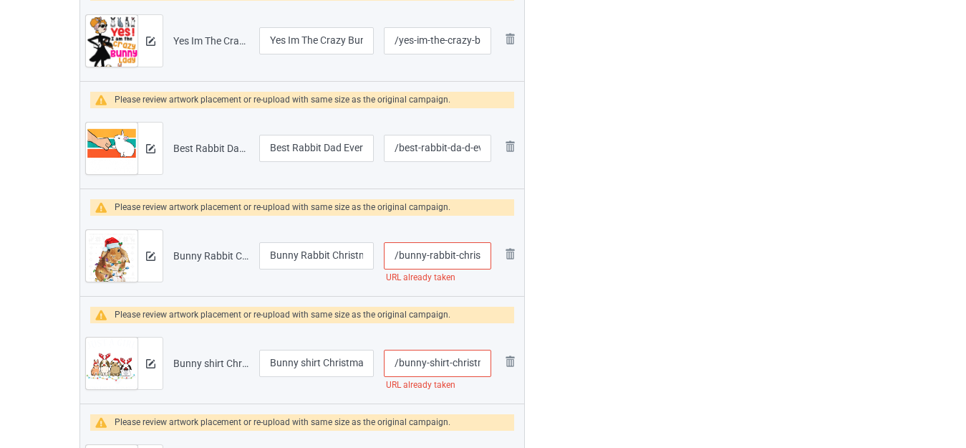
click at [453, 255] on input "/bunny-rabbit-christmas-ugly-sweater" at bounding box center [437, 255] width 107 height 27
type input "/bunny-rabbi-t-christmas-ugly-sweater"
click at [655, 246] on div "Edit artwork You can adjust your artwork position, and upload files for double-…" at bounding box center [767, 237] width 259 height 3424
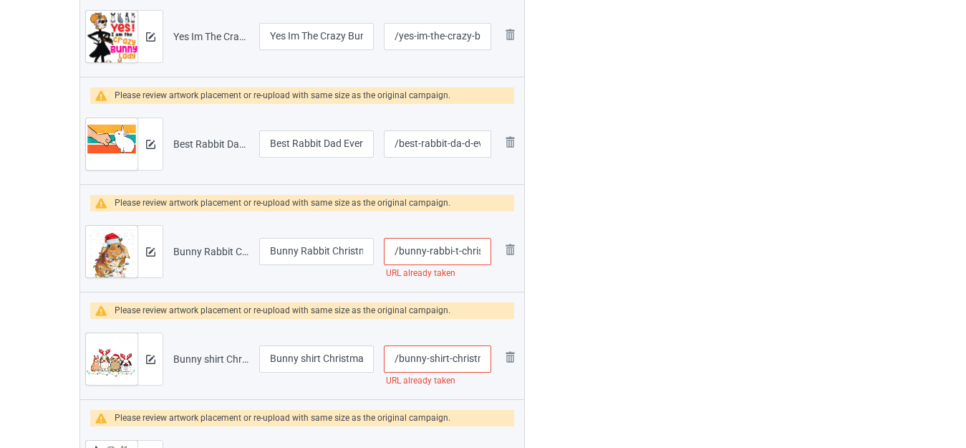
scroll to position [1719, 0]
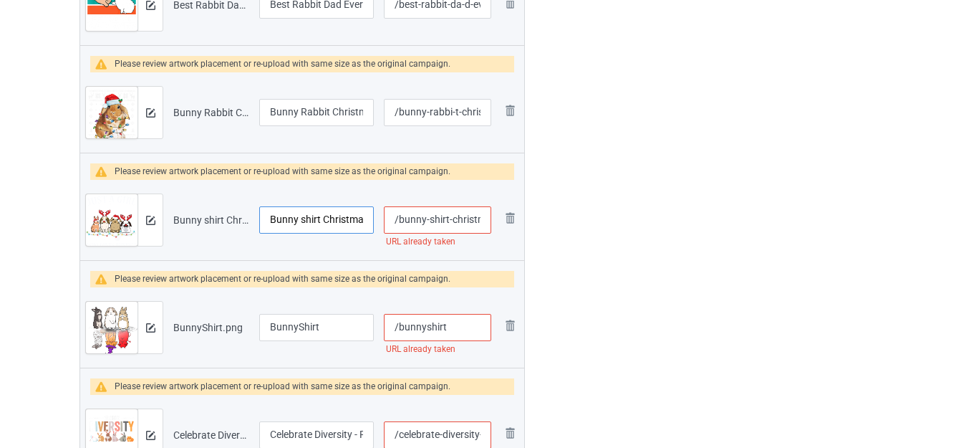
click at [309, 219] on input "Bunny shirt Christmas" at bounding box center [316, 219] width 115 height 27
click at [271, 217] on input "Bunny Christmas" at bounding box center [316, 219] width 115 height 27
type input "Cute Bunny Christmas"
click at [440, 223] on input "/bunny-shirt-christmas" at bounding box center [437, 219] width 107 height 27
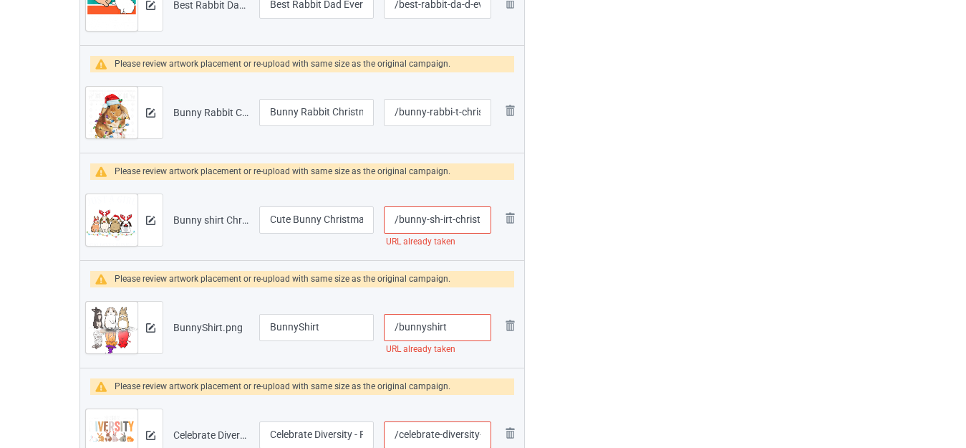
type input "/bunny-sh-irt-christmas"
click at [648, 198] on div "Edit artwork You can adjust your artwork position, and upload files for double-…" at bounding box center [767, 94] width 259 height 3424
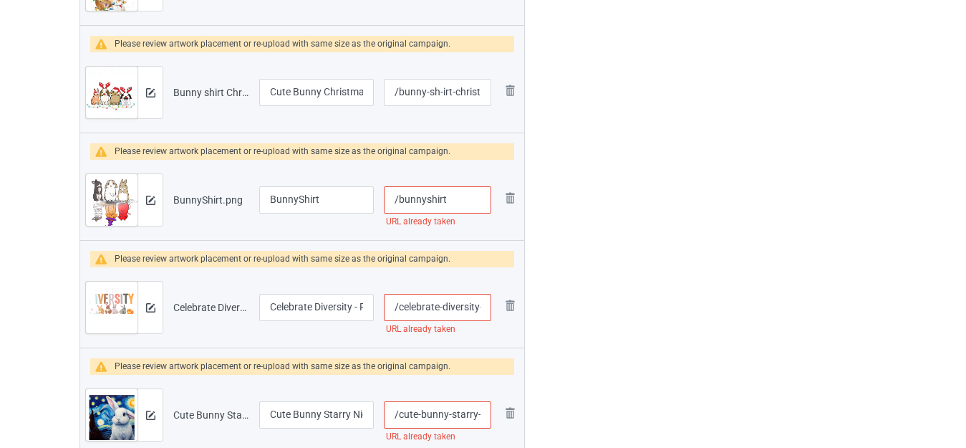
scroll to position [1862, 0]
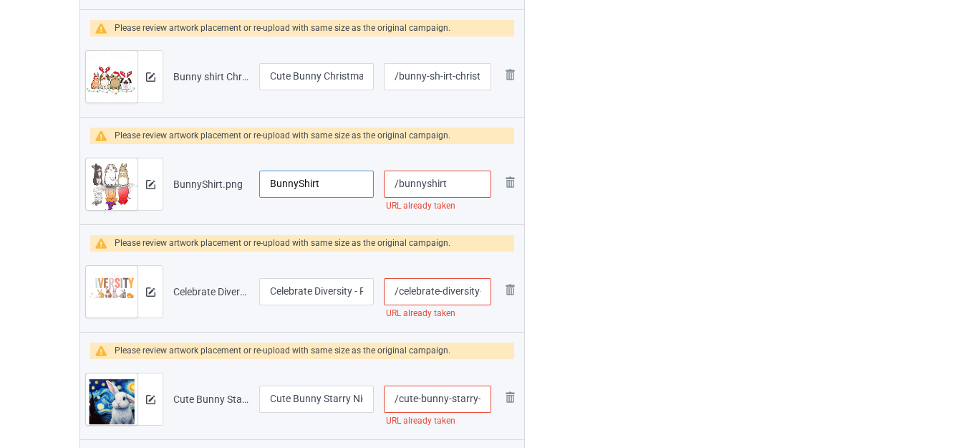
click at [288, 185] on input "BunnyShirt" at bounding box center [316, 183] width 115 height 27
type input "Cute Bunny Halloween"
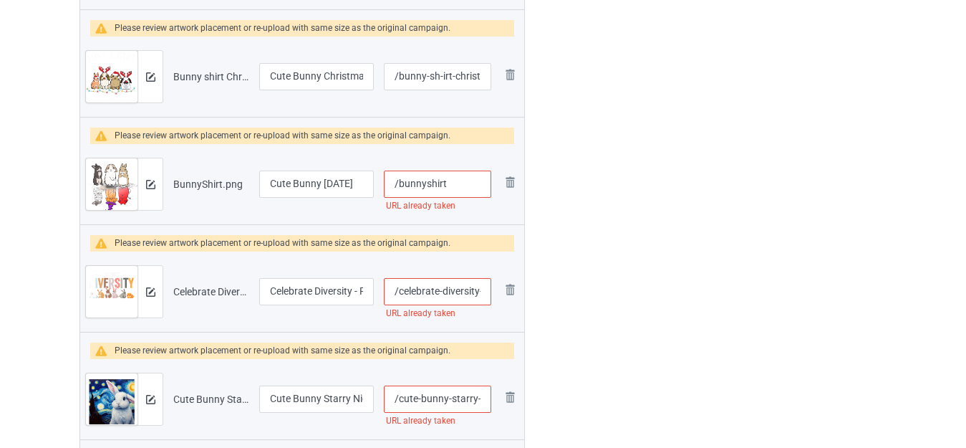
click at [451, 185] on input "/bunnyshirt" at bounding box center [437, 183] width 107 height 27
type input "/bunnyshirts"
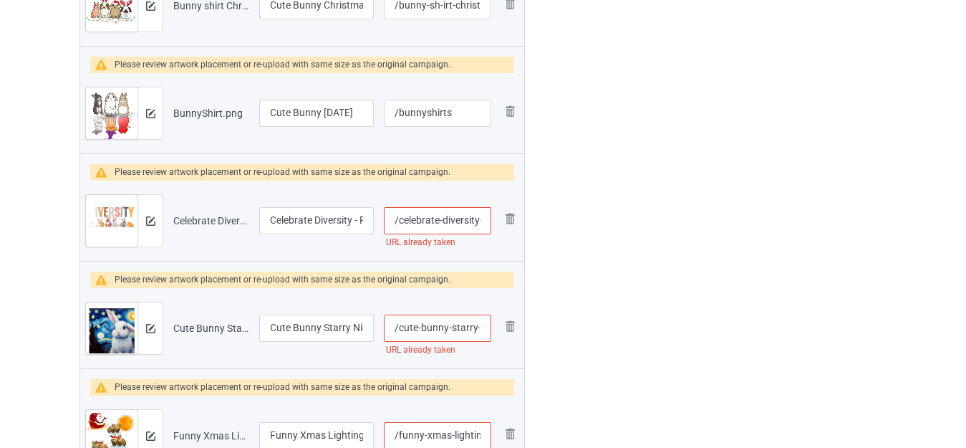
scroll to position [1933, 0]
click at [476, 215] on input "/celebrate-diversity-rabbit-lover" at bounding box center [437, 219] width 107 height 27
type input "/celebrate-diversit-y-rabbit-lover"
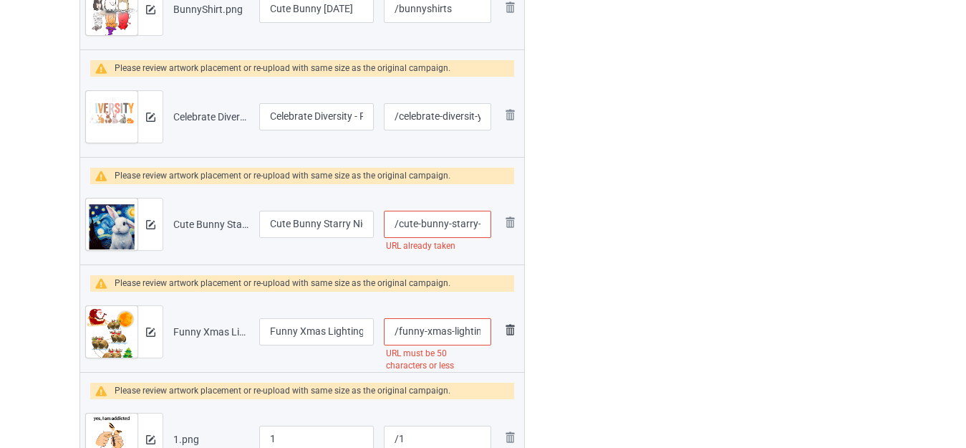
scroll to position [2077, 0]
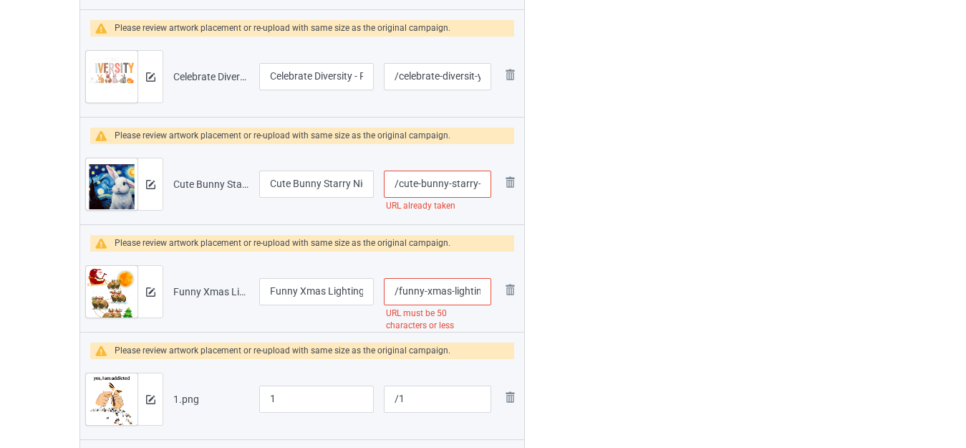
click at [455, 182] on input "/cute-bunny-starry-night-art" at bounding box center [437, 183] width 107 height 27
type input "/cute-bunny-s-tarry-night-art"
drag, startPoint x: 451, startPoint y: 291, endPoint x: 484, endPoint y: 298, distance: 33.6
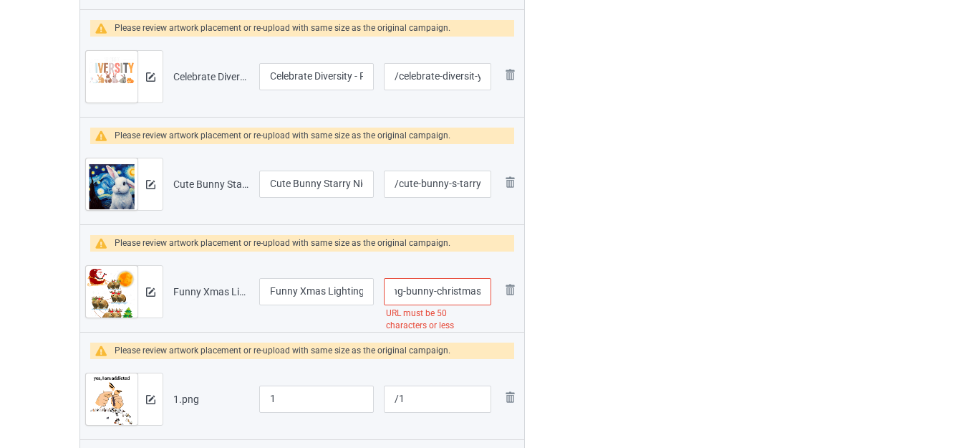
click at [484, 298] on input "/funny-xmas-lighting-tree-santa-riding-bunny-christmas" at bounding box center [437, 291] width 107 height 27
click at [439, 294] on input "/funny-xmas-lighting-tree-santa-riding-bunny-christmas" at bounding box center [437, 291] width 107 height 27
drag, startPoint x: 403, startPoint y: 290, endPoint x: 546, endPoint y: 296, distance: 142.6
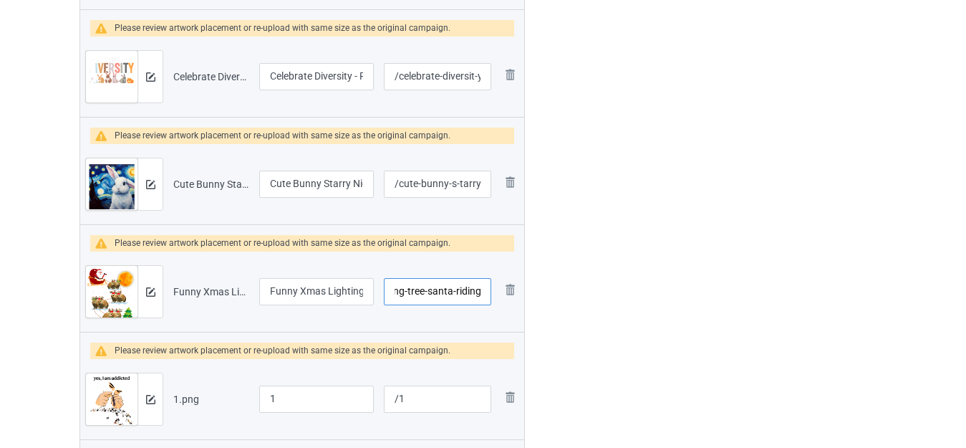
type input "/funny-xmas-lighting-tree-santa-riding"
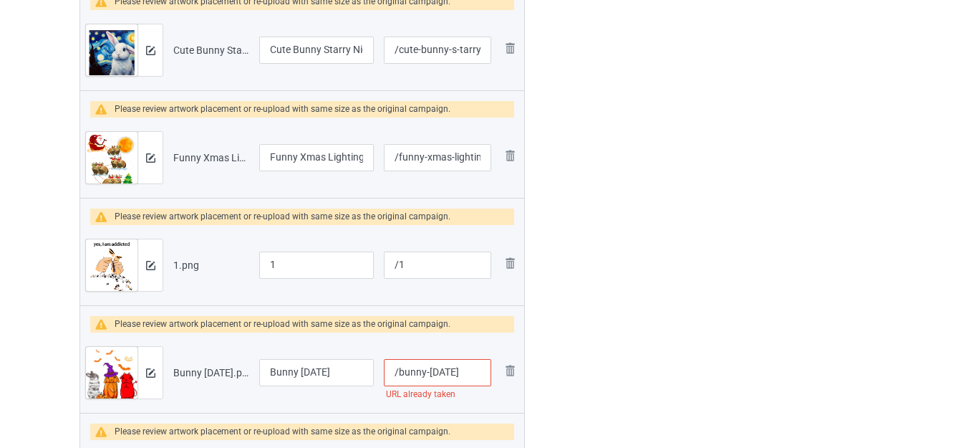
scroll to position [2220, 0]
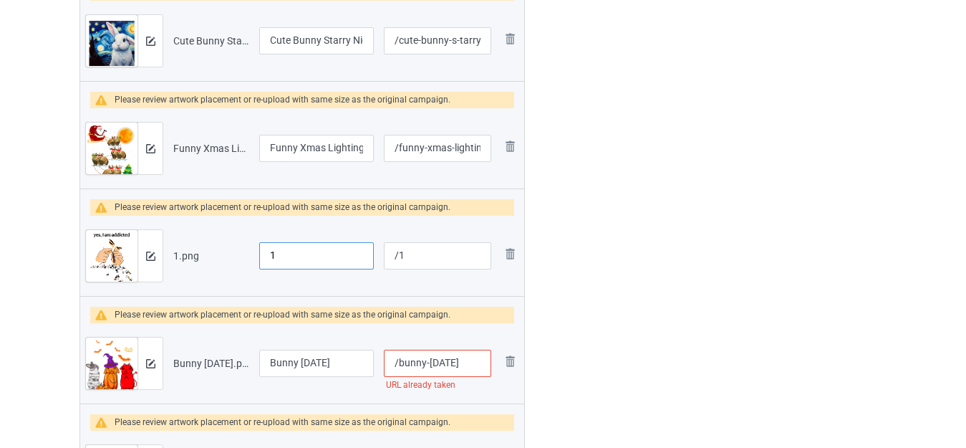
click at [320, 256] on input "1" at bounding box center [316, 255] width 115 height 27
click at [321, 256] on input "1" at bounding box center [316, 255] width 115 height 27
type input "Y"
type input "Ý"
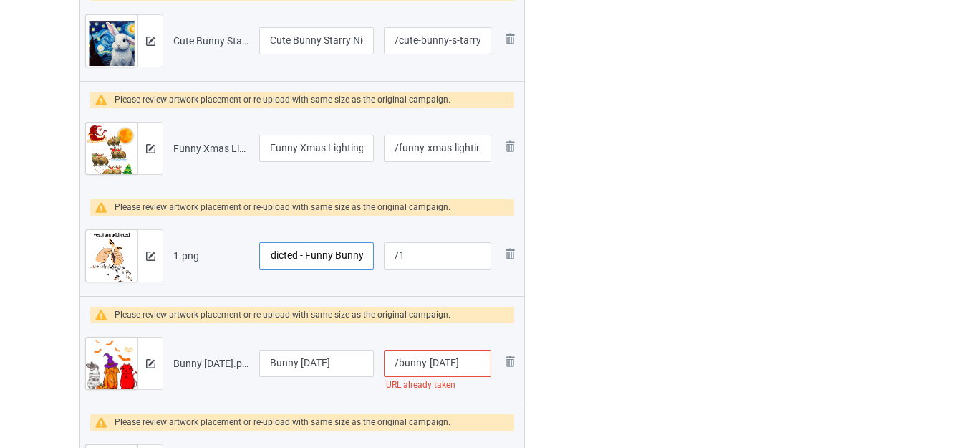
scroll to position [0, 51]
type input "Yes Iam Addicted - Funny Bunny"
drag, startPoint x: 399, startPoint y: 256, endPoint x: 420, endPoint y: 256, distance: 20.8
click at [420, 256] on input "/1" at bounding box center [437, 255] width 107 height 27
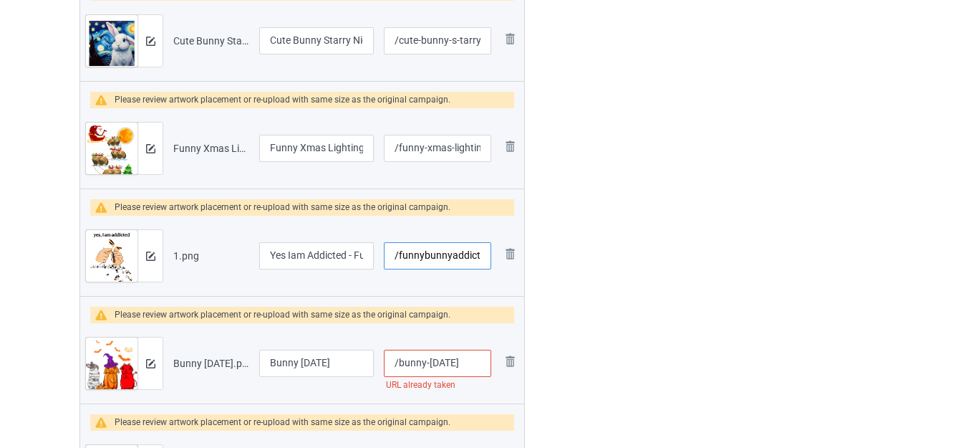
scroll to position [0, 10]
type input "/funnybunnyaddicted"
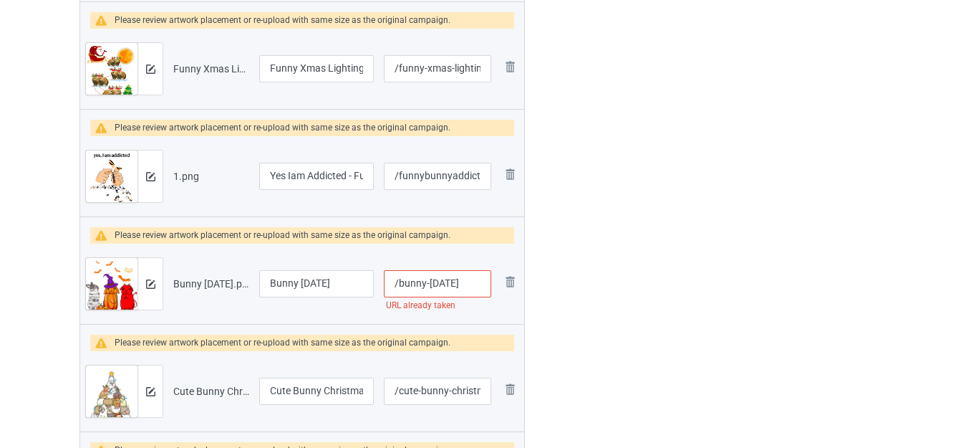
scroll to position [2363, 0]
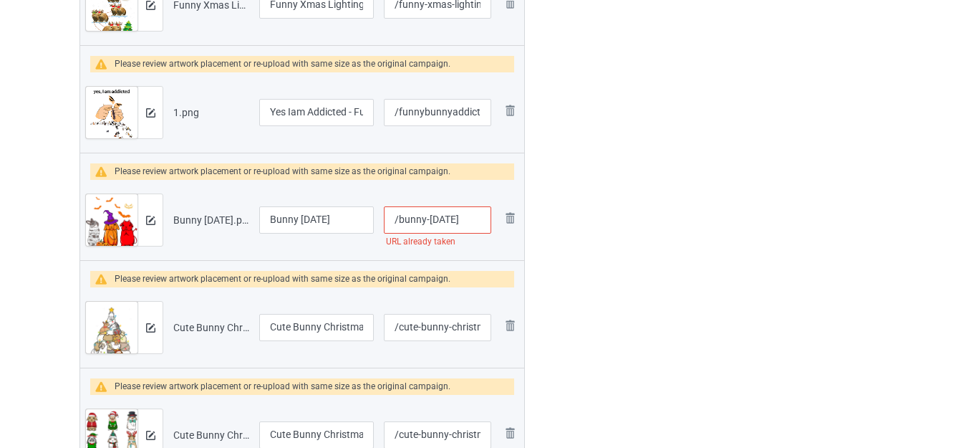
click at [479, 216] on input "/bunny-halloween" at bounding box center [437, 219] width 107 height 27
type input "/bunny-halloween-rab"
click at [271, 217] on input "Bunny Halloween" at bounding box center [316, 219] width 115 height 27
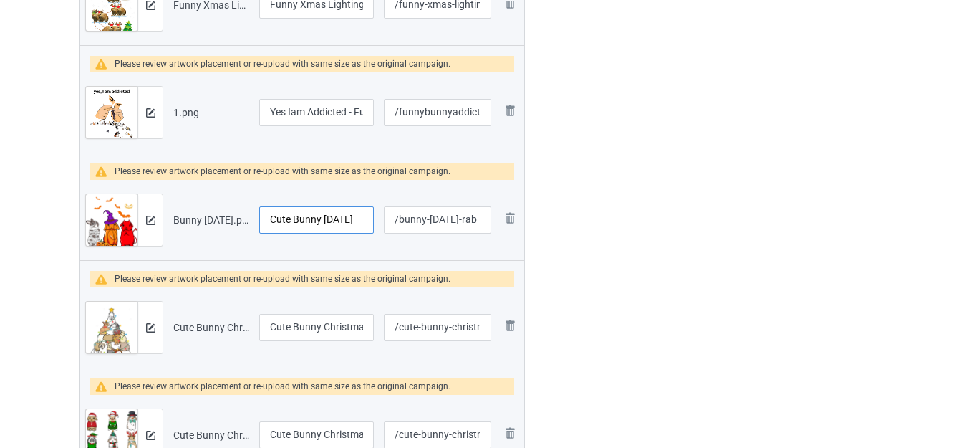
type input "Cute Bunny Halloween"
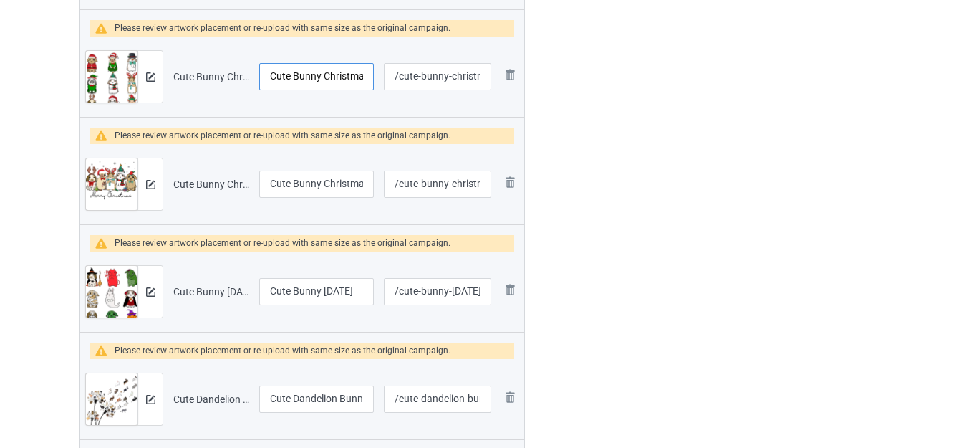
scroll to position [0, 34]
drag, startPoint x: 332, startPoint y: 73, endPoint x: 371, endPoint y: 76, distance: 39.5
click at [371, 76] on input "Cute Bunny Christmas Xmas" at bounding box center [316, 76] width 115 height 27
drag, startPoint x: 328, startPoint y: 188, endPoint x: 377, endPoint y: 195, distance: 49.2
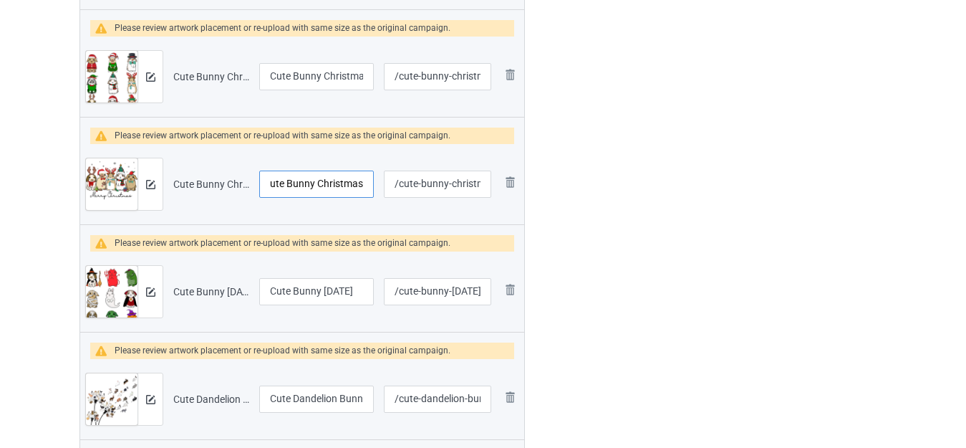
click at [377, 195] on td "Cute Bunny Christmas" at bounding box center [316, 184] width 125 height 80
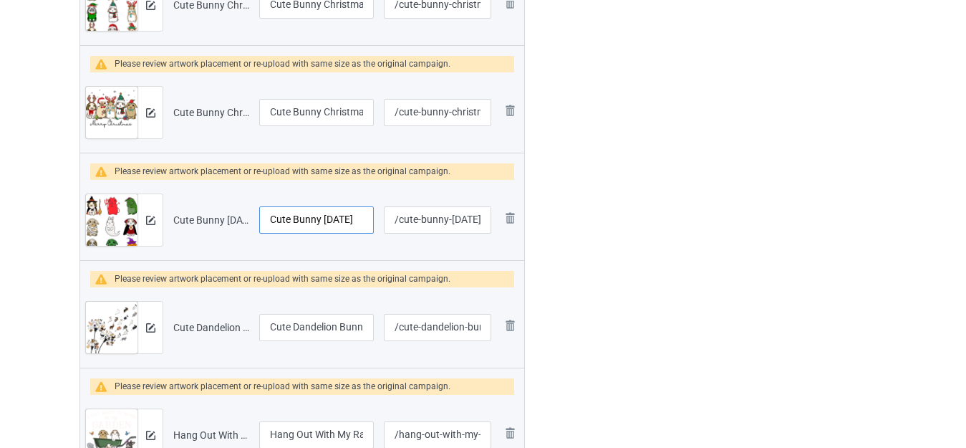
scroll to position [0, 7]
drag, startPoint x: 325, startPoint y: 221, endPoint x: 377, endPoint y: 222, distance: 51.6
click at [377, 222] on td "Cute Bunny Halloween" at bounding box center [316, 220] width 125 height 80
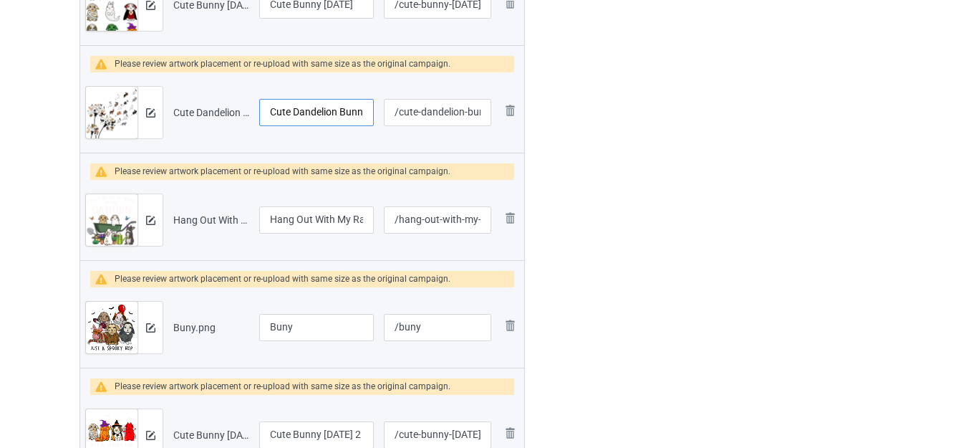
scroll to position [0, 42]
drag, startPoint x: 327, startPoint y: 120, endPoint x: 379, endPoint y: 132, distance: 53.0
click at [379, 132] on tr "Preview and edit artwork Cute Dandelion Bunny Flowers.png Cute Dandelion Bunny …" at bounding box center [302, 112] width 444 height 80
drag, startPoint x: 330, startPoint y: 220, endPoint x: 368, endPoint y: 222, distance: 38.0
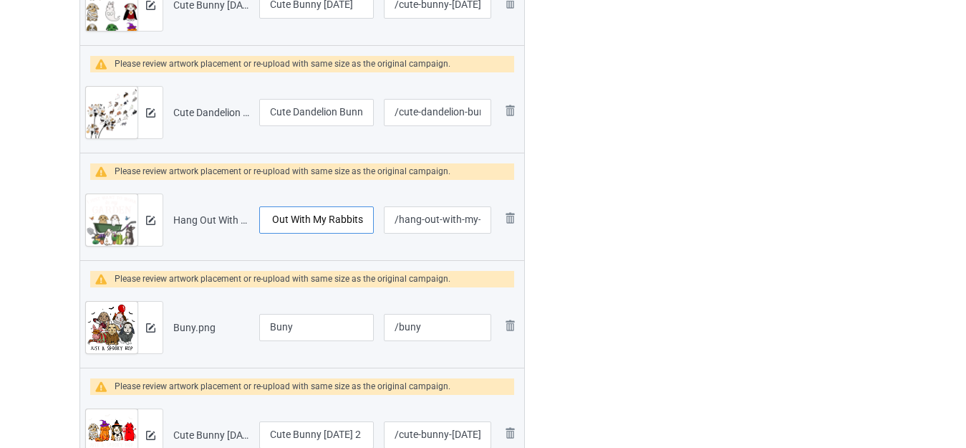
click at [368, 222] on input "Hang Out With My Rabbits" at bounding box center [316, 219] width 115 height 27
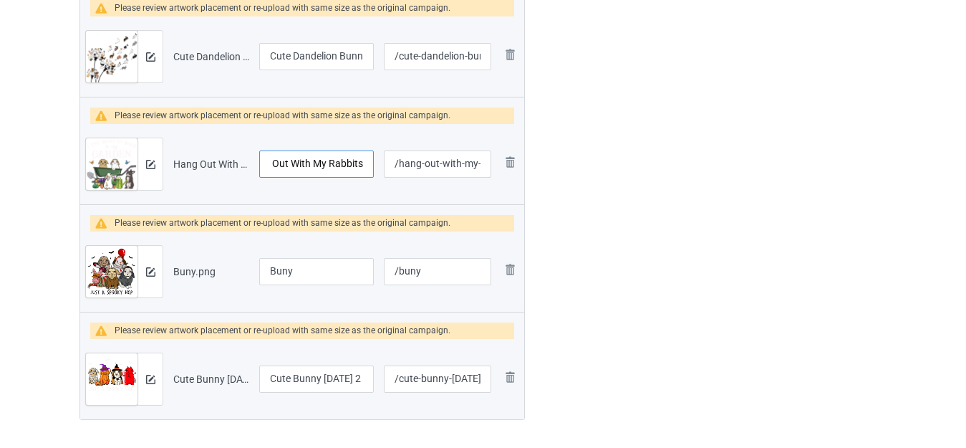
scroll to position [3079, 0]
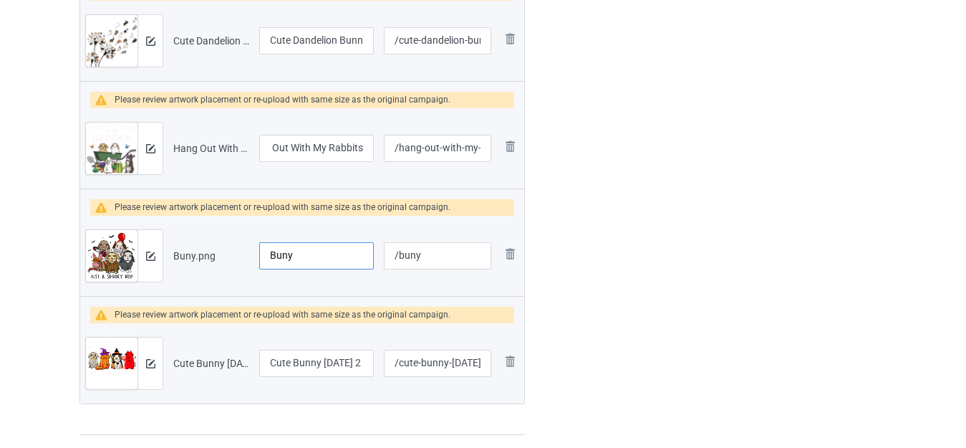
click at [305, 258] on input "Buny" at bounding box center [316, 255] width 115 height 27
type input "Just A Spooky Hop"
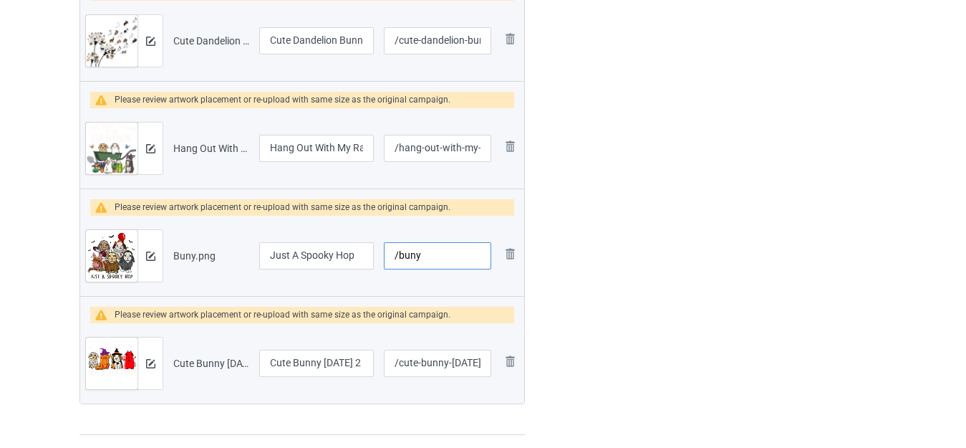
click at [402, 255] on input "/buny" at bounding box center [437, 255] width 107 height 27
click at [397, 255] on input "/buny" at bounding box center [437, 255] width 107 height 27
type input "/spookybuny"
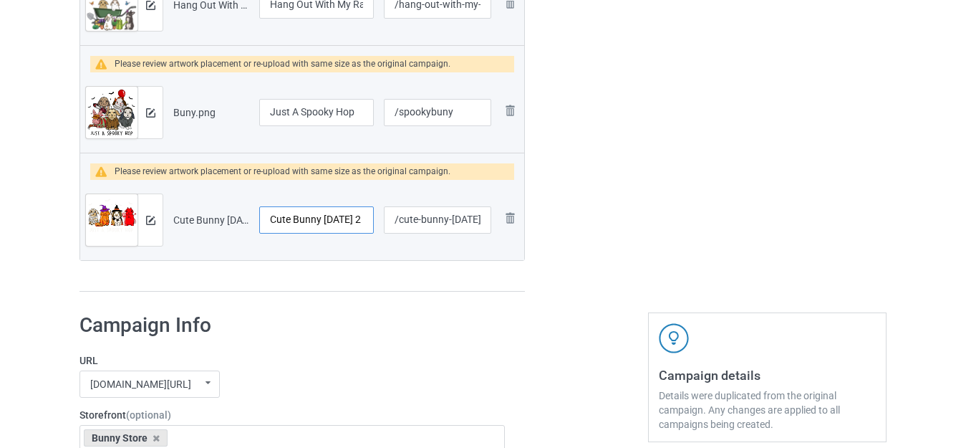
scroll to position [0, 15]
drag, startPoint x: 310, startPoint y: 220, endPoint x: 361, endPoint y: 231, distance: 52.0
click at [361, 231] on input "Cute Bunny Halloween 2" at bounding box center [316, 219] width 115 height 27
click at [353, 220] on input "Cute Bunny Halloween 2" at bounding box center [316, 219] width 115 height 27
click at [359, 218] on input "Cute Bunny Halloween 2" at bounding box center [316, 219] width 115 height 27
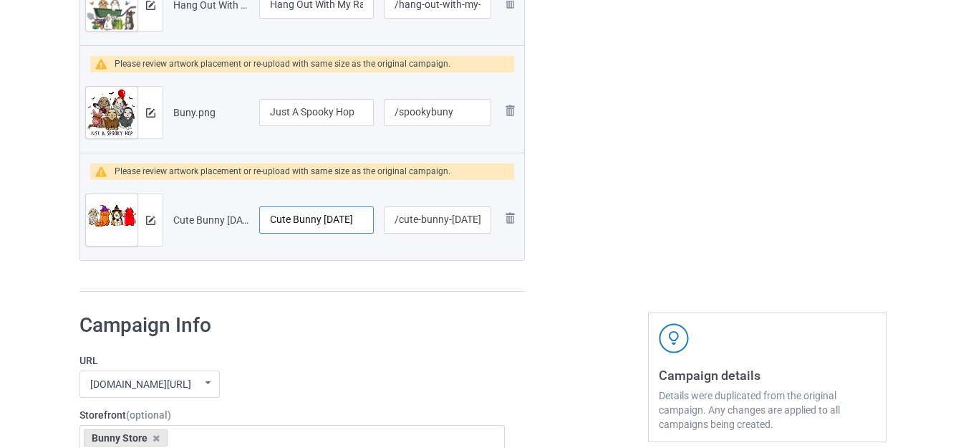
scroll to position [0, 9]
type input "Cute Bunny Halloween"
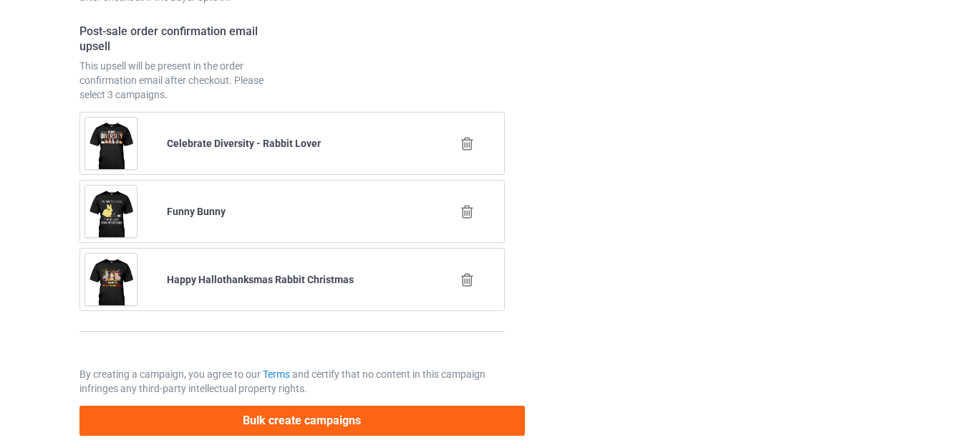
scroll to position [5175, 0]
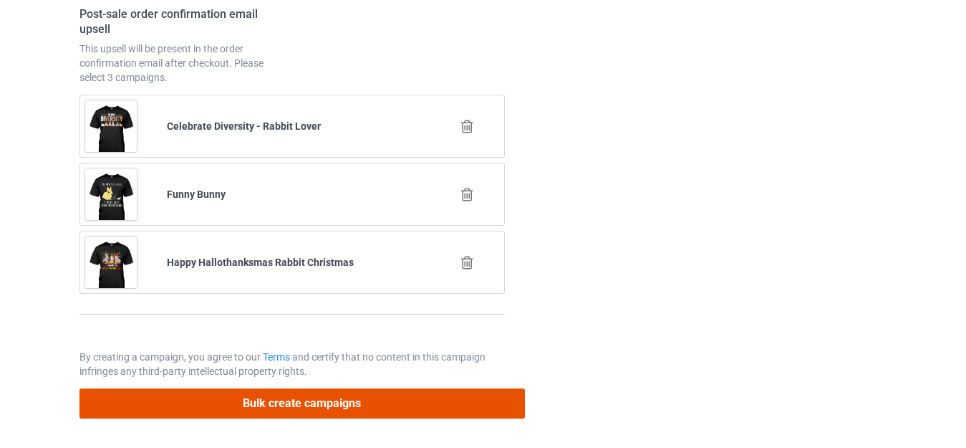
click at [357, 404] on button "Bulk create campaigns" at bounding box center [301, 402] width 445 height 29
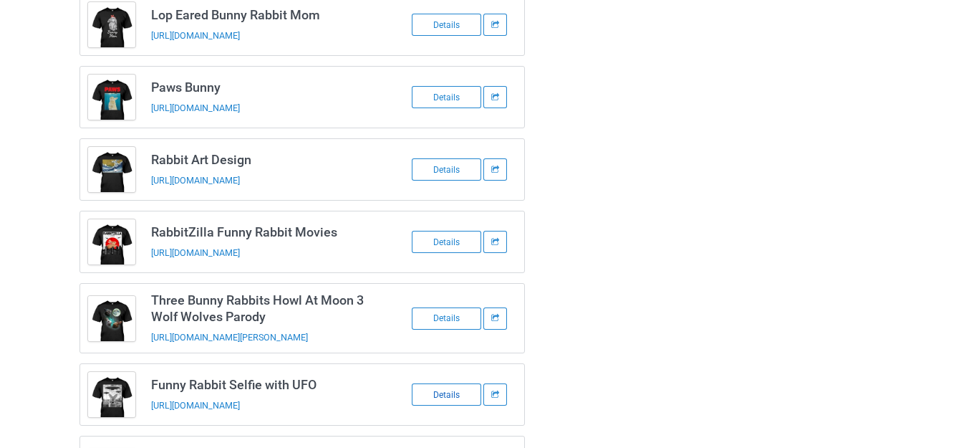
scroll to position [11, 0]
